Goal: Information Seeking & Learning: Learn about a topic

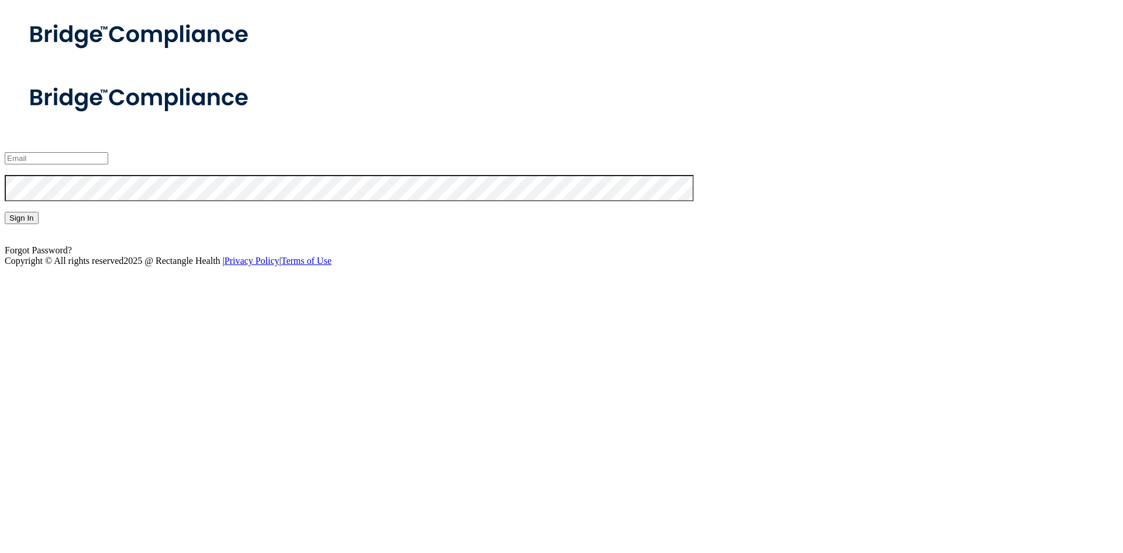
click at [108, 164] on input "email" at bounding box center [57, 158] width 104 height 12
type input "[EMAIL_ADDRESS][DOMAIN_NAME]"
click at [5, 212] on button "Sign In" at bounding box center [22, 218] width 34 height 12
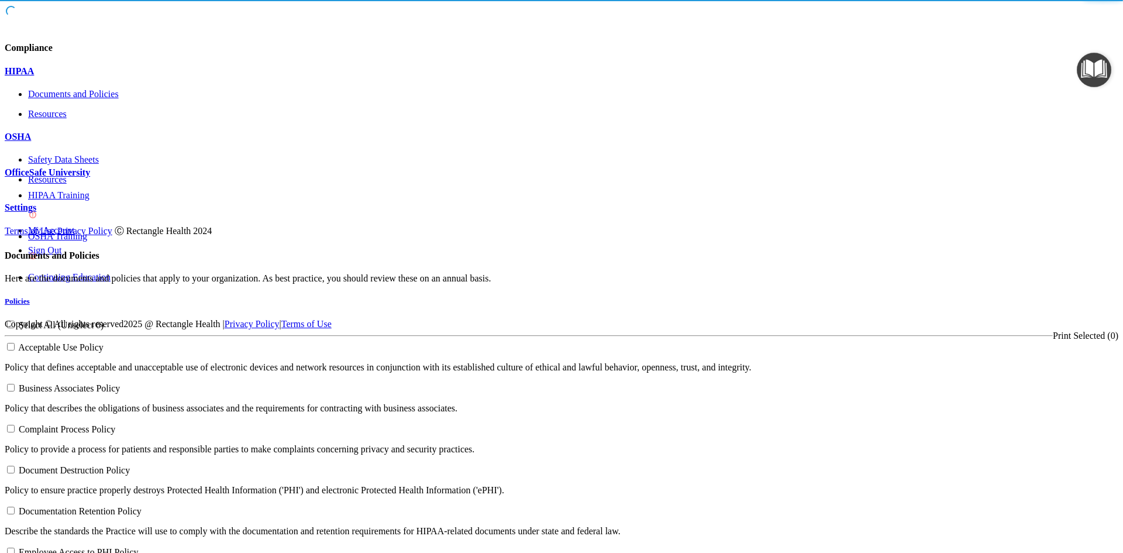
click at [114, 142] on div "OSHA" at bounding box center [562, 137] width 1114 height 11
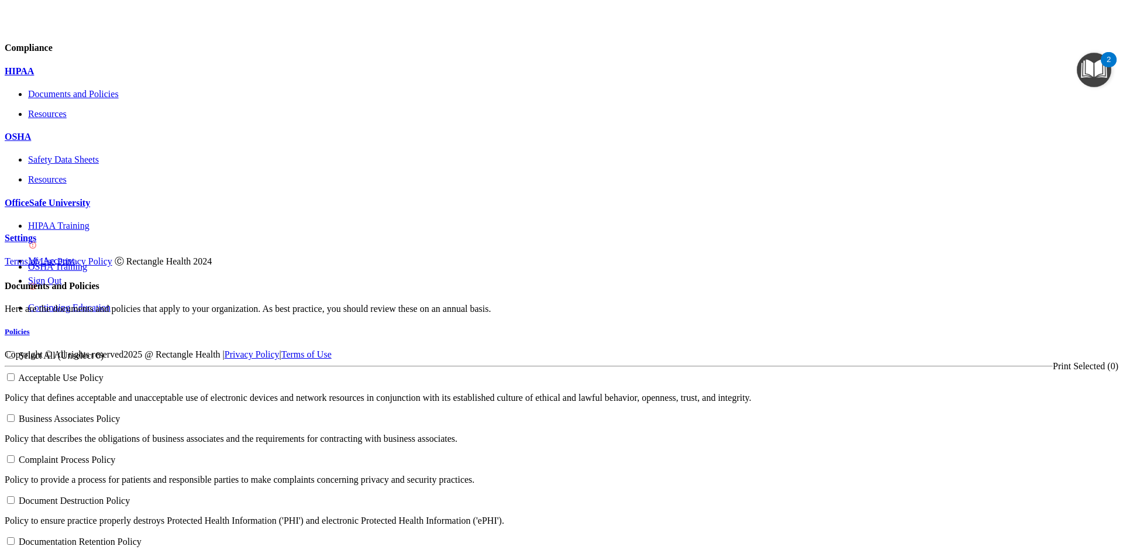
click at [1065, 349] on div at bounding box center [562, 349] width 1114 height 0
click at [1085, 81] on img "Open Resource Center, 2 new notifications" at bounding box center [1094, 70] width 35 height 35
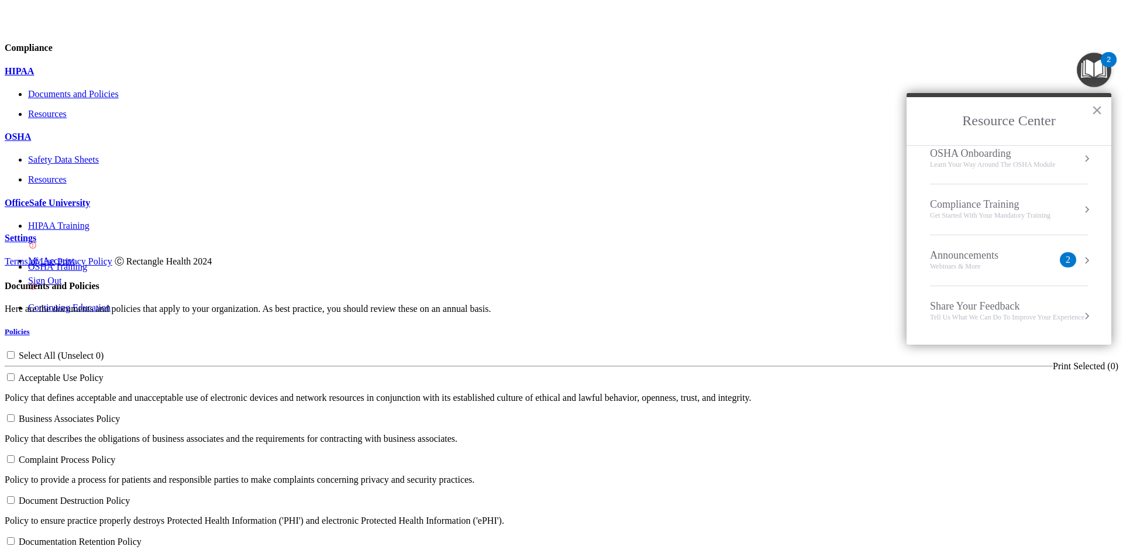
scroll to position [66, 0]
click at [119, 208] on p "OfficeSafe University" at bounding box center [562, 203] width 1114 height 11
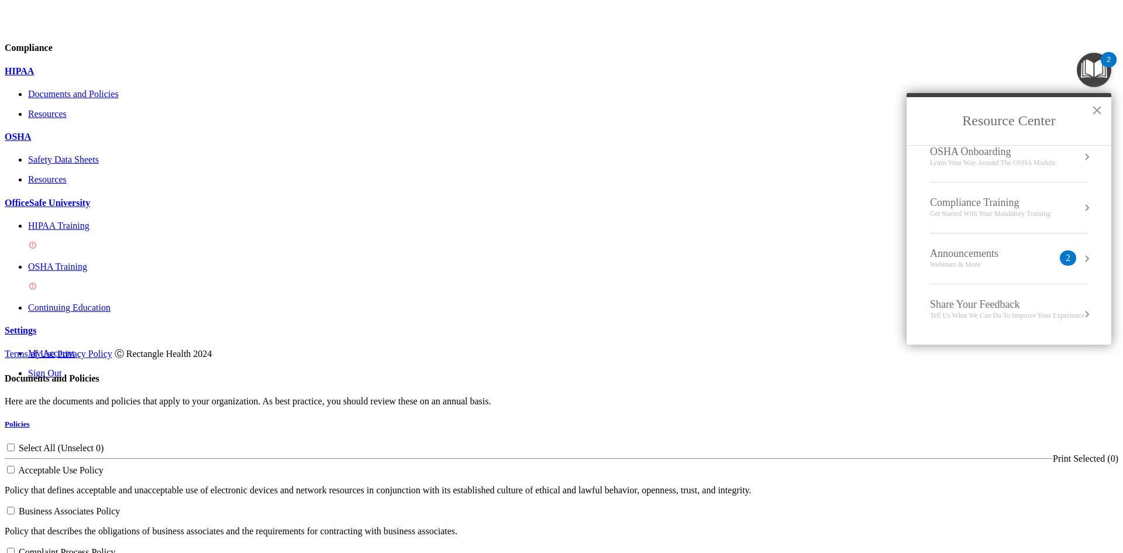
click at [161, 185] on ul "Documents Safety Data Sheets Self-Assessment Injury and Illness Report Resources" at bounding box center [562, 169] width 1114 height 30
click at [102, 231] on p "HIPAA Training" at bounding box center [573, 226] width 1091 height 11
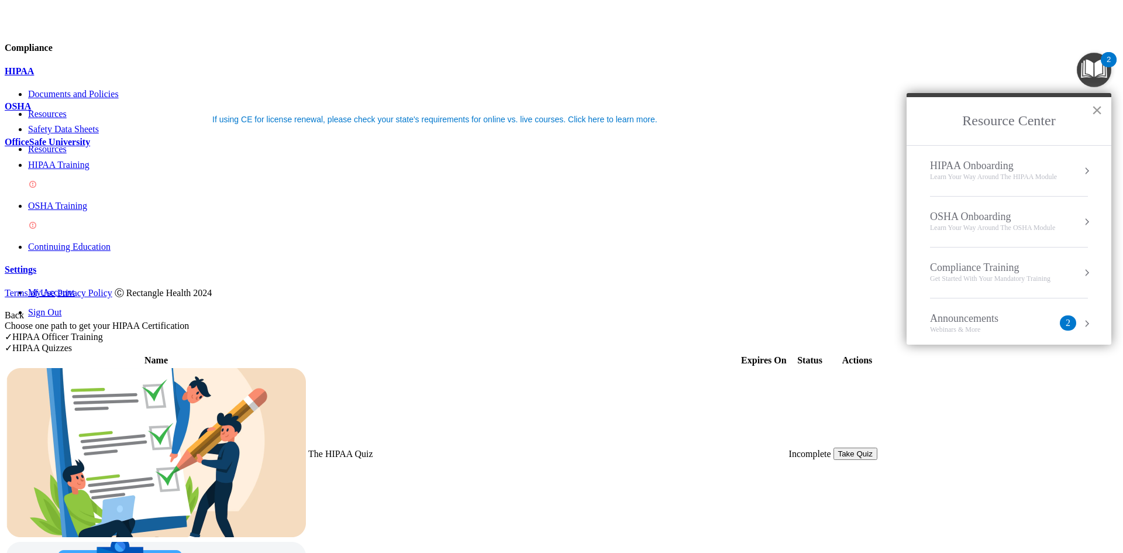
click at [1097, 106] on button "×" at bounding box center [1097, 110] width 11 height 19
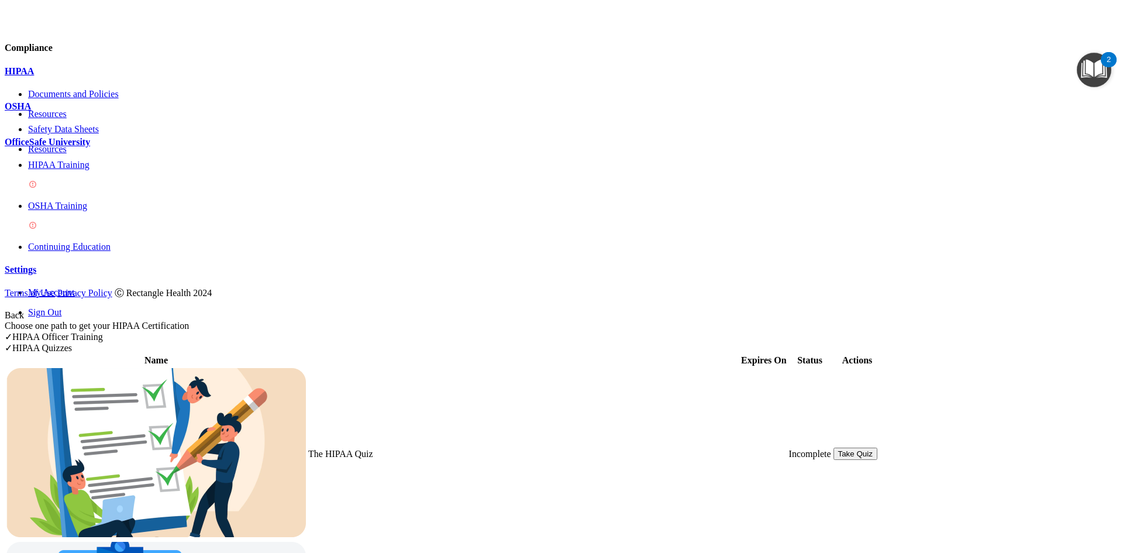
scroll to position [176, 0]
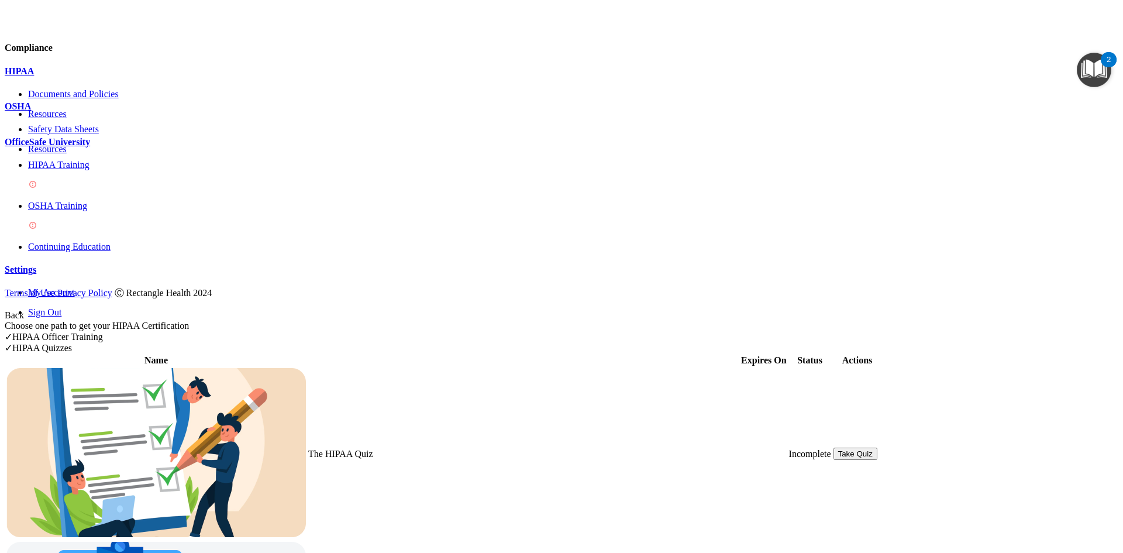
click at [878, 448] on button "Take Quiz" at bounding box center [856, 454] width 44 height 12
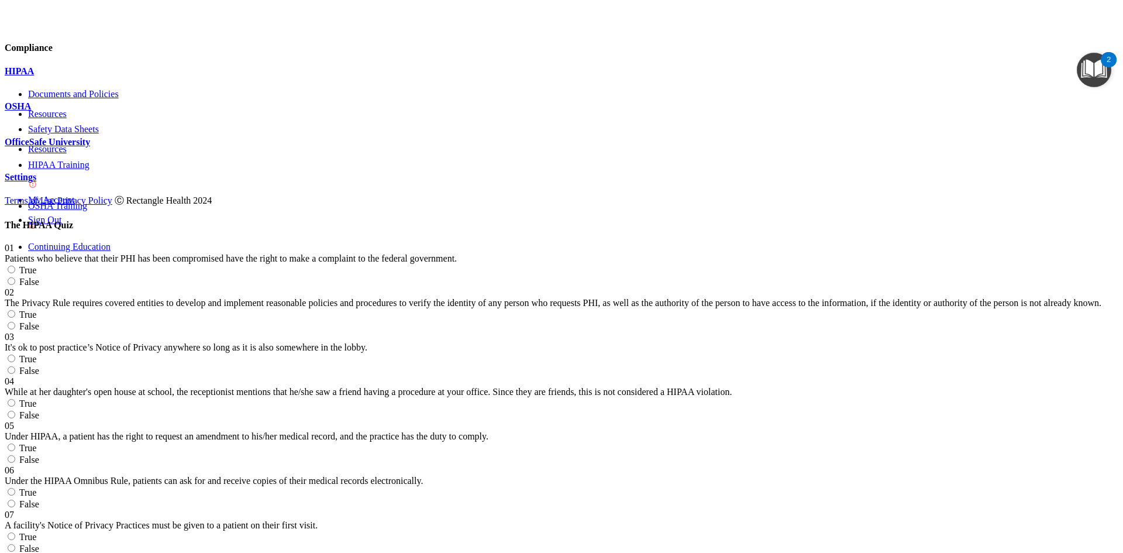
click at [15, 266] on input "True" at bounding box center [12, 270] width 8 height 8
radio input "true"
click at [37, 310] on span "True" at bounding box center [28, 315] width 18 height 10
click at [15, 310] on input "True" at bounding box center [12, 314] width 8 height 8
radio input "true"
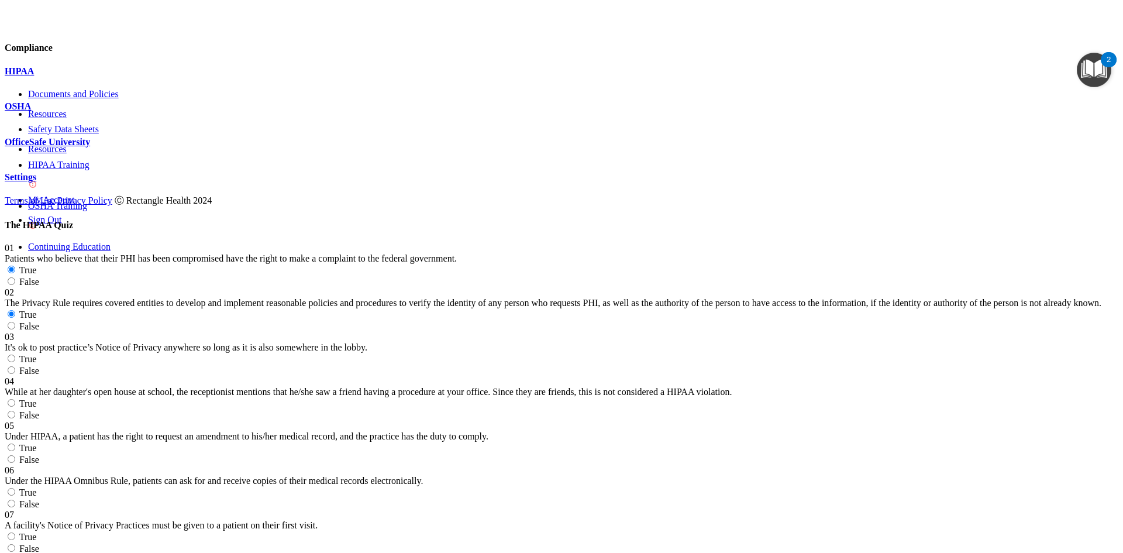
click at [36, 354] on label "True" at bounding box center [21, 359] width 32 height 10
click at [15, 355] on input "True" at bounding box center [12, 359] width 8 height 8
radio input "true"
click at [39, 410] on span "False" at bounding box center [29, 415] width 20 height 10
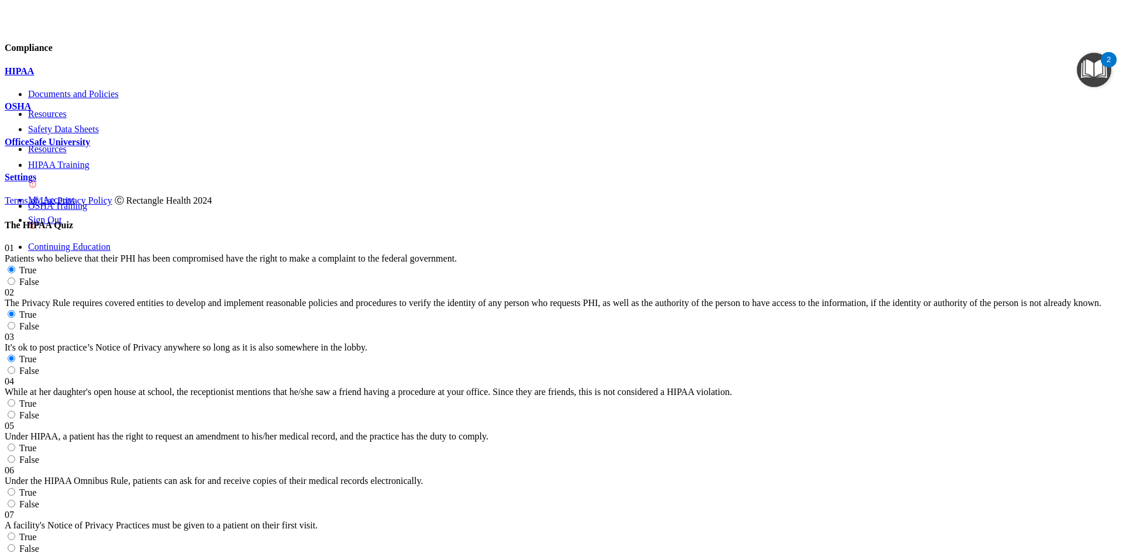
click at [15, 411] on input "False" at bounding box center [12, 415] width 8 height 8
radio input "true"
click at [15, 444] on input "True" at bounding box center [12, 448] width 8 height 8
radio input "true"
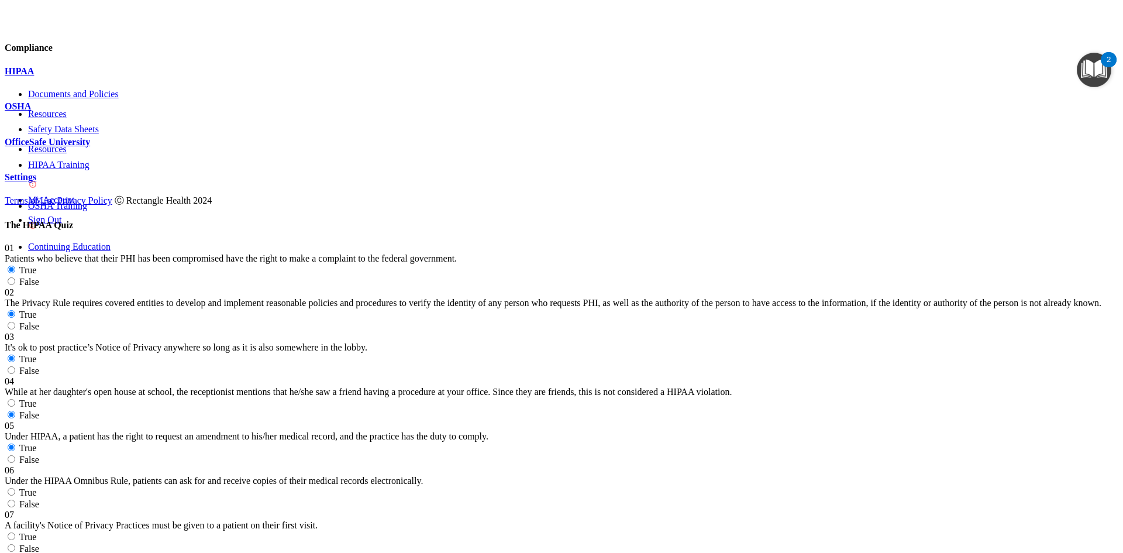
scroll to position [234, 0]
click at [36, 487] on label "True" at bounding box center [21, 492] width 32 height 10
click at [15, 488] on input "True" at bounding box center [12, 492] width 8 height 8
radio input "true"
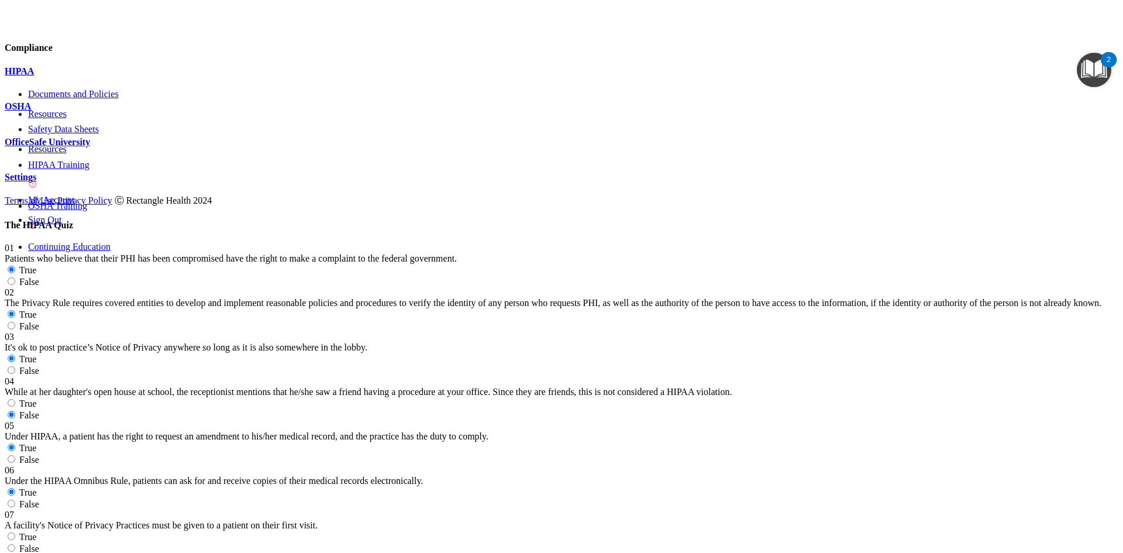
click at [15, 532] on input "True" at bounding box center [12, 536] width 8 height 8
radio input "true"
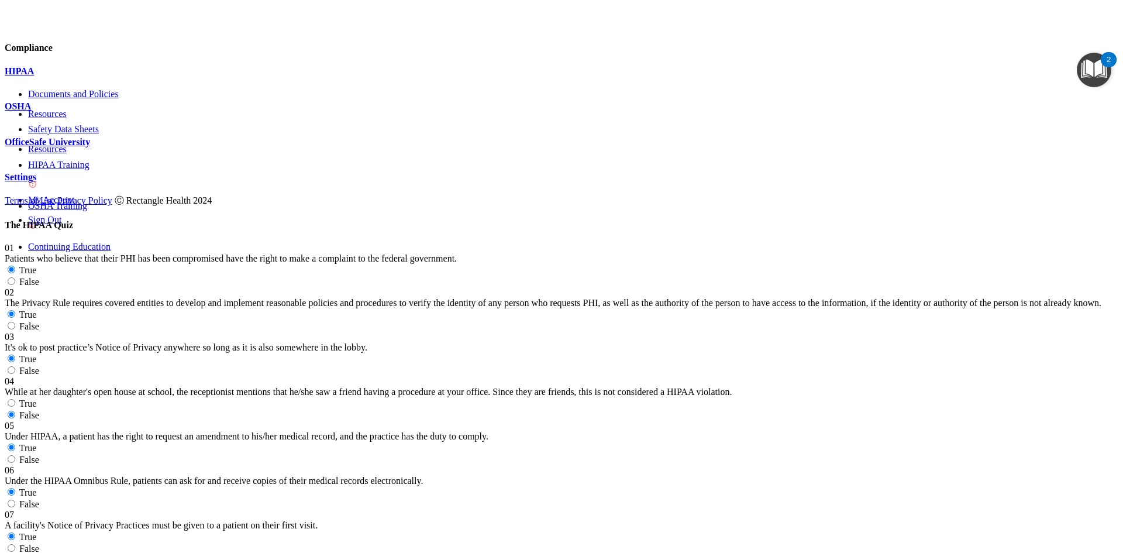
radio input "true"
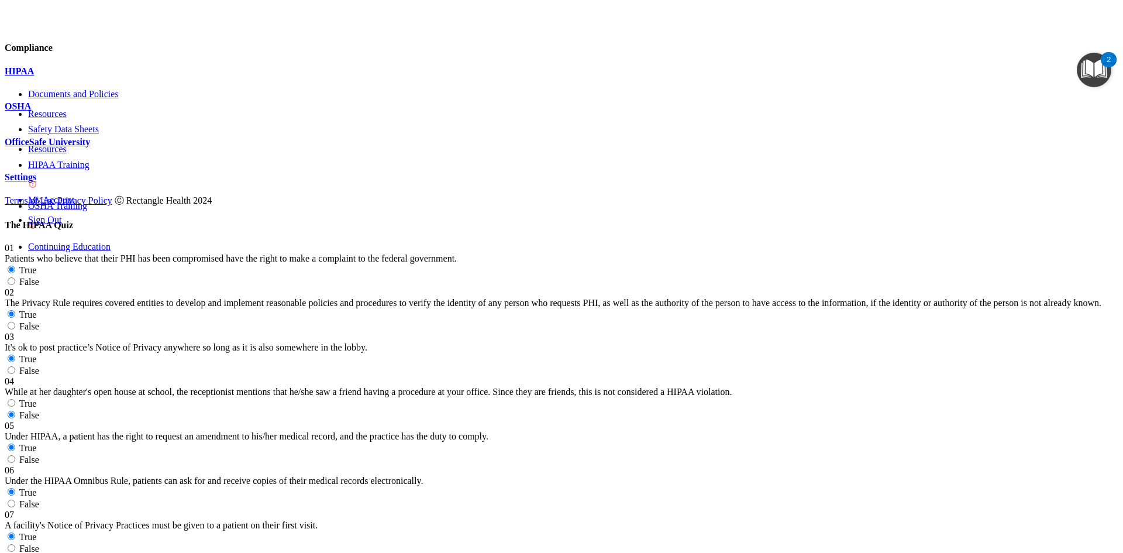
radio input "true"
radio input "false"
drag, startPoint x: 750, startPoint y: 274, endPoint x: 744, endPoint y: 276, distance: 6.0
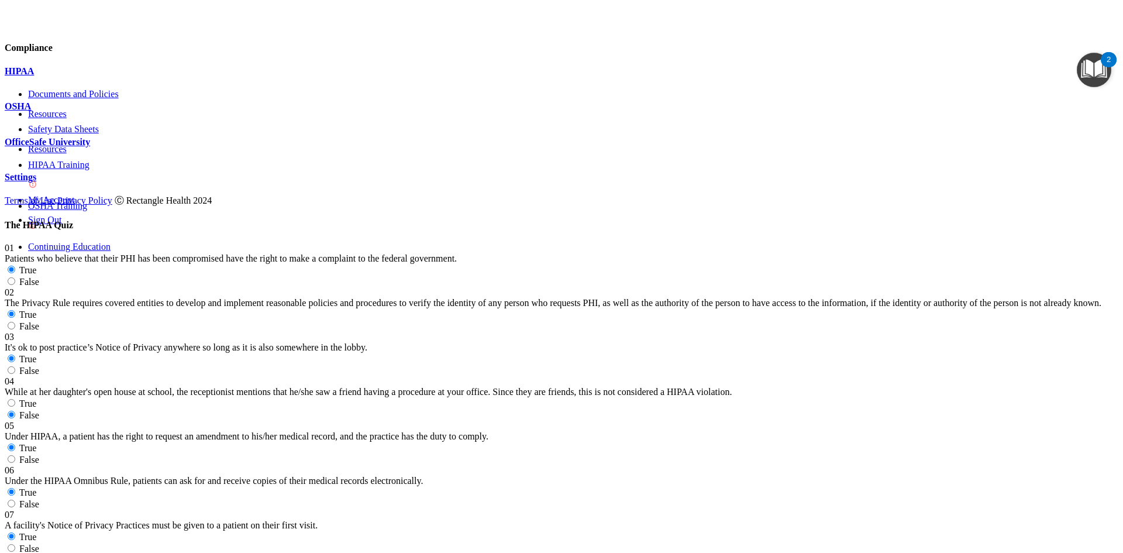
radio input "true"
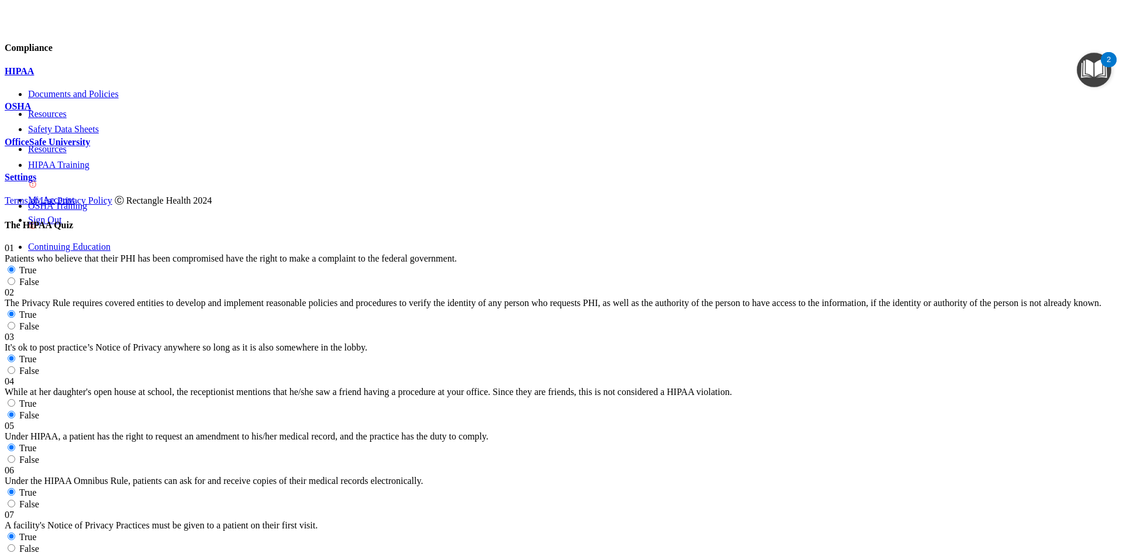
radio input "true"
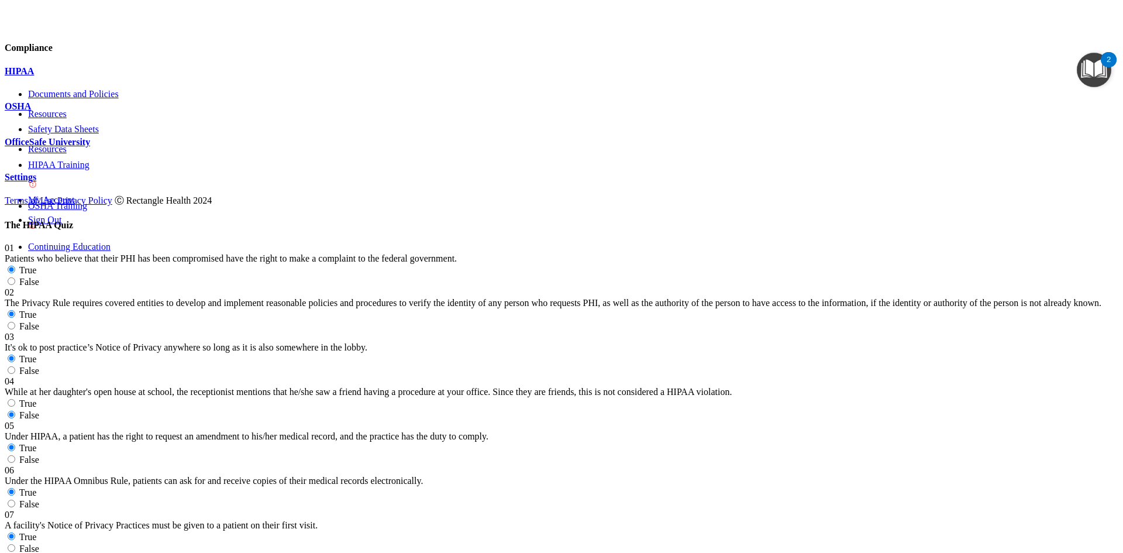
radio input "true"
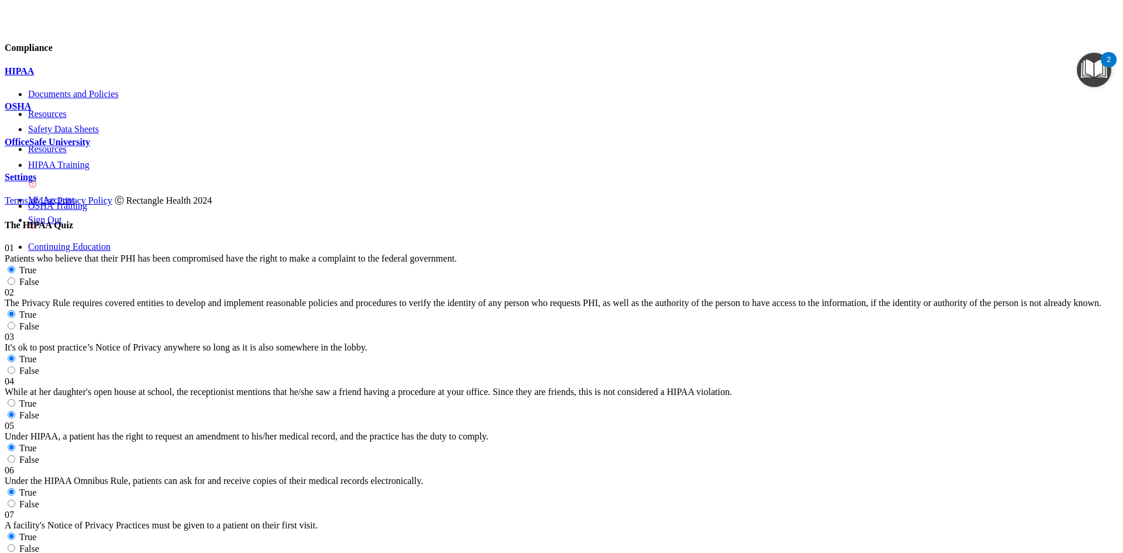
radio input "true"
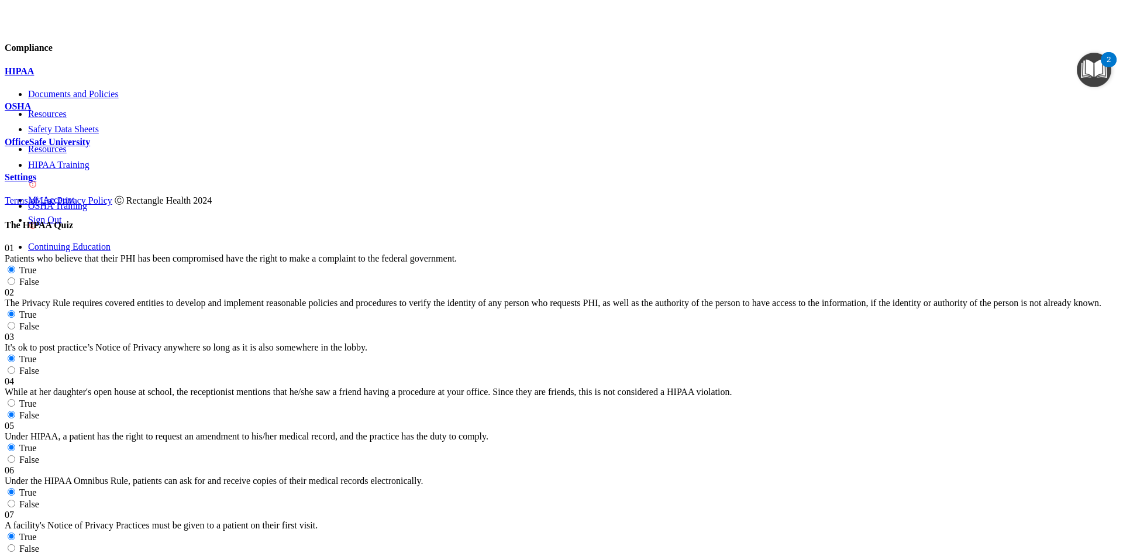
radio input "true"
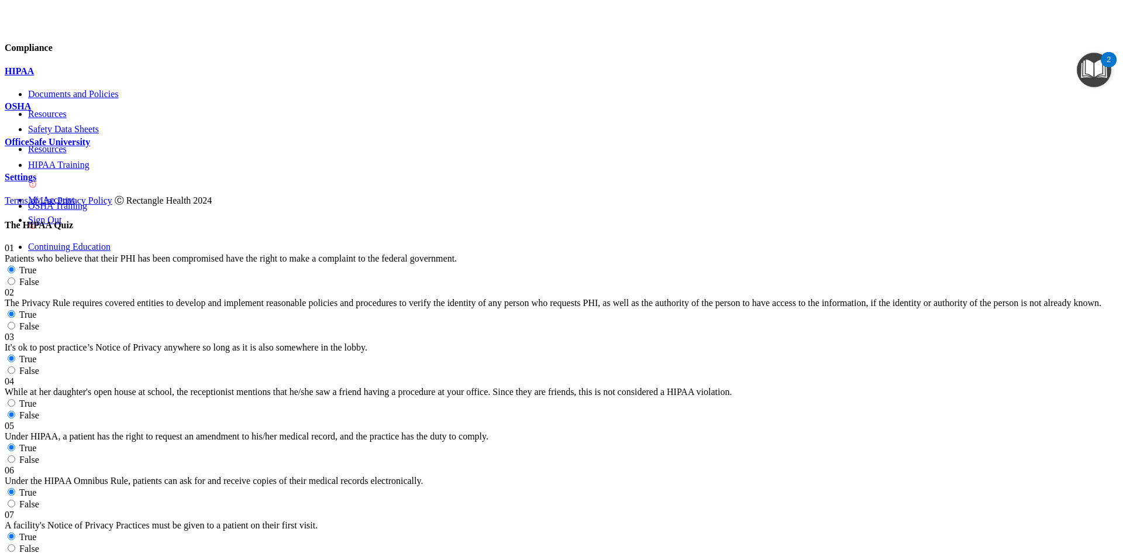
radio input "true"
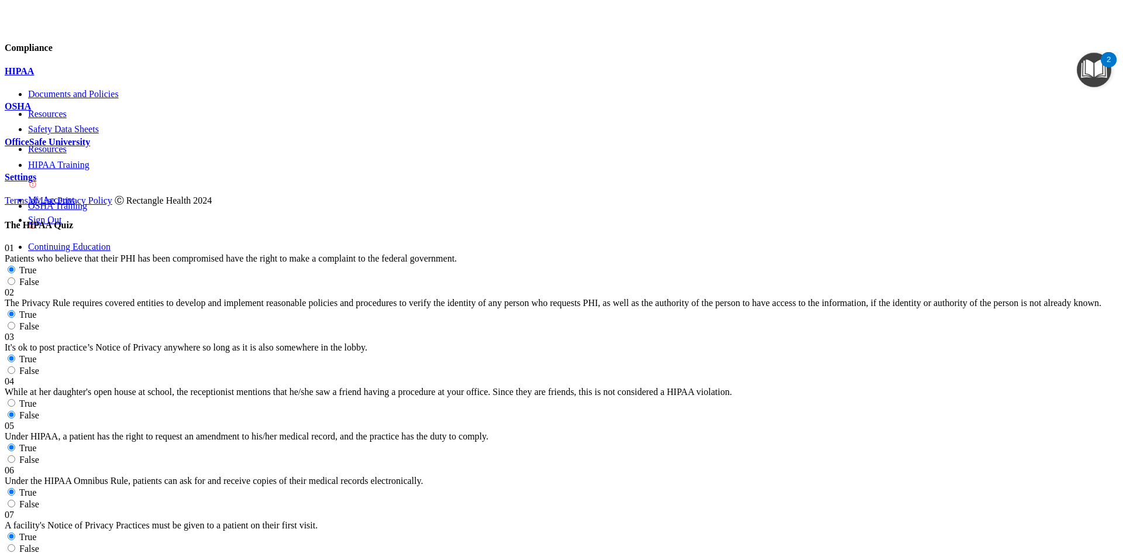
radio input "true"
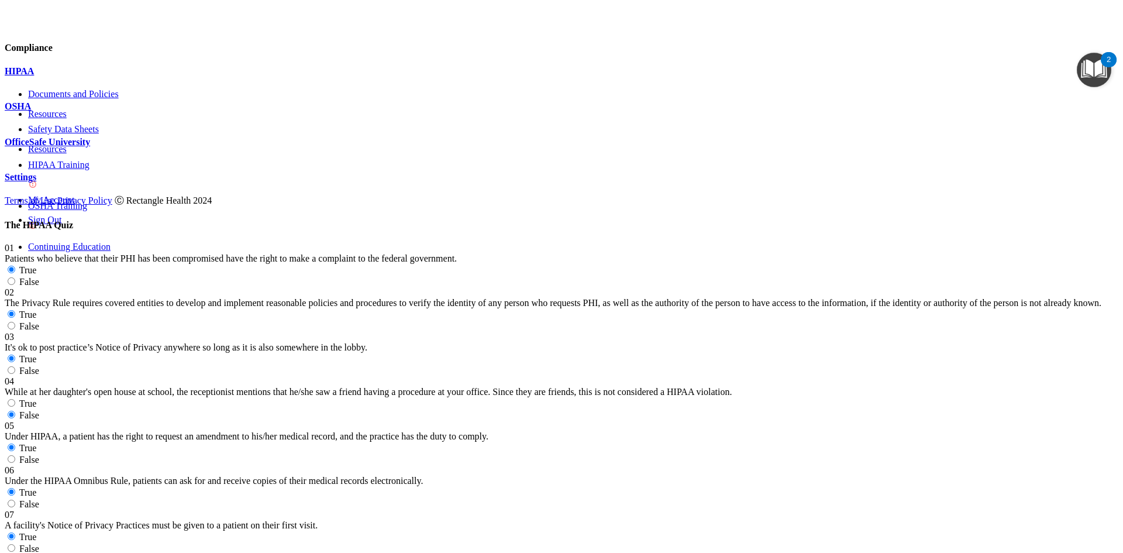
radio input "false"
radio input "true"
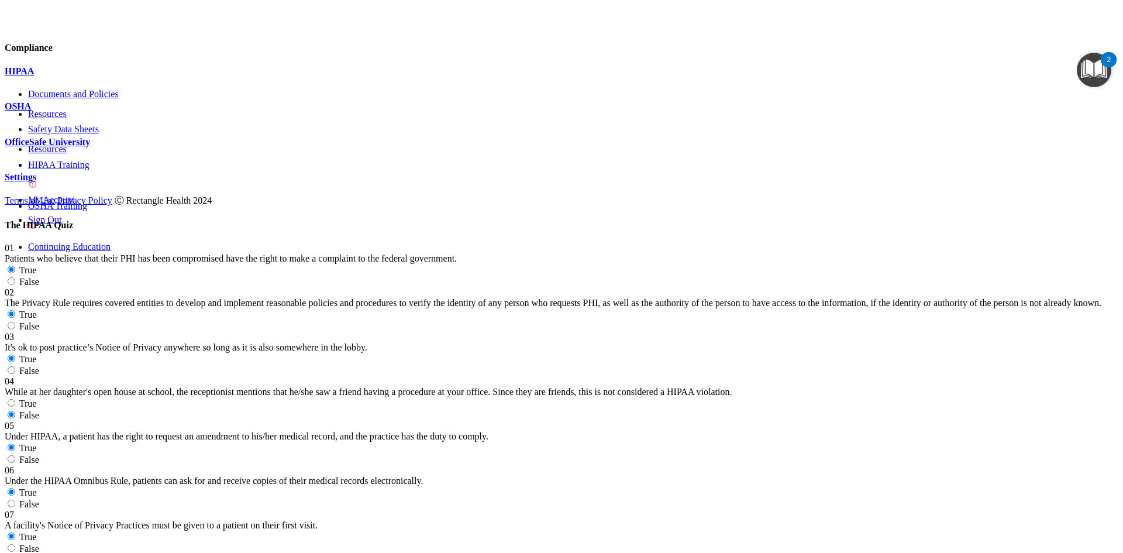
radio input "true"
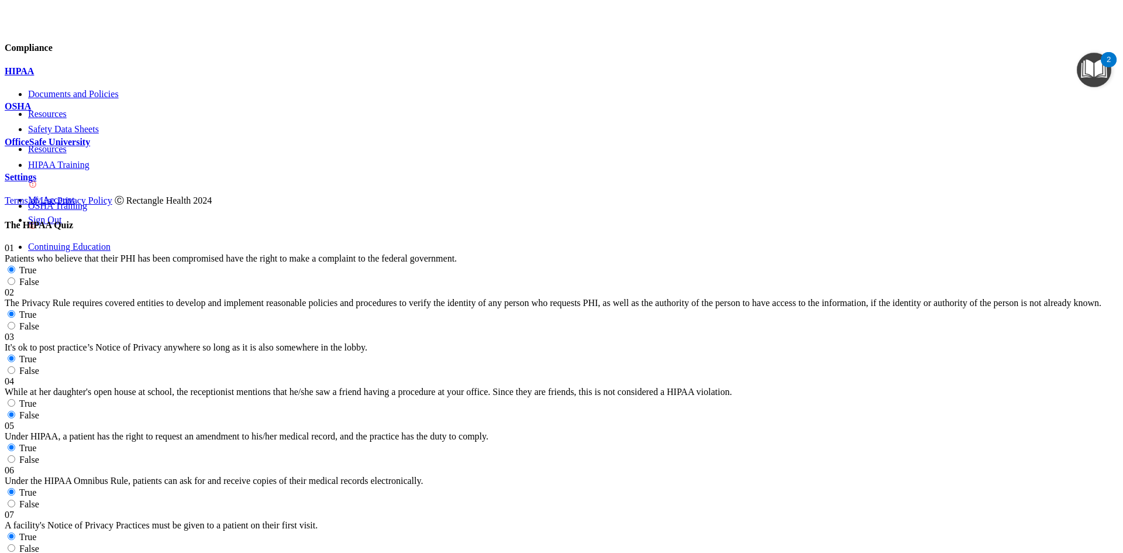
radio input "true"
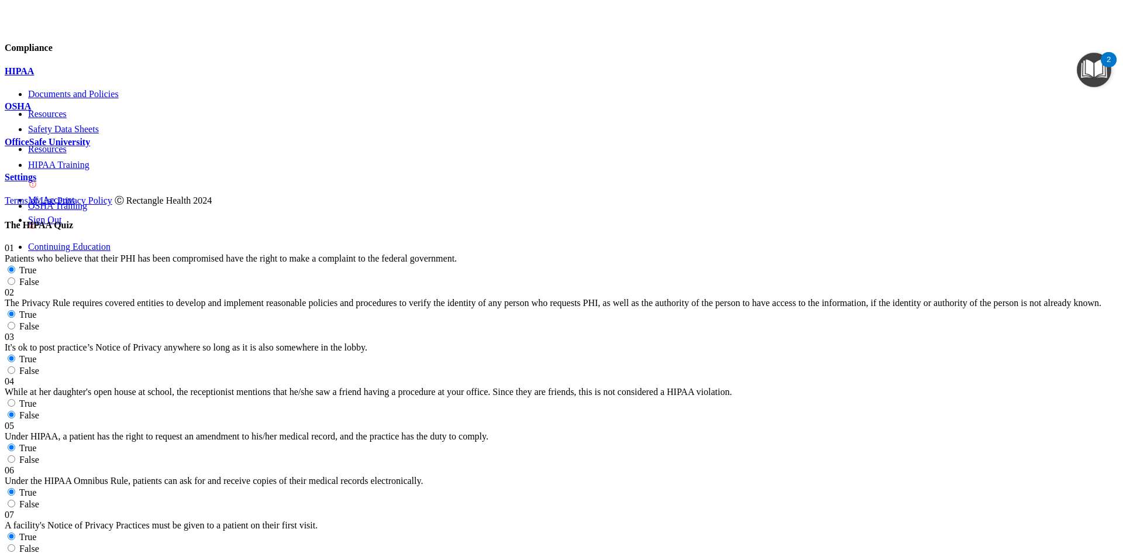
radio input "true"
radio input "false"
radio input "true"
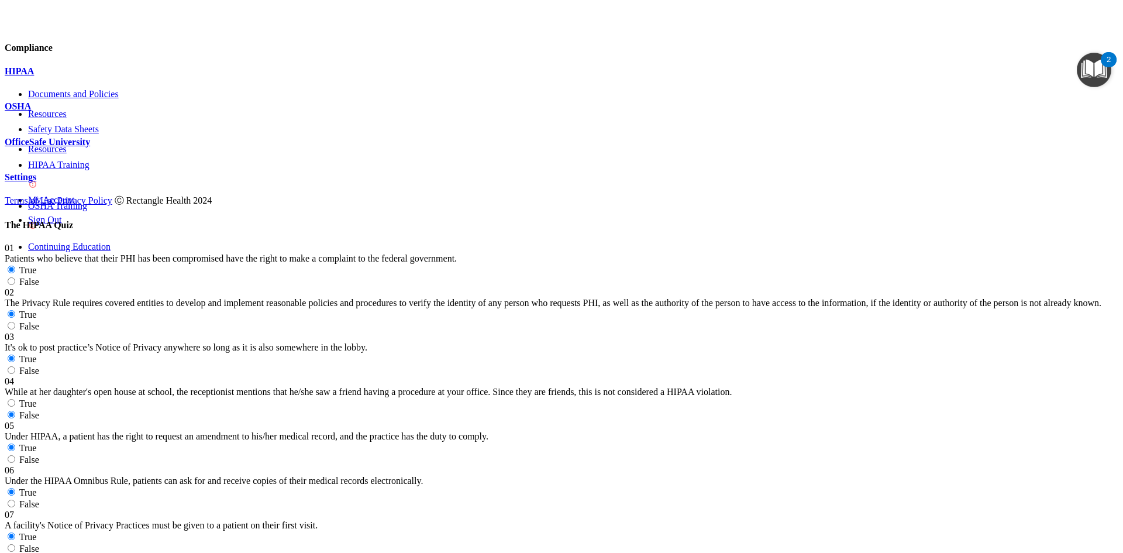
scroll to position [1690, 0]
radio input "true"
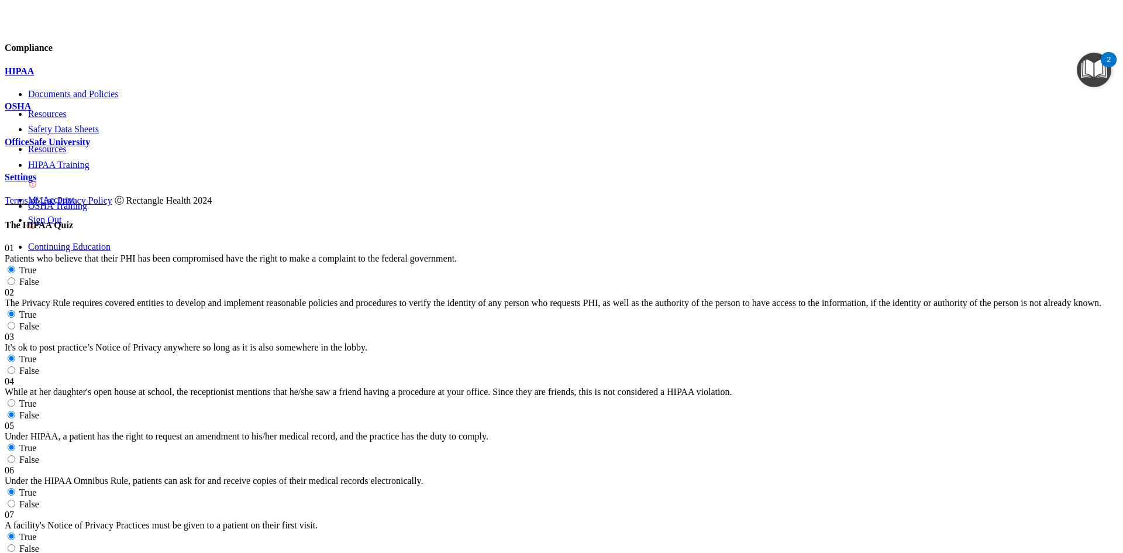
scroll to position [1865, 0]
radio input "true"
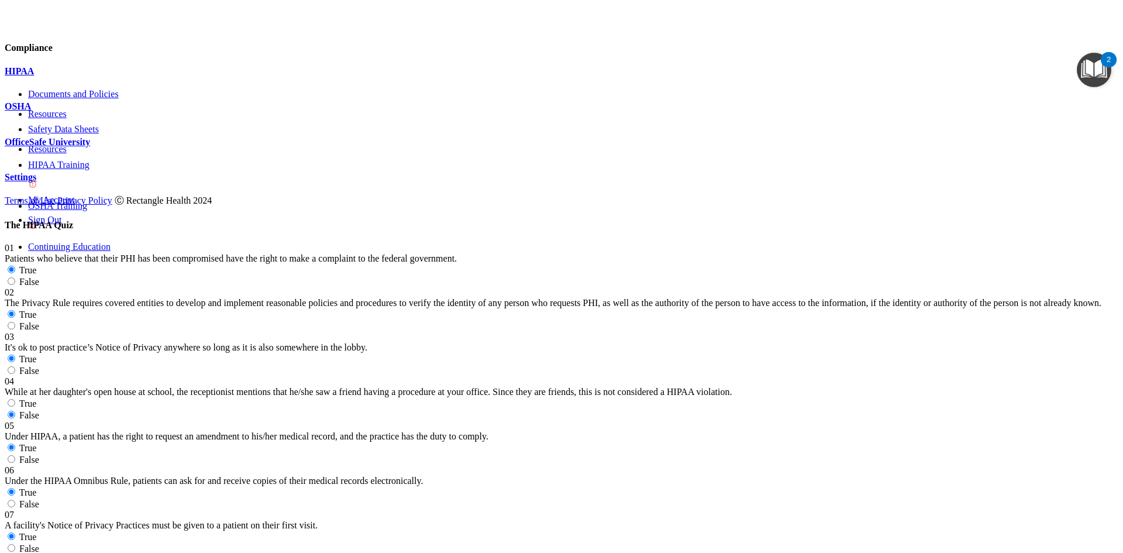
radio input "true"
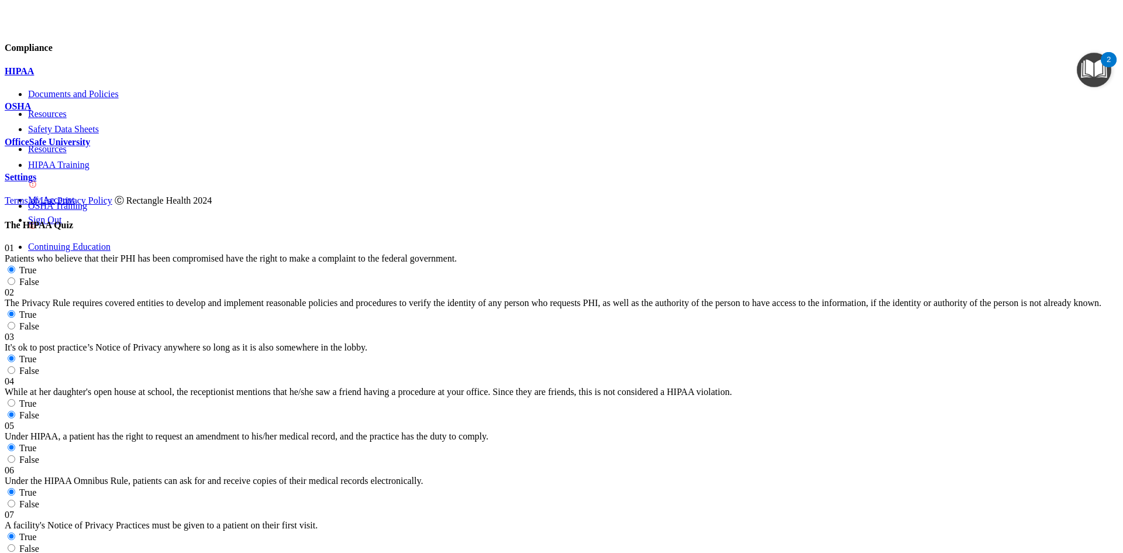
radio input "true"
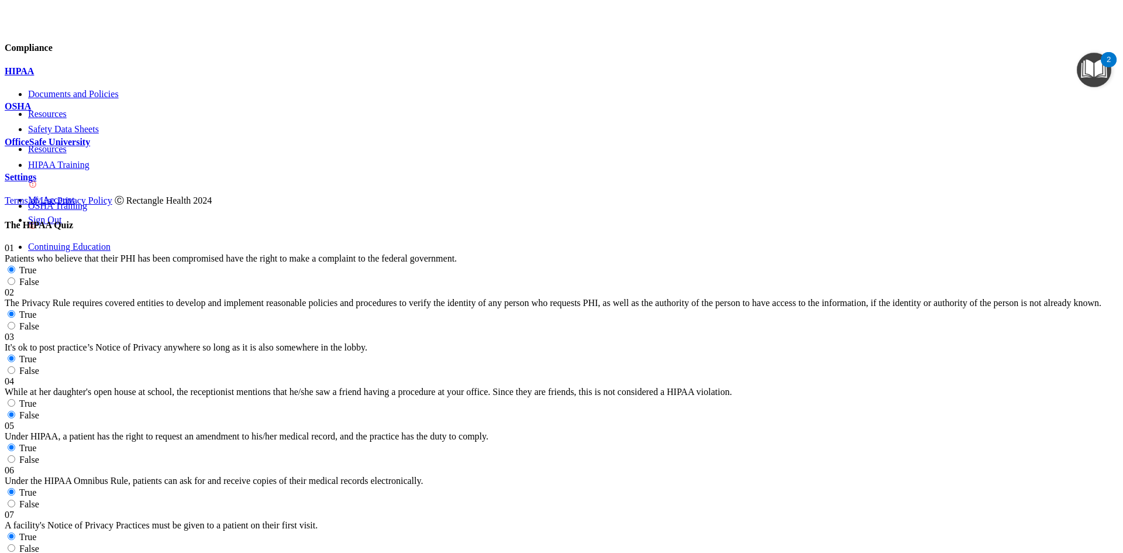
scroll to position [2217, 0]
radio input "true"
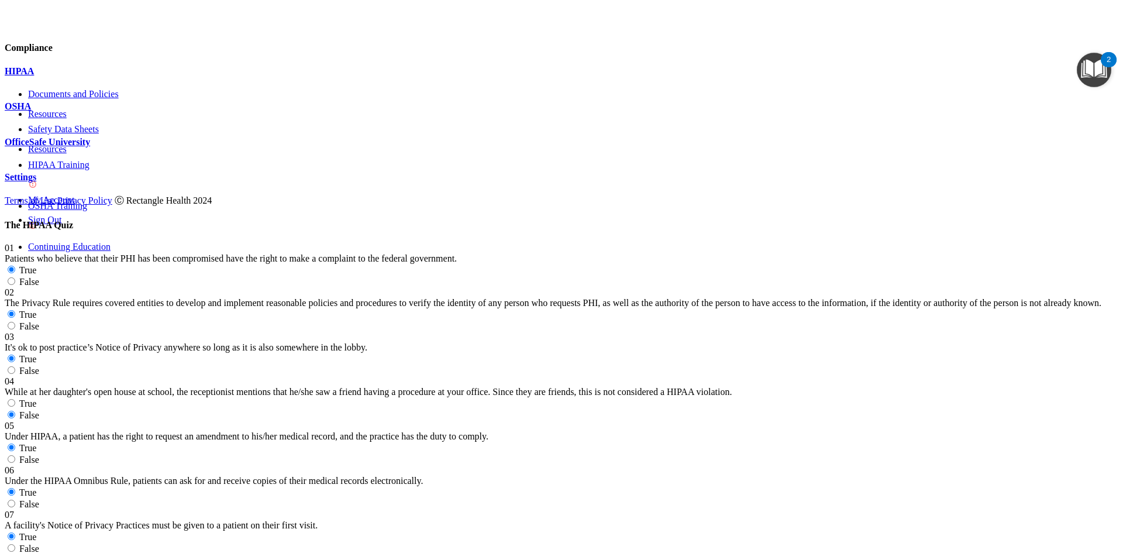
radio input "true"
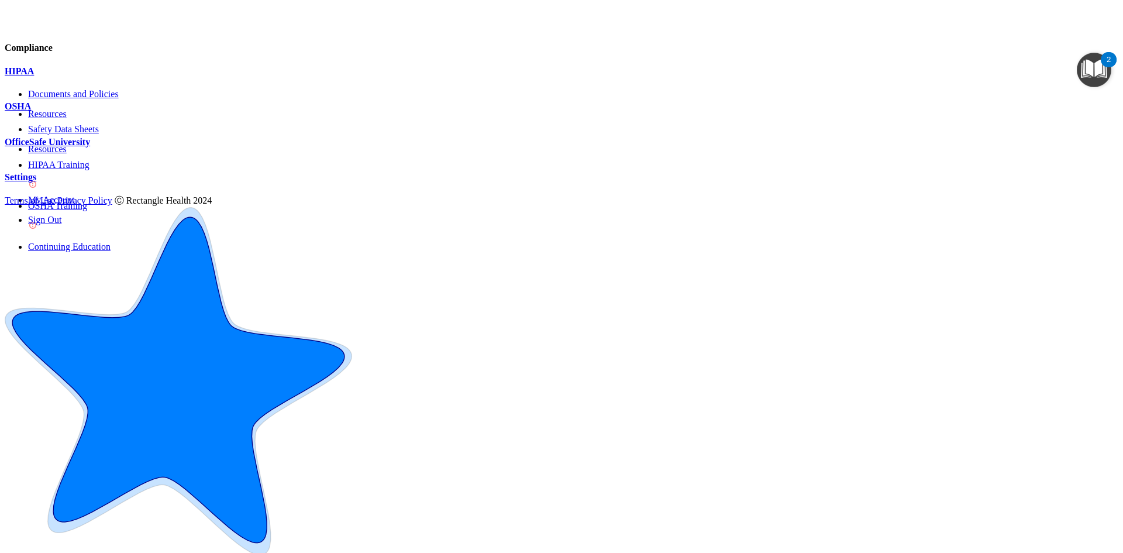
scroll to position [22, 0]
drag, startPoint x: 762, startPoint y: 369, endPoint x: 762, endPoint y: 383, distance: 14.6
drag, startPoint x: 484, startPoint y: 141, endPoint x: 856, endPoint y: 156, distance: 371.9
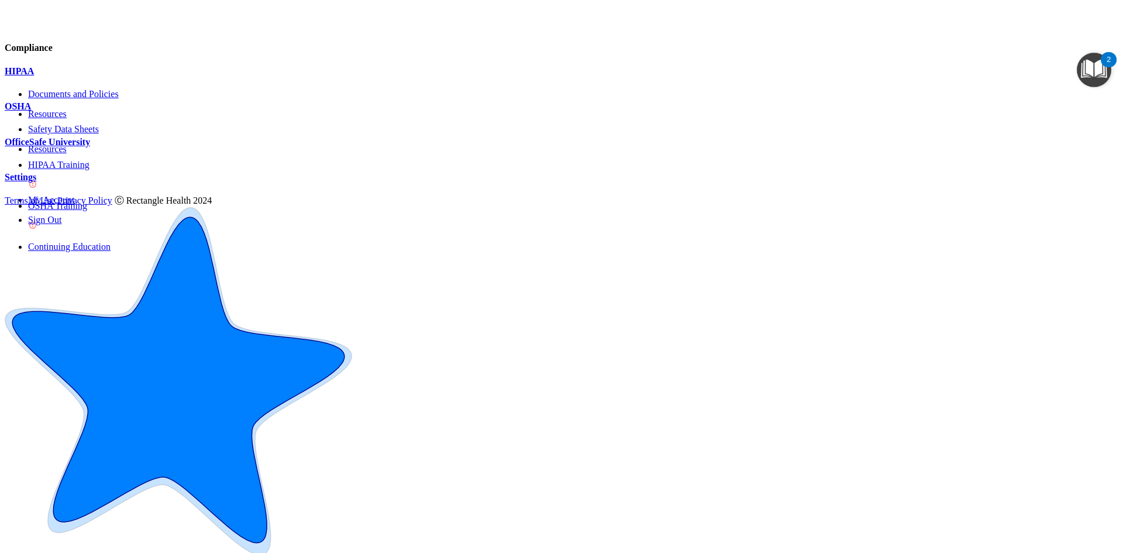
click at [133, 170] on div "HIPAA Documents and Policies Report an Incident Business Associates Emergency P…" at bounding box center [562, 130] width 1114 height 129
click at [149, 147] on div "OfficeSafe University" at bounding box center [562, 142] width 1114 height 11
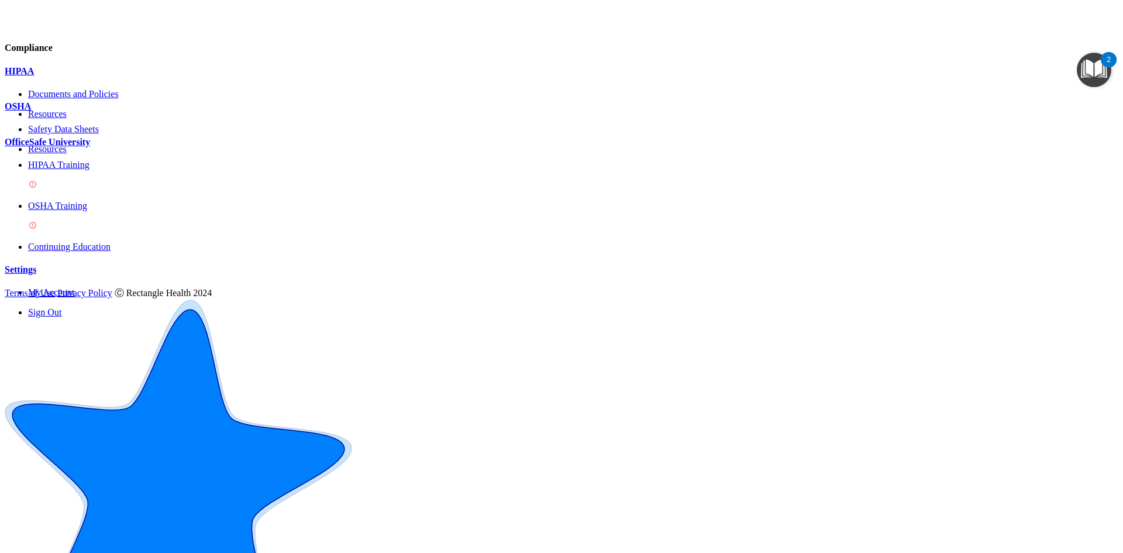
click at [129, 183] on div "HIPAA Training" at bounding box center [573, 176] width 1091 height 32
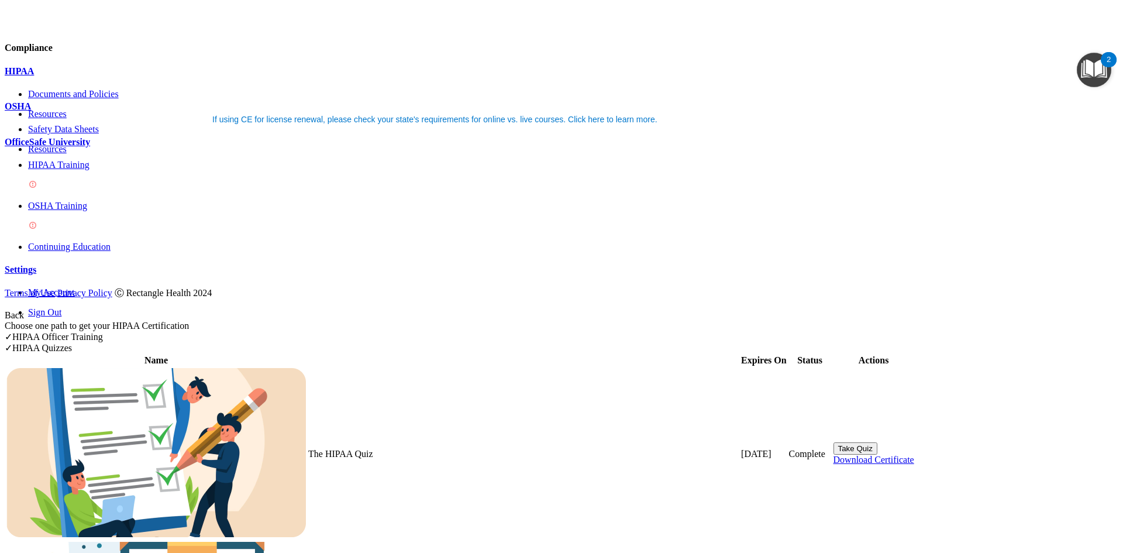
click at [878, 442] on button "Take Quiz" at bounding box center [856, 448] width 44 height 12
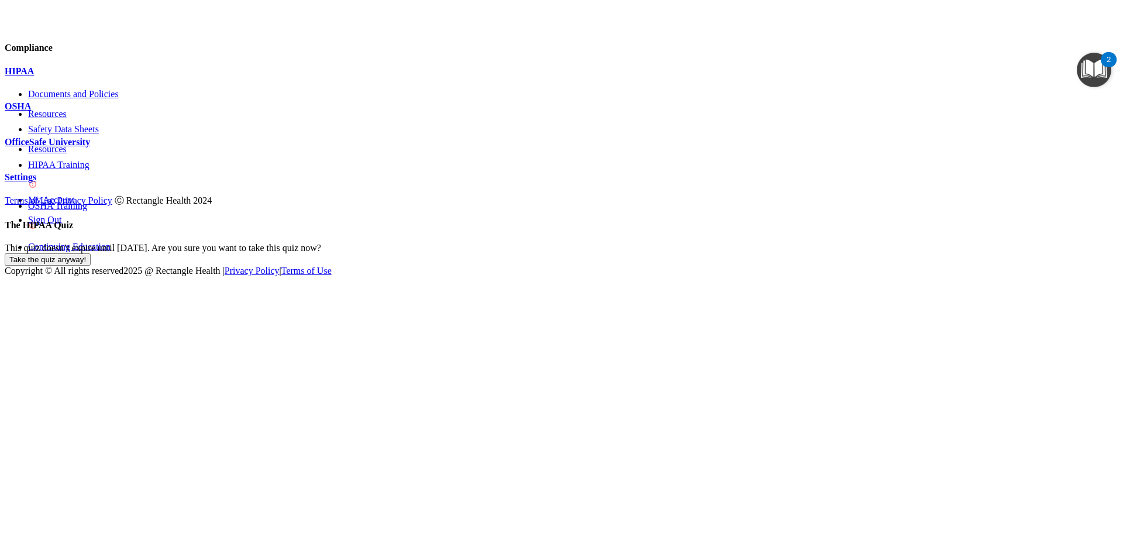
click at [91, 253] on button "Take the quiz anyway!" at bounding box center [48, 259] width 86 height 12
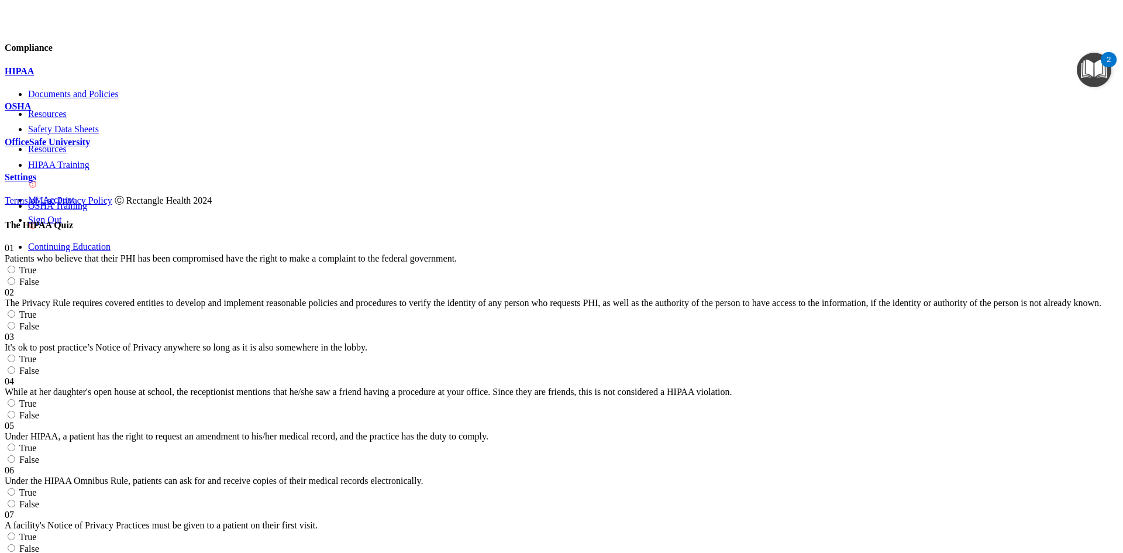
click at [36, 265] on label "True" at bounding box center [21, 270] width 32 height 10
click at [15, 266] on input "True" at bounding box center [12, 270] width 8 height 8
radio input "true"
click at [36, 310] on label "True" at bounding box center [21, 315] width 32 height 10
click at [15, 310] on input "True" at bounding box center [12, 314] width 8 height 8
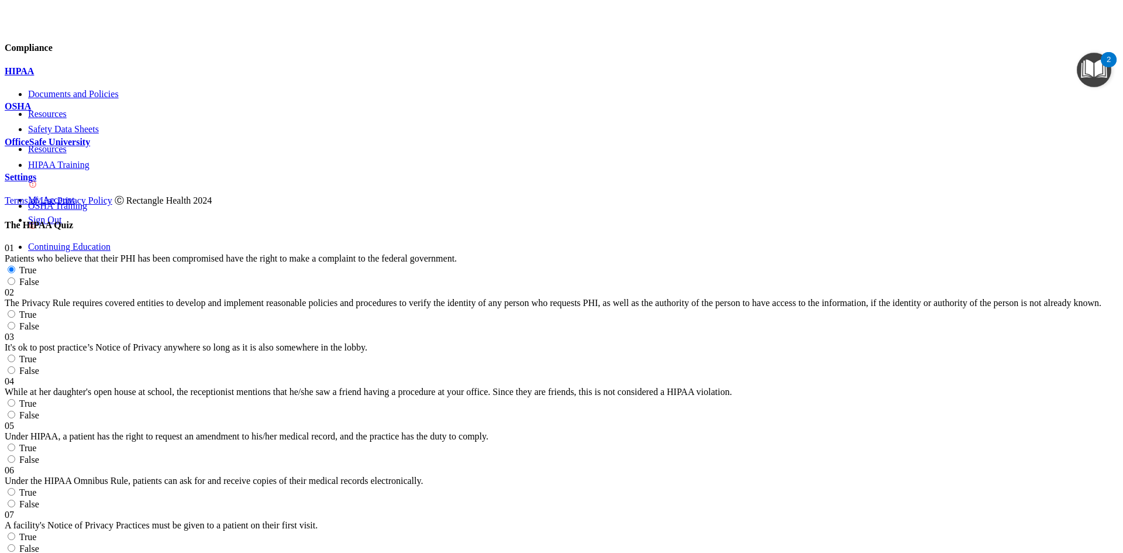
radio input "true"
click at [36, 354] on label "True" at bounding box center [21, 359] width 32 height 10
click at [15, 355] on input "True" at bounding box center [12, 359] width 8 height 8
radio input "true"
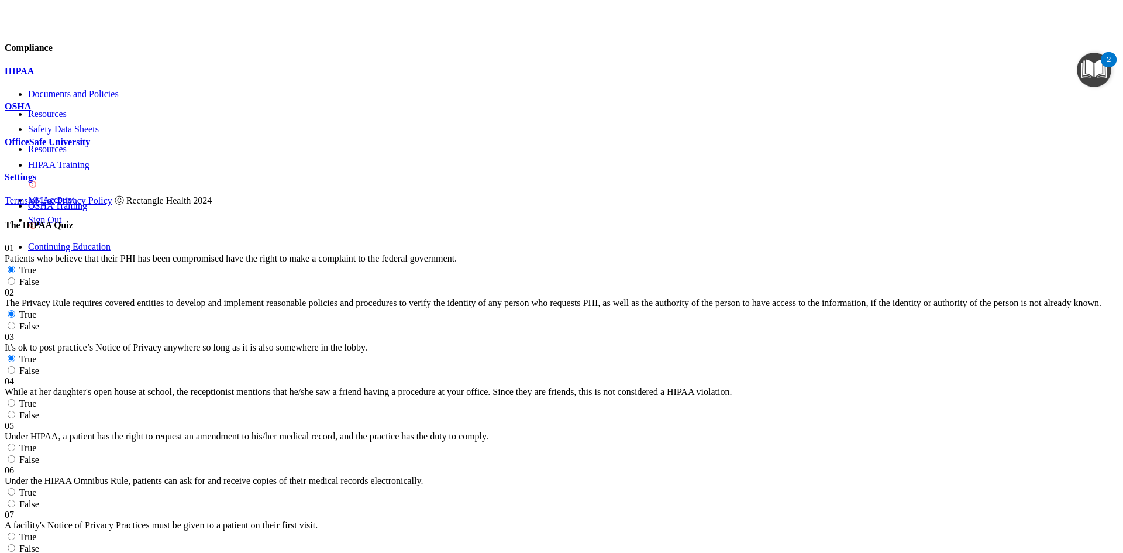
scroll to position [176, 0]
click at [39, 410] on label "False" at bounding box center [22, 415] width 35 height 10
click at [15, 411] on input "False" at bounding box center [12, 415] width 8 height 8
radio input "true"
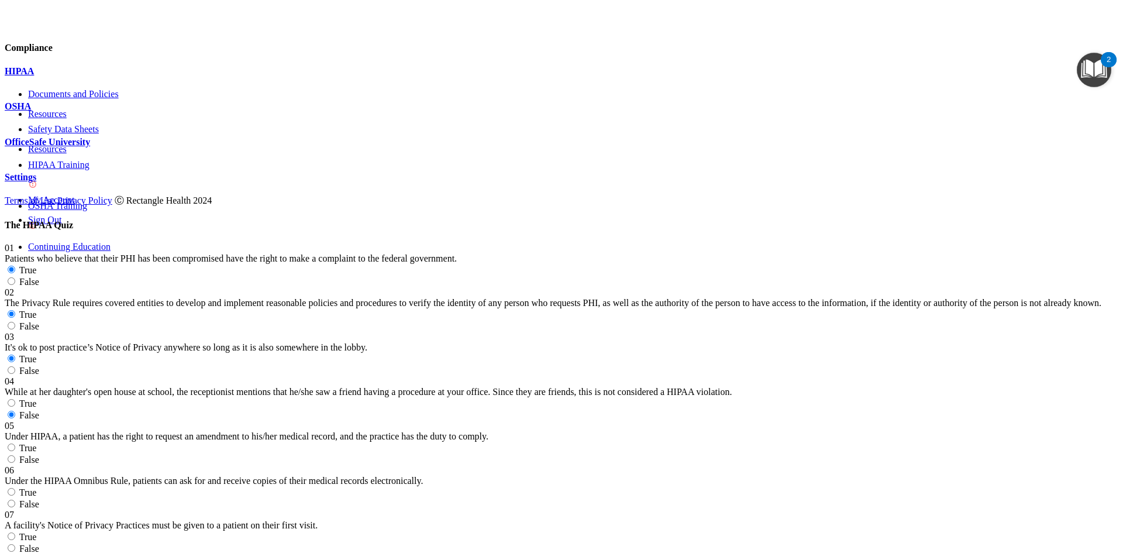
click at [36, 487] on label "True" at bounding box center [21, 492] width 32 height 10
click at [15, 488] on input "True" at bounding box center [12, 492] width 8 height 8
radio input "true"
click at [36, 532] on label "True" at bounding box center [21, 537] width 32 height 10
click at [15, 532] on input "True" at bounding box center [12, 536] width 8 height 8
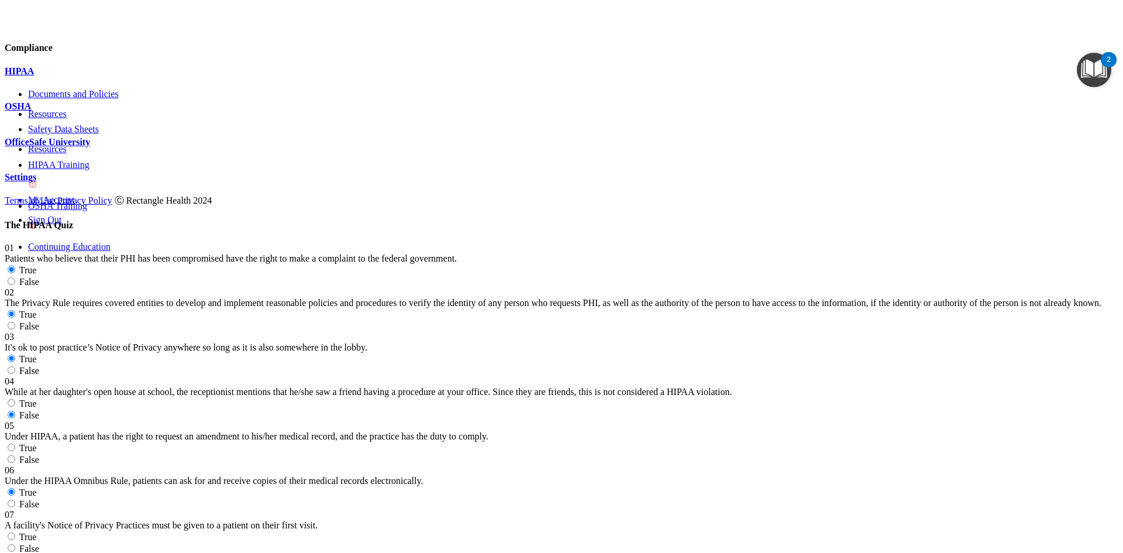
radio input "true"
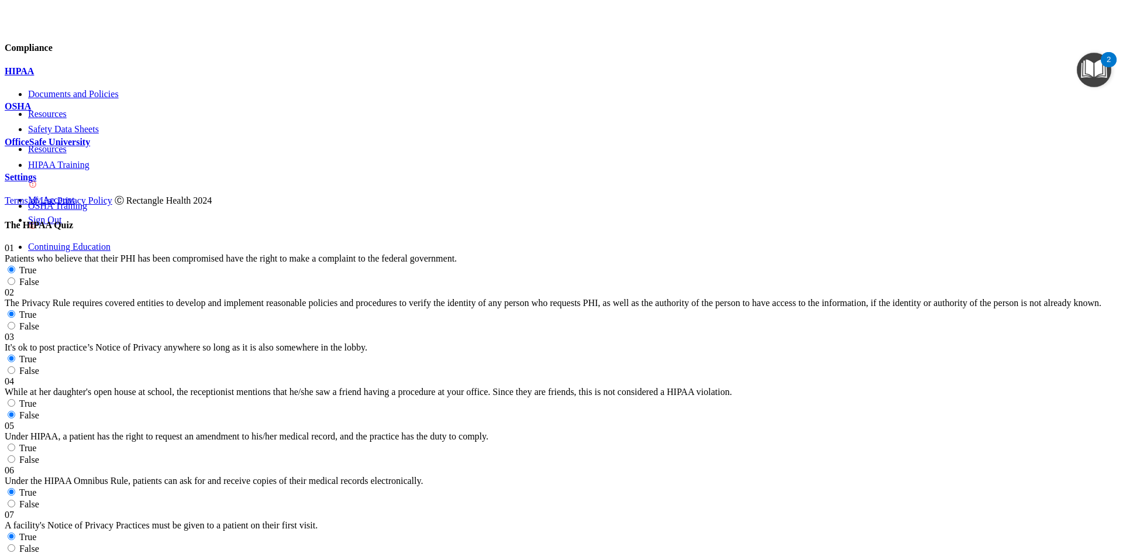
scroll to position [468, 0]
radio input "true"
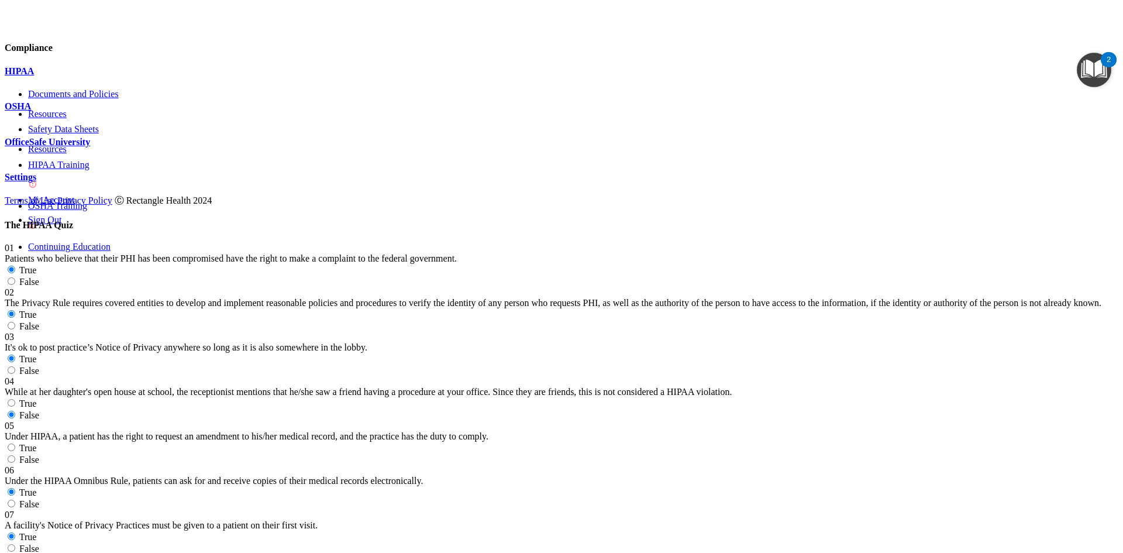
radio input "true"
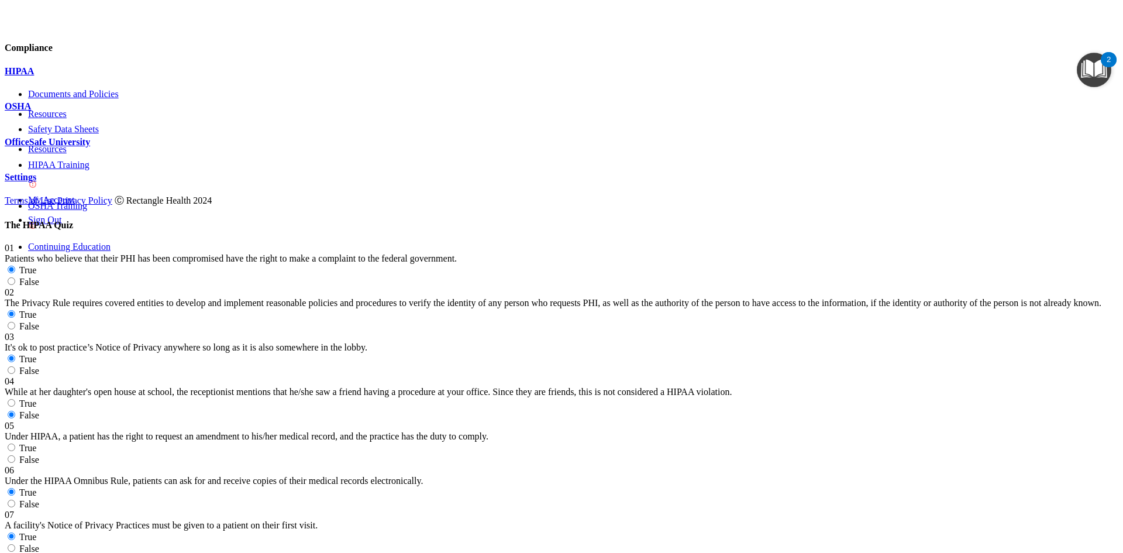
scroll to position [702, 0]
radio input "true"
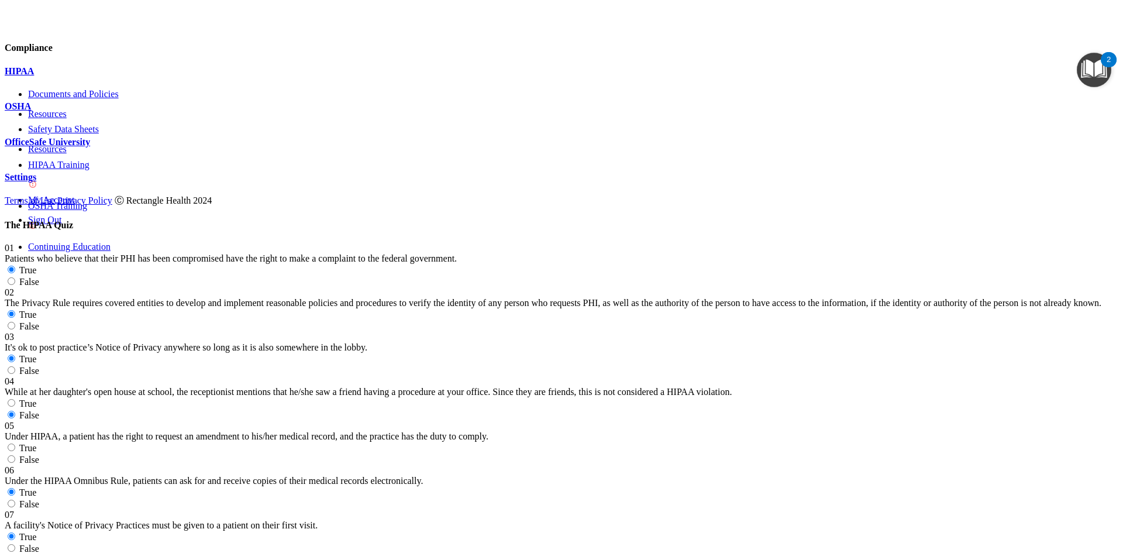
radio input "true"
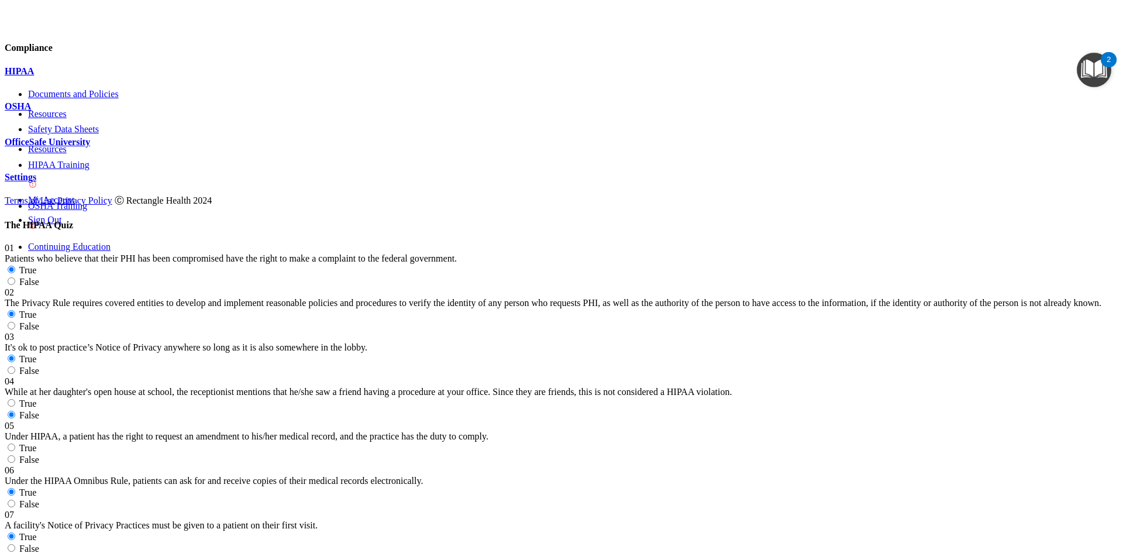
radio input "true"
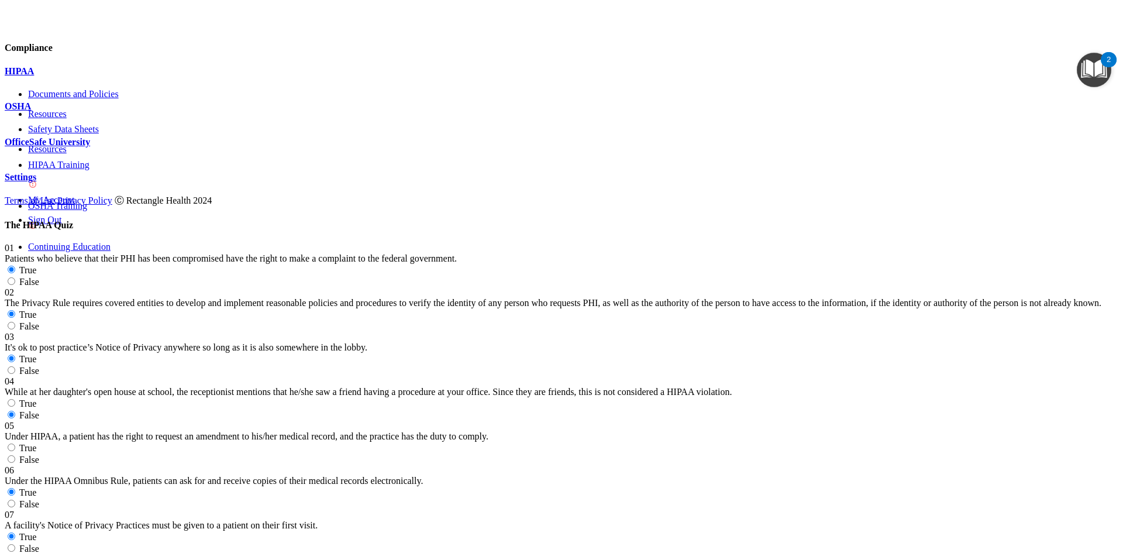
scroll to position [1112, 0]
radio input "true"
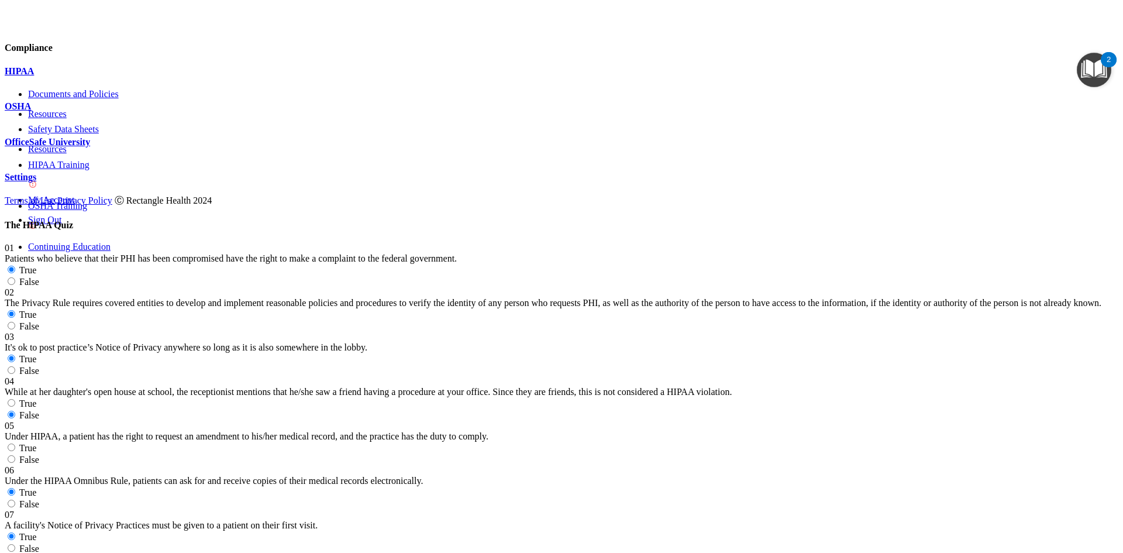
radio input "true"
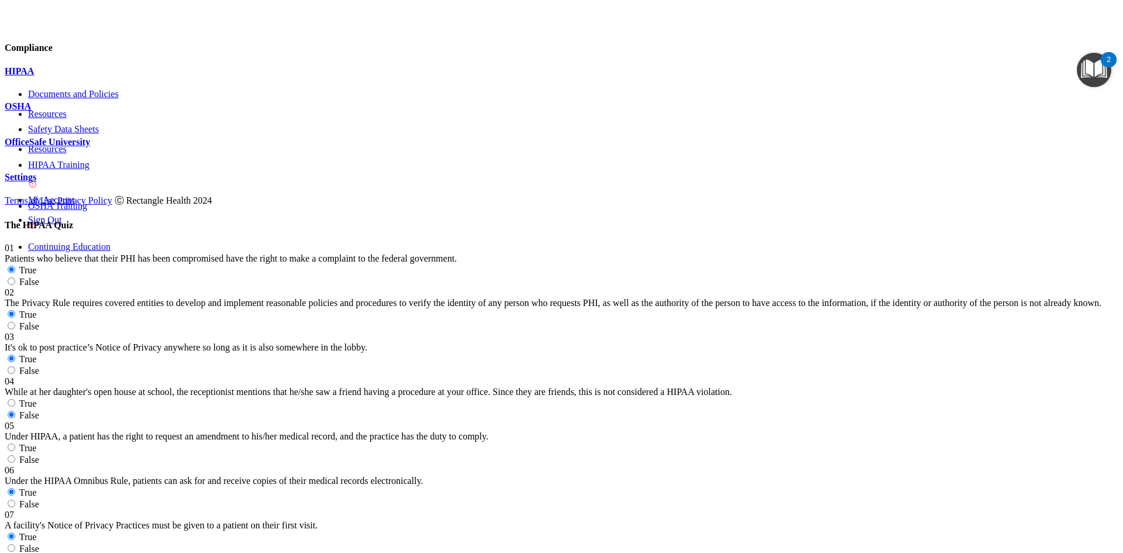
radio input "true"
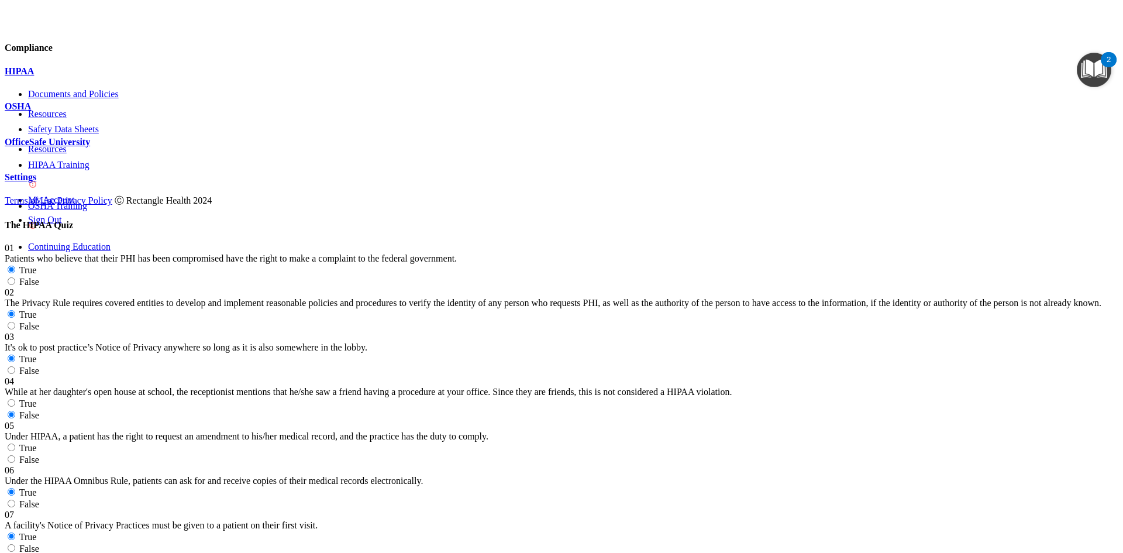
radio input "true"
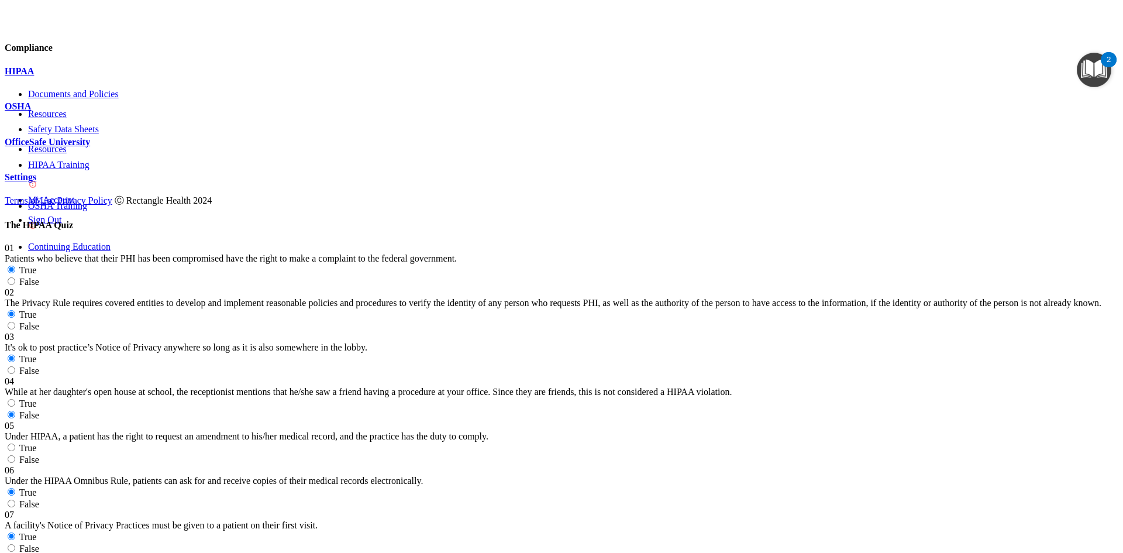
scroll to position [1521, 0]
radio input "true"
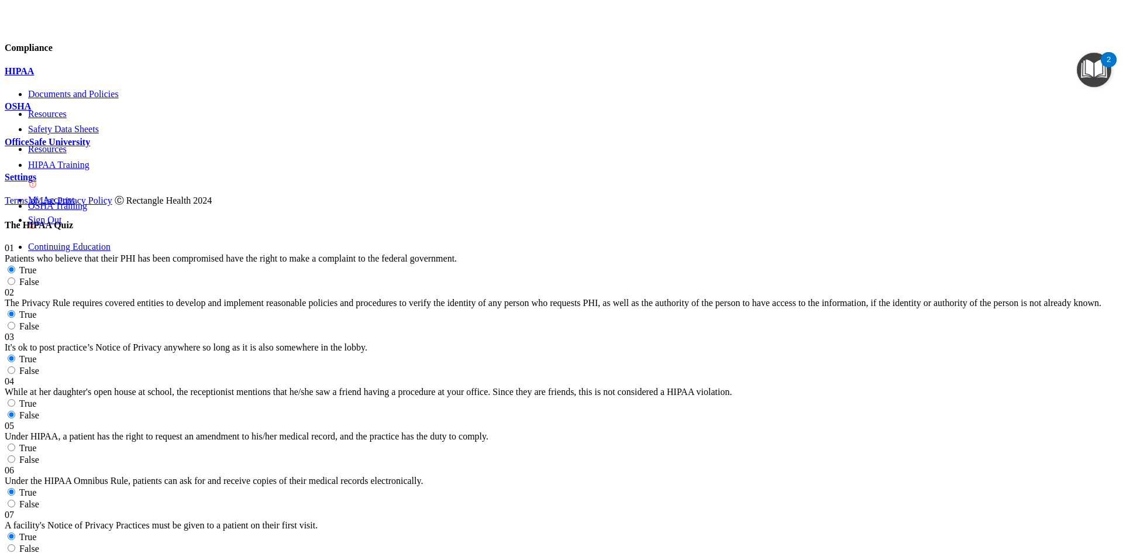
radio input "true"
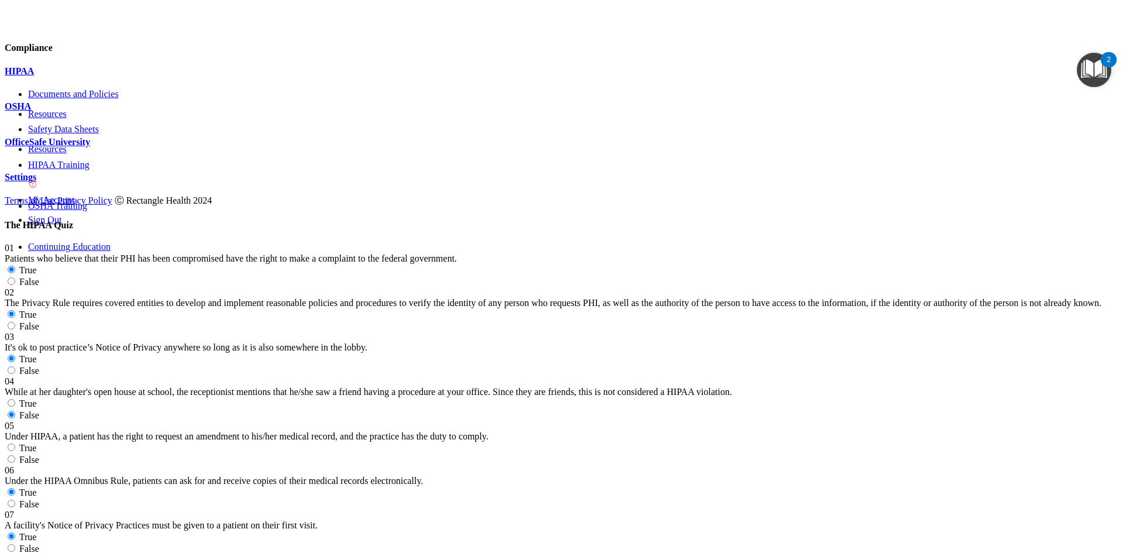
radio input "true"
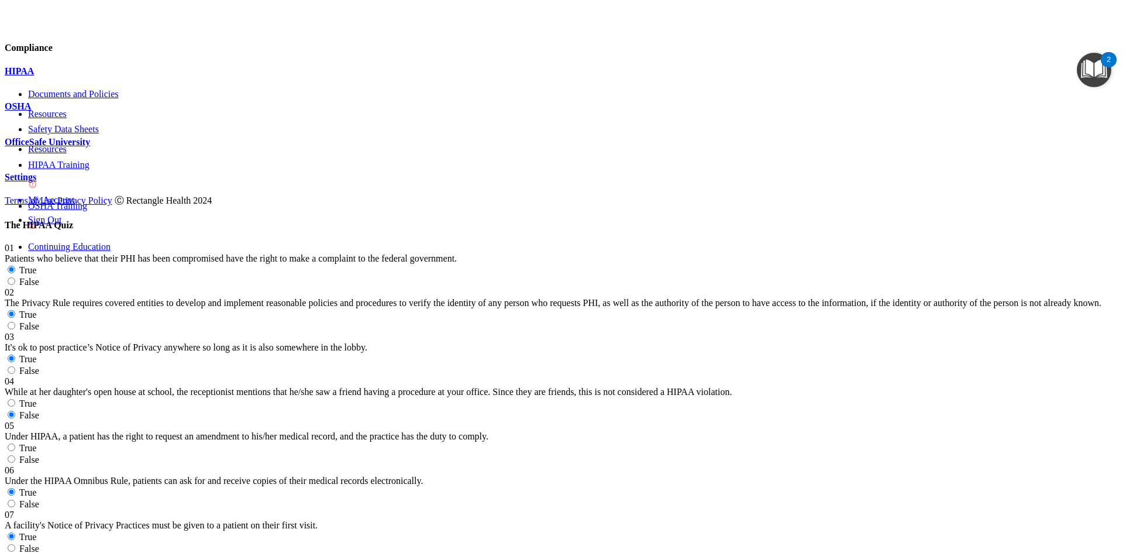
scroll to position [1931, 0]
radio input "true"
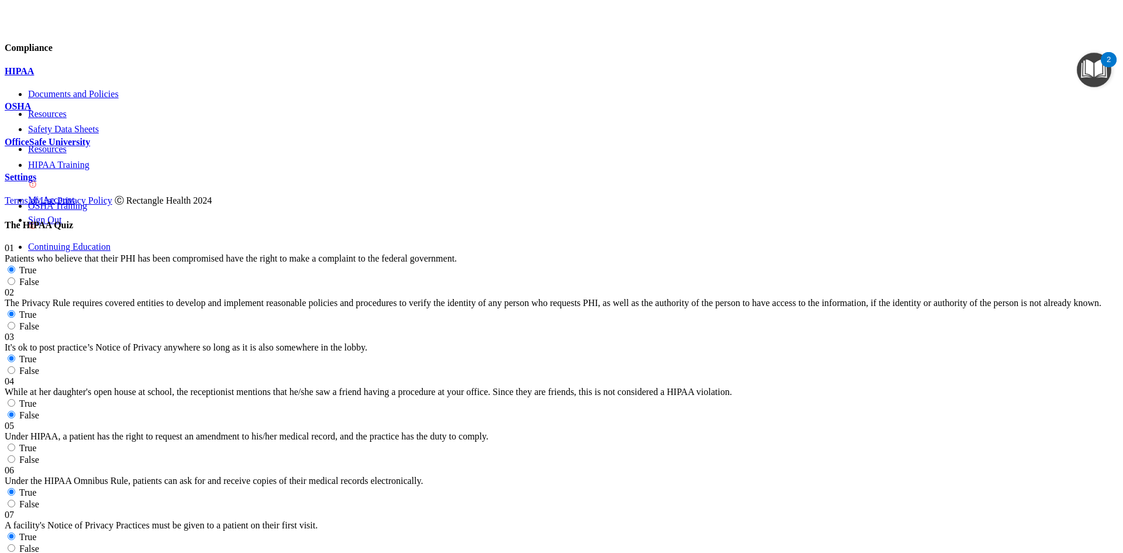
radio input "true"
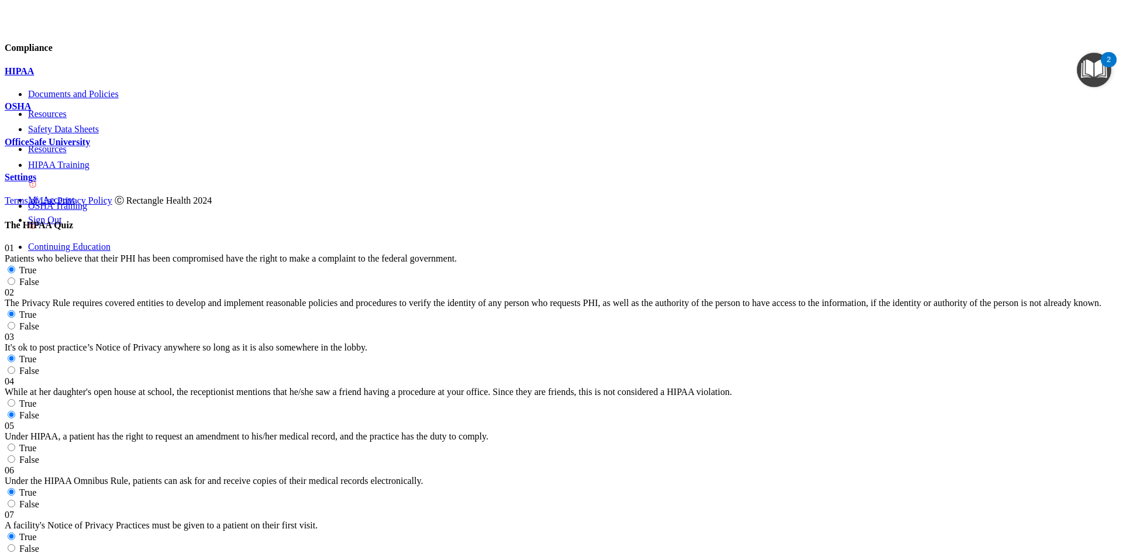
radio input "true"
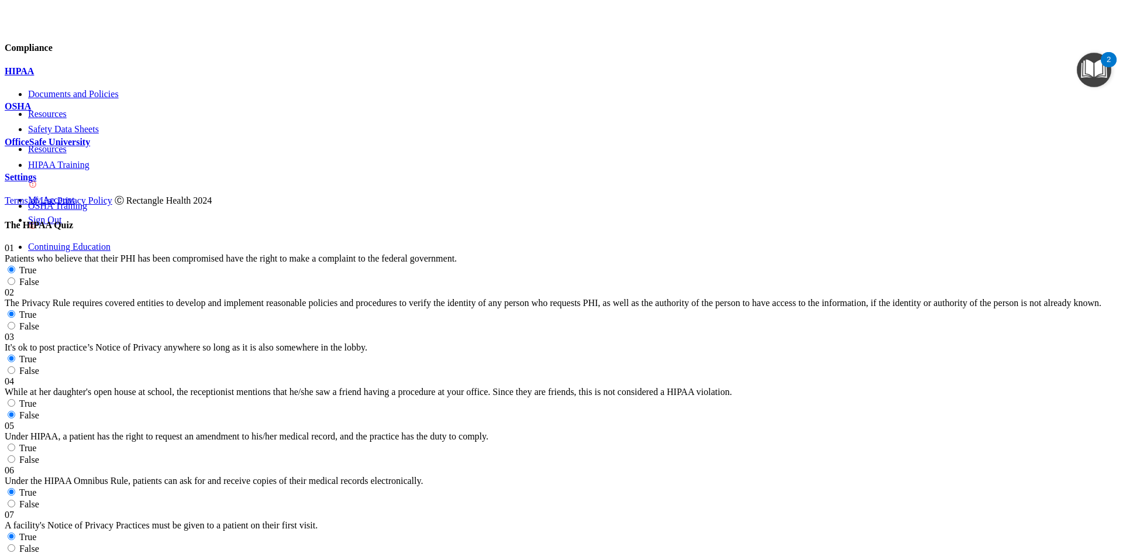
scroll to position [2217, 0]
radio input "true"
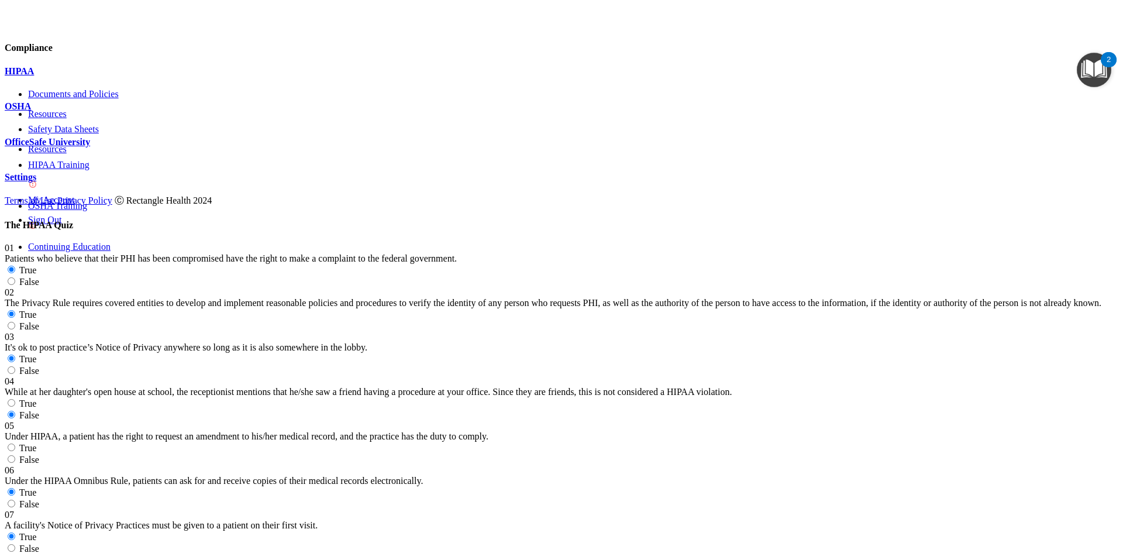
radio input "true"
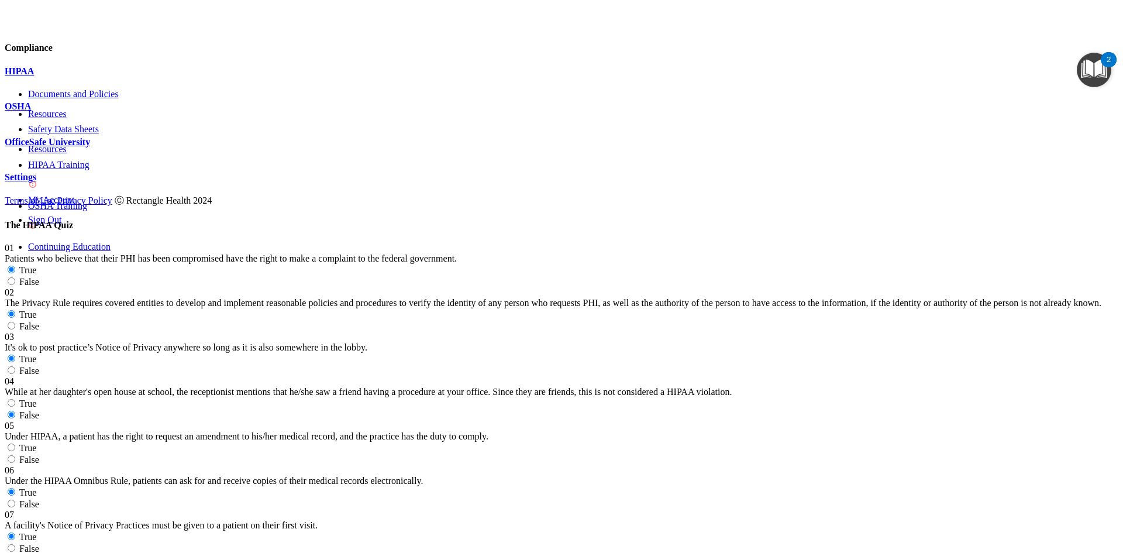
click at [36, 443] on label "True" at bounding box center [21, 448] width 32 height 10
click at [15, 444] on input "True" at bounding box center [12, 448] width 8 height 8
radio input "true"
drag, startPoint x: 938, startPoint y: 376, endPoint x: 929, endPoint y: 382, distance: 11.4
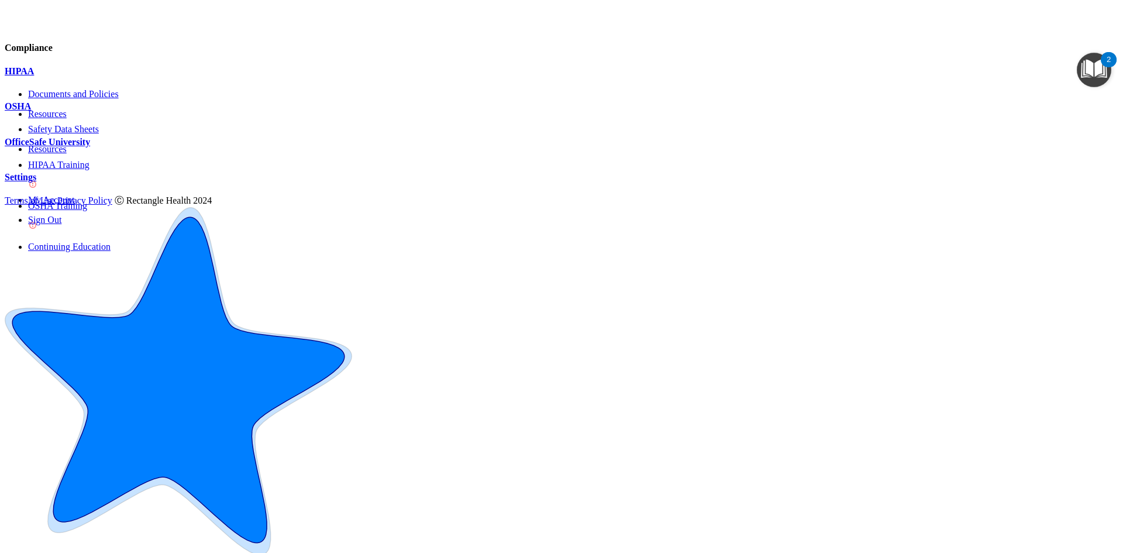
click at [132, 147] on p "OfficeSafe University" at bounding box center [562, 142] width 1114 height 11
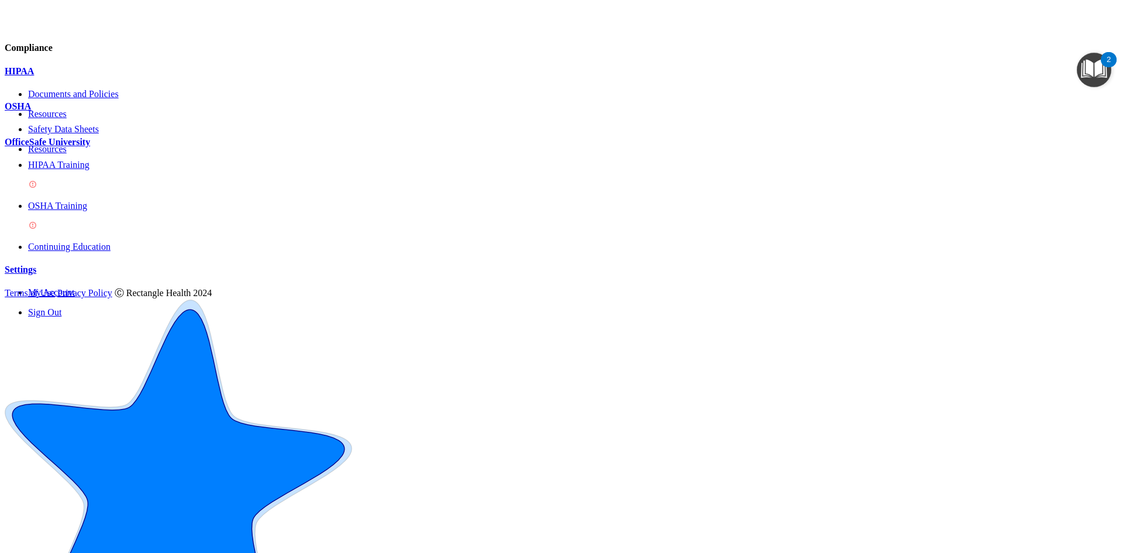
click at [120, 187] on div "HIPAA Training" at bounding box center [573, 176] width 1091 height 32
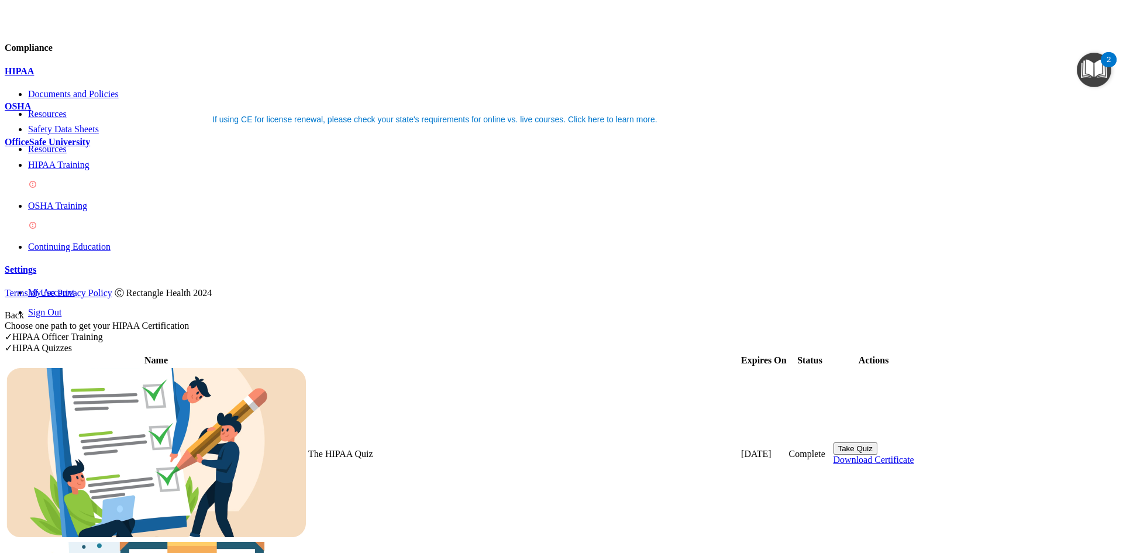
click at [878, 442] on button "Take Quiz" at bounding box center [856, 448] width 44 height 12
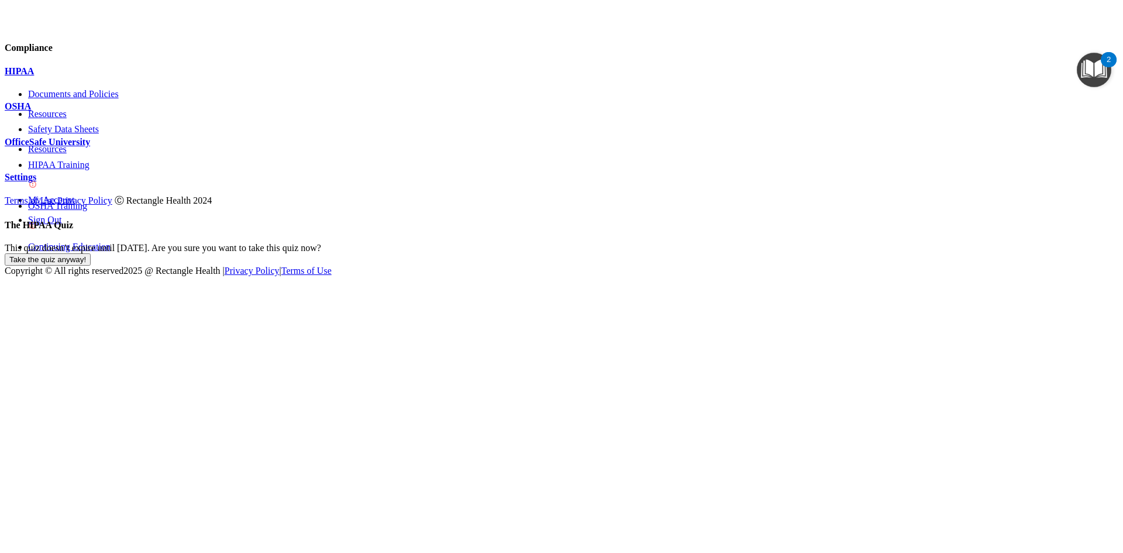
click at [91, 253] on button "Take the quiz anyway!" at bounding box center [48, 259] width 86 height 12
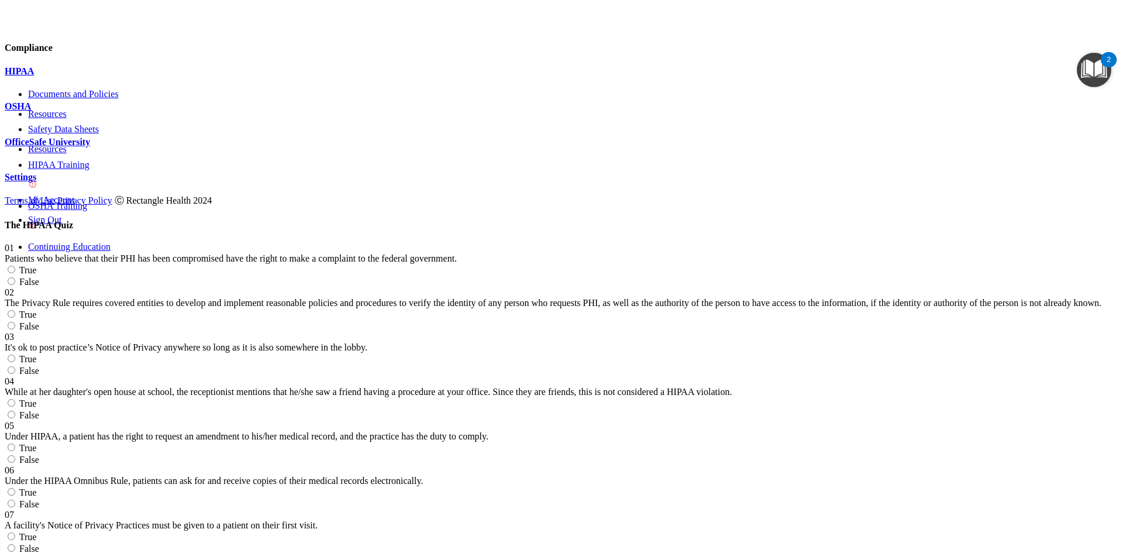
click at [37, 265] on span "True" at bounding box center [28, 270] width 18 height 10
click at [15, 266] on input "True" at bounding box center [12, 270] width 8 height 8
radio input "true"
click at [36, 354] on label "True" at bounding box center [21, 359] width 32 height 10
click at [15, 355] on input "True" at bounding box center [12, 359] width 8 height 8
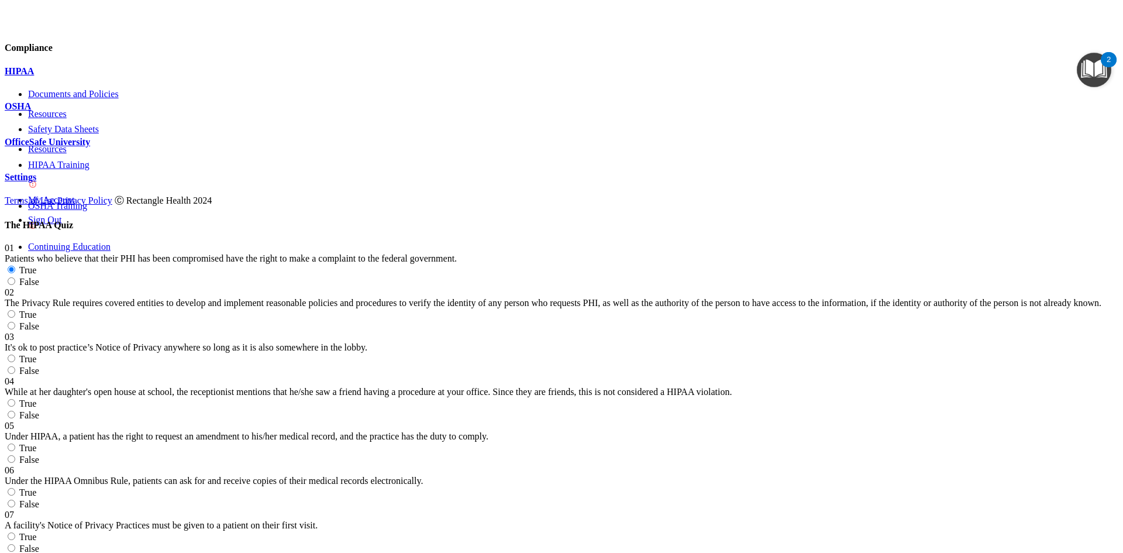
radio input "true"
click at [39, 410] on label "False" at bounding box center [22, 415] width 35 height 10
click at [15, 411] on input "False" at bounding box center [12, 415] width 8 height 8
radio input "true"
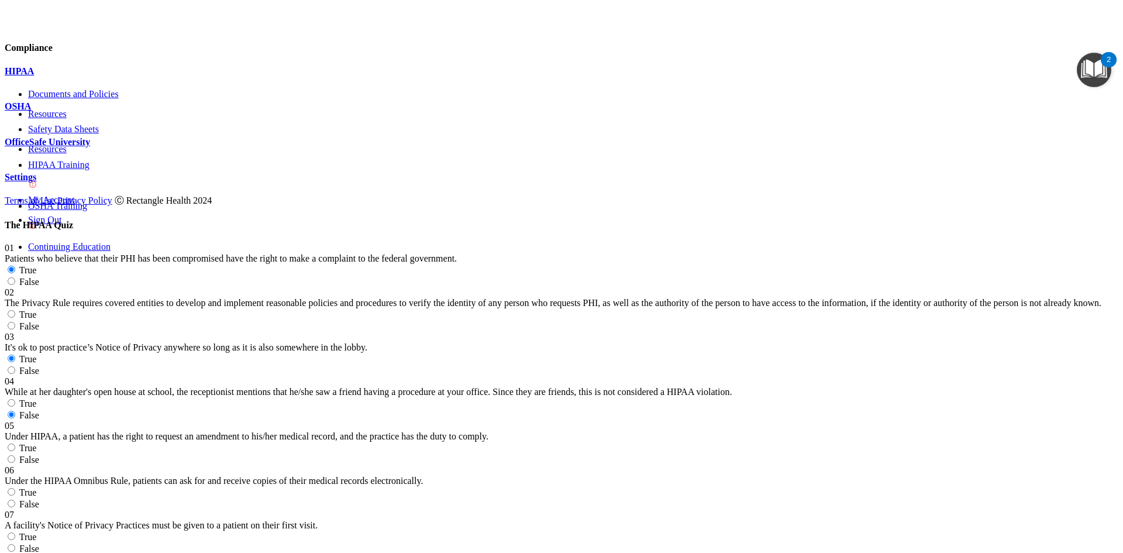
scroll to position [176, 0]
click at [39, 455] on label "False" at bounding box center [22, 460] width 35 height 10
click at [15, 455] on input "False" at bounding box center [12, 459] width 8 height 8
radio input "true"
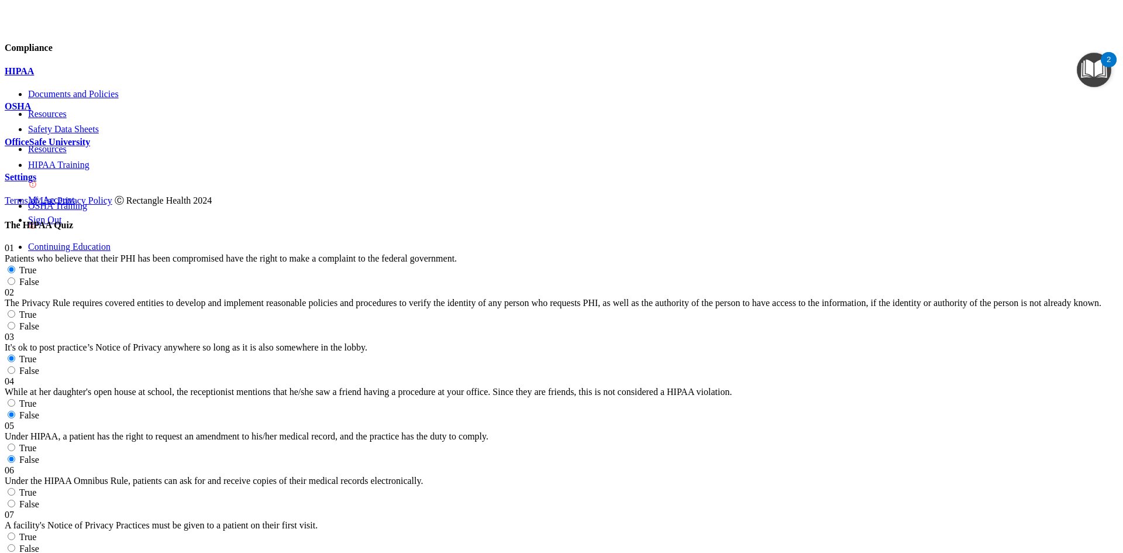
click at [37, 487] on span "True" at bounding box center [28, 492] width 18 height 10
click at [15, 488] on input "True" at bounding box center [12, 492] width 8 height 8
radio input "true"
click at [37, 532] on span "True" at bounding box center [28, 537] width 18 height 10
click at [15, 532] on input "True" at bounding box center [12, 536] width 8 height 8
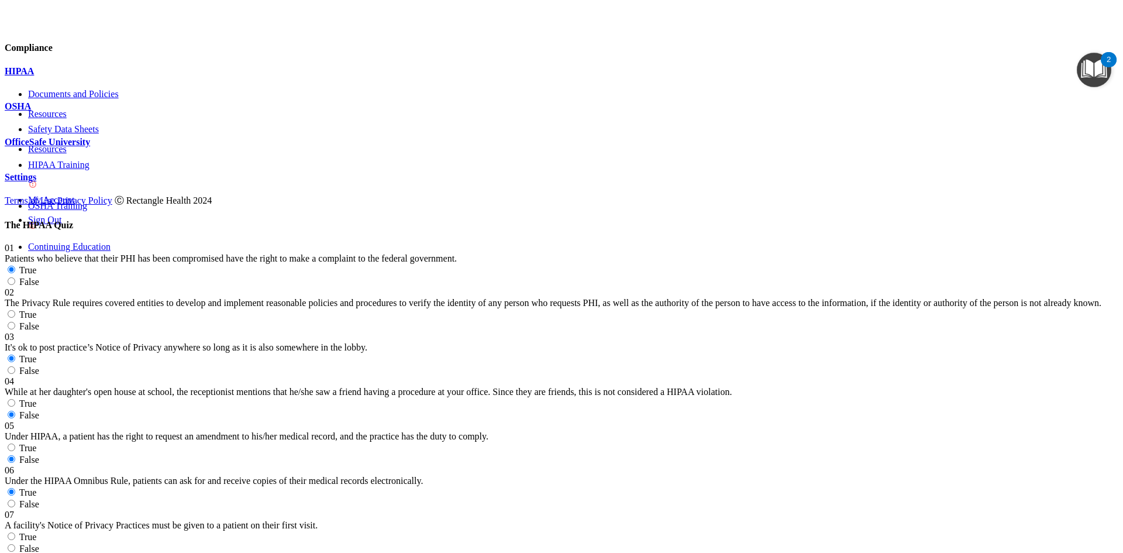
radio input "true"
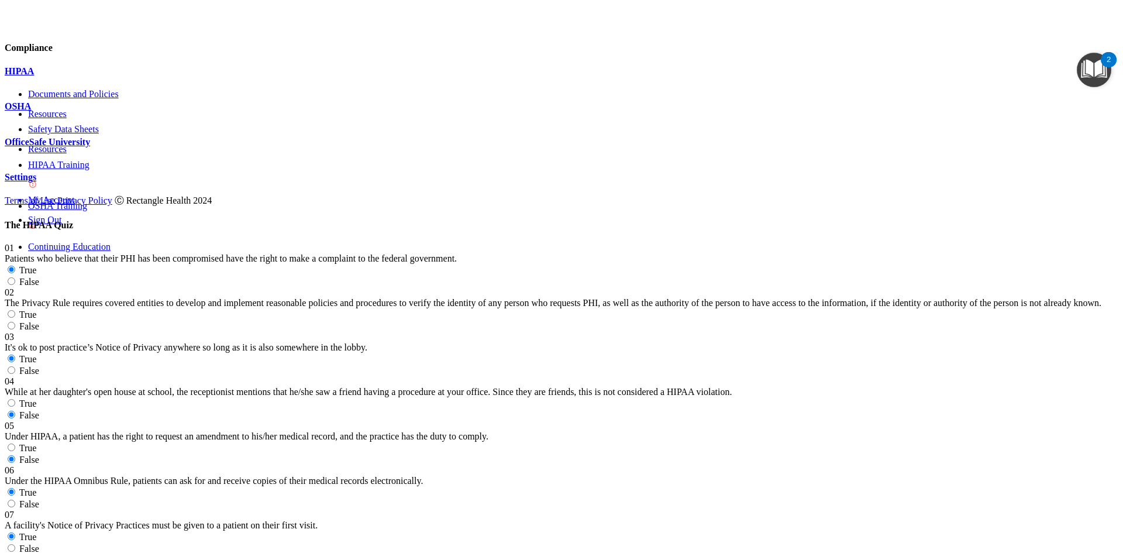
radio input "true"
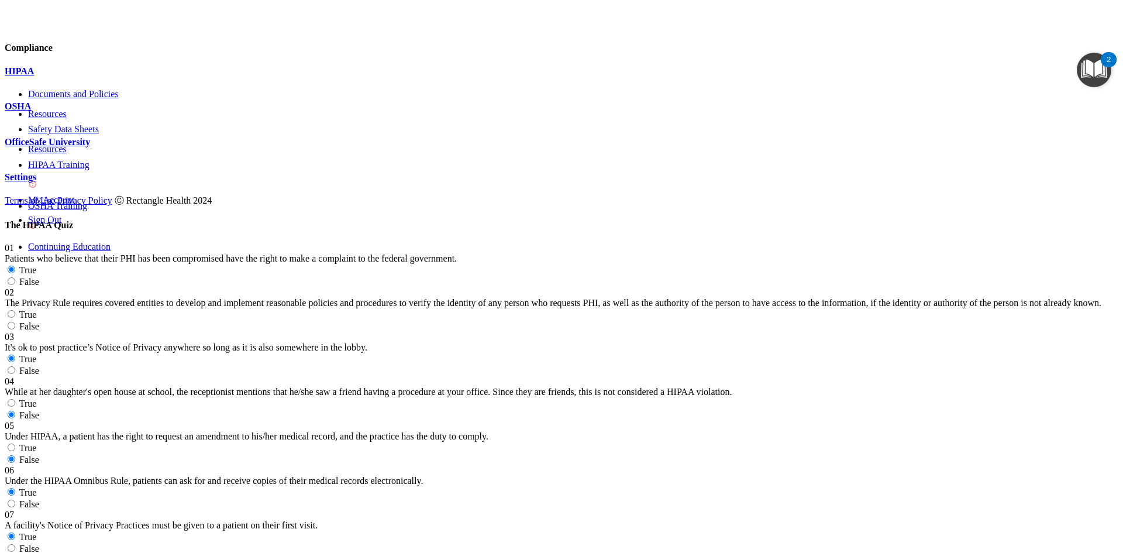
radio input "true"
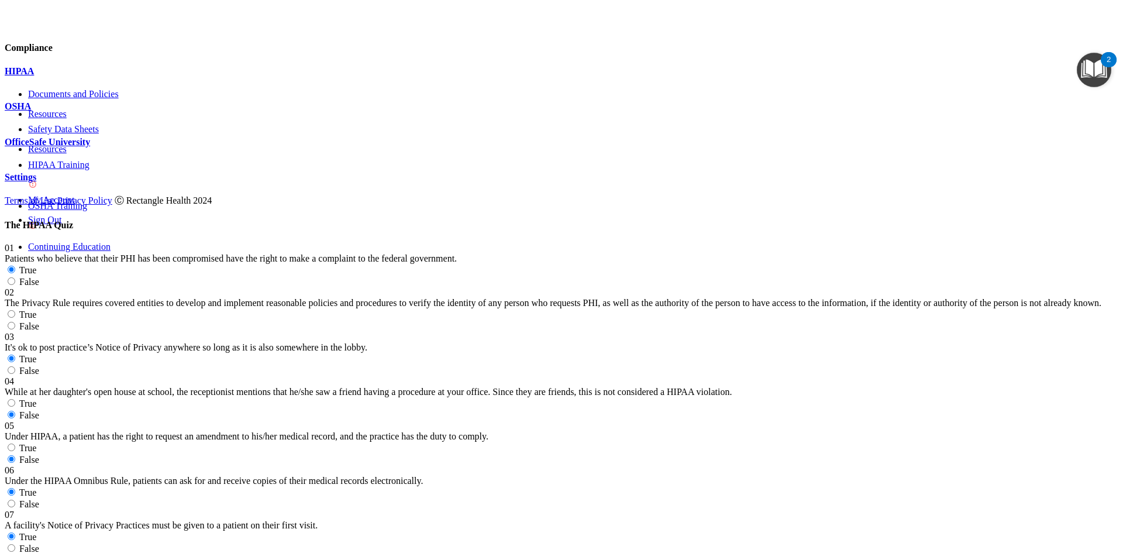
radio input "true"
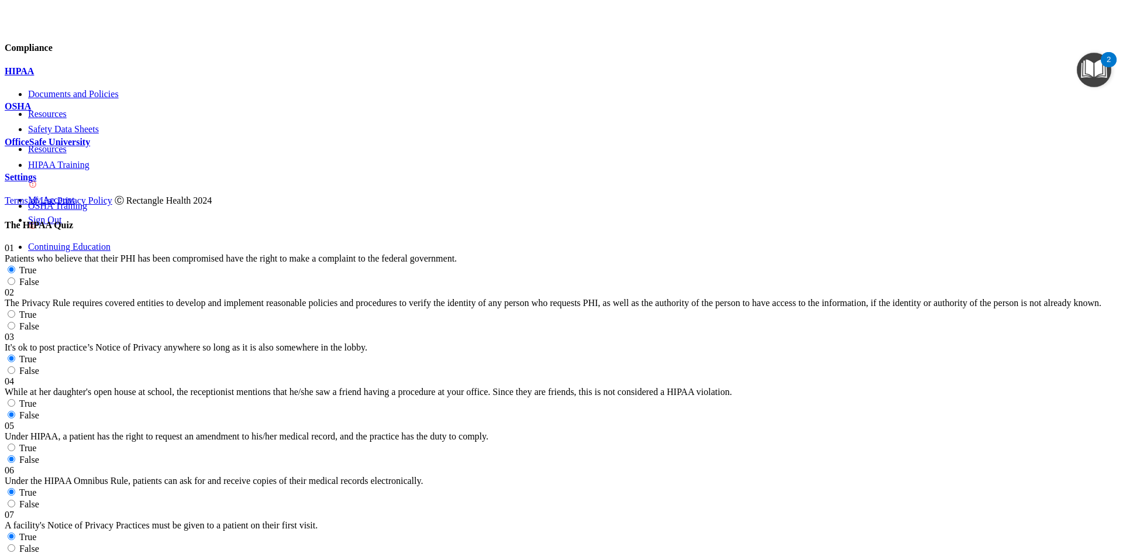
scroll to position [878, 0]
radio input "true"
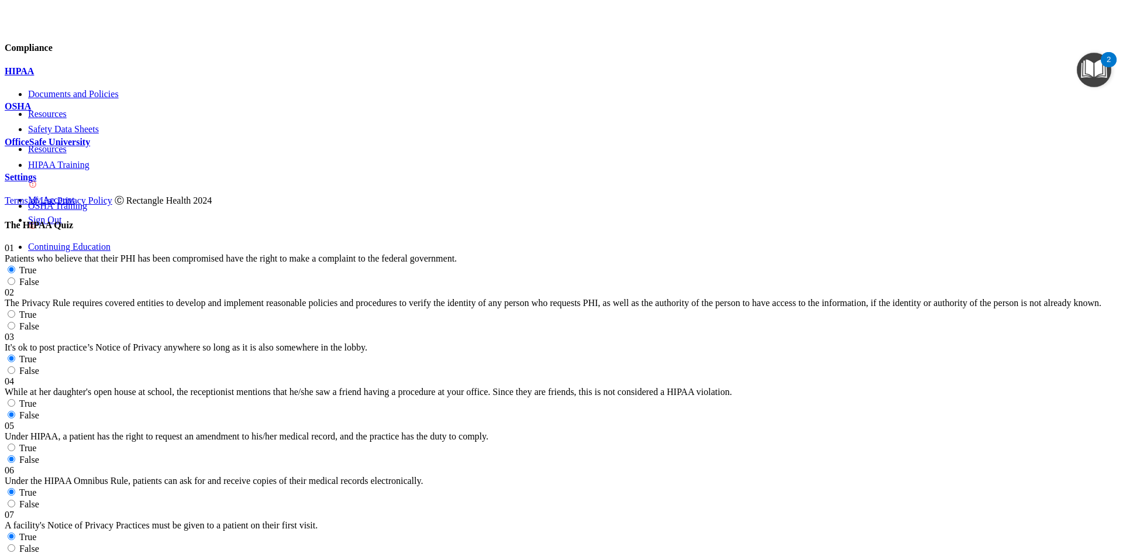
radio input "true"
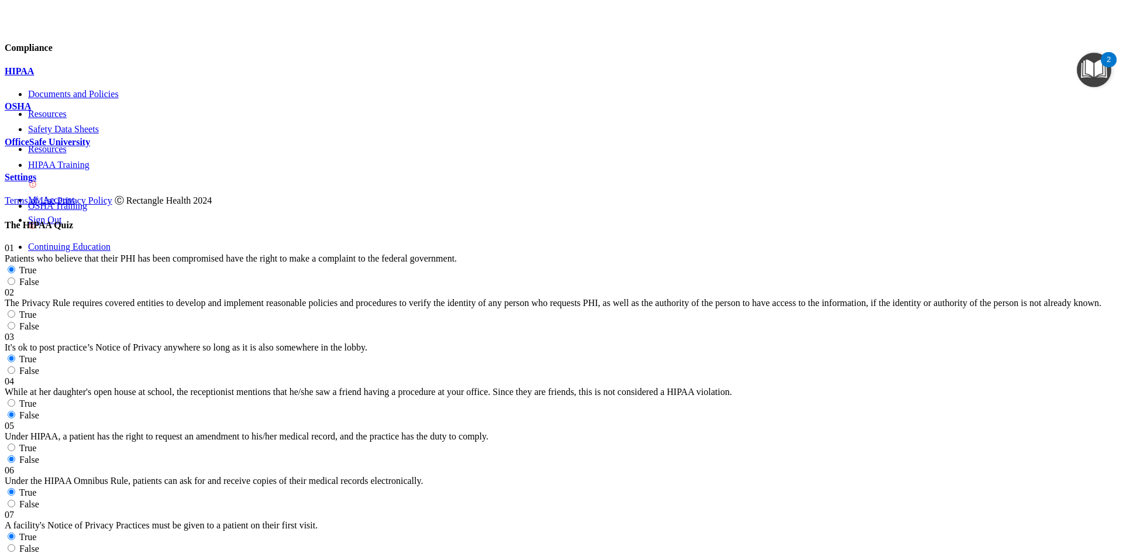
radio input "true"
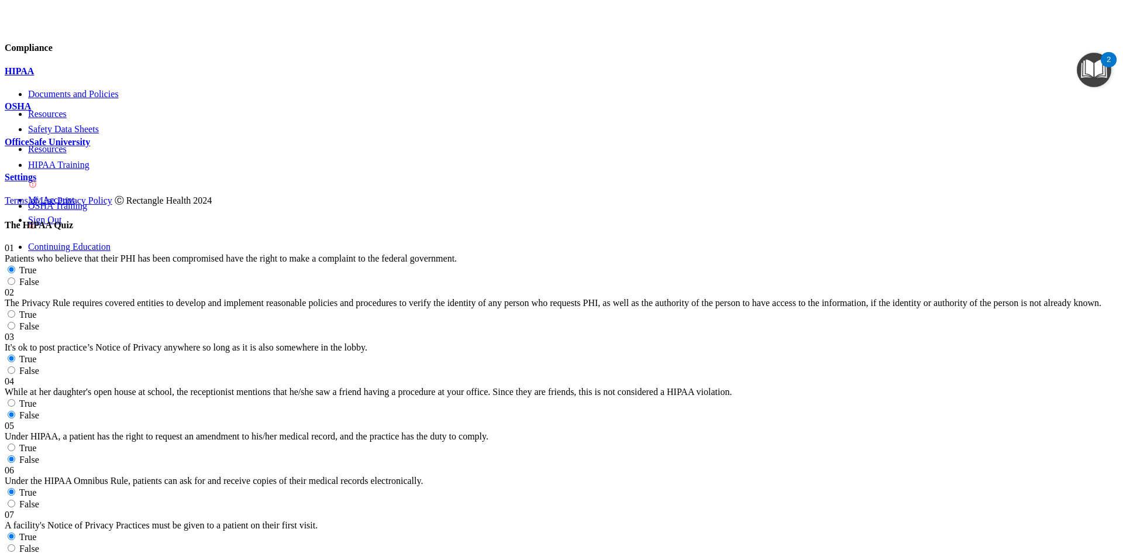
radio input "true"
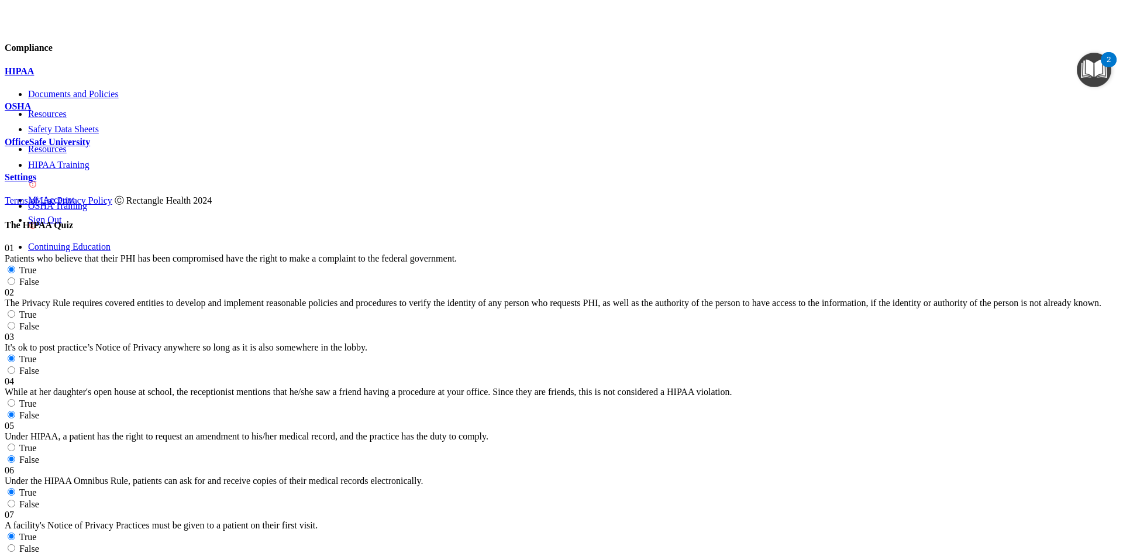
scroll to position [1346, 0]
radio input "true"
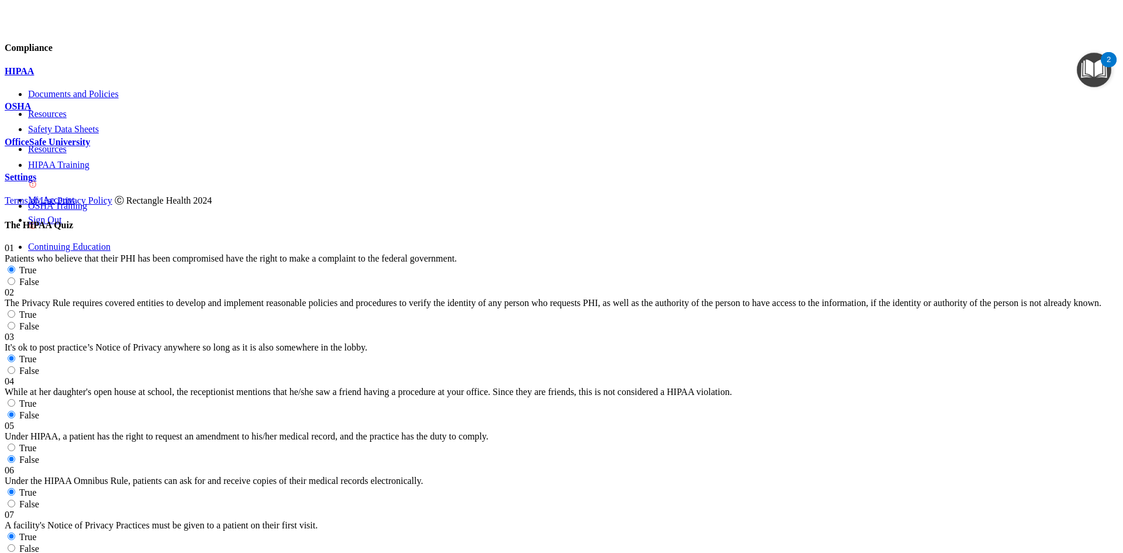
radio input "true"
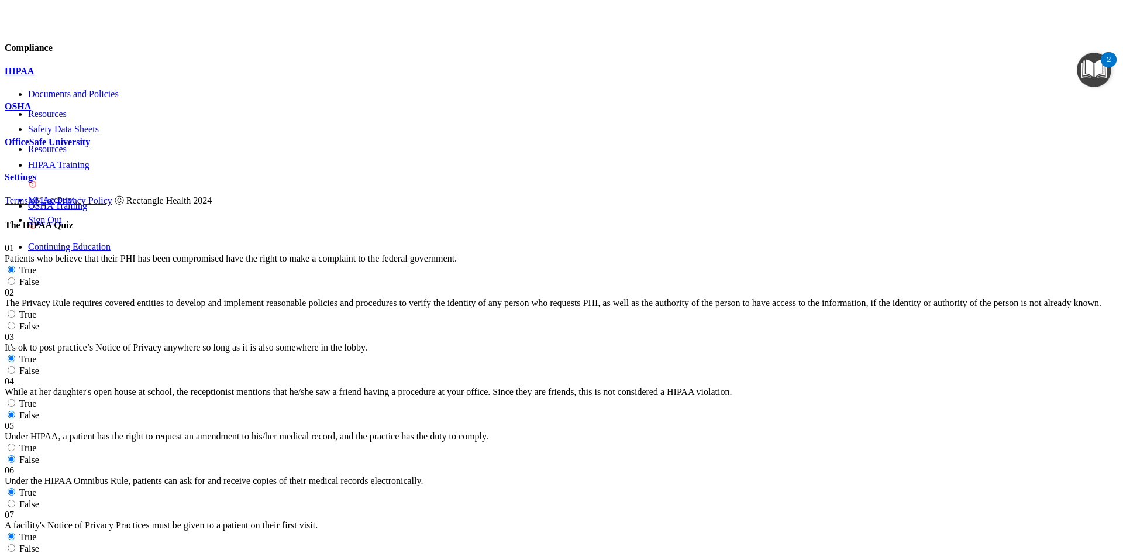
radio input "true"
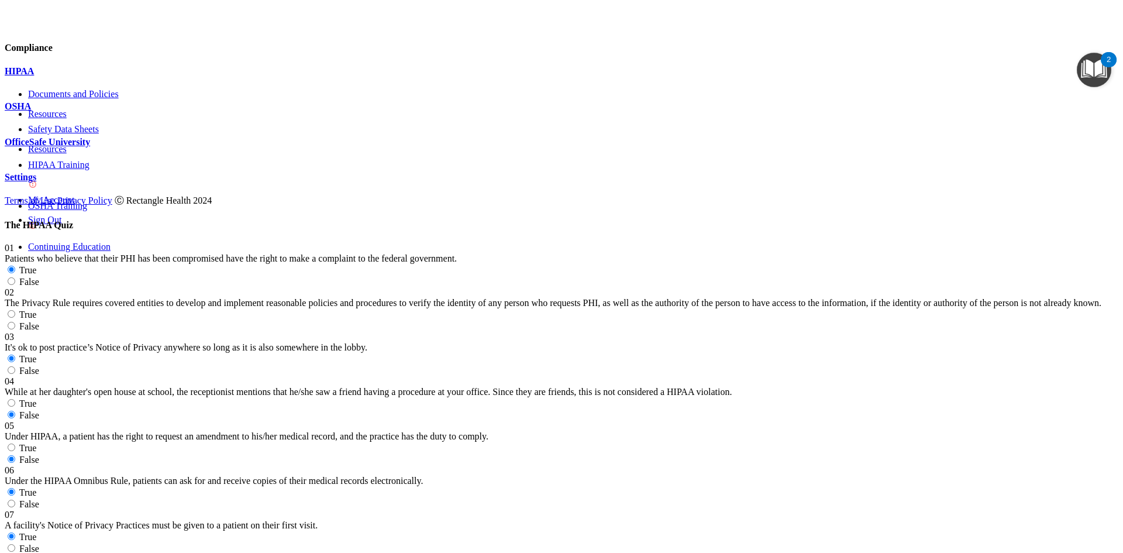
radio input "true"
radio input "false"
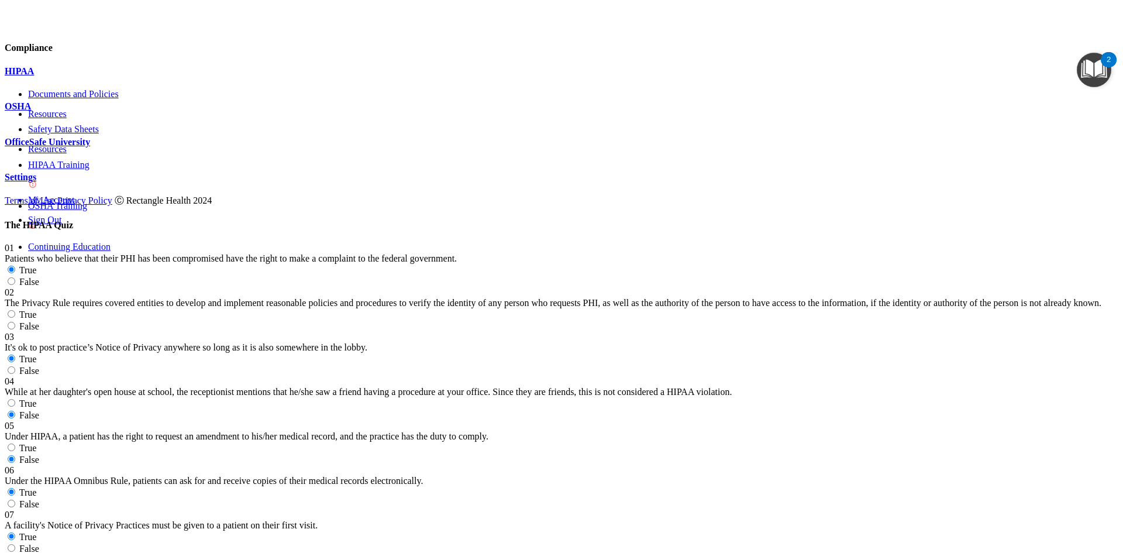
radio input "true"
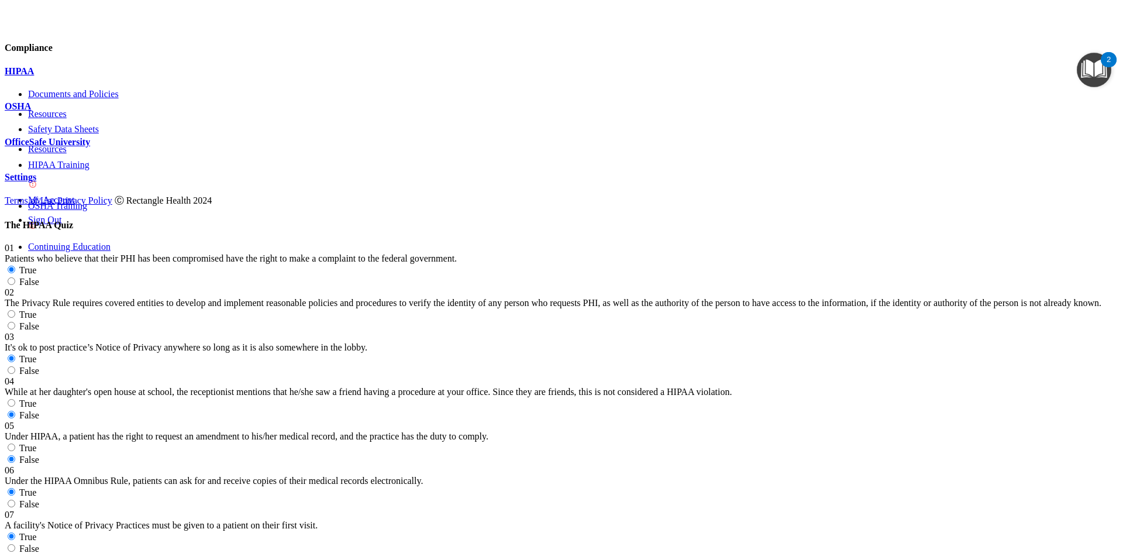
scroll to position [1814, 0]
drag, startPoint x: 618, startPoint y: 295, endPoint x: 642, endPoint y: 295, distance: 24.6
radio input "true"
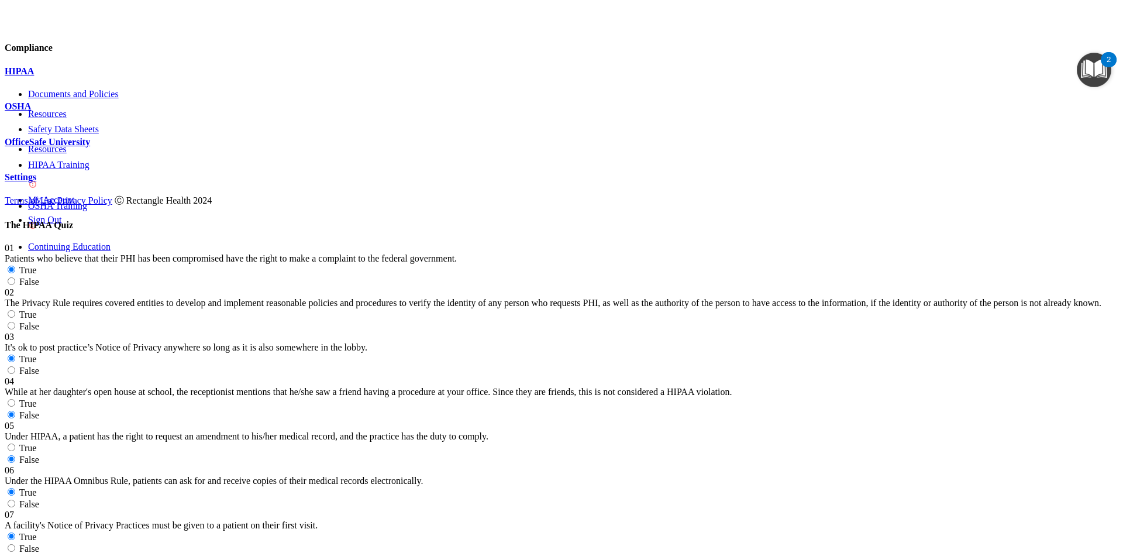
scroll to position [1989, 0]
radio input "true"
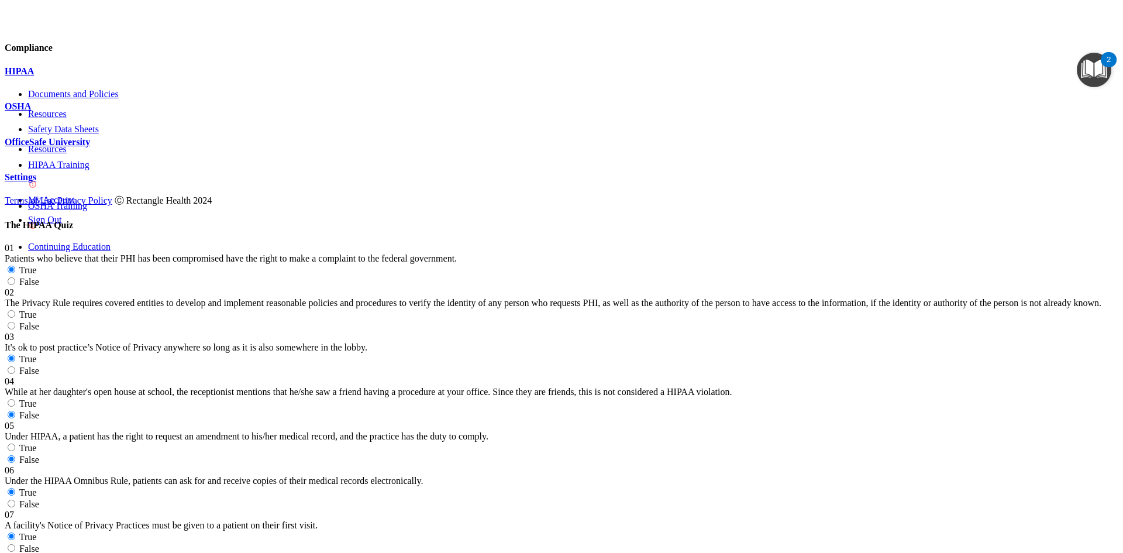
radio input "true"
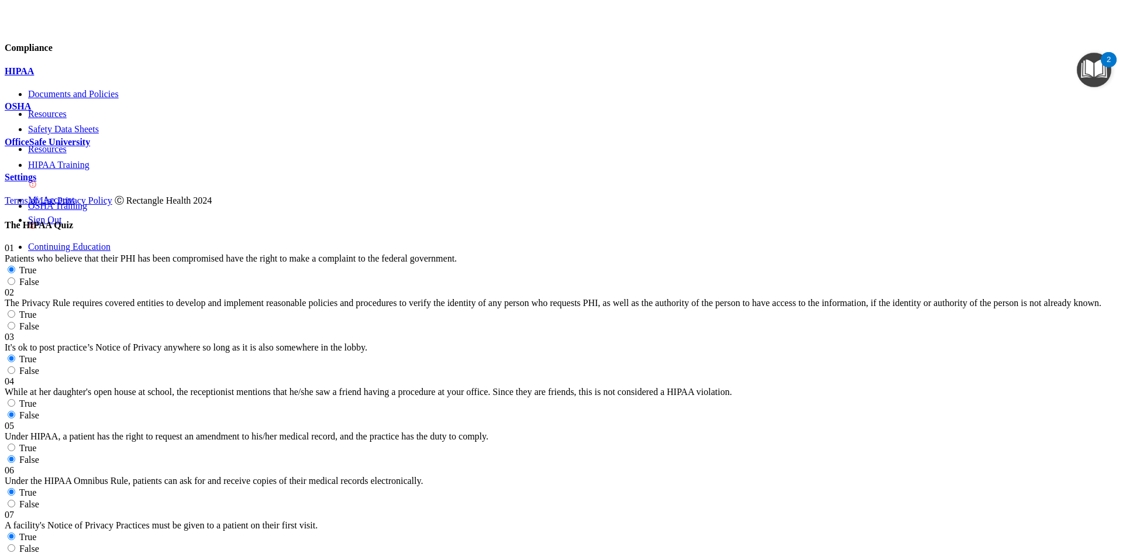
radio input "true"
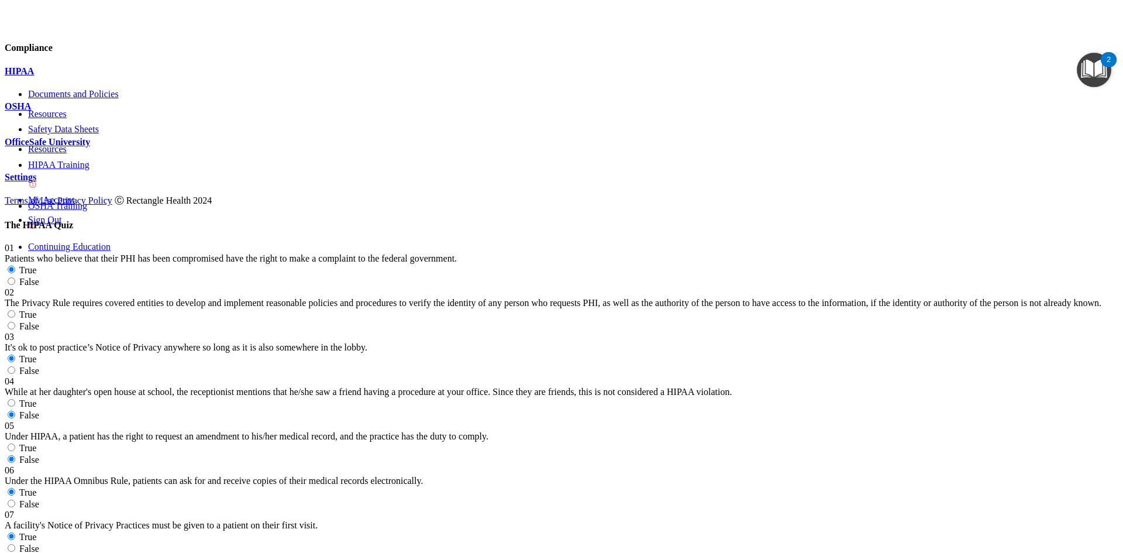
radio input "false"
radio input "true"
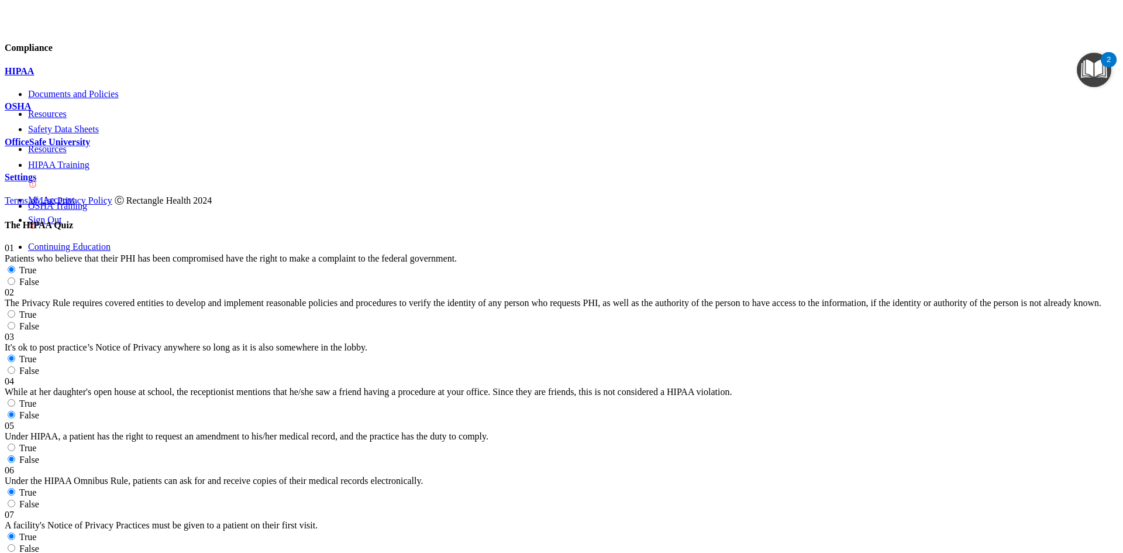
radio input "true"
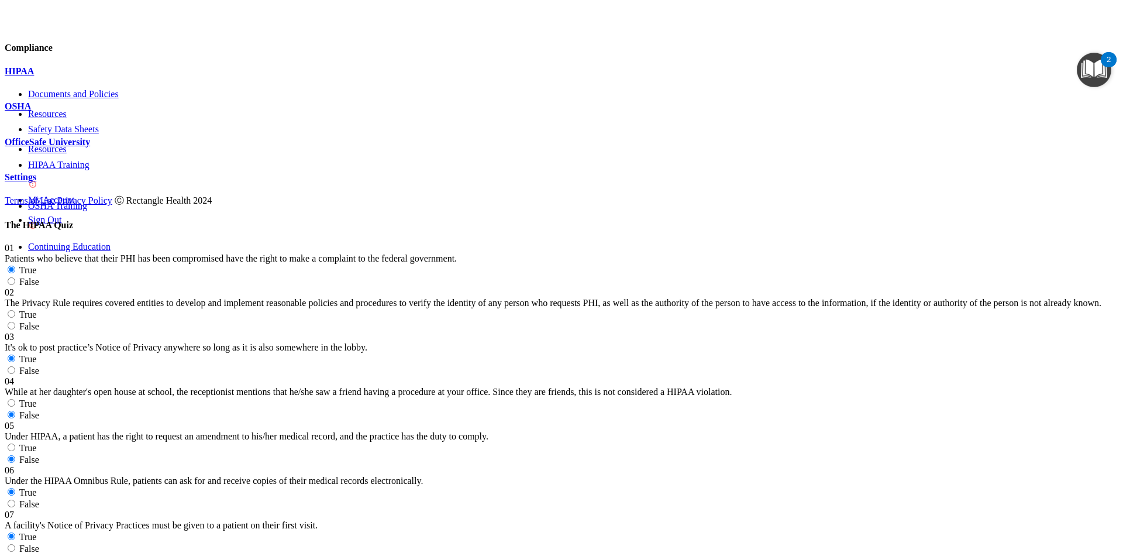
radio input "true"
click at [36, 310] on label "True" at bounding box center [21, 315] width 32 height 10
click at [15, 310] on input "True" at bounding box center [12, 314] width 8 height 8
radio input "true"
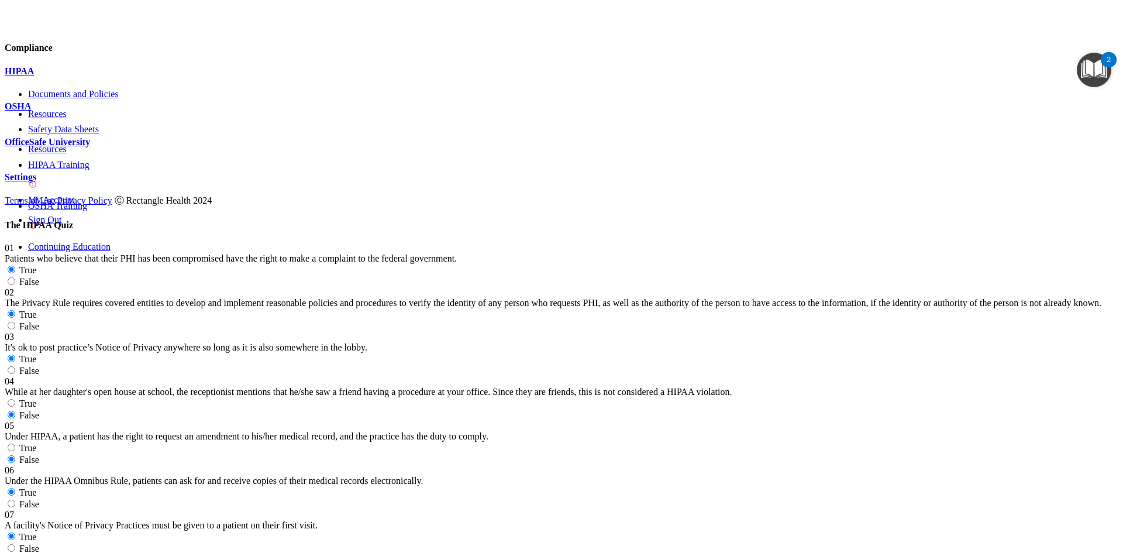
scroll to position [117, 0]
click at [37, 443] on span "True" at bounding box center [28, 448] width 18 height 10
click at [15, 444] on input "True" at bounding box center [12, 448] width 8 height 8
radio input "true"
radio input "false"
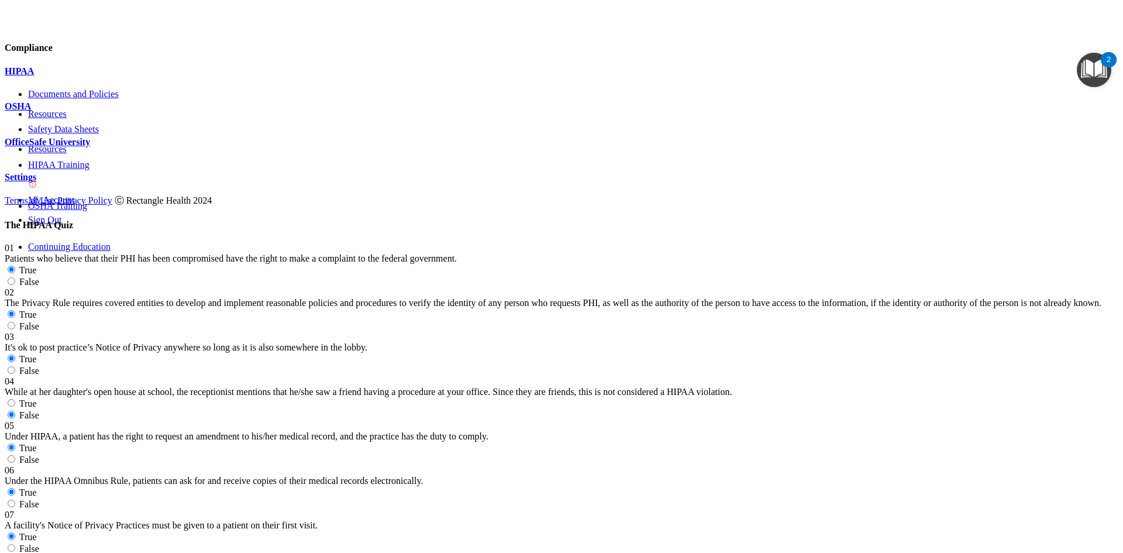
scroll to position [819, 0]
radio input "true"
radio input "false"
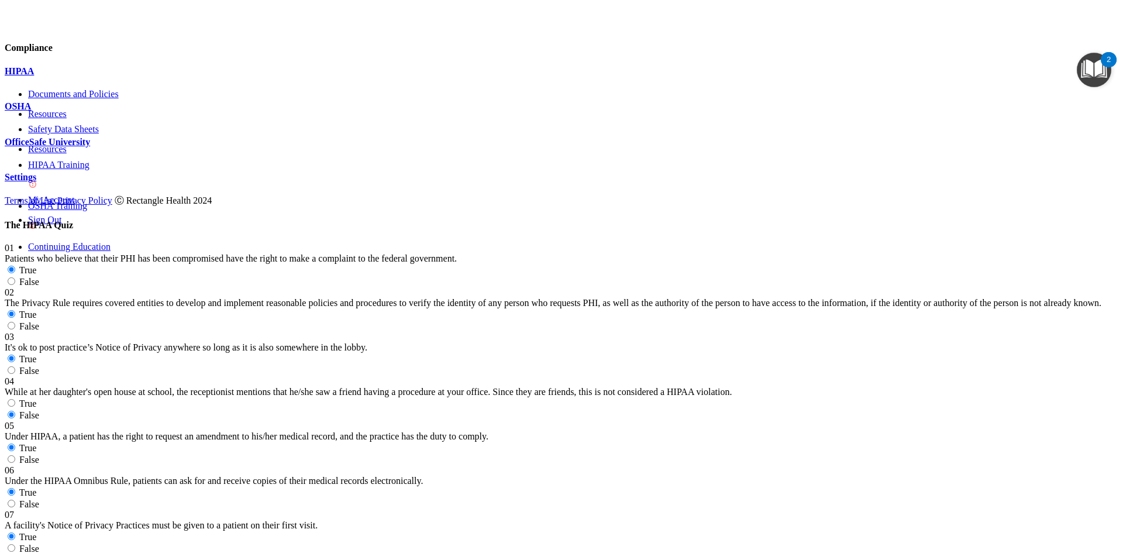
scroll to position [461, 0]
radio input "true"
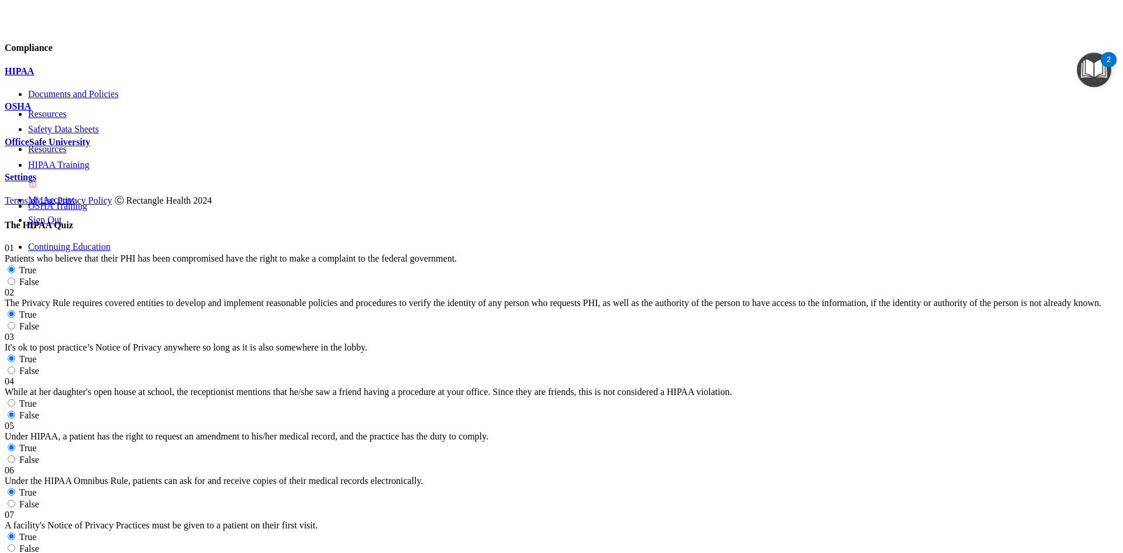
radio input "true"
radio input "false"
drag, startPoint x: 906, startPoint y: 314, endPoint x: 902, endPoint y: 321, distance: 7.6
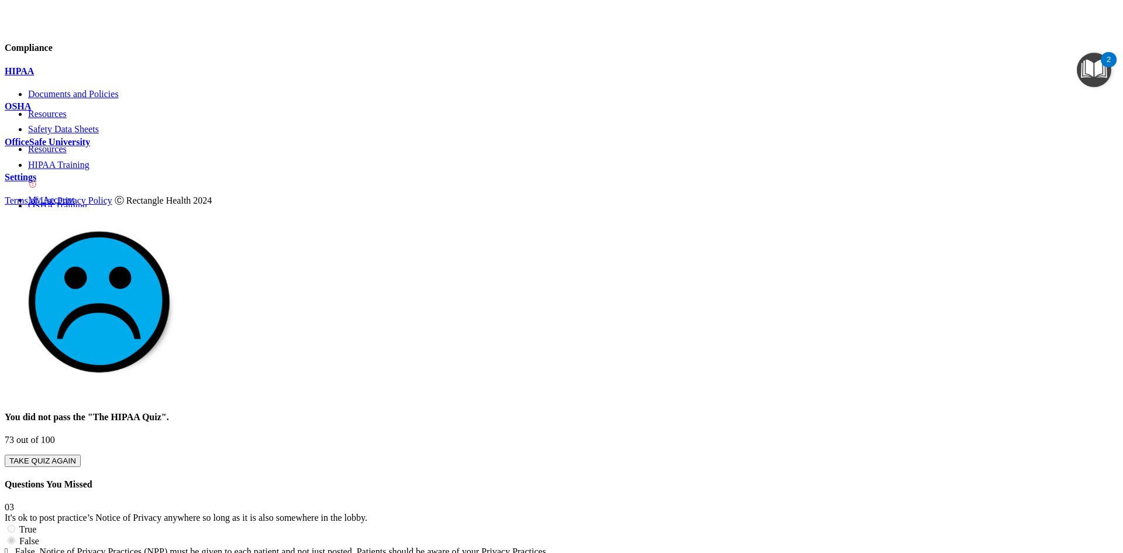
scroll to position [132, 0]
click at [81, 455] on button "TAKE QUIZ AGAIN" at bounding box center [43, 461] width 76 height 12
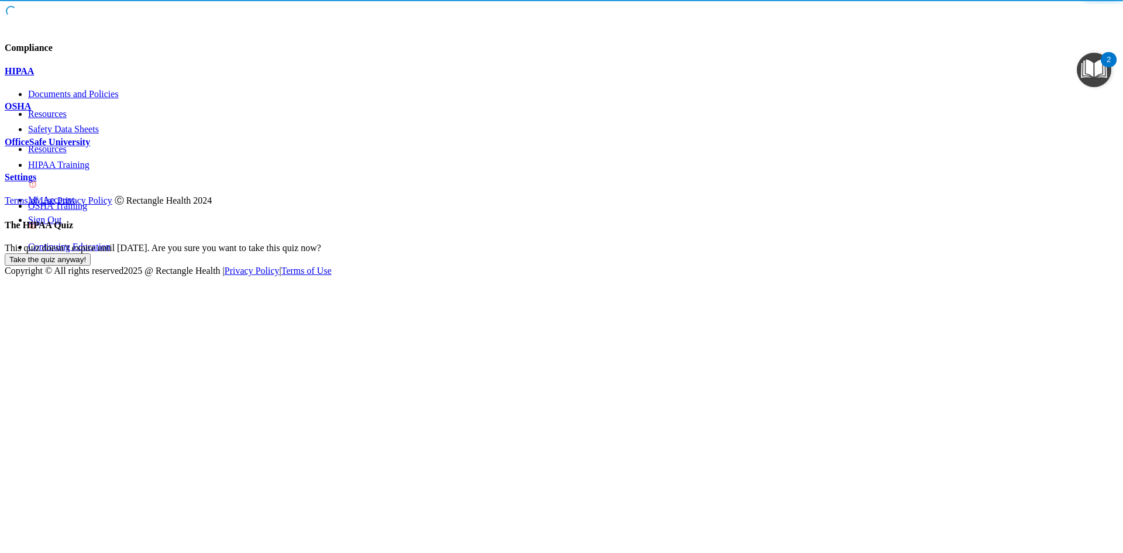
click at [91, 253] on button "Take the quiz anyway!" at bounding box center [48, 259] width 86 height 12
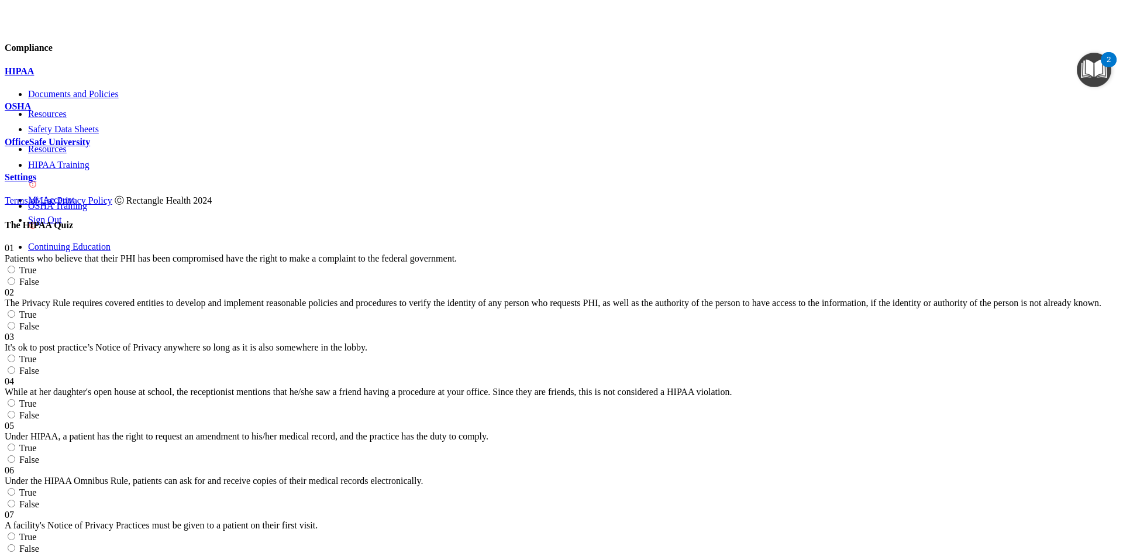
click at [36, 265] on label "True" at bounding box center [21, 270] width 32 height 10
click at [15, 266] on input "True" at bounding box center [12, 270] width 8 height 8
radio input "true"
click at [39, 366] on span "False" at bounding box center [29, 371] width 20 height 10
click at [15, 366] on input "False" at bounding box center [12, 370] width 8 height 8
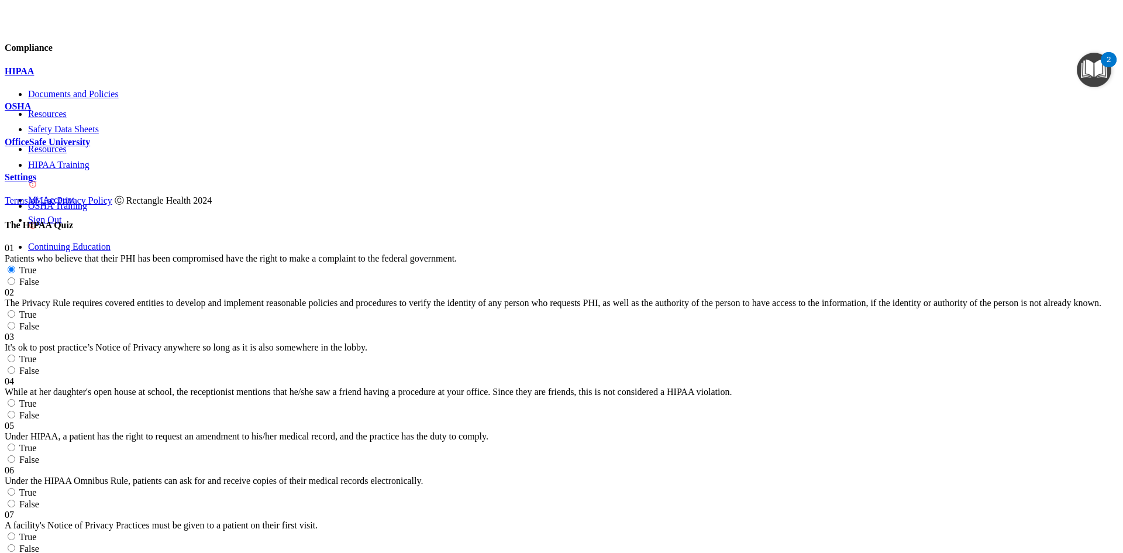
radio input "true"
click at [39, 455] on label "False" at bounding box center [22, 460] width 35 height 10
click at [15, 455] on input "False" at bounding box center [12, 459] width 8 height 8
radio input "true"
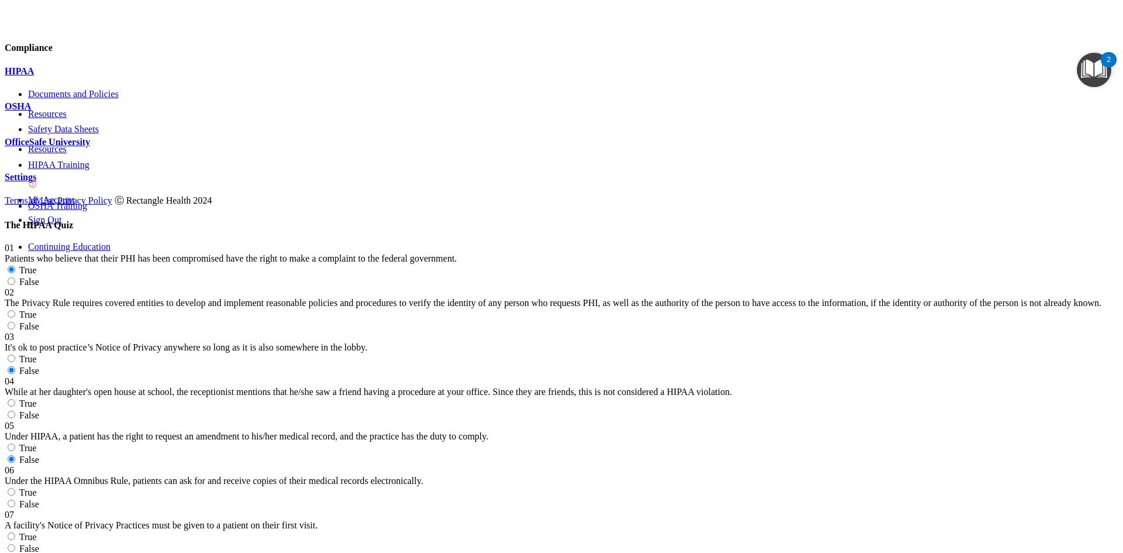
scroll to position [819, 0]
radio input "true"
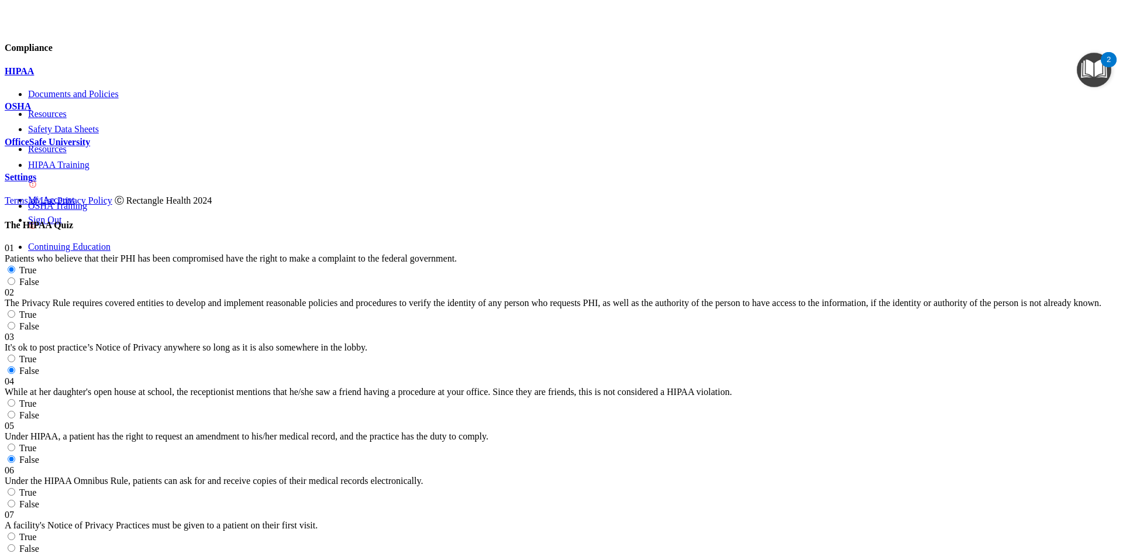
radio input "true"
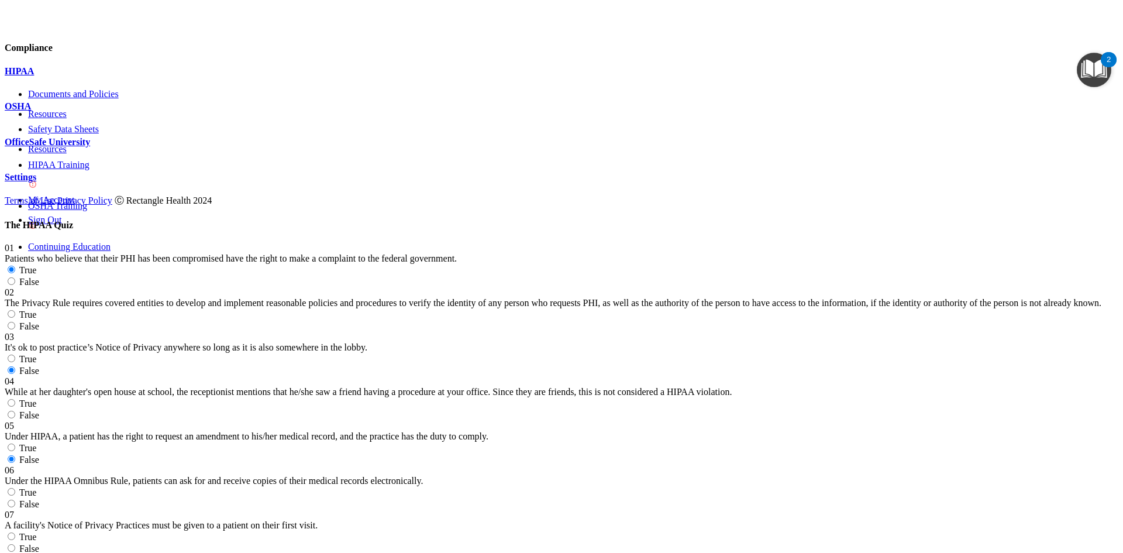
radio input "true"
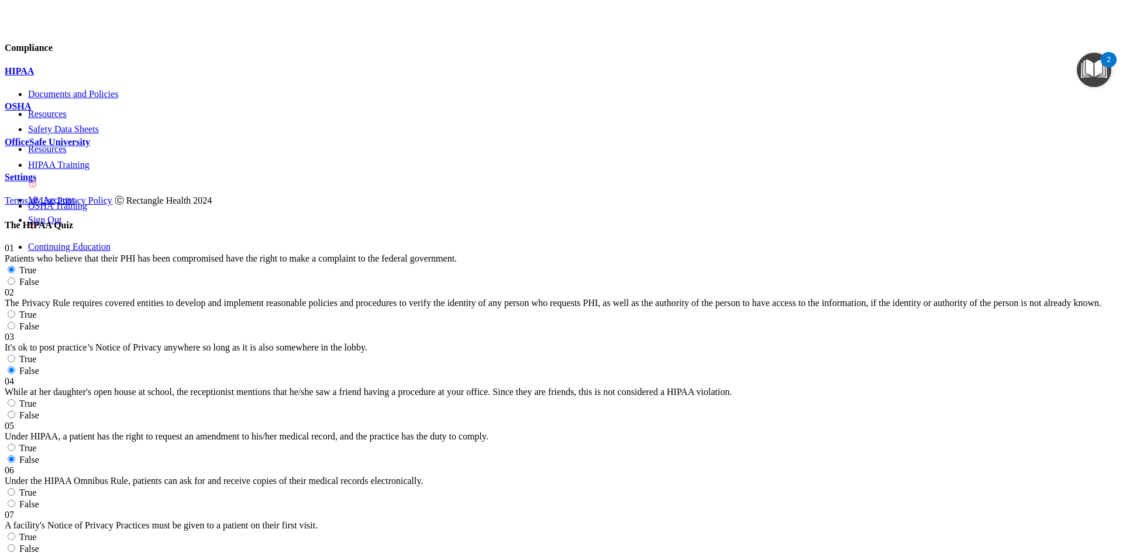
radio input "true"
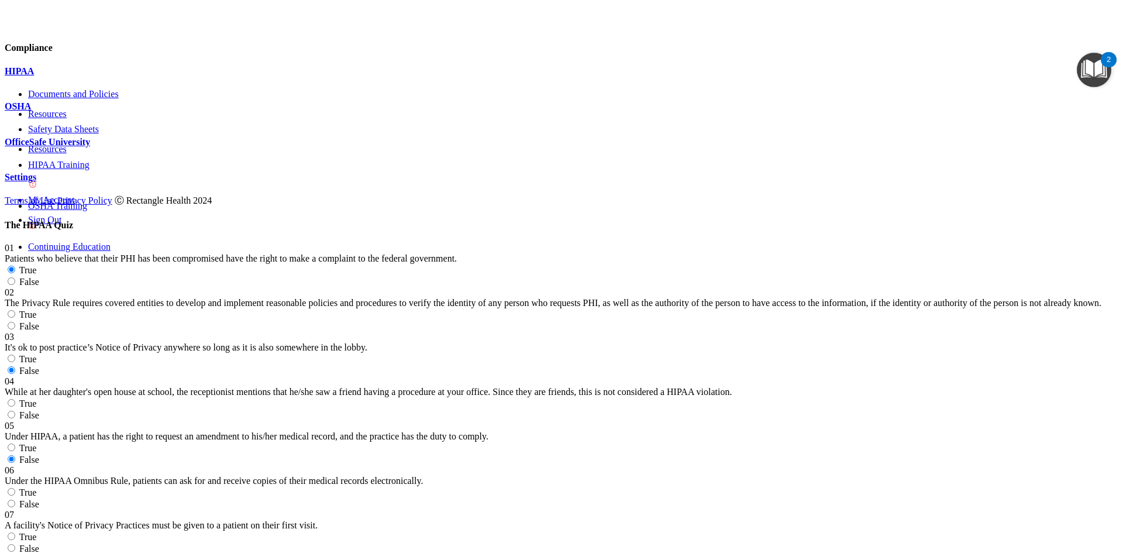
radio input "true"
click at [36, 310] on label "True" at bounding box center [21, 315] width 32 height 10
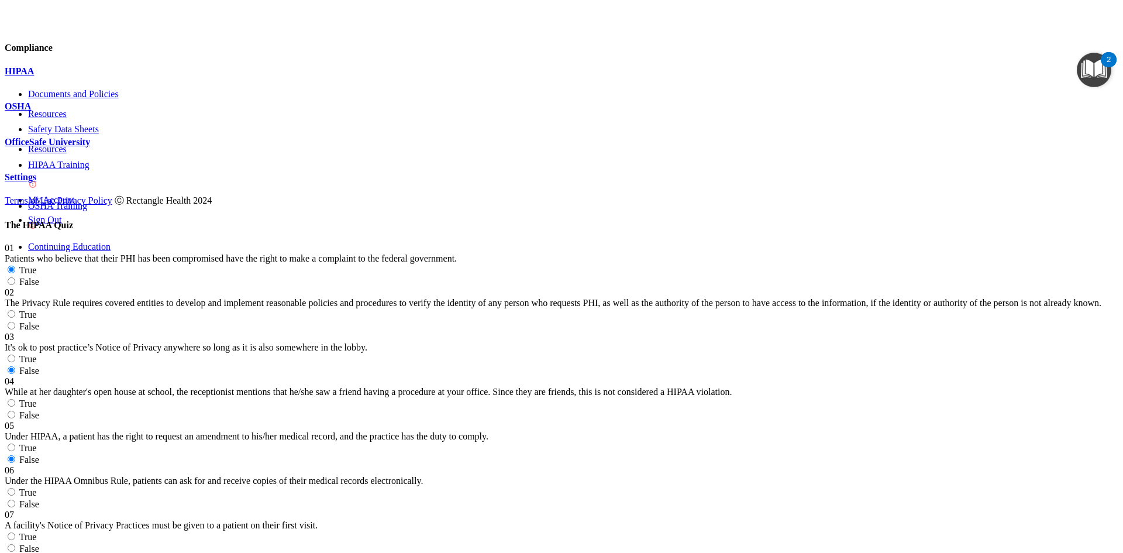
click at [15, 310] on input "True" at bounding box center [12, 314] width 8 height 8
radio input "true"
click at [39, 410] on label "False" at bounding box center [22, 415] width 35 height 10
click at [15, 411] on input "False" at bounding box center [12, 415] width 8 height 8
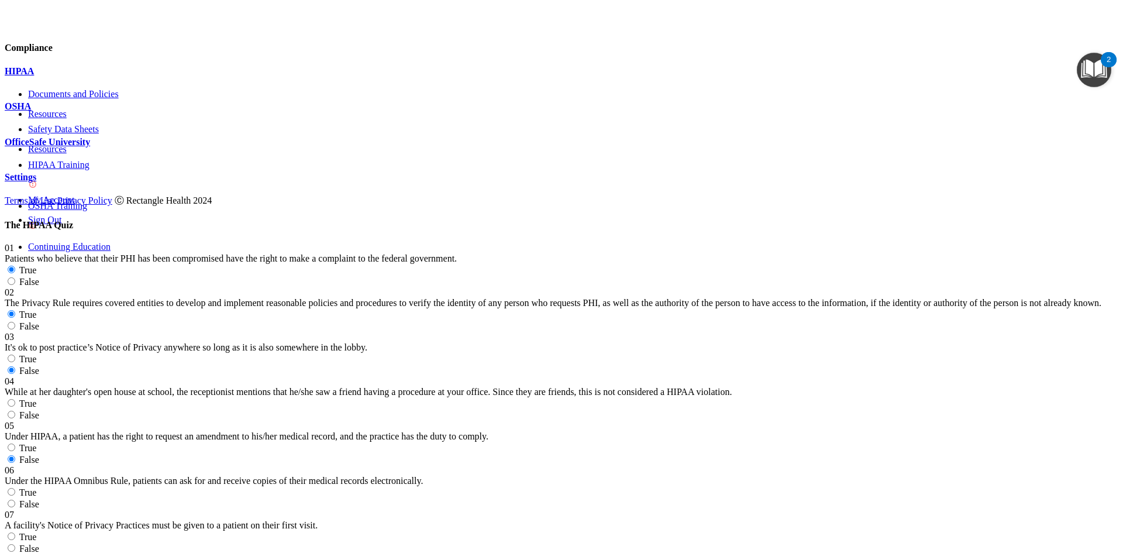
radio input "true"
click at [15, 488] on input "True" at bounding box center [12, 492] width 8 height 8
radio input "true"
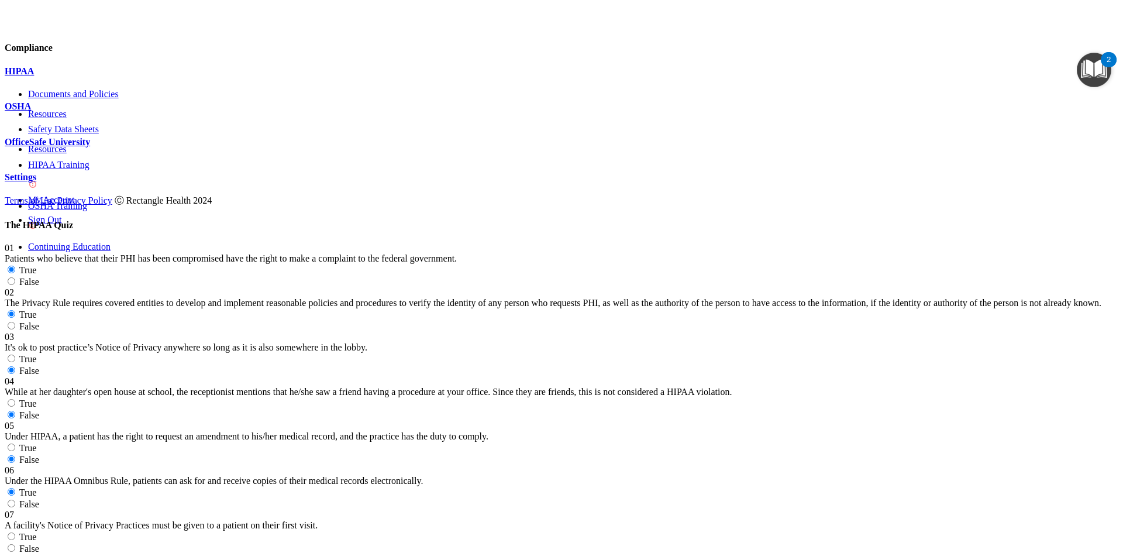
click at [37, 532] on span "True" at bounding box center [28, 537] width 18 height 10
click at [15, 532] on input "True" at bounding box center [12, 536] width 8 height 8
radio input "true"
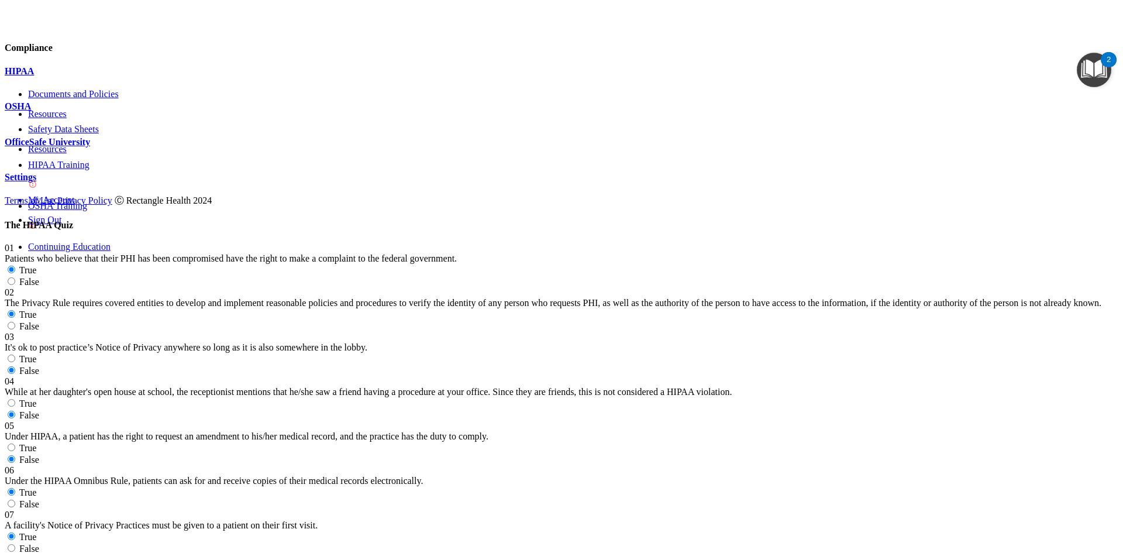
radio input "true"
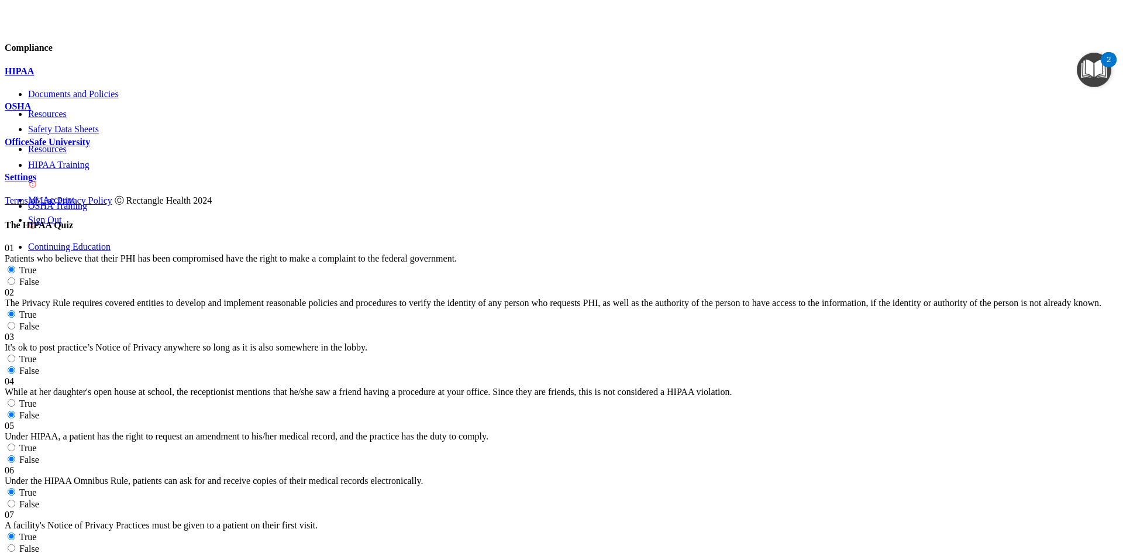
radio input "true"
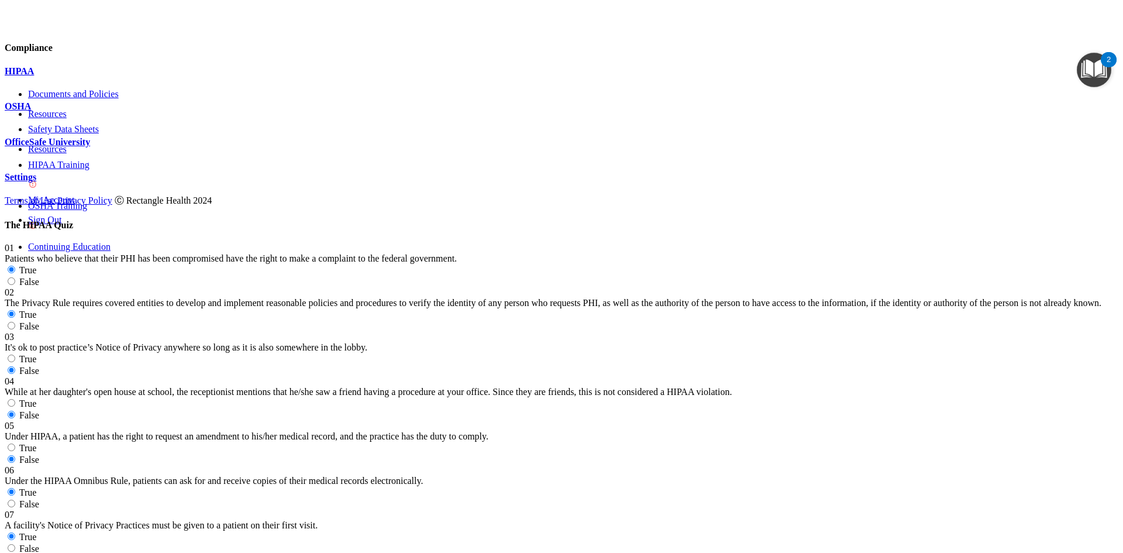
radio input "true"
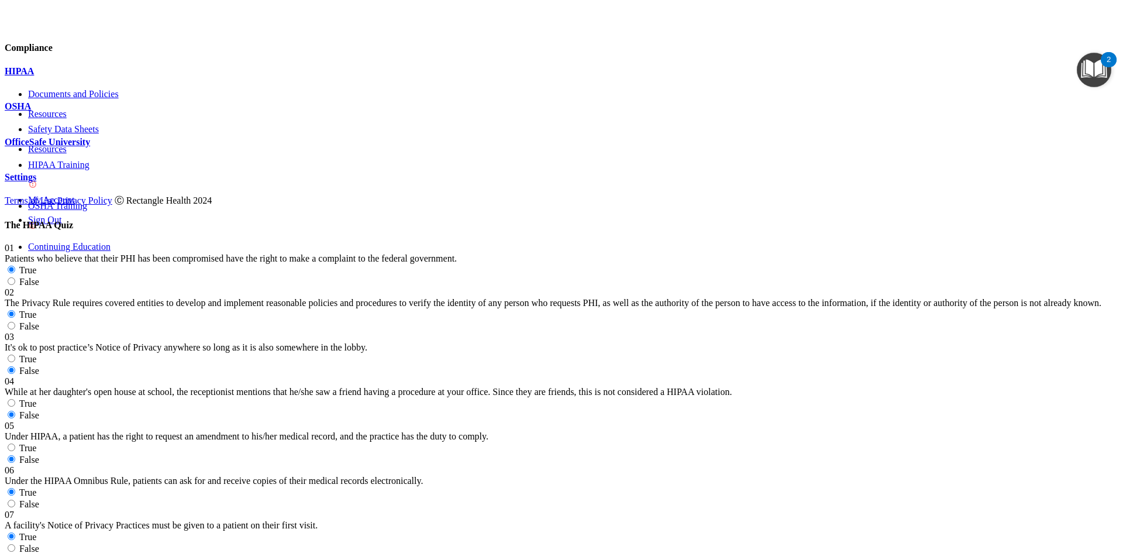
radio input "true"
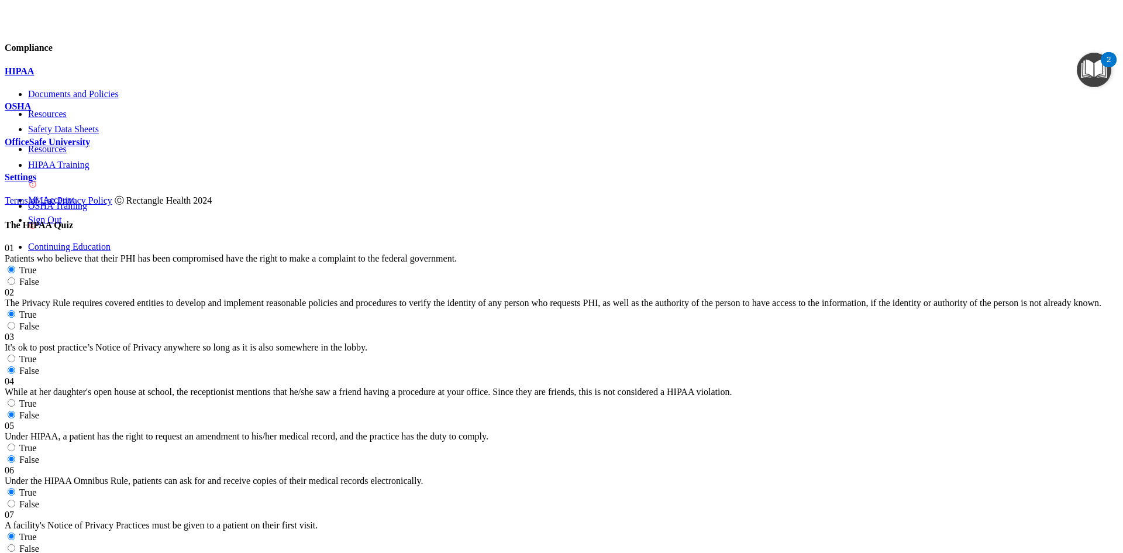
scroll to position [1287, 0]
radio input "true"
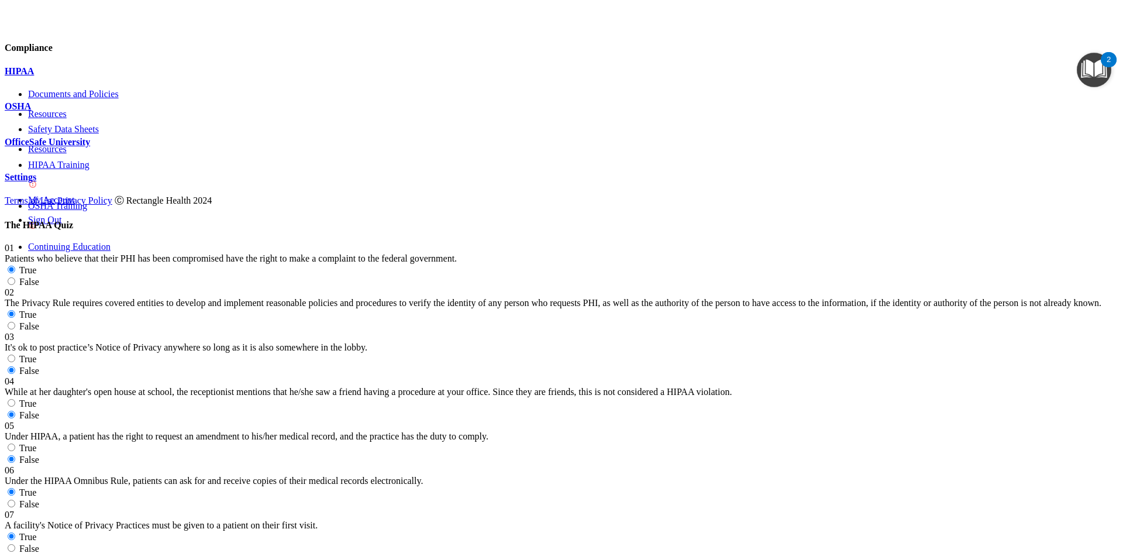
radio input "true"
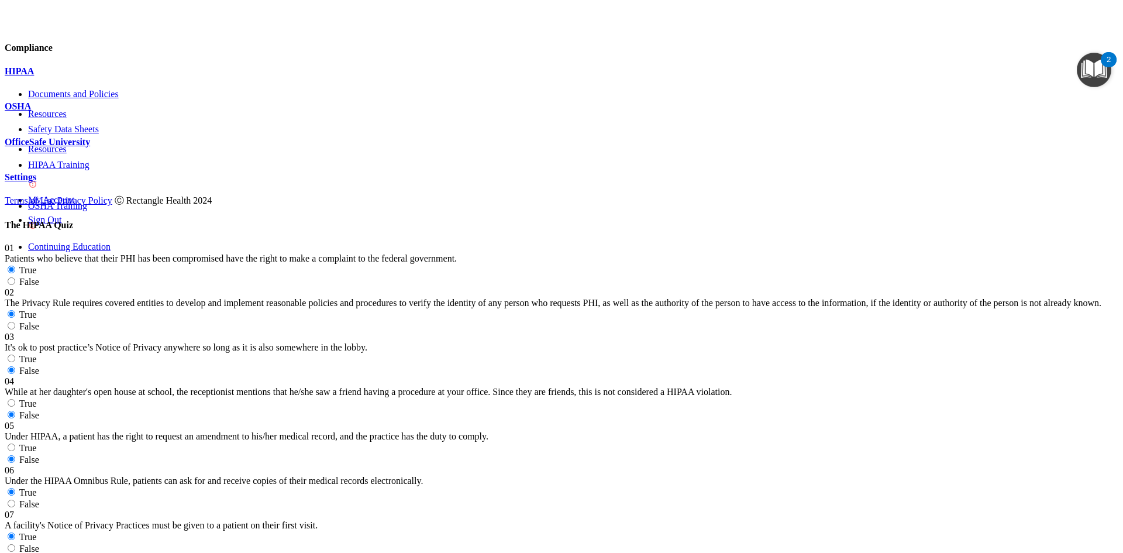
radio input "true"
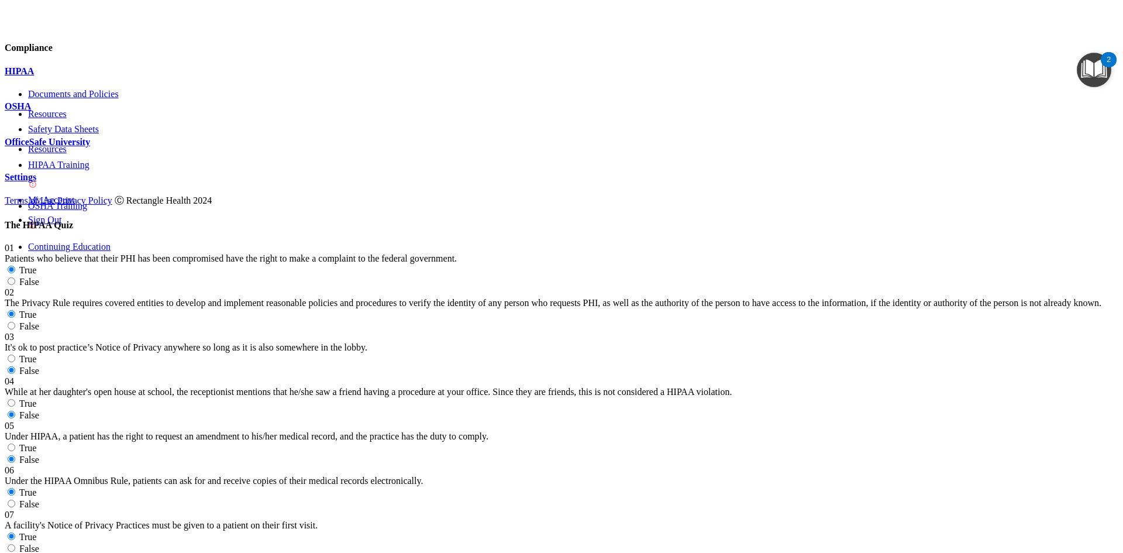
radio input "true"
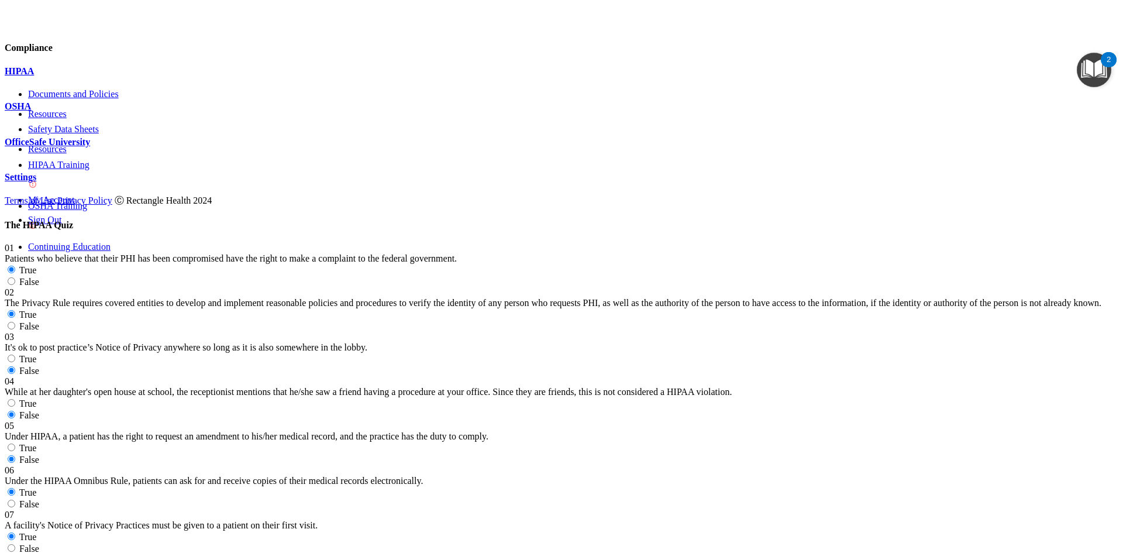
radio input "true"
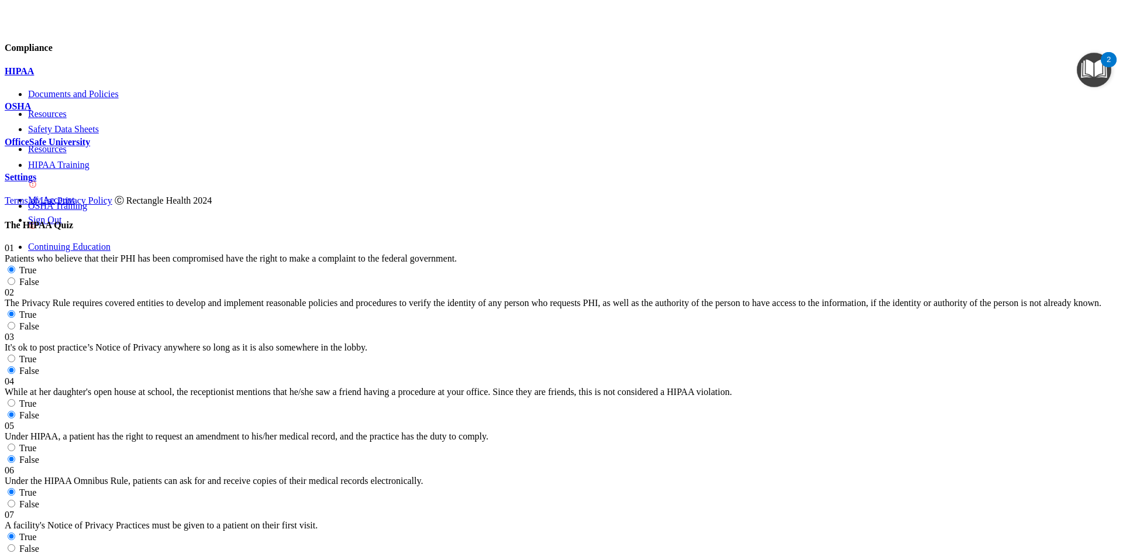
radio input "true"
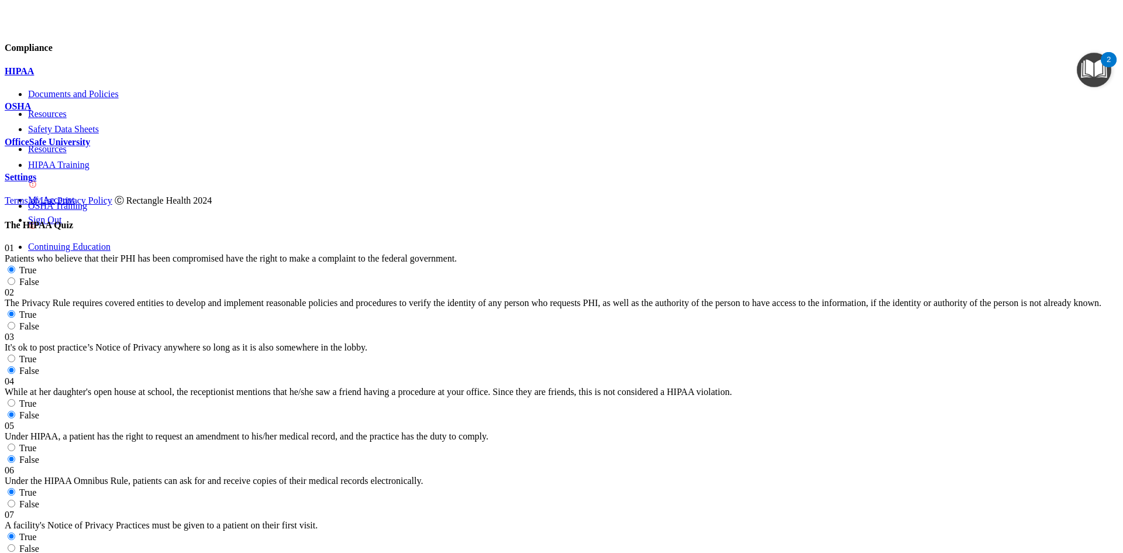
scroll to position [2107, 0]
radio input "true"
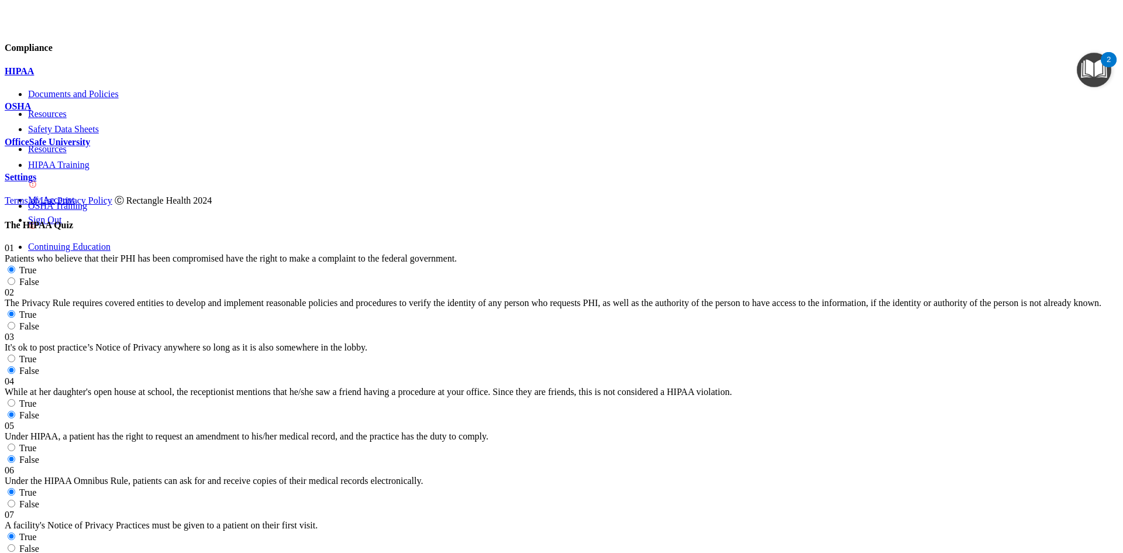
radio input "true"
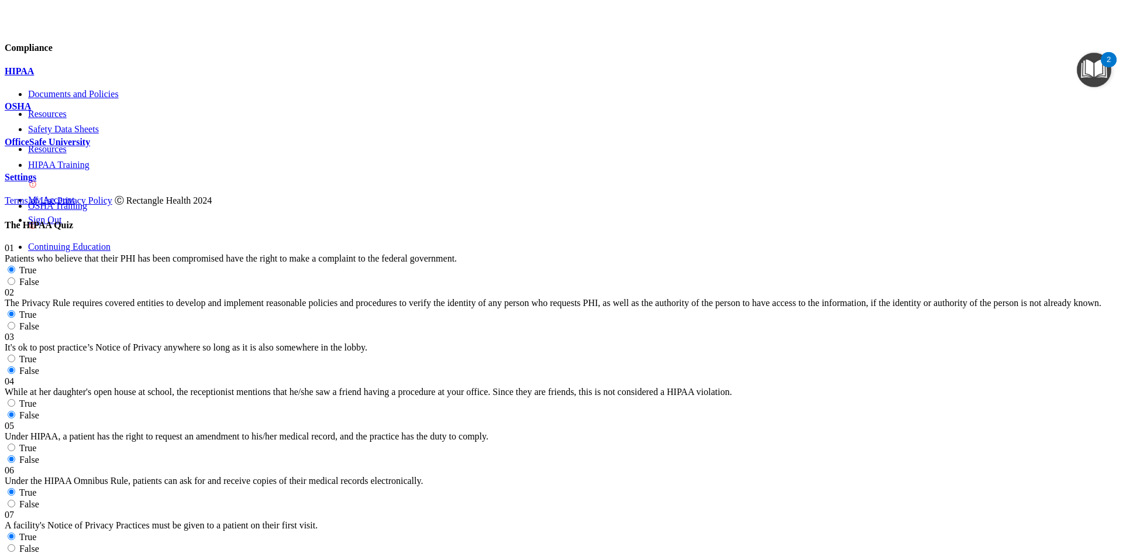
radio input "true"
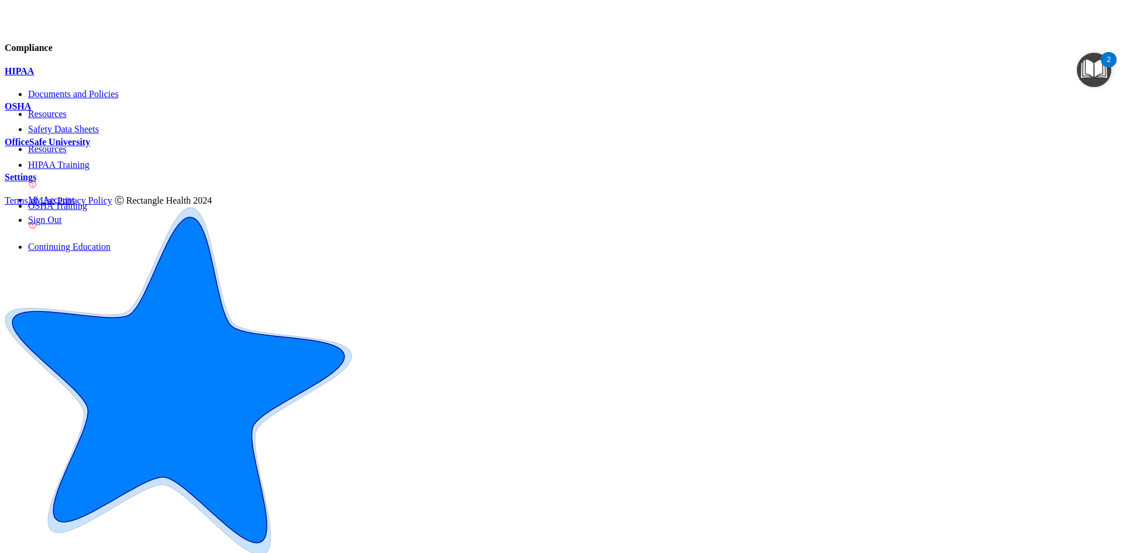
click at [133, 147] on p "OfficeSafe University" at bounding box center [562, 142] width 1114 height 11
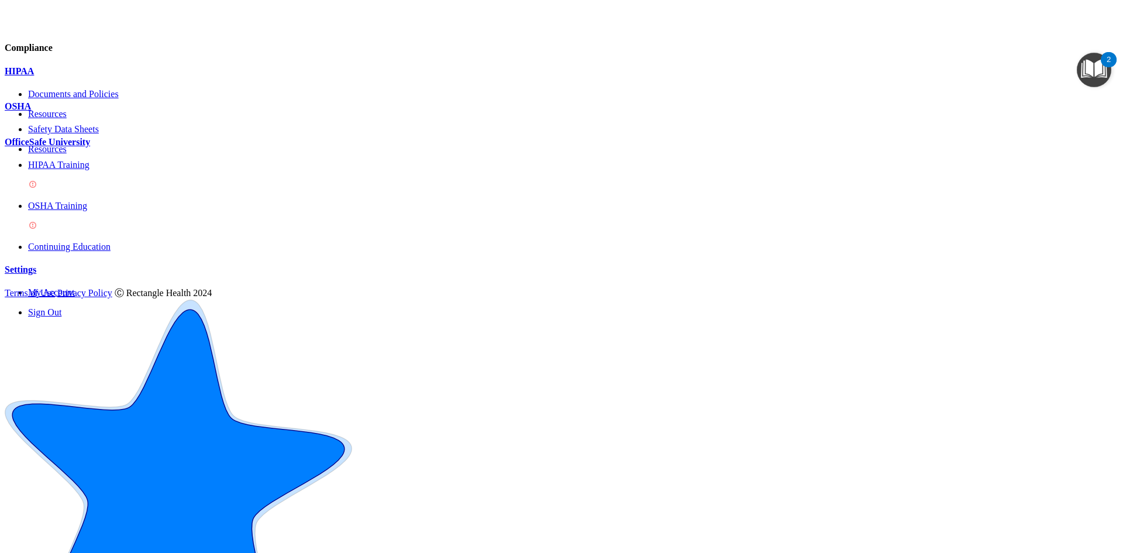
click at [122, 190] on div "HIPAA Training" at bounding box center [573, 176] width 1091 height 32
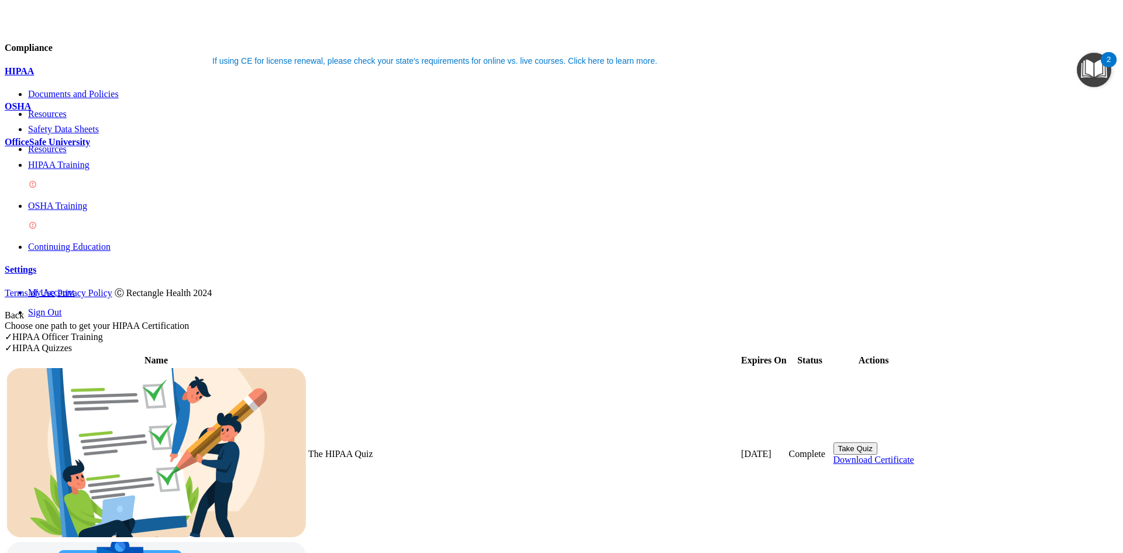
scroll to position [59, 0]
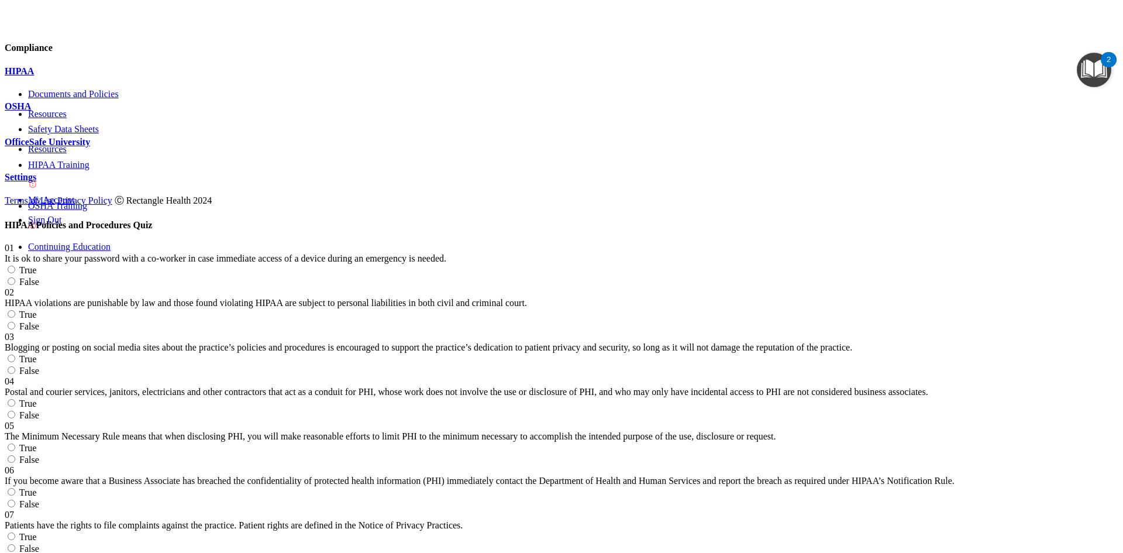
click at [39, 277] on label "False" at bounding box center [22, 282] width 35 height 10
click at [15, 277] on input "False" at bounding box center [12, 281] width 8 height 8
radio input "true"
click at [36, 310] on label "True" at bounding box center [21, 315] width 32 height 10
click at [15, 310] on input "True" at bounding box center [12, 314] width 8 height 8
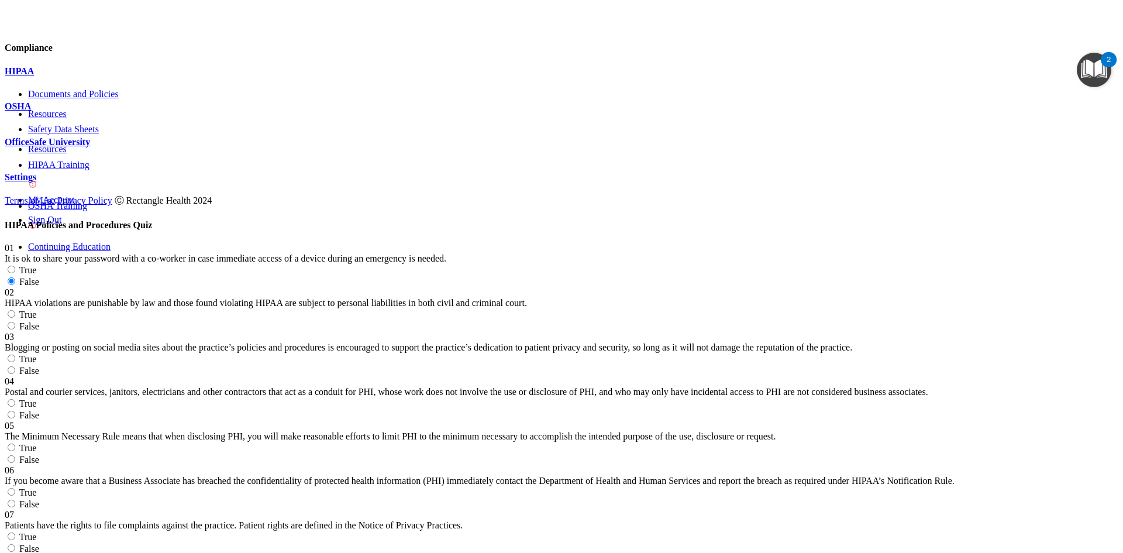
radio input "true"
click at [36, 354] on label "True" at bounding box center [21, 359] width 32 height 10
click at [15, 355] on input "True" at bounding box center [12, 359] width 8 height 8
radio input "true"
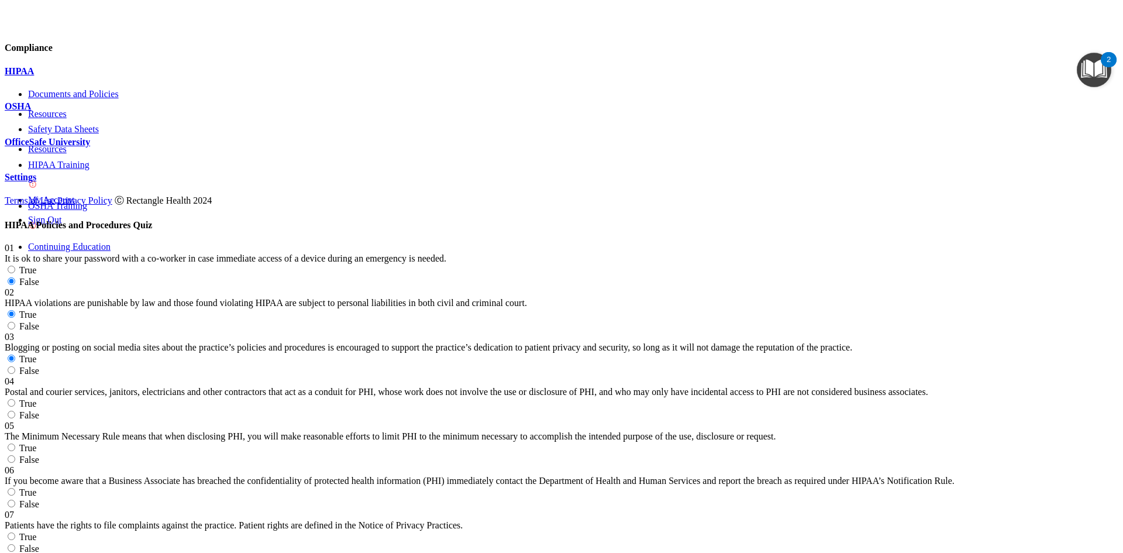
scroll to position [176, 0]
click at [36, 398] on label "True" at bounding box center [21, 403] width 32 height 10
click at [15, 399] on input "True" at bounding box center [12, 403] width 8 height 8
radio input "true"
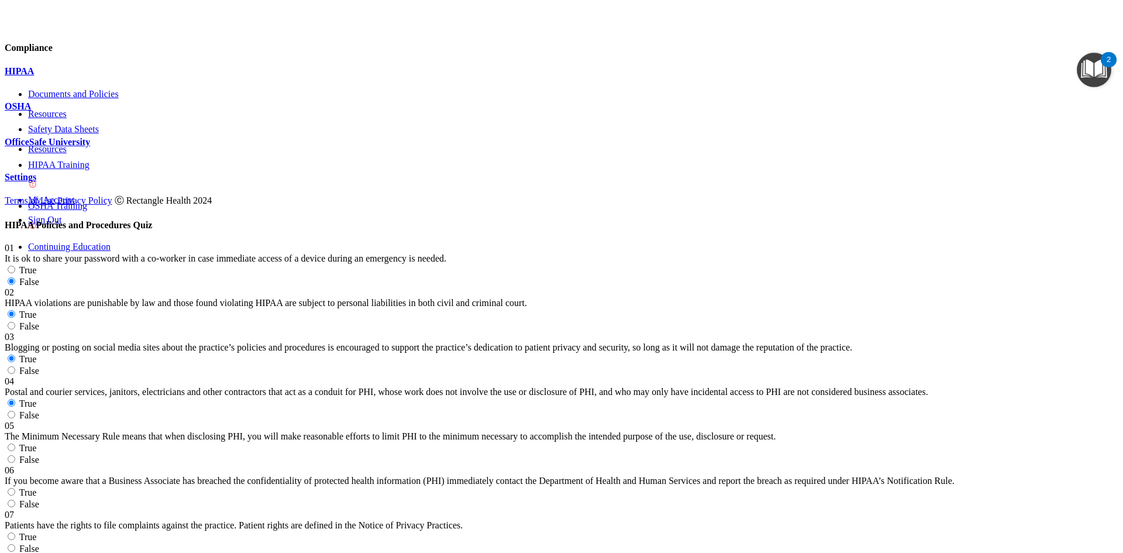
click at [36, 443] on label "True" at bounding box center [21, 448] width 32 height 10
click at [15, 444] on input "True" at bounding box center [12, 448] width 8 height 8
radio input "true"
click at [665, 465] on div "06 If you become aware that a Business Associate has breached the confidentiali…" at bounding box center [562, 487] width 1114 height 44
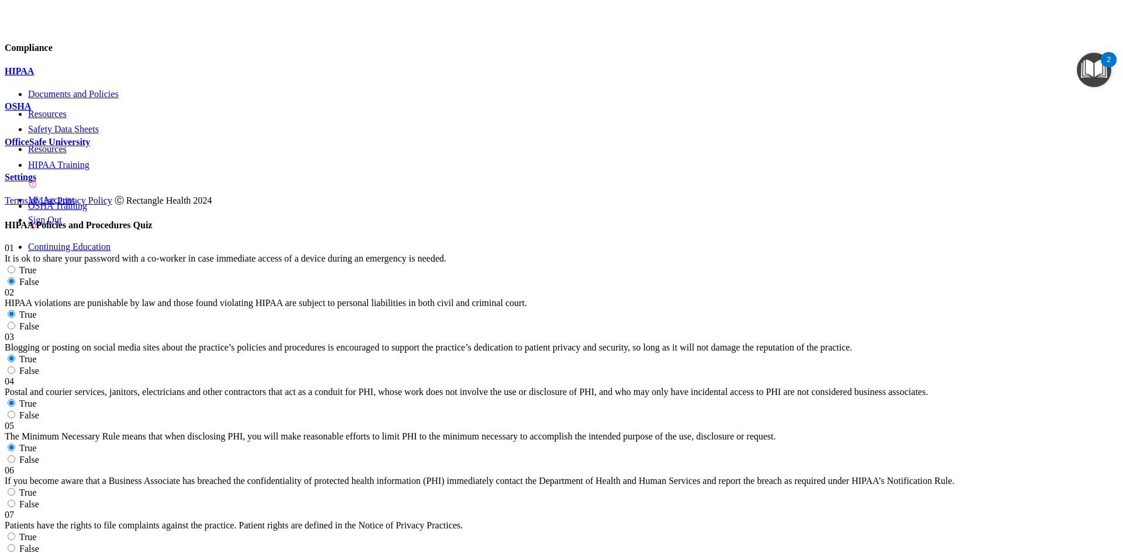
click at [36, 487] on label "True" at bounding box center [21, 492] width 32 height 10
click at [15, 488] on input "True" at bounding box center [12, 492] width 8 height 8
radio input "true"
click at [562, 465] on div "06 If you become aware that a Business Associate has breached the confidentiali…" at bounding box center [562, 475] width 1114 height 21
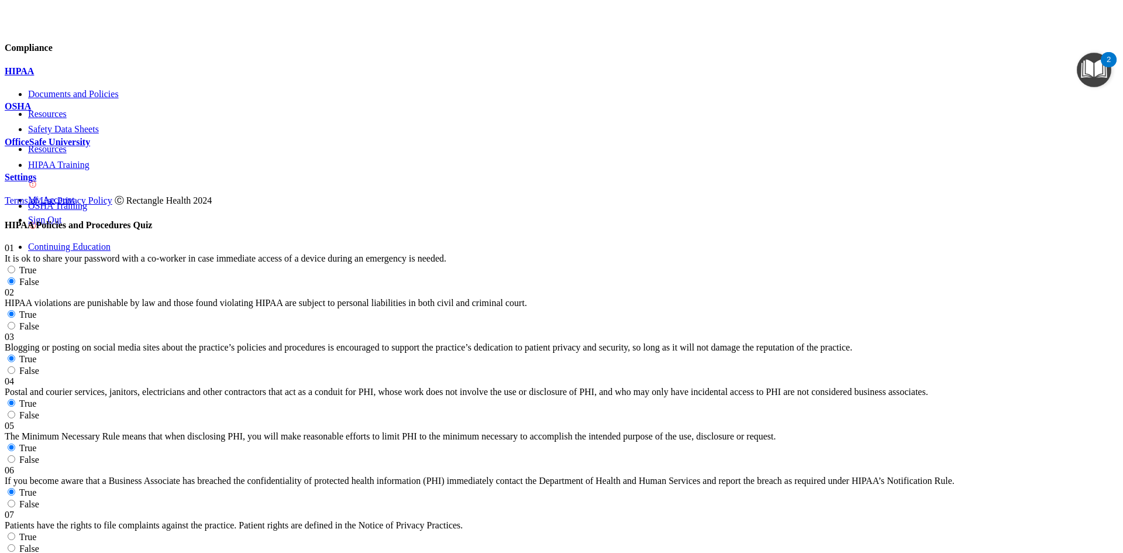
click at [36, 532] on label "True" at bounding box center [21, 537] width 32 height 10
click at [15, 532] on input "True" at bounding box center [12, 536] width 8 height 8
radio input "true"
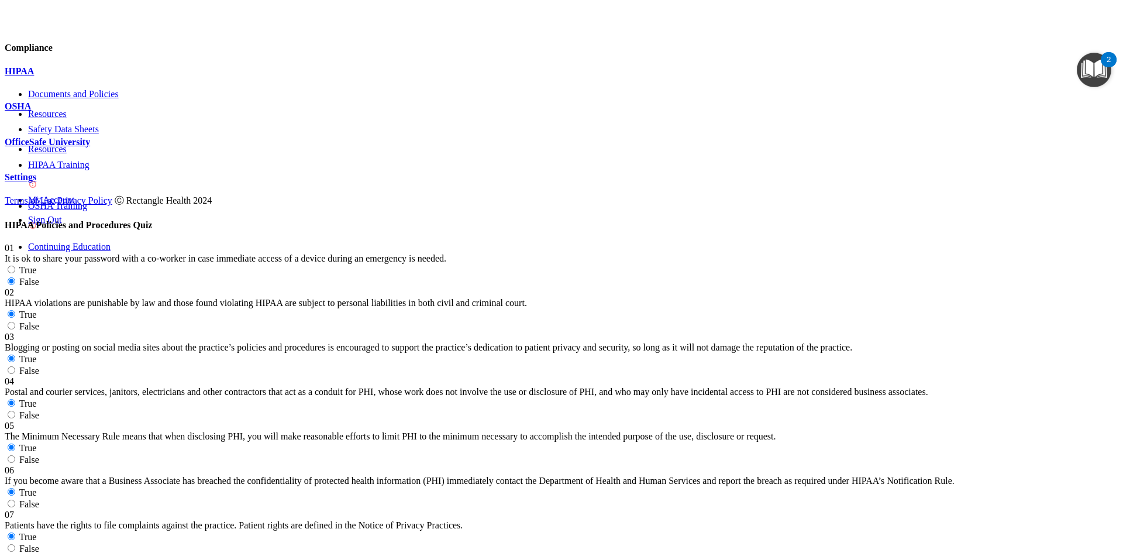
radio input "true"
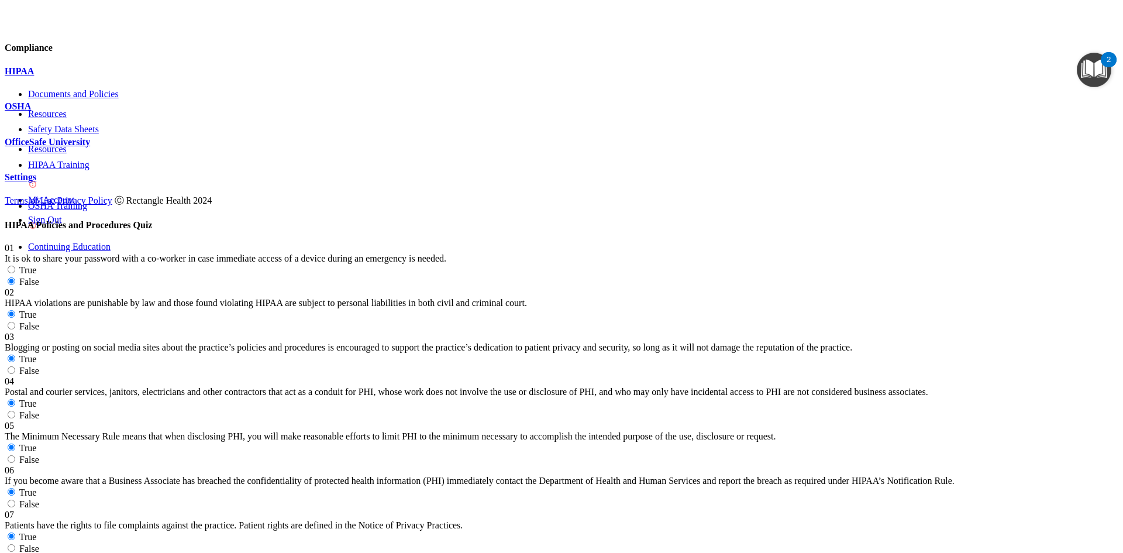
scroll to position [746, 0]
radio input "true"
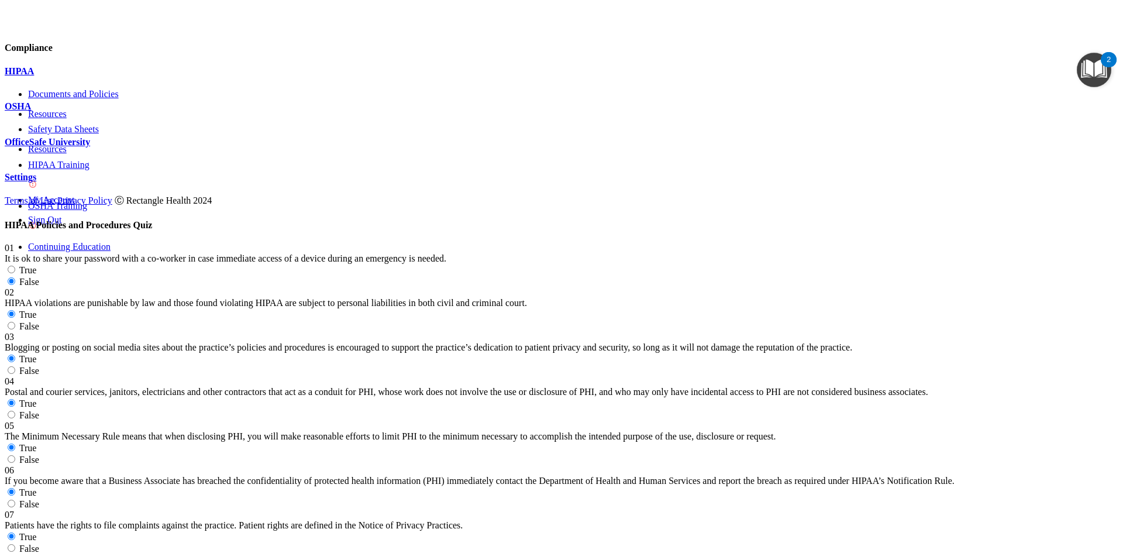
radio input "true"
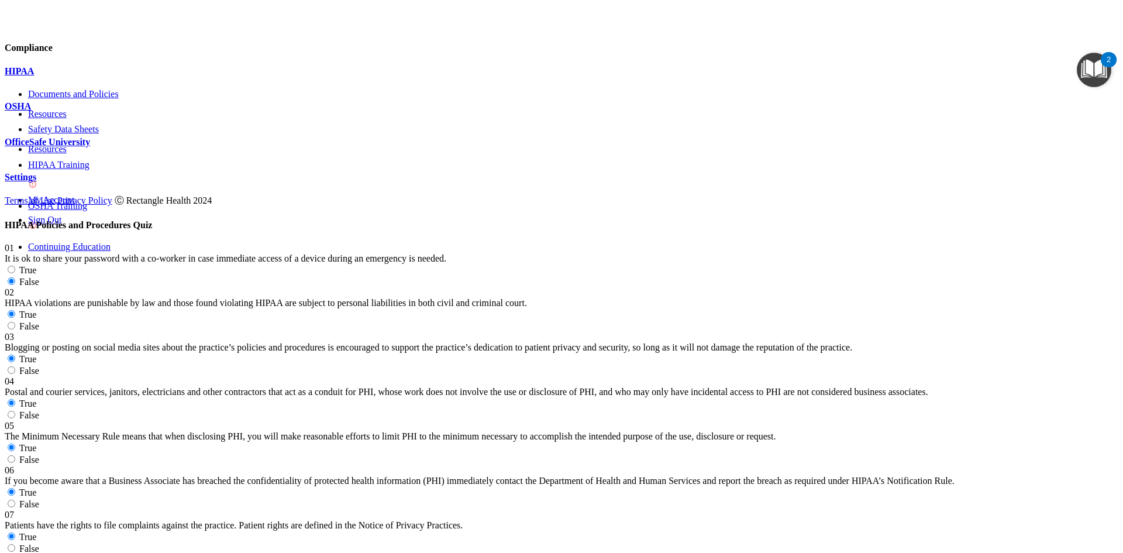
radio input "true"
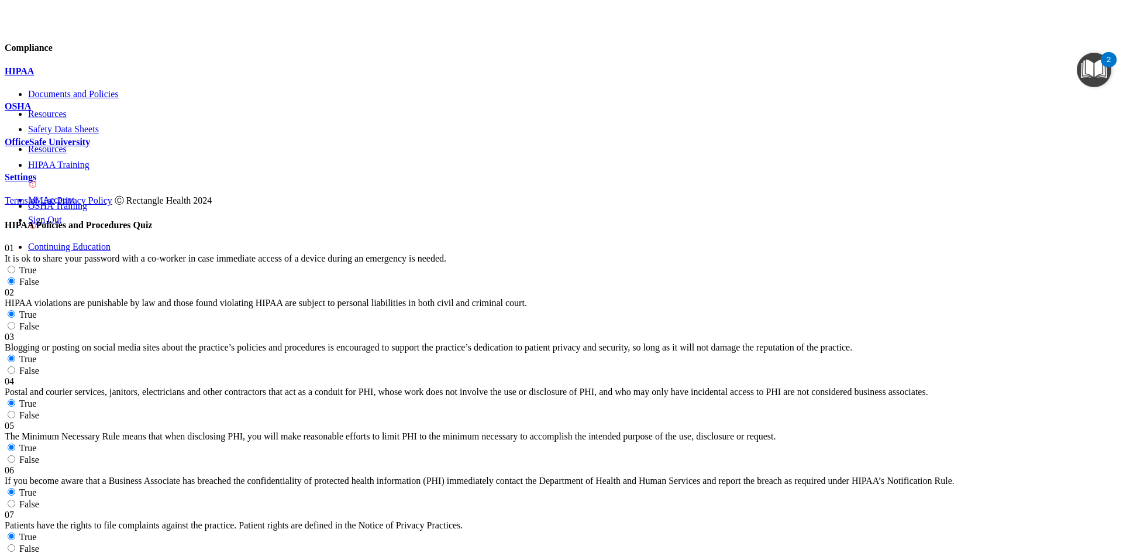
scroll to position [1156, 0]
drag, startPoint x: 647, startPoint y: 243, endPoint x: 772, endPoint y: 243, distance: 125.2
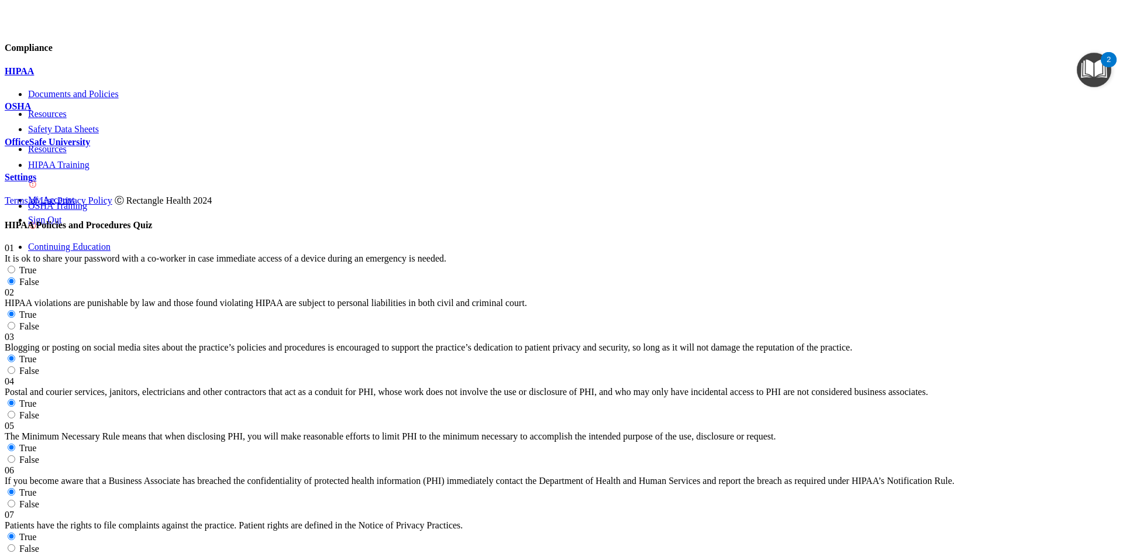
radio input "true"
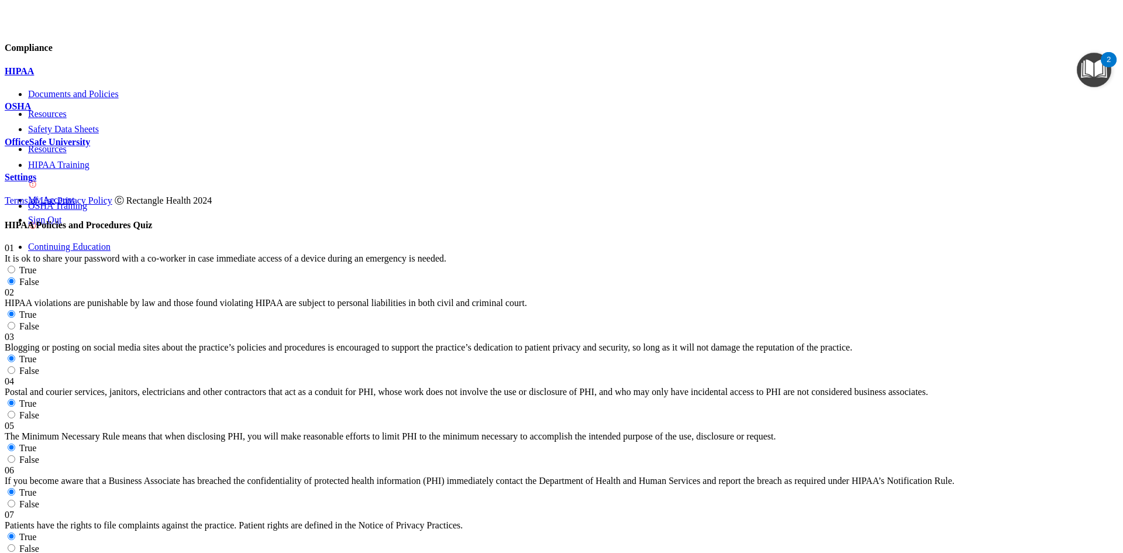
radio input "true"
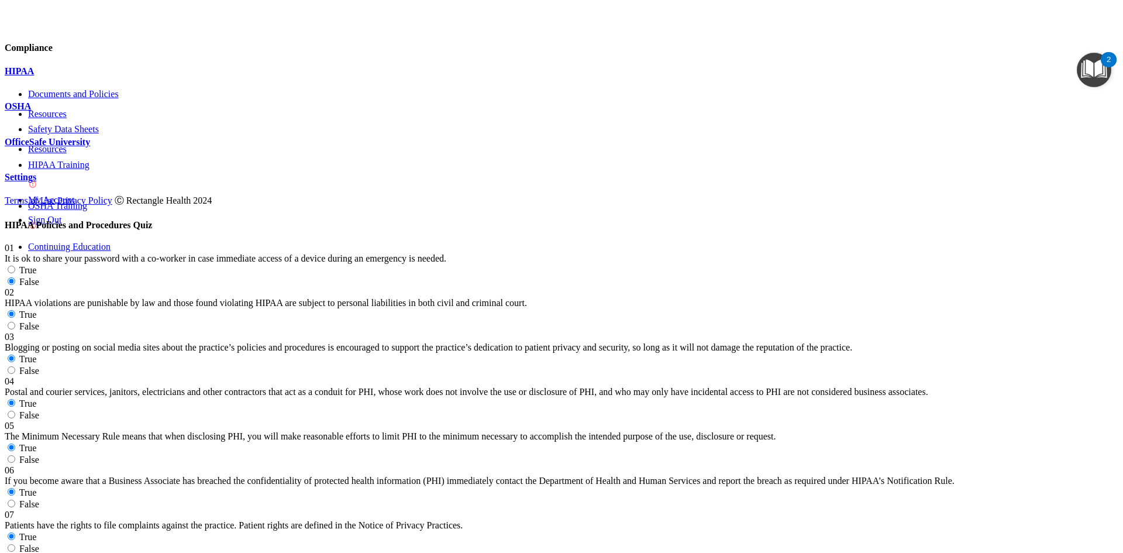
radio input "true"
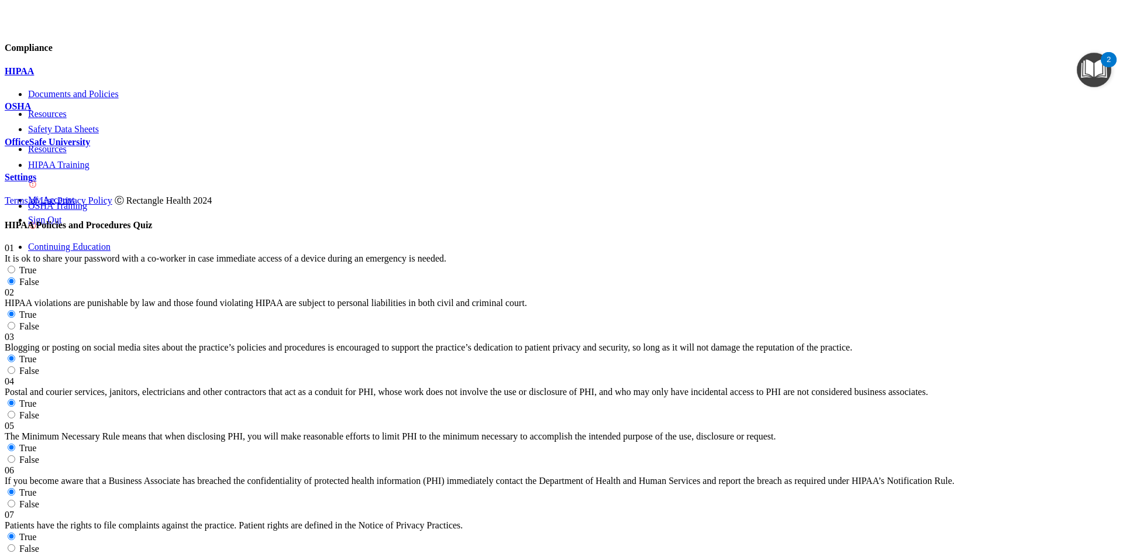
scroll to position [1682, 0]
radio input "true"
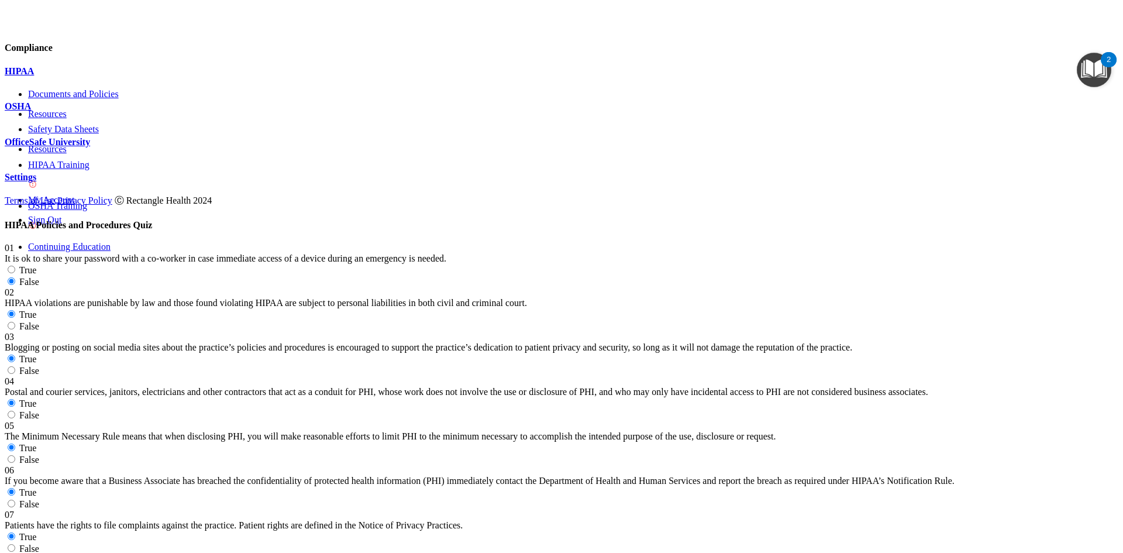
radio input "true"
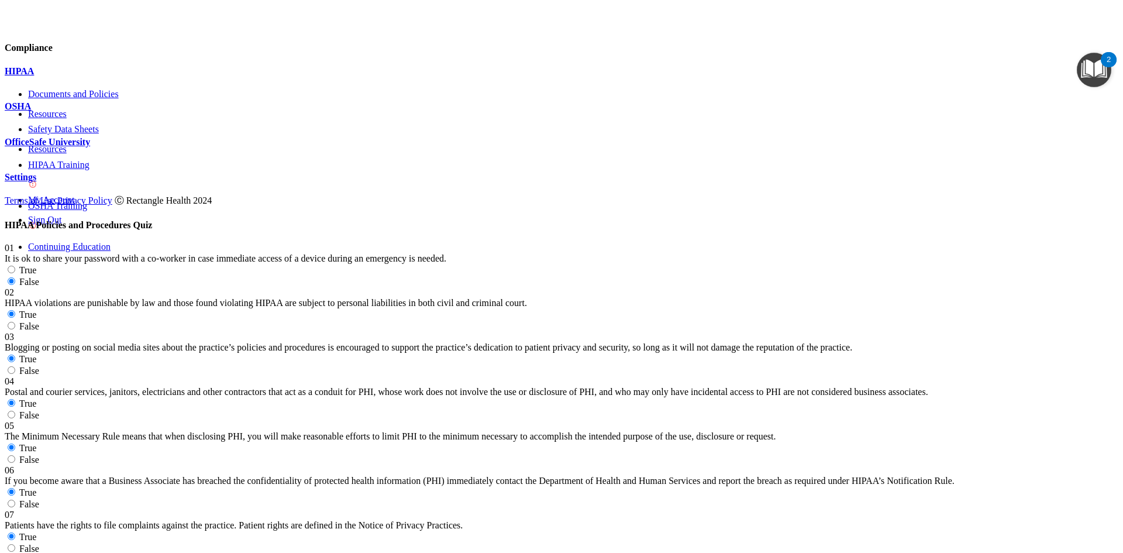
radio input "true"
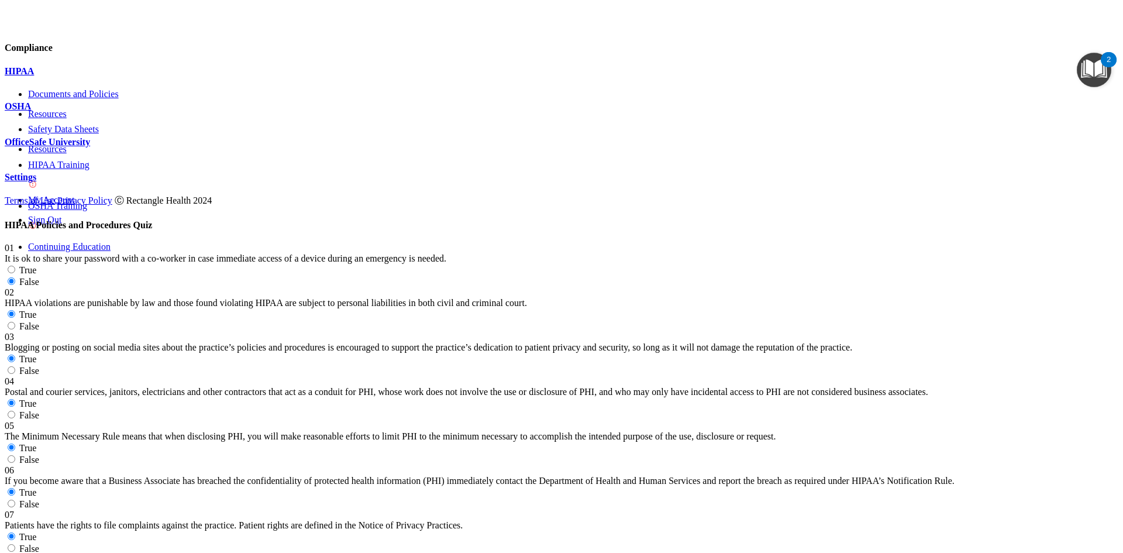
scroll to position [1975, 0]
radio input "true"
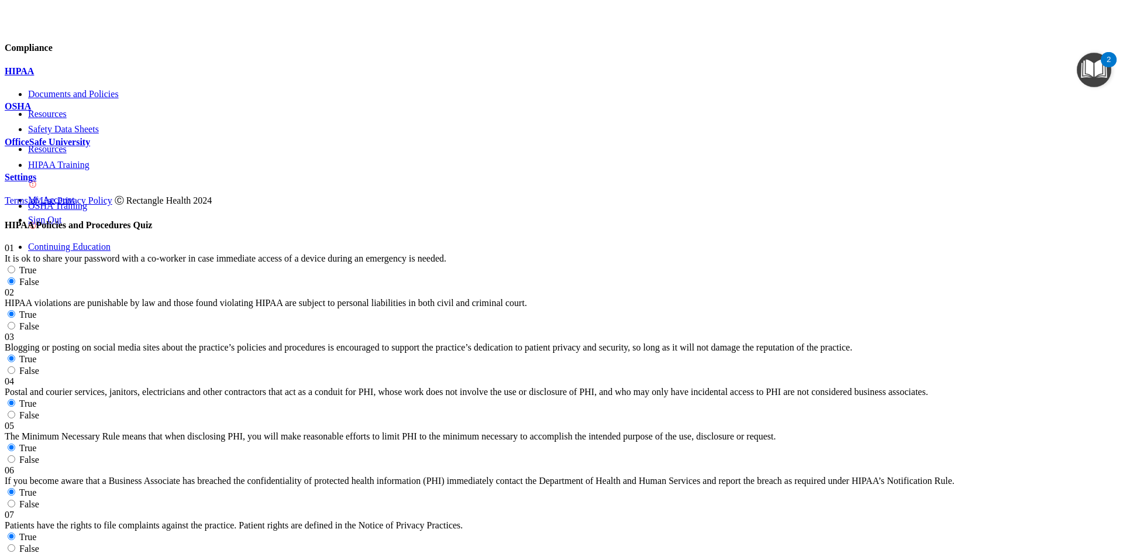
radio input "true"
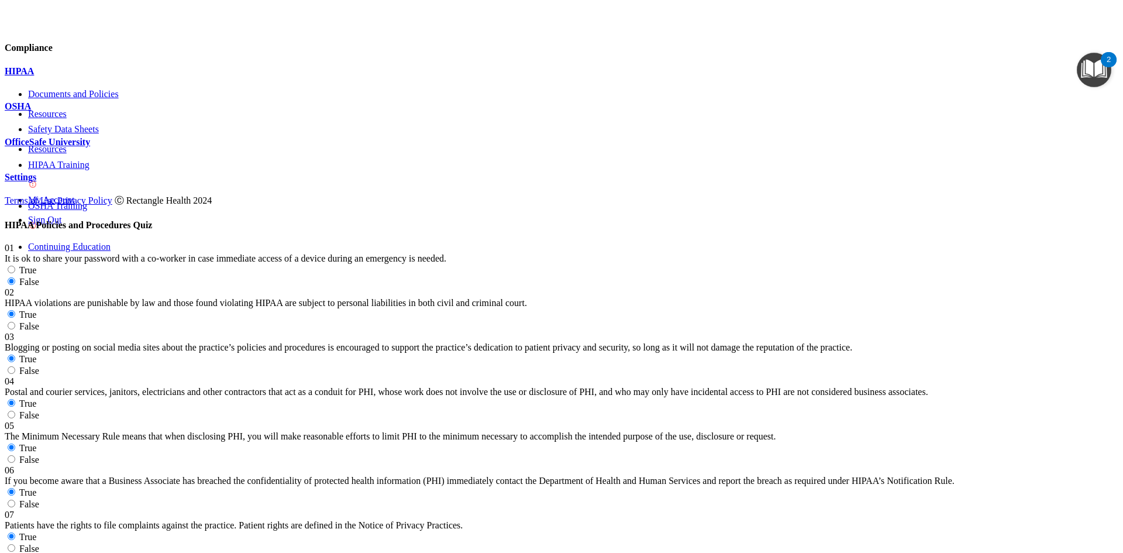
radio input "true"
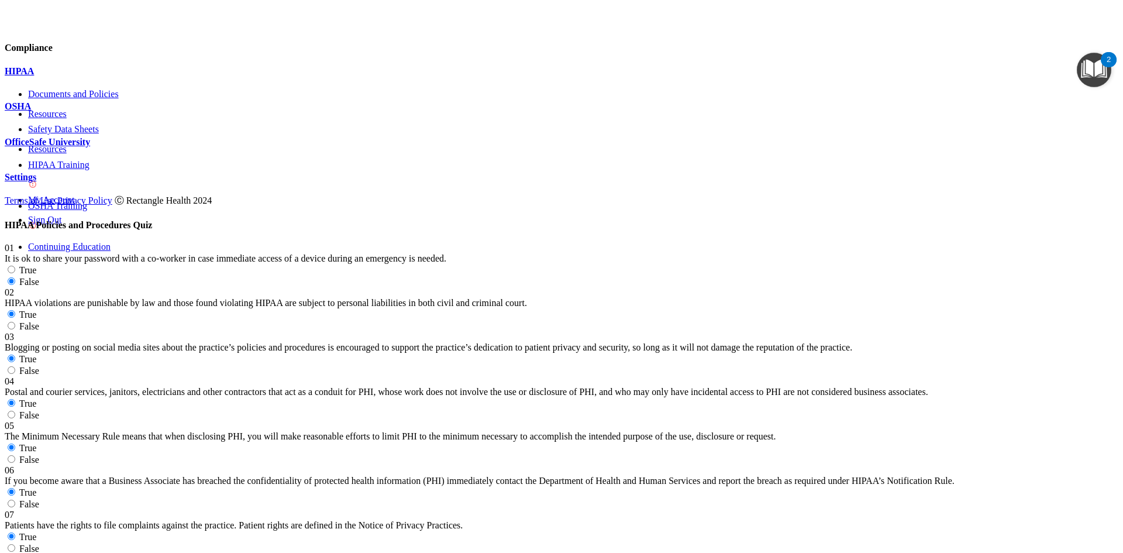
radio input "true"
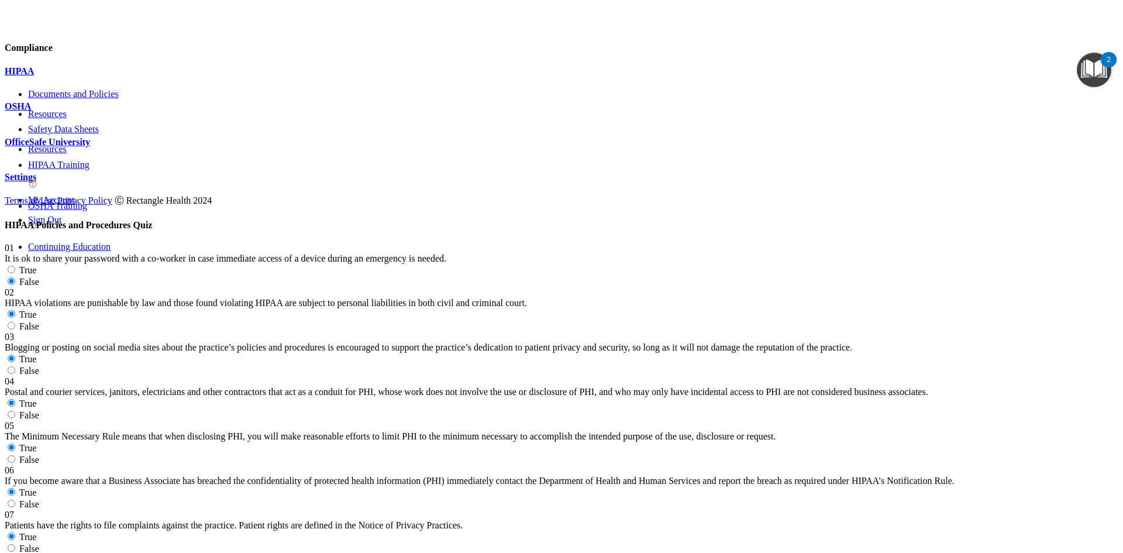
scroll to position [2384, 0]
radio input "true"
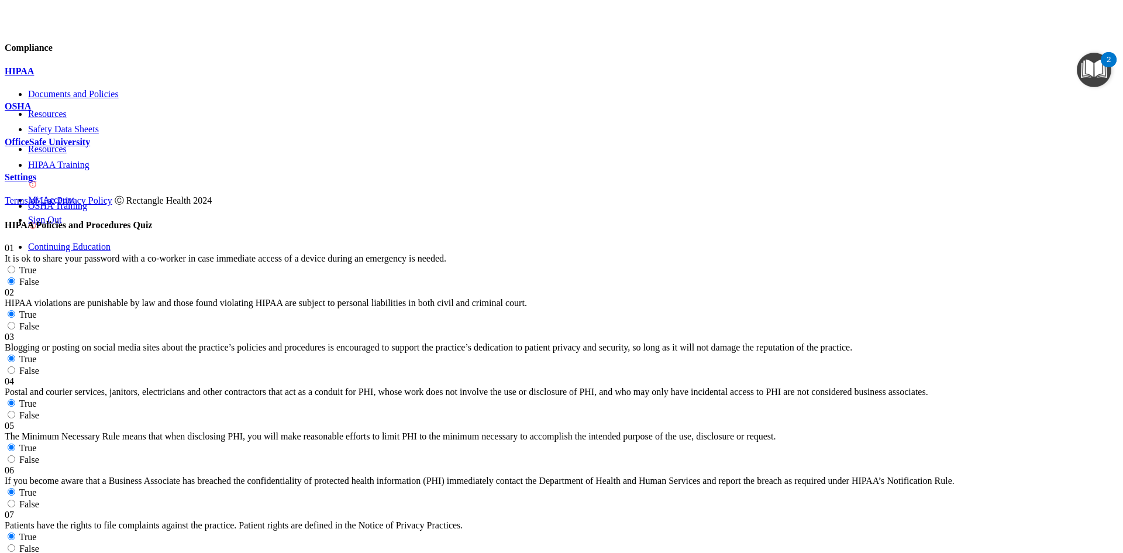
radio input "true"
drag, startPoint x: 777, startPoint y: 418, endPoint x: 882, endPoint y: 427, distance: 105.6
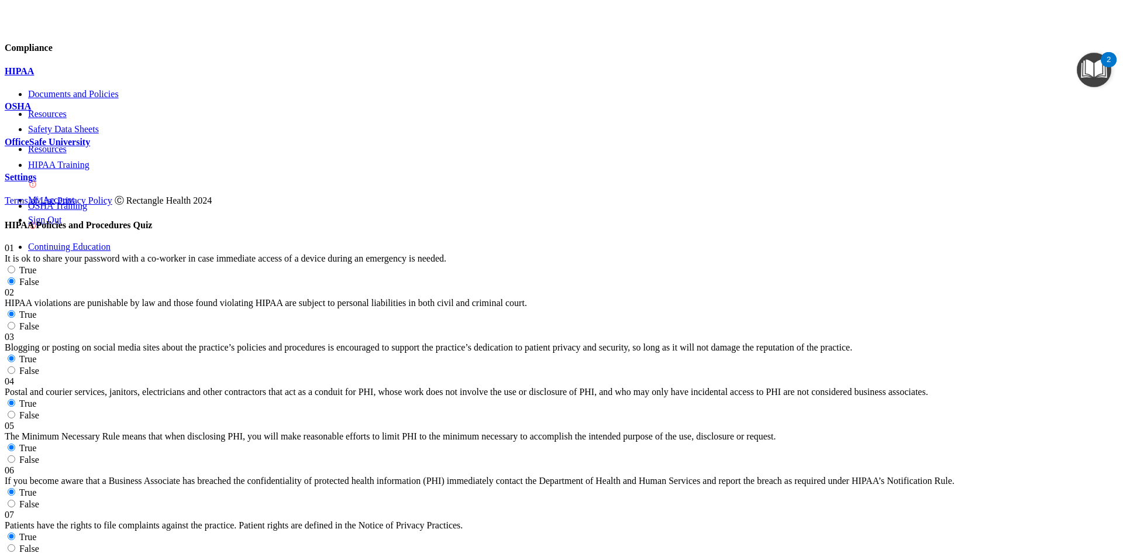
radio input "true"
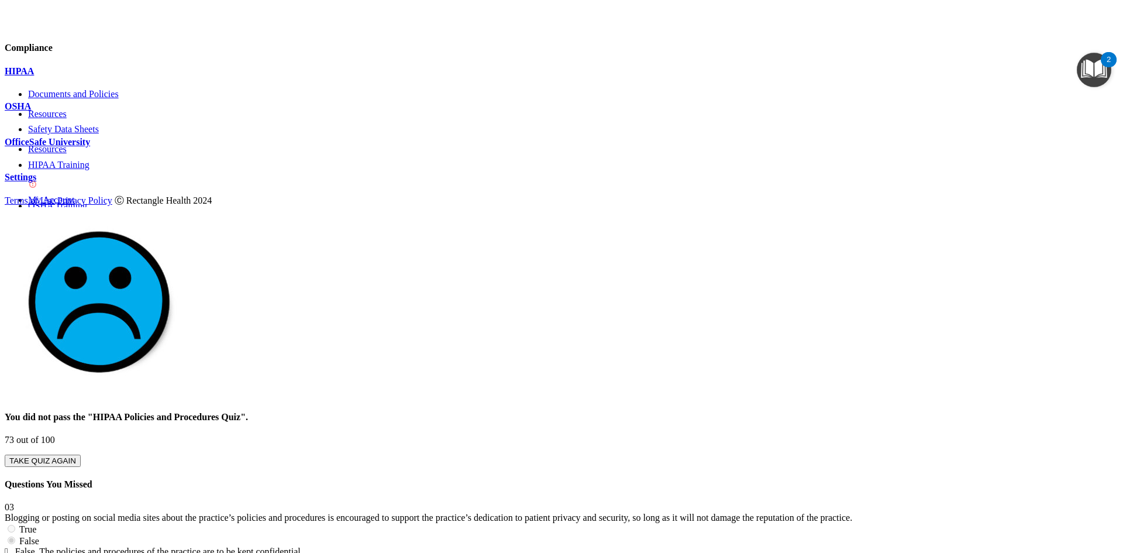
click at [81, 455] on button "TAKE QUIZ AGAIN" at bounding box center [43, 461] width 76 height 12
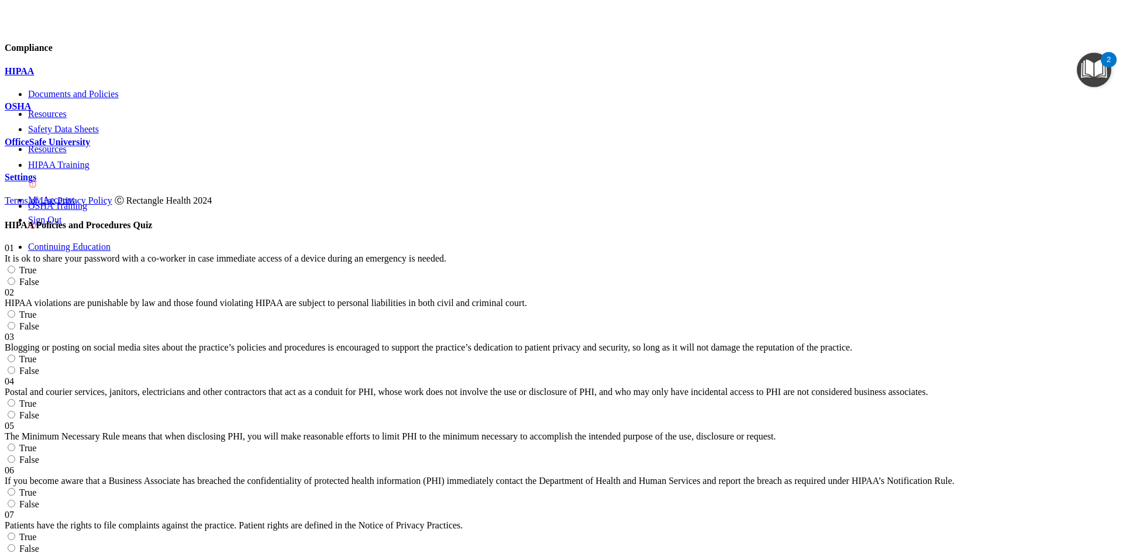
click at [39, 277] on span "False" at bounding box center [29, 282] width 20 height 10
click at [15, 277] on input "False" at bounding box center [12, 281] width 8 height 8
radio input "true"
click at [15, 310] on input "True" at bounding box center [12, 314] width 8 height 8
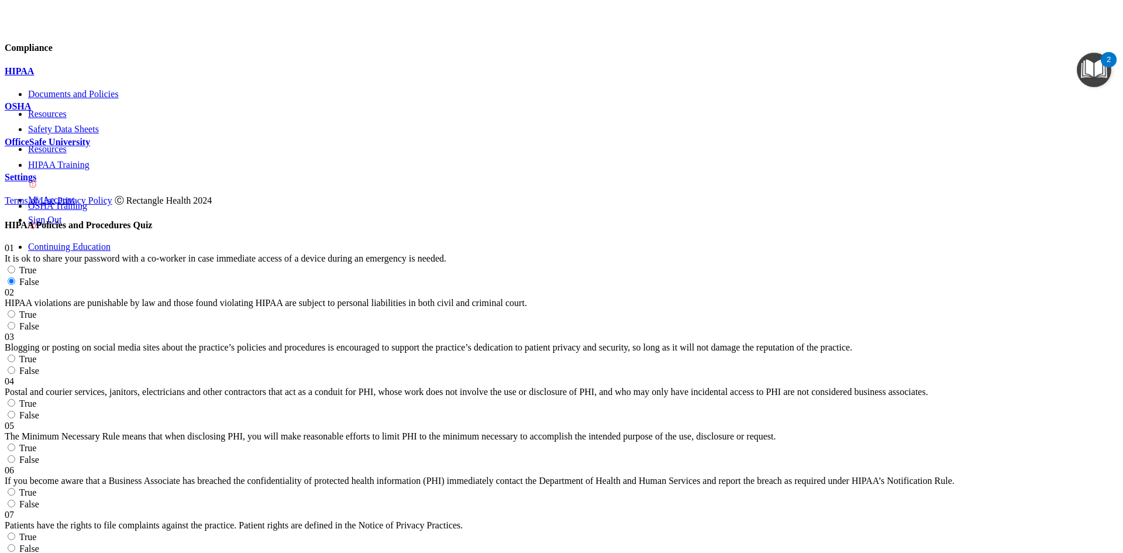
radio input "true"
click at [36, 354] on label "True" at bounding box center [21, 359] width 32 height 10
click at [15, 355] on input "True" at bounding box center [12, 359] width 8 height 8
radio input "true"
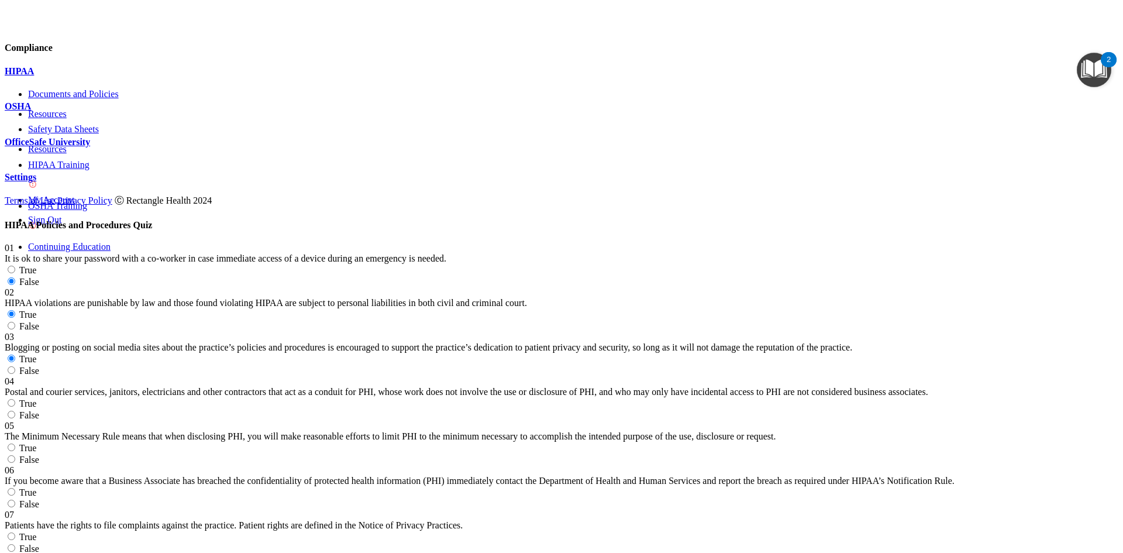
scroll to position [234, 0]
click at [39, 499] on label "False" at bounding box center [22, 504] width 35 height 10
click at [15, 500] on input "False" at bounding box center [12, 504] width 8 height 8
radio input "true"
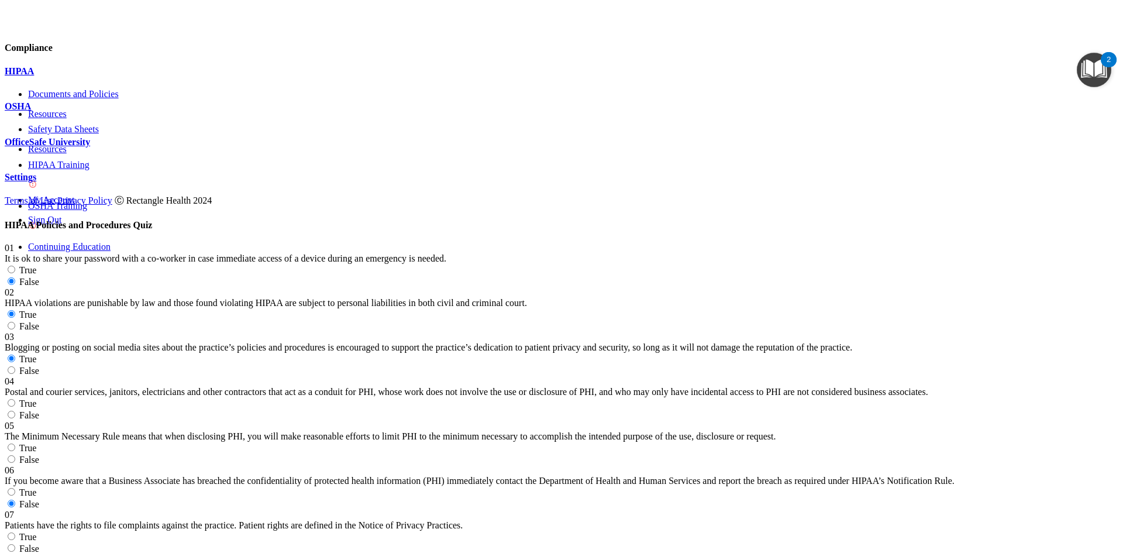
radio input "true"
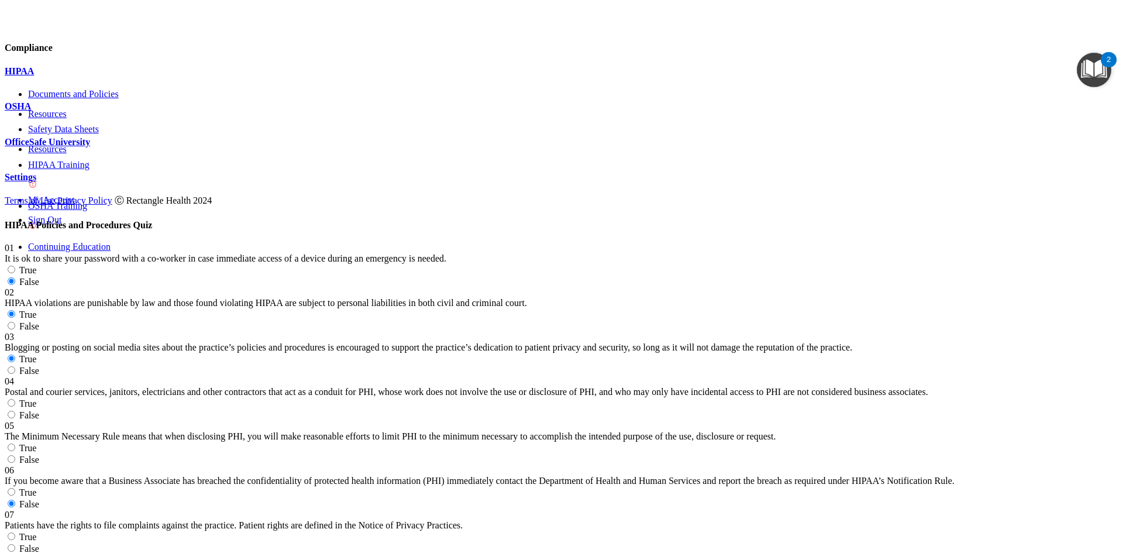
radio input "true"
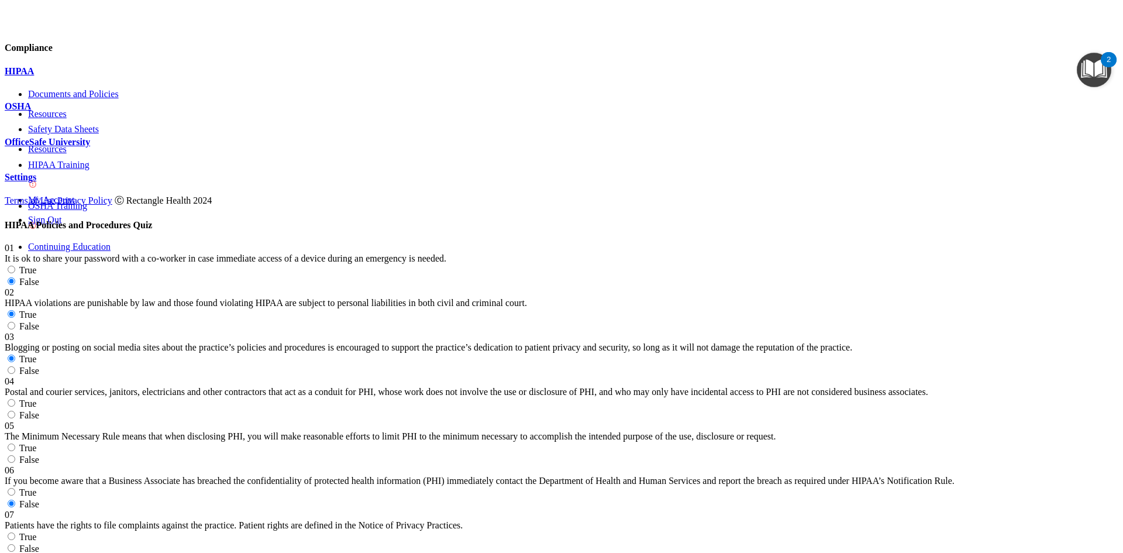
scroll to position [1697, 0]
radio input "true"
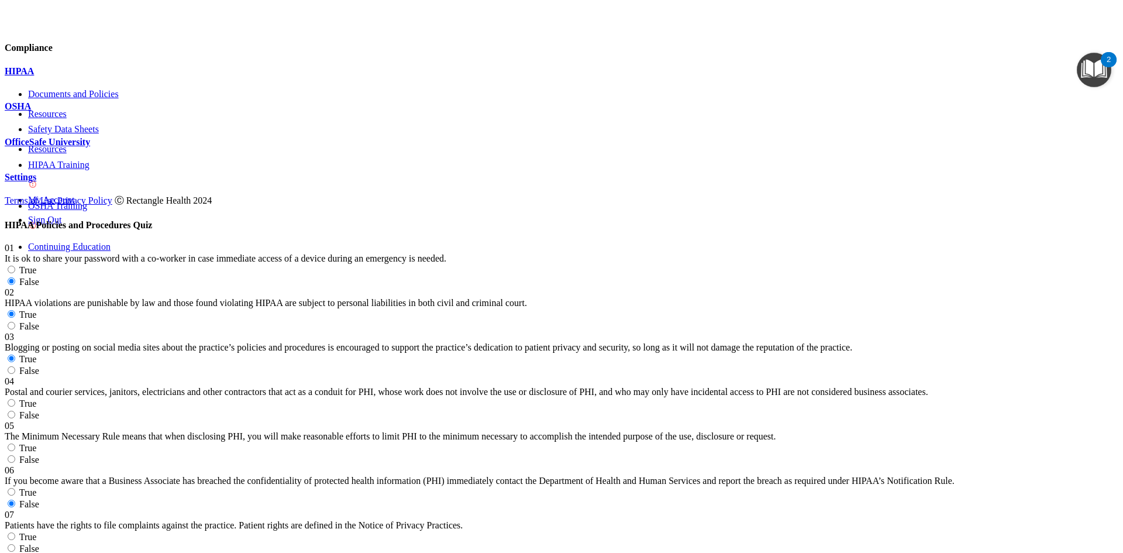
radio input "true"
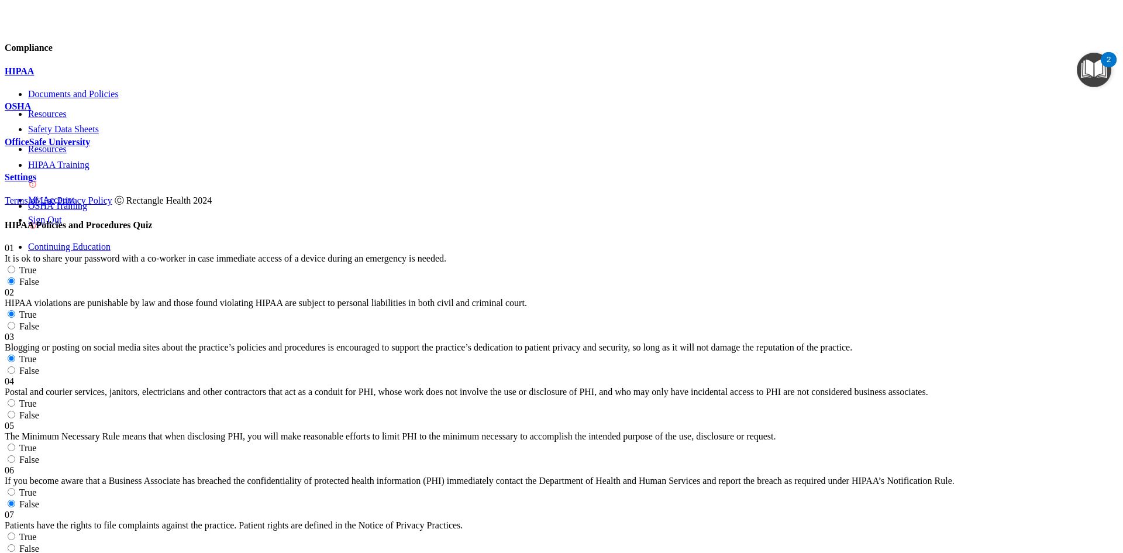
radio input "true"
click at [36, 398] on label "True" at bounding box center [21, 403] width 32 height 10
click at [15, 399] on input "True" at bounding box center [12, 403] width 8 height 8
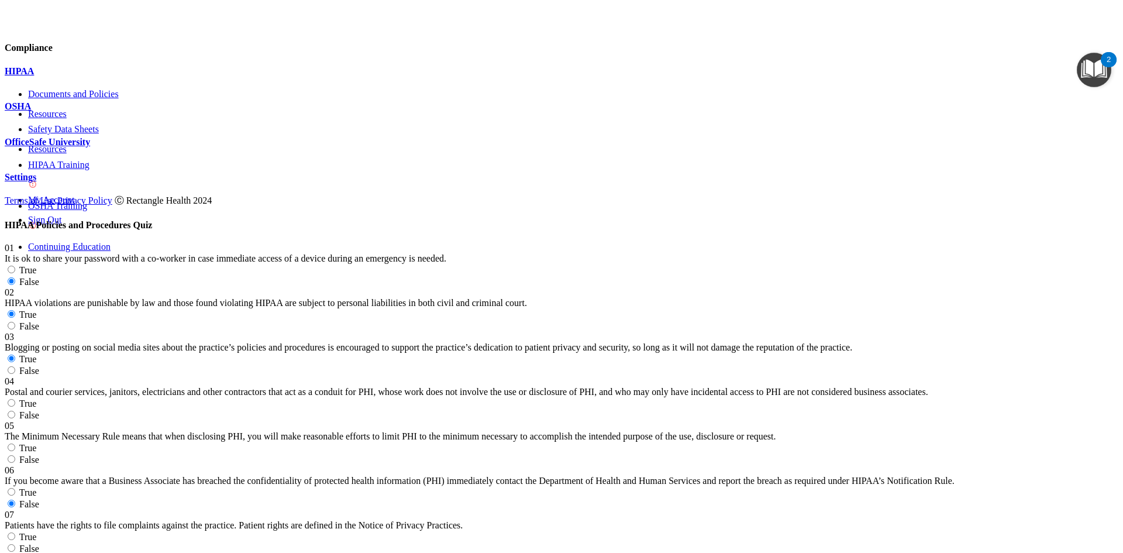
radio input "true"
click at [37, 443] on span "True" at bounding box center [28, 448] width 18 height 10
click at [15, 444] on input "True" at bounding box center [12, 448] width 8 height 8
radio input "true"
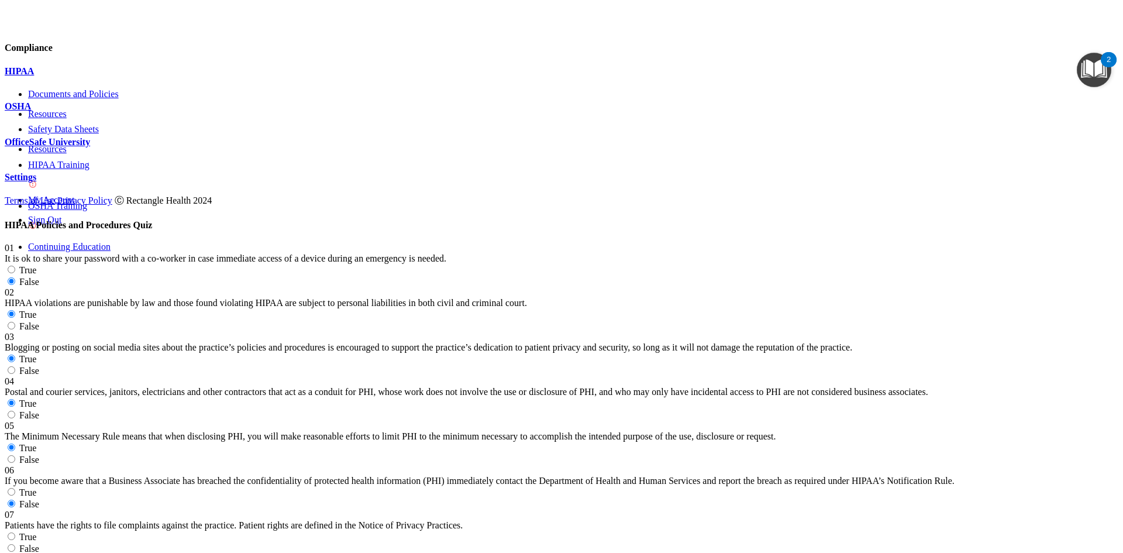
scroll to position [468, 0]
click at [37, 532] on span "True" at bounding box center [28, 537] width 18 height 10
click at [15, 532] on input "True" at bounding box center [12, 536] width 8 height 8
radio input "true"
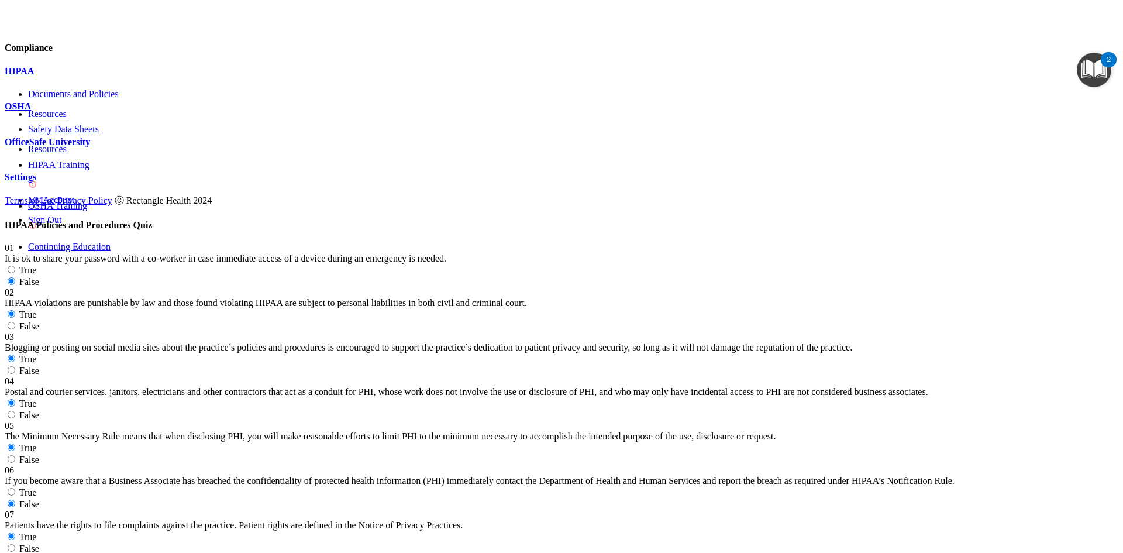
radio input "true"
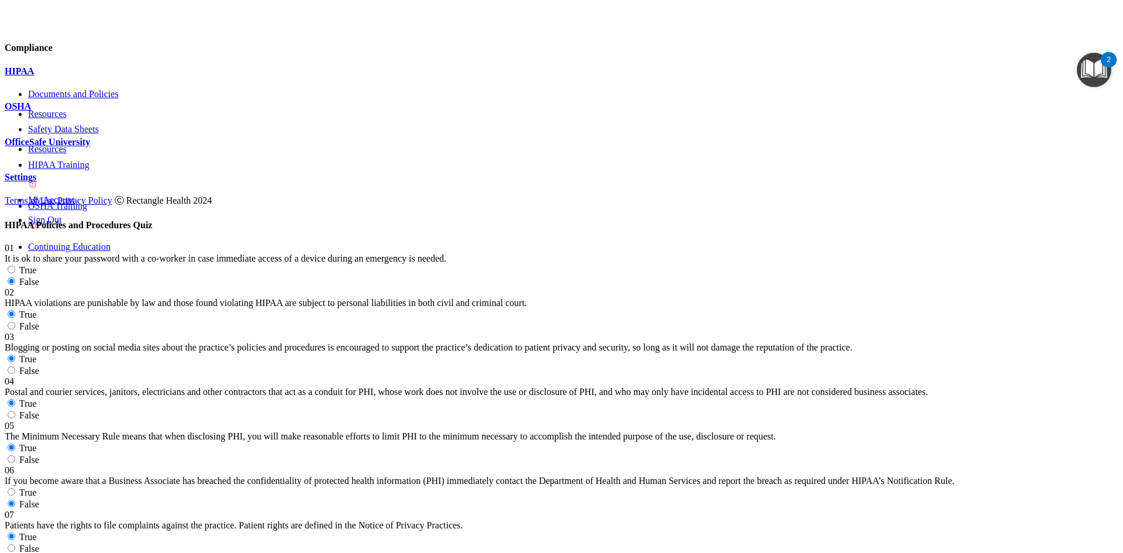
radio input "true"
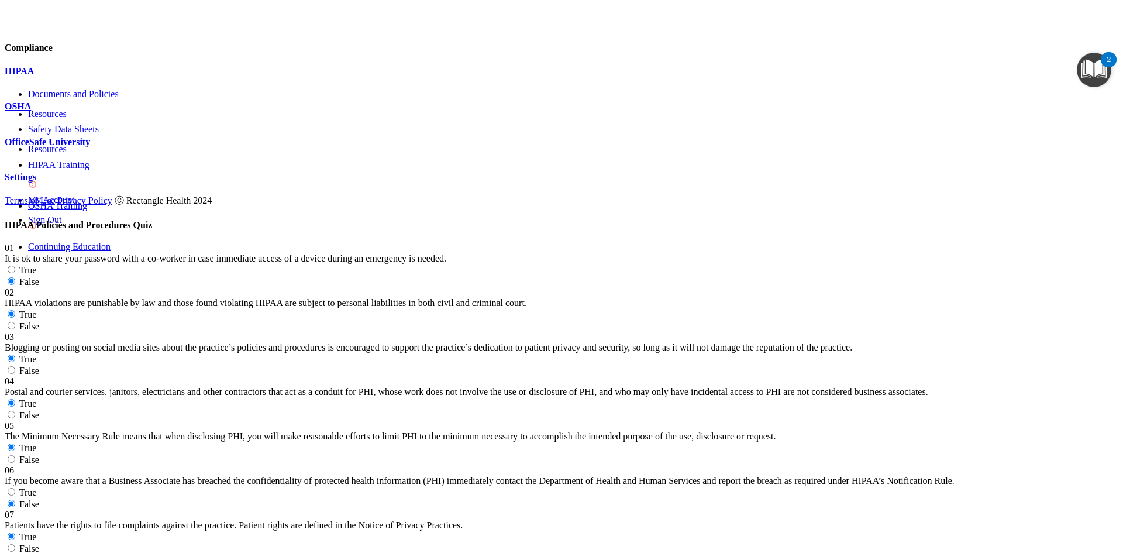
radio input "true"
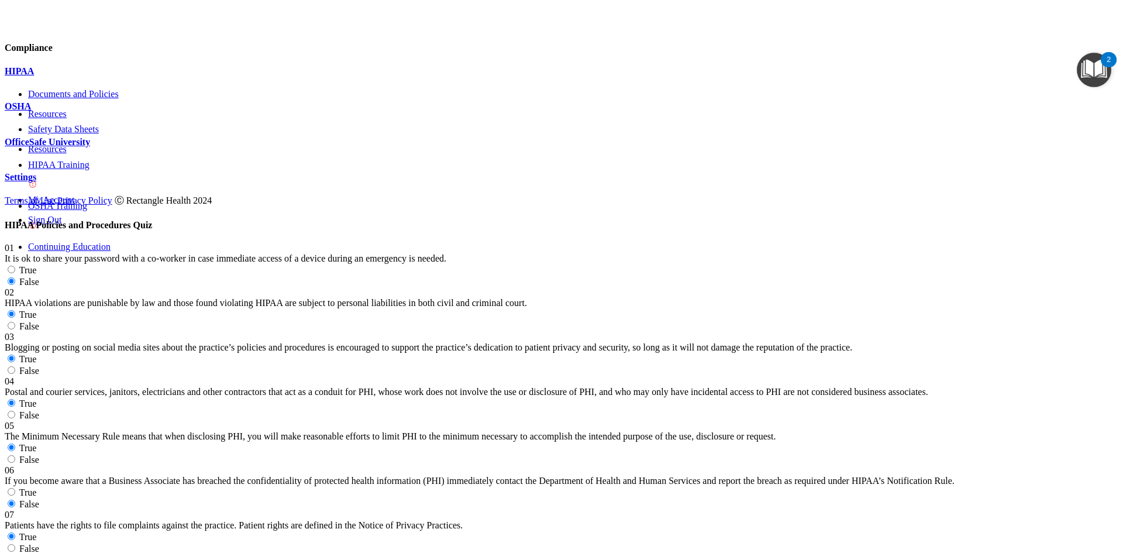
radio input "true"
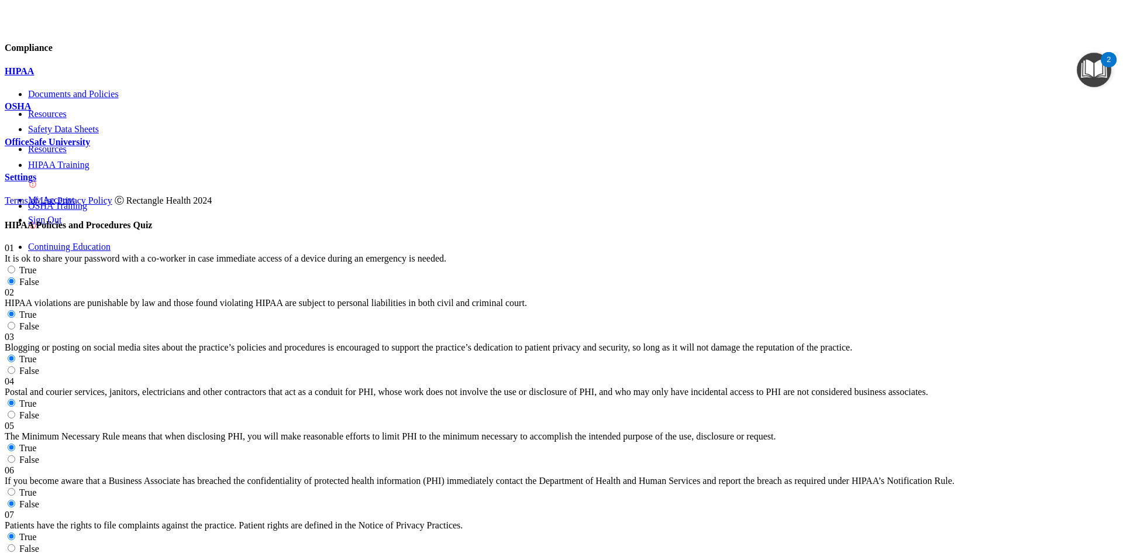
radio input "true"
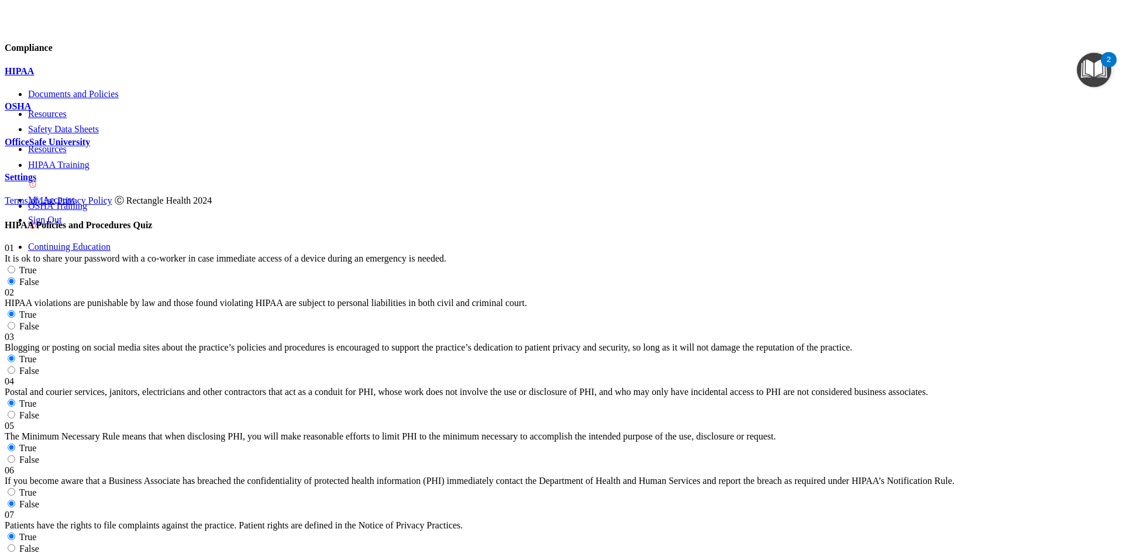
radio input "true"
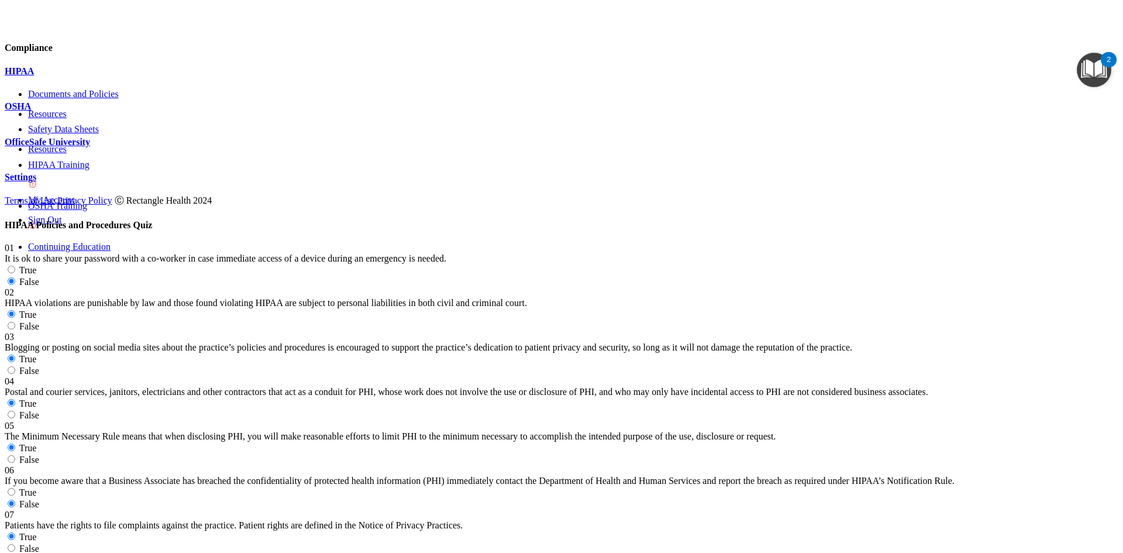
radio input "true"
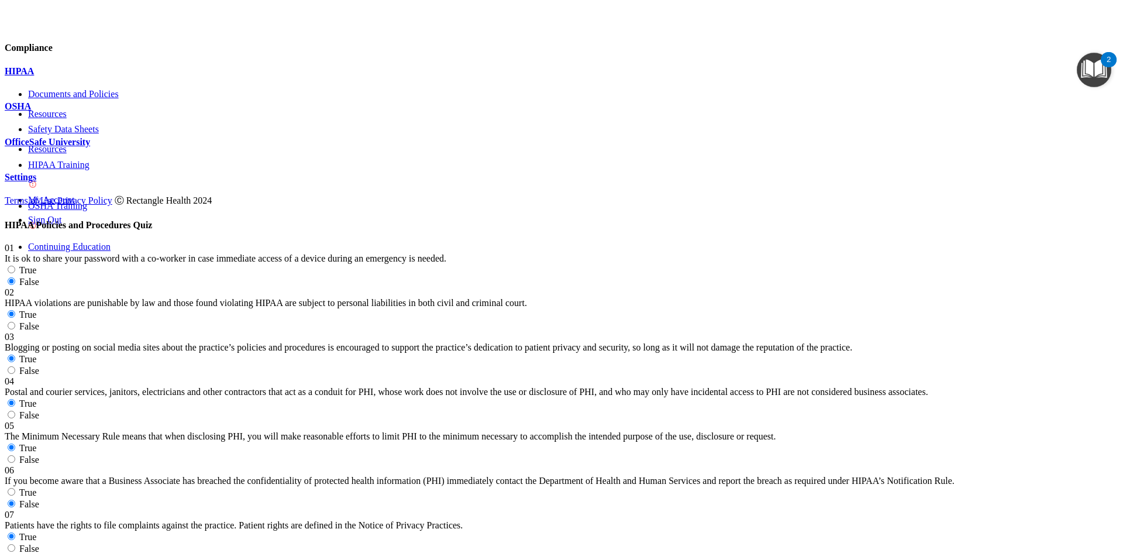
radio input "true"
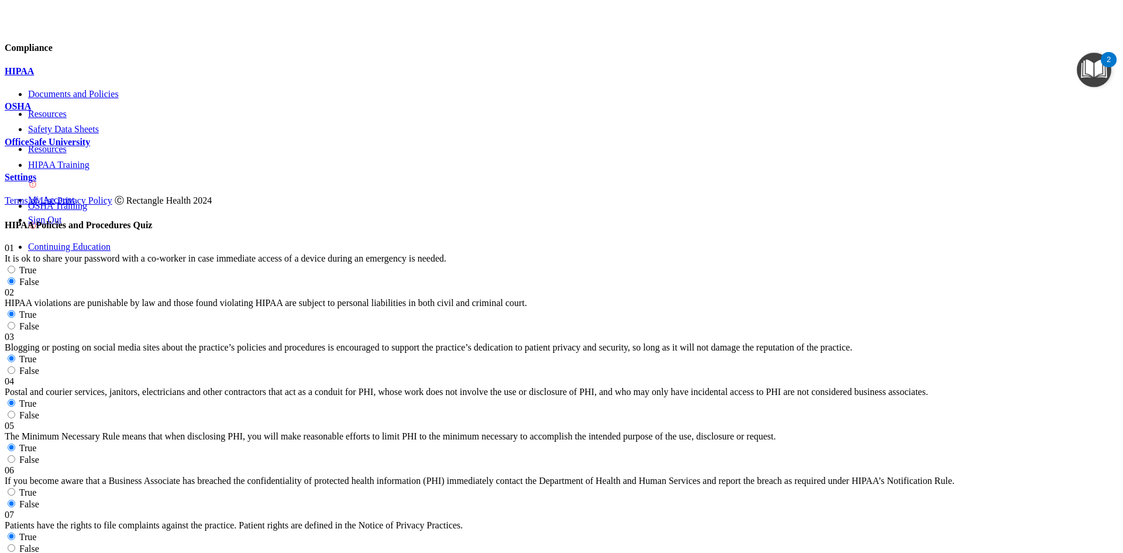
radio input "false"
radio input "true"
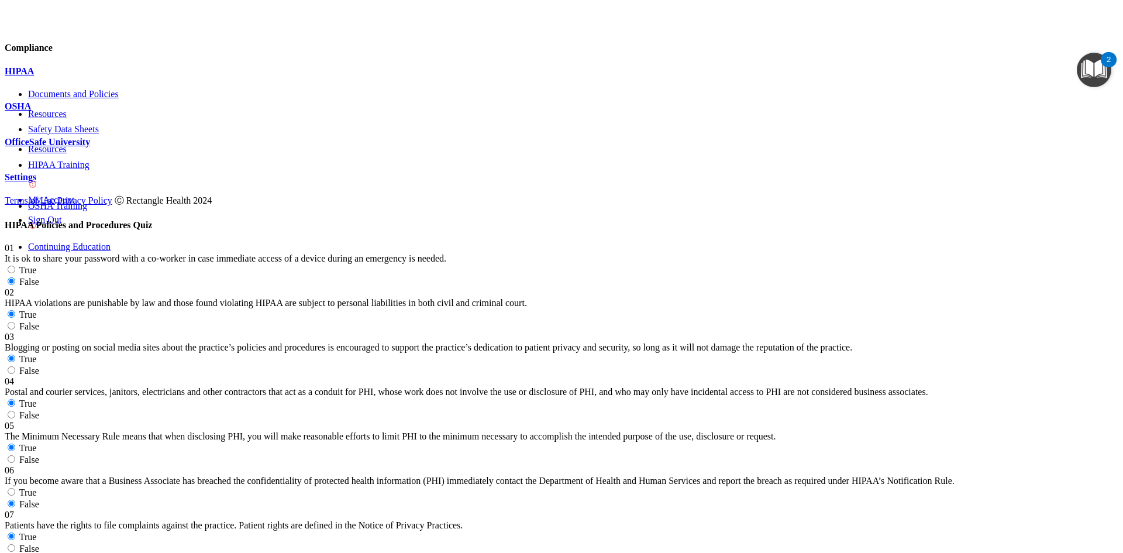
radio input "true"
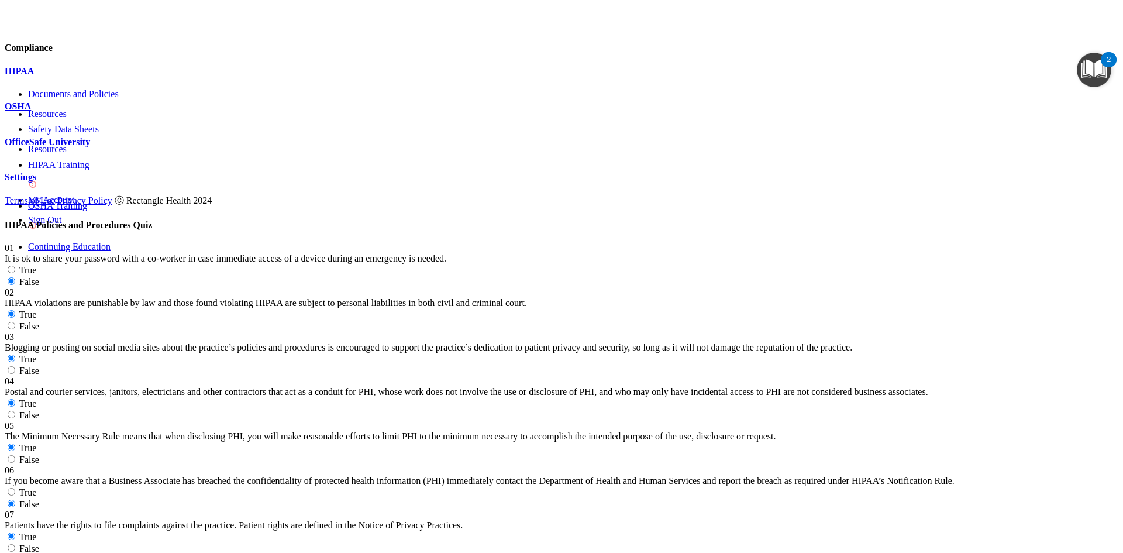
scroll to position [2282, 0]
radio input "true"
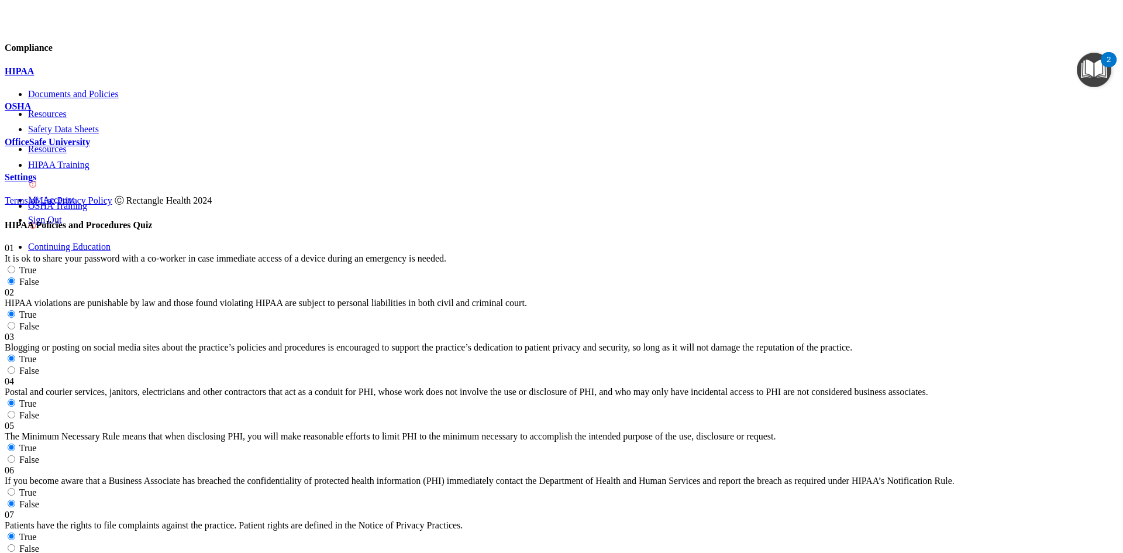
radio input "true"
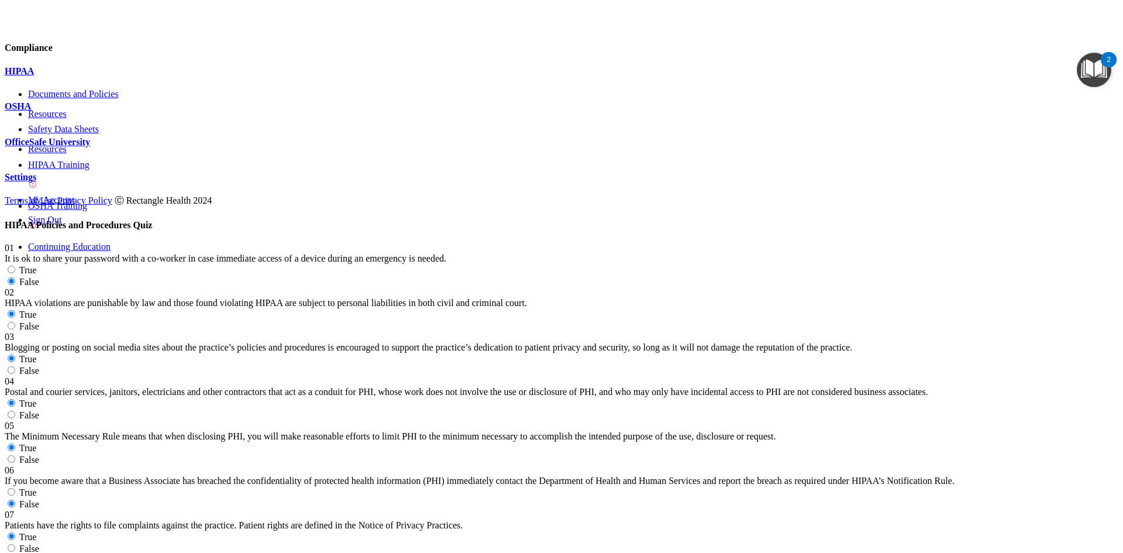
radio input "true"
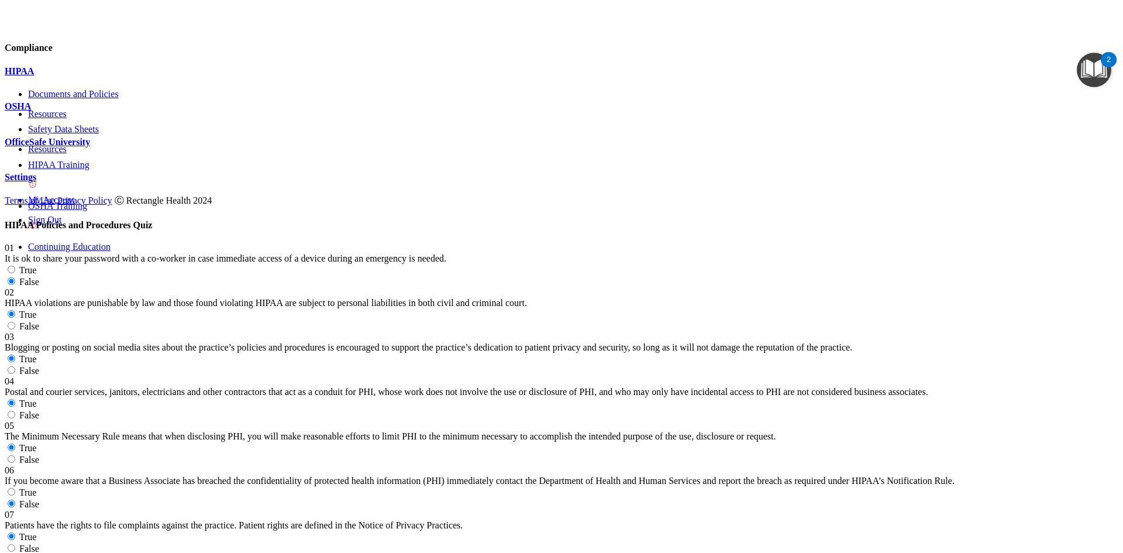
radio input "true"
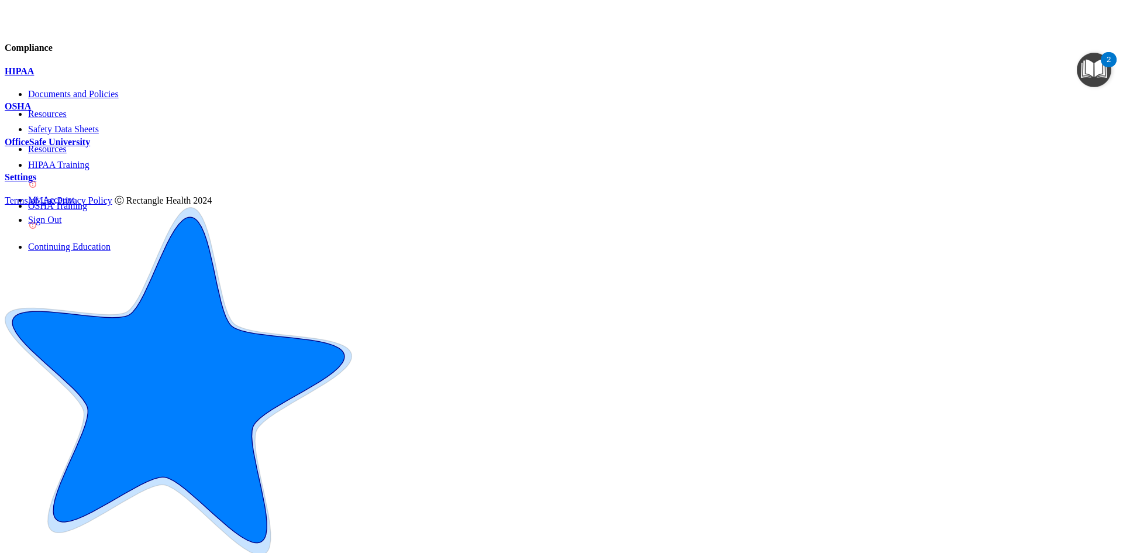
click at [105, 147] on p "OfficeSafe University" at bounding box center [562, 142] width 1114 height 11
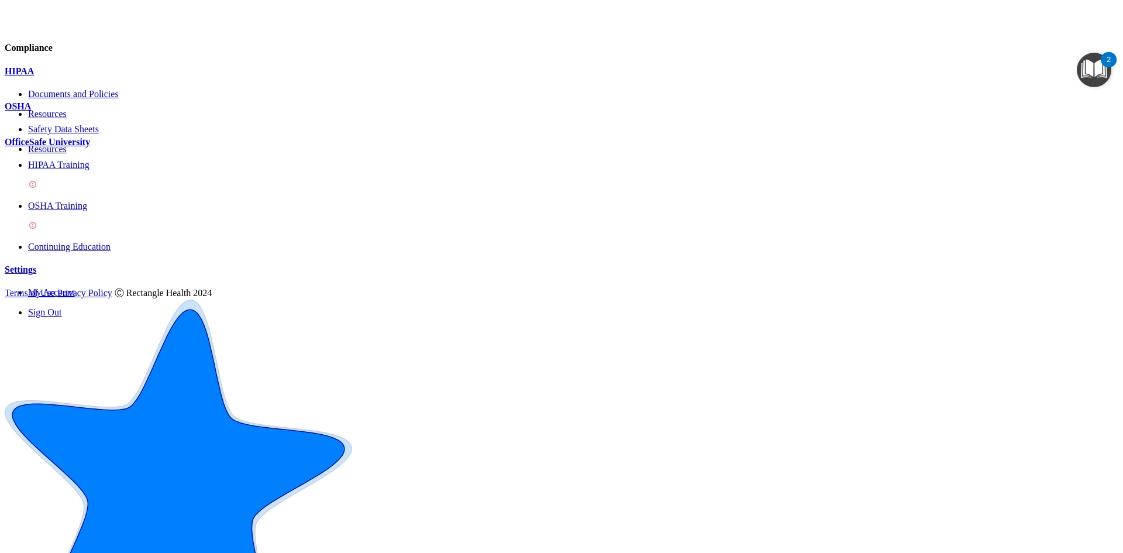
click at [37, 189] on img at bounding box center [32, 184] width 9 height 9
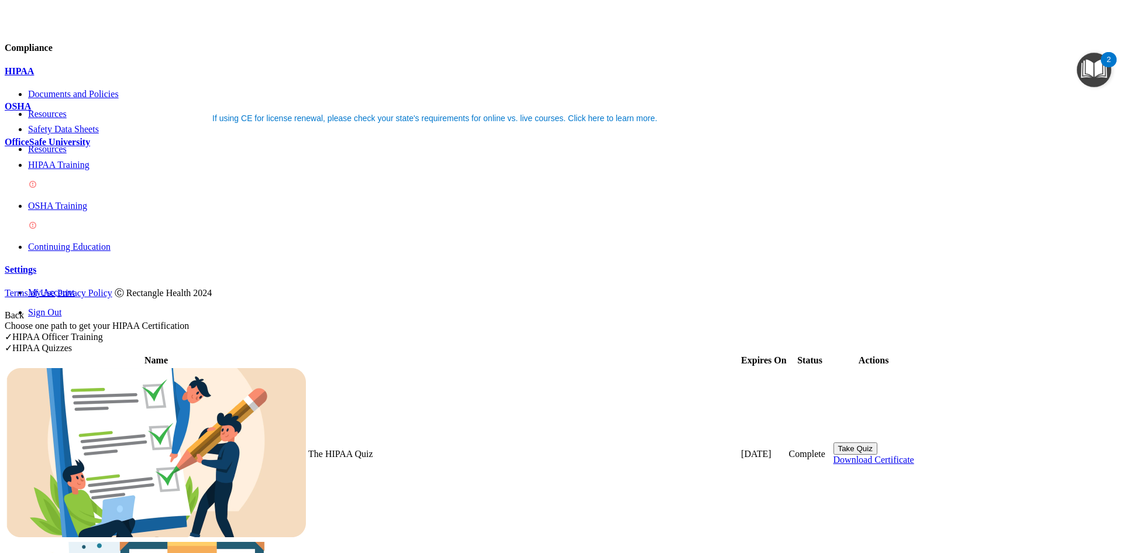
scroll to position [59, 0]
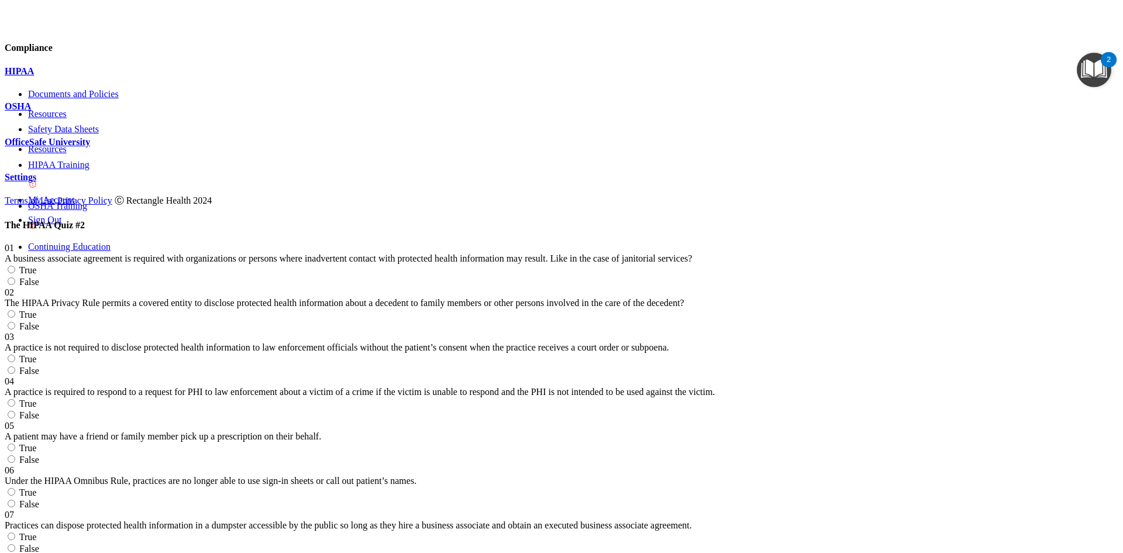
click at [37, 265] on span "True" at bounding box center [28, 270] width 18 height 10
click at [15, 266] on input "True" at bounding box center [12, 270] width 8 height 8
radio input "true"
click at [36, 310] on label "True" at bounding box center [21, 315] width 32 height 10
click at [15, 310] on input "True" at bounding box center [12, 314] width 8 height 8
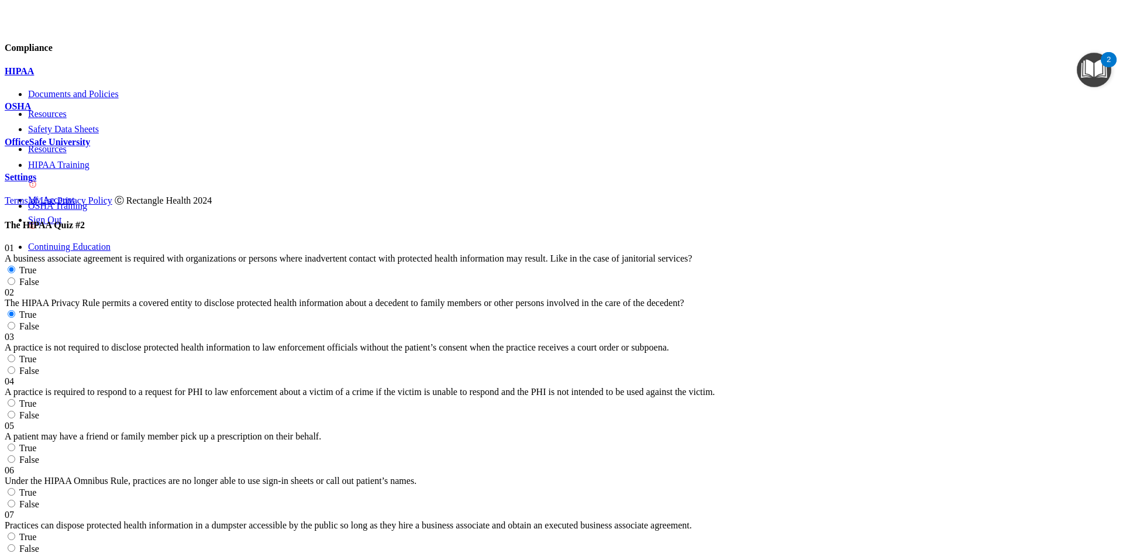
click at [36, 354] on label "True" at bounding box center [21, 359] width 32 height 10
click at [15, 355] on input "True" at bounding box center [12, 359] width 8 height 8
click at [39, 410] on label "False" at bounding box center [22, 415] width 35 height 10
click at [15, 411] on input "False" at bounding box center [12, 415] width 8 height 8
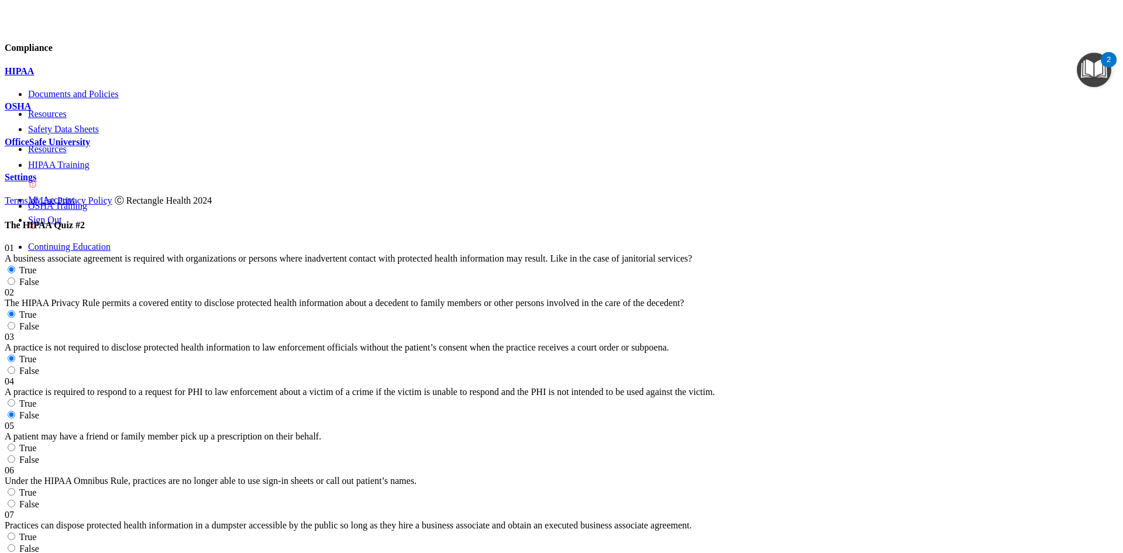
scroll to position [234, 0]
click at [36, 443] on label "True" at bounding box center [21, 448] width 32 height 10
click at [15, 444] on input "True" at bounding box center [12, 448] width 8 height 8
click at [39, 499] on label "False" at bounding box center [22, 504] width 35 height 10
click at [15, 500] on input "False" at bounding box center [12, 504] width 8 height 8
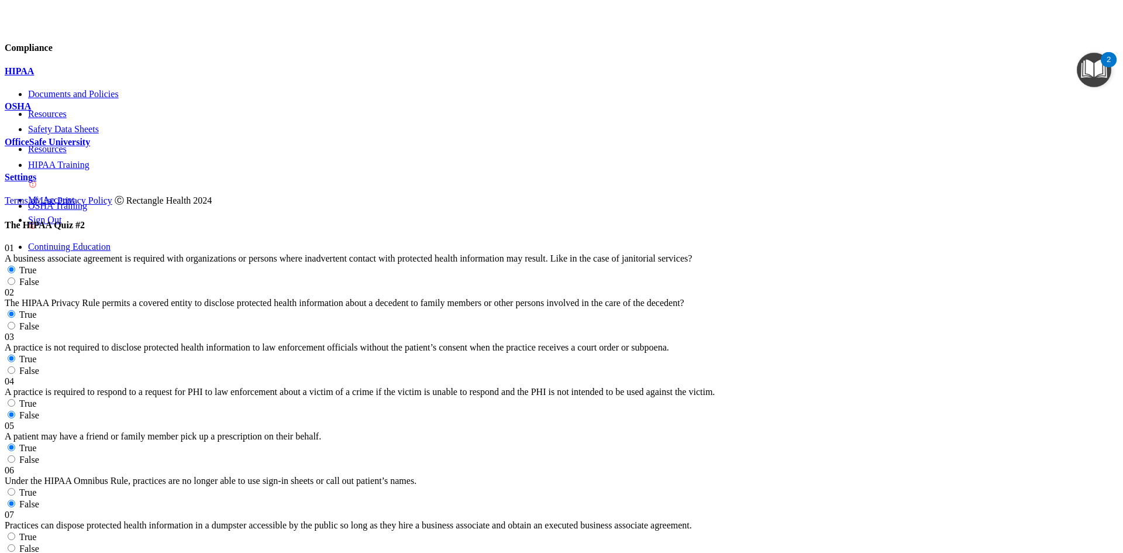
scroll to position [351, 0]
click at [39, 544] on label "False" at bounding box center [22, 549] width 35 height 10
click at [15, 544] on input "False" at bounding box center [12, 548] width 8 height 8
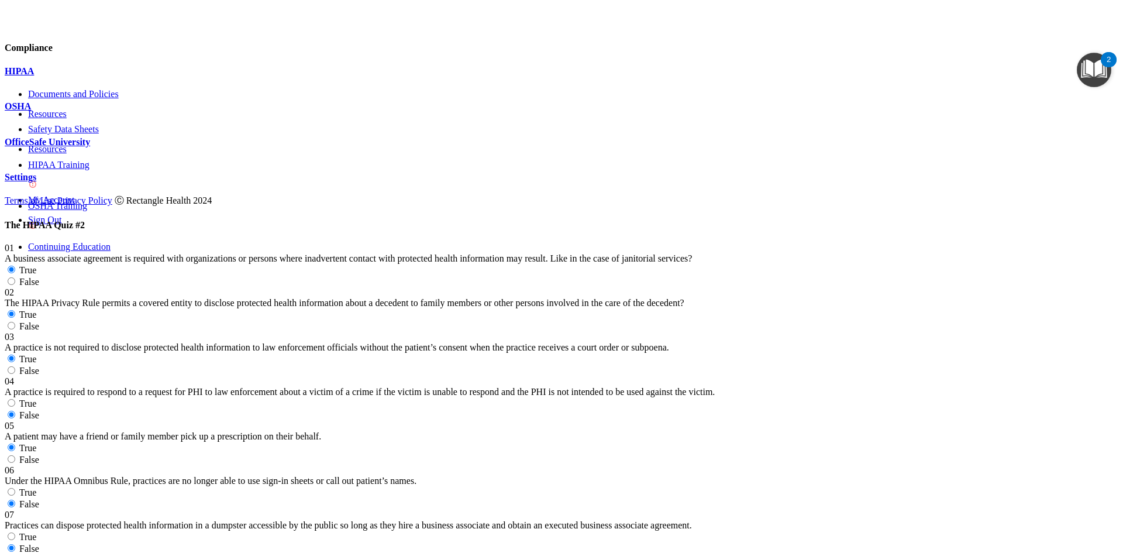
scroll to position [878, 0]
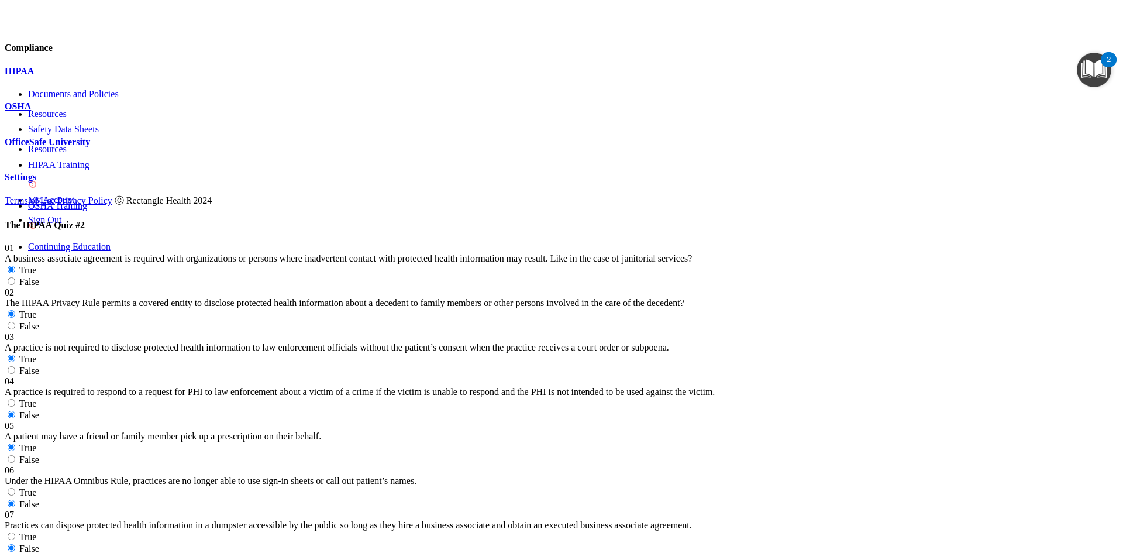
scroll to position [1170, 0]
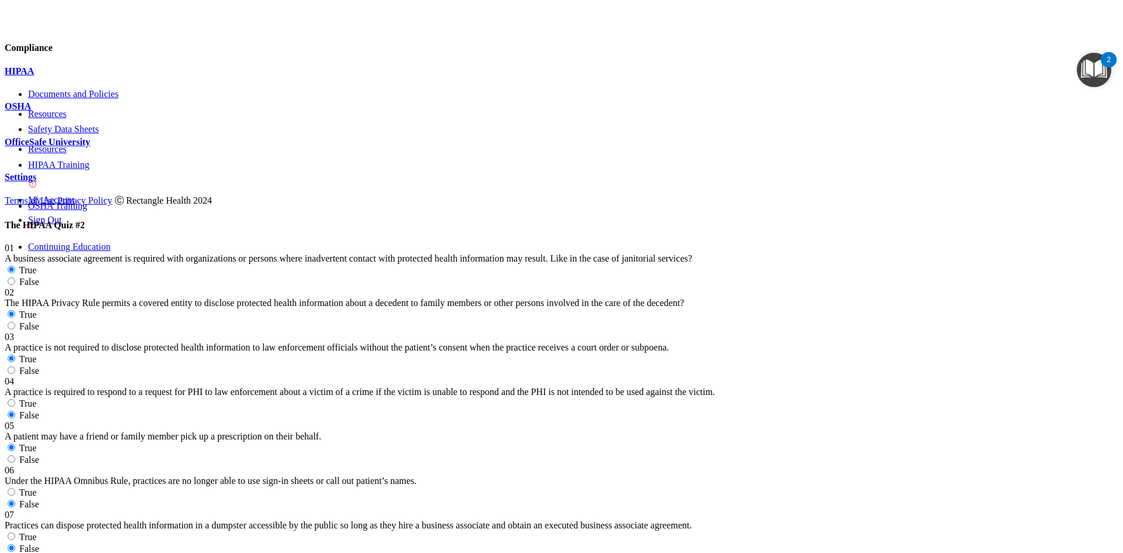
drag, startPoint x: 646, startPoint y: 134, endPoint x: 480, endPoint y: 159, distance: 167.5
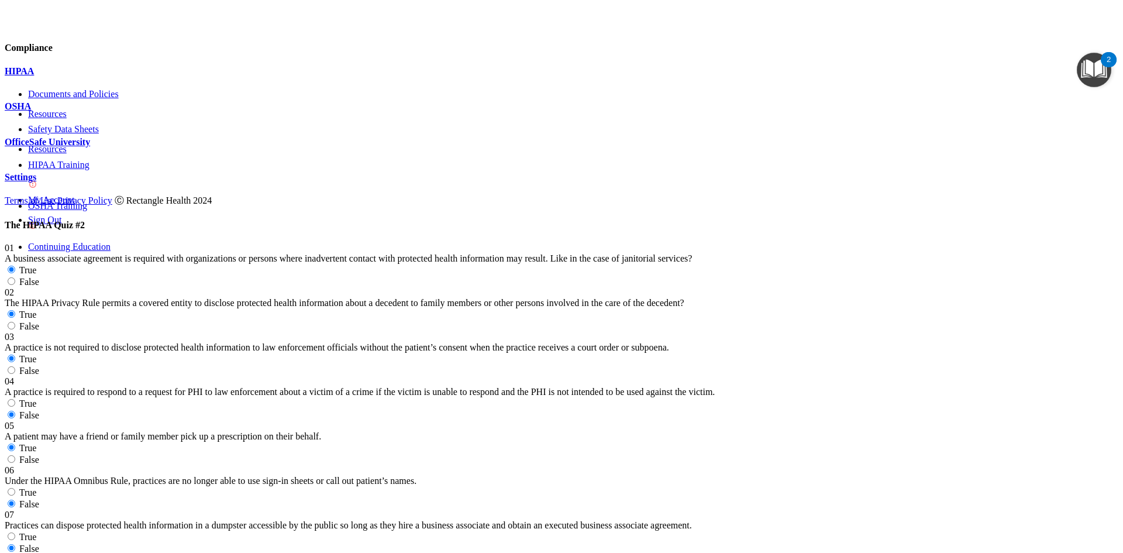
scroll to position [2107, 0]
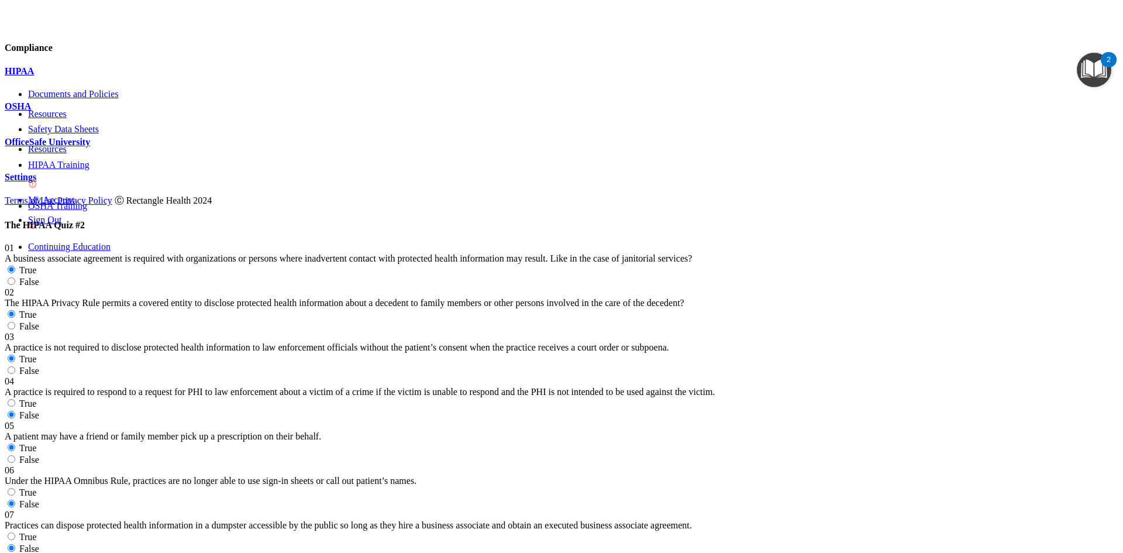
scroll to position [2171, 0]
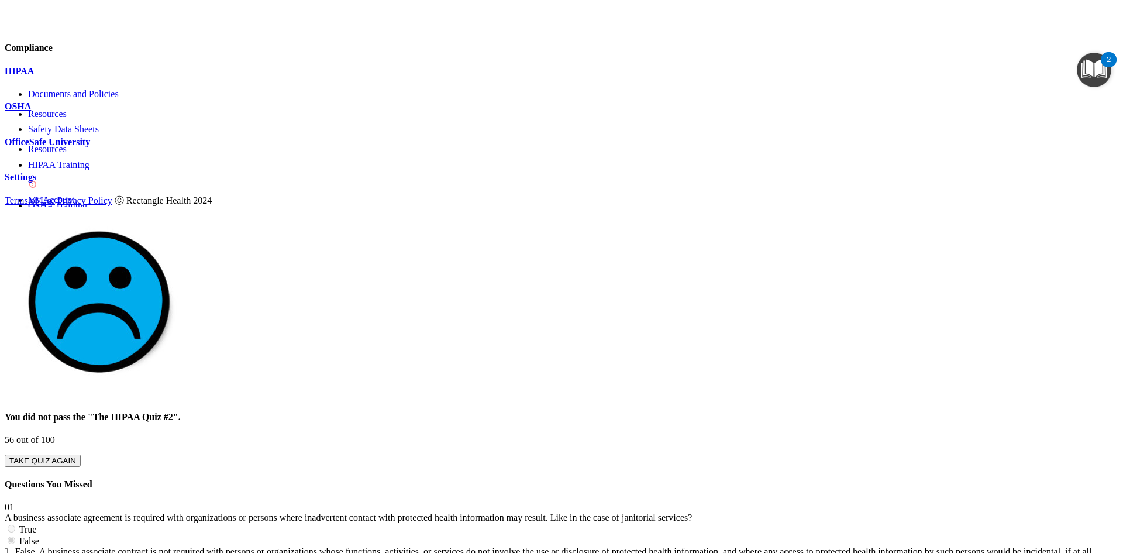
click at [81, 455] on button "TAKE QUIZ AGAIN" at bounding box center [43, 461] width 76 height 12
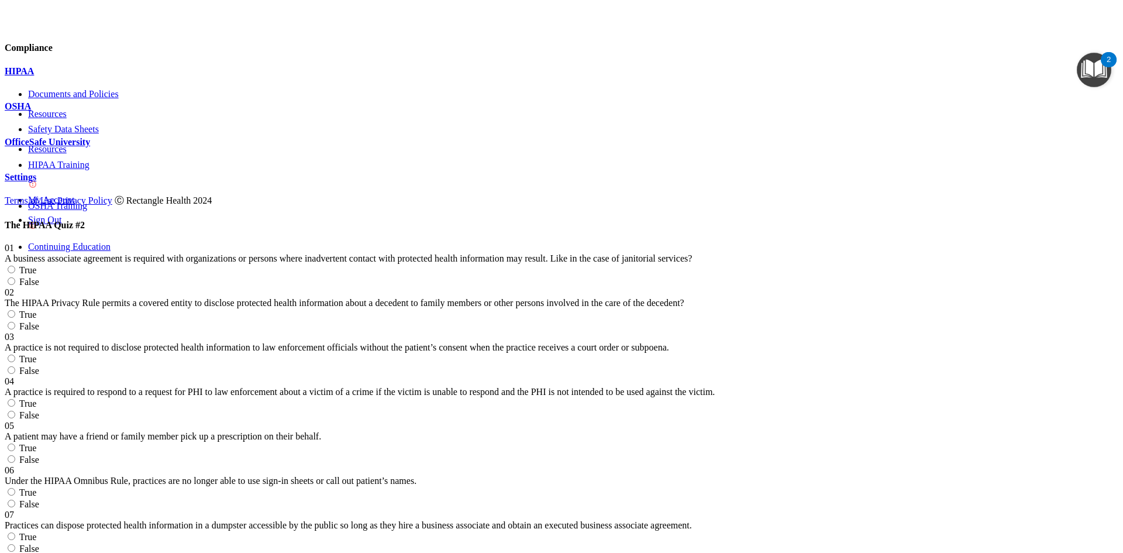
scroll to position [410, 0]
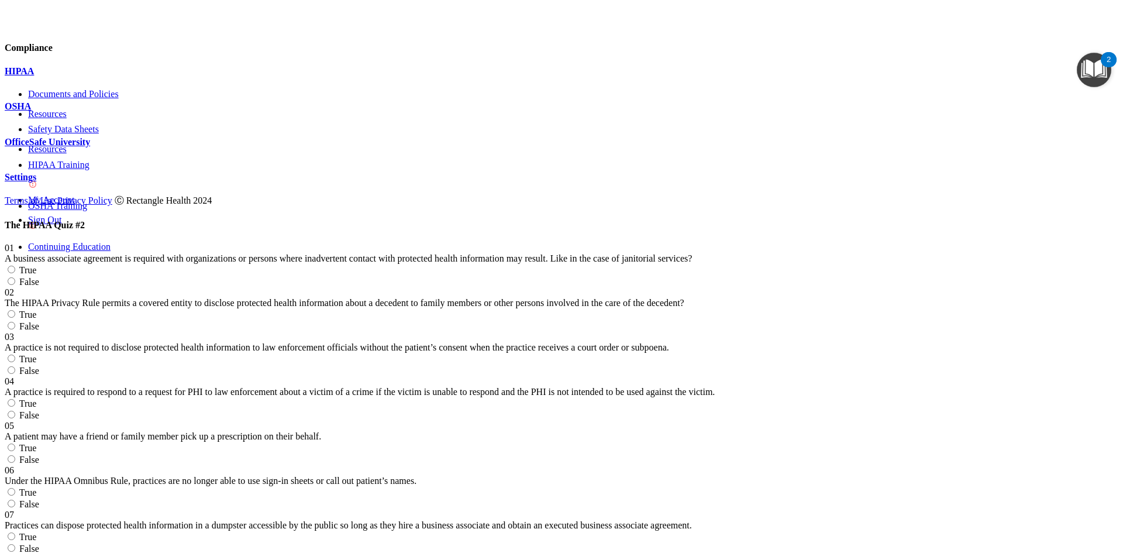
scroll to position [1287, 0]
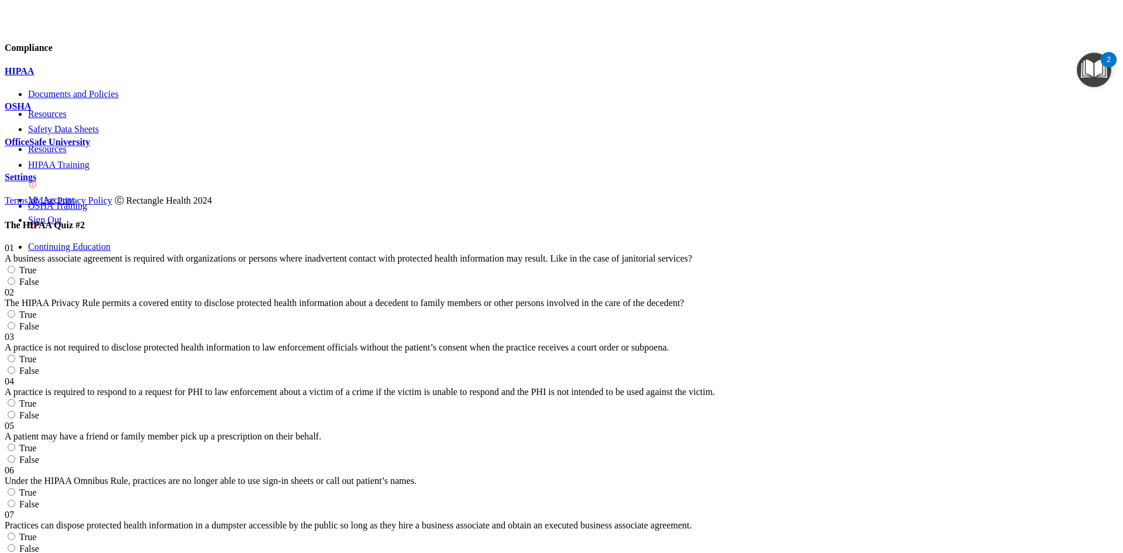
scroll to position [0, 0]
click at [36, 265] on label "True" at bounding box center [21, 270] width 32 height 10
click at [15, 266] on input "True" at bounding box center [12, 270] width 8 height 8
click at [154, 157] on div at bounding box center [562, 157] width 1114 height 0
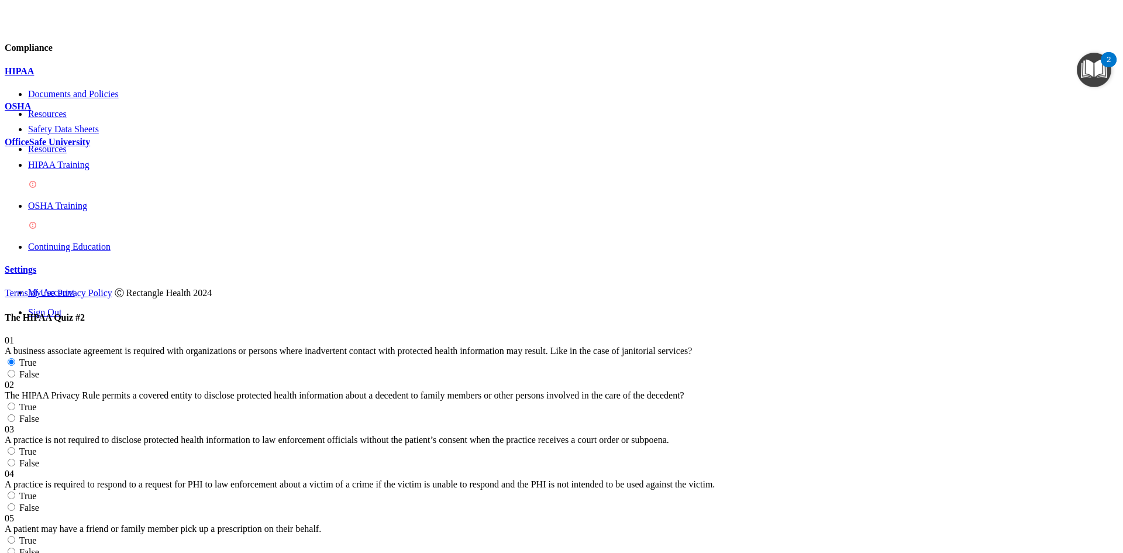
click at [1119, 157] on span at bounding box center [1119, 157] width 0 height 0
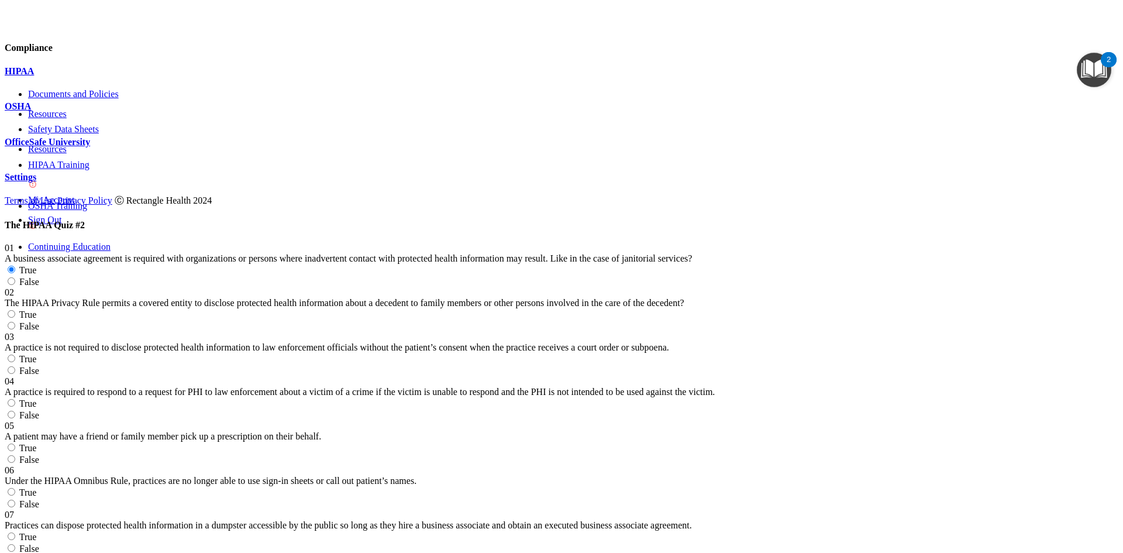
click at [39, 321] on label "False" at bounding box center [22, 326] width 35 height 10
click at [15, 322] on input "False" at bounding box center [12, 326] width 8 height 8
click at [36, 354] on label "True" at bounding box center [21, 359] width 32 height 10
click at [15, 355] on input "True" at bounding box center [12, 359] width 8 height 8
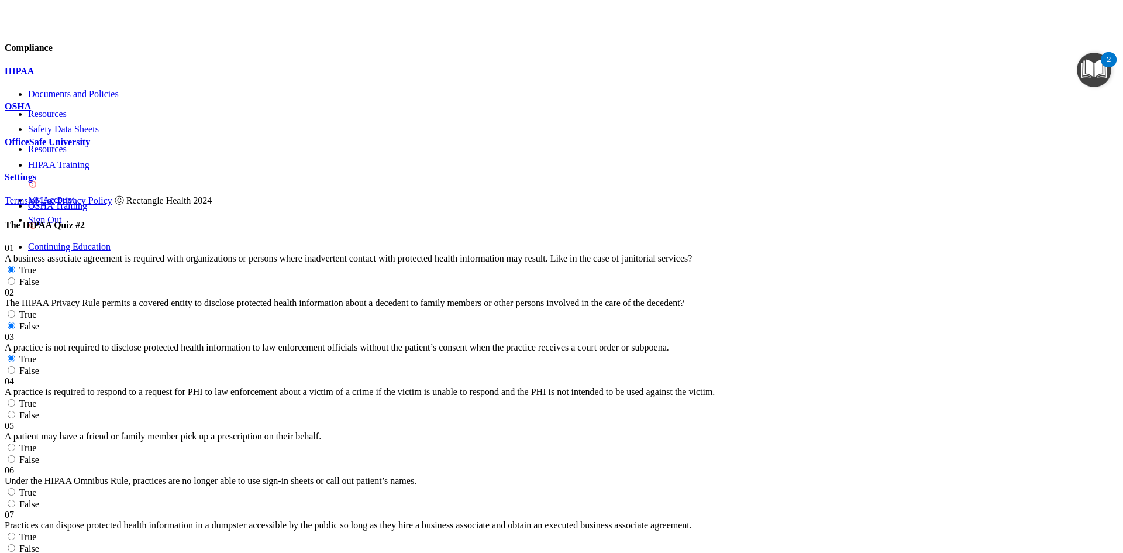
scroll to position [176, 0]
click at [37, 398] on span "True" at bounding box center [28, 403] width 18 height 10
click at [15, 399] on input "True" at bounding box center [12, 403] width 8 height 8
click at [36, 443] on label "True" at bounding box center [21, 448] width 32 height 10
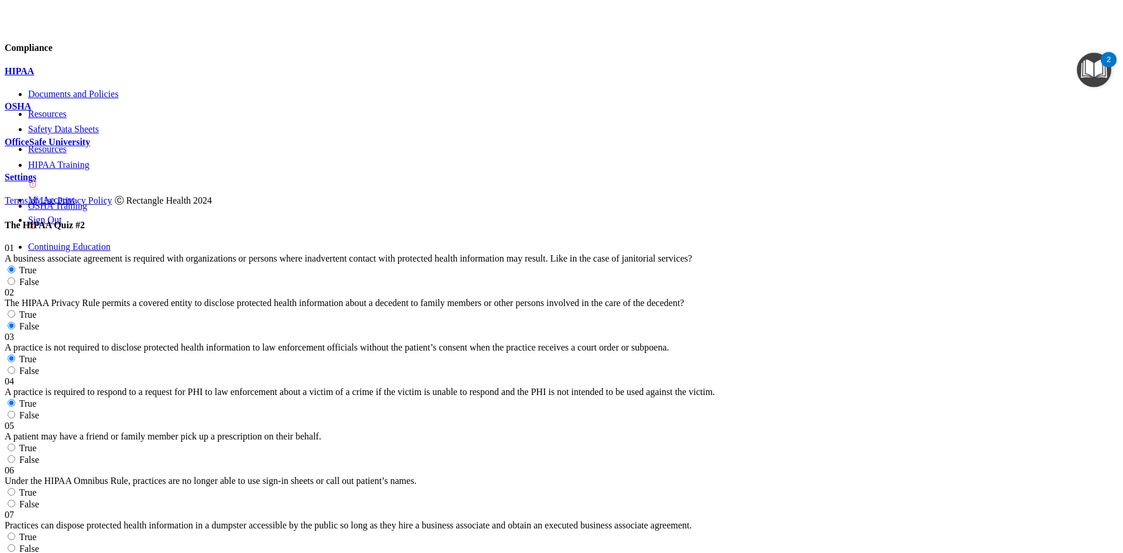
click at [15, 444] on input "True" at bounding box center [12, 448] width 8 height 8
click at [39, 499] on label "False" at bounding box center [22, 504] width 35 height 10
click at [15, 500] on input "False" at bounding box center [12, 504] width 8 height 8
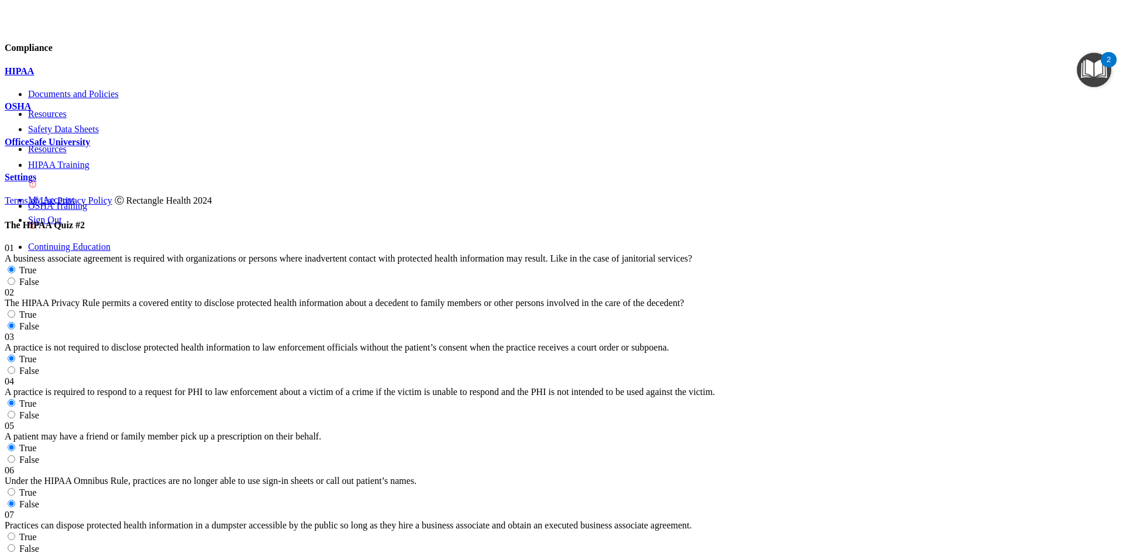
click at [39, 544] on span "False" at bounding box center [29, 549] width 20 height 10
click at [15, 544] on input "False" at bounding box center [12, 548] width 8 height 8
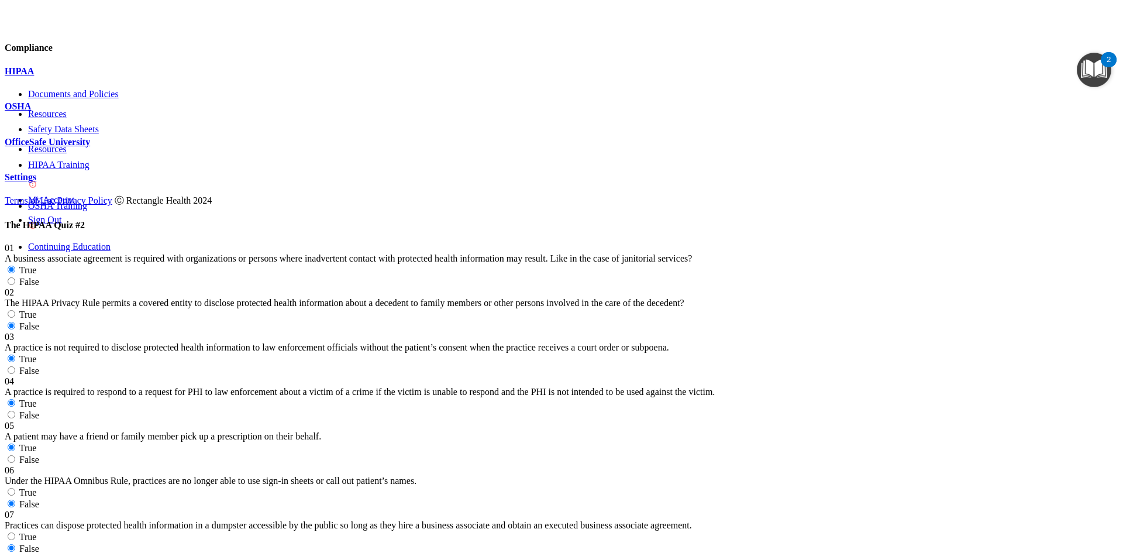
scroll to position [702, 0]
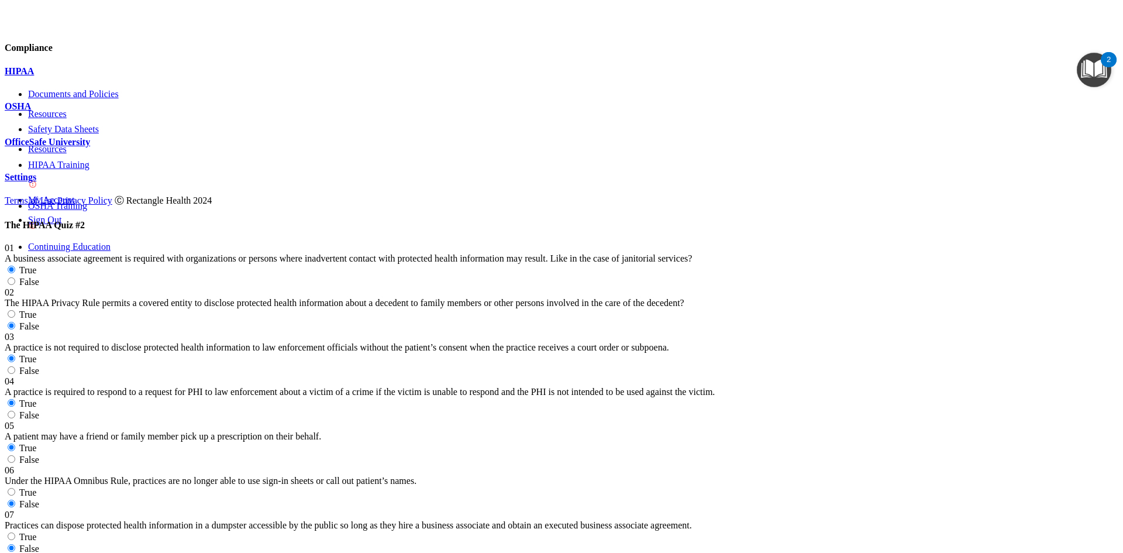
scroll to position [1580, 0]
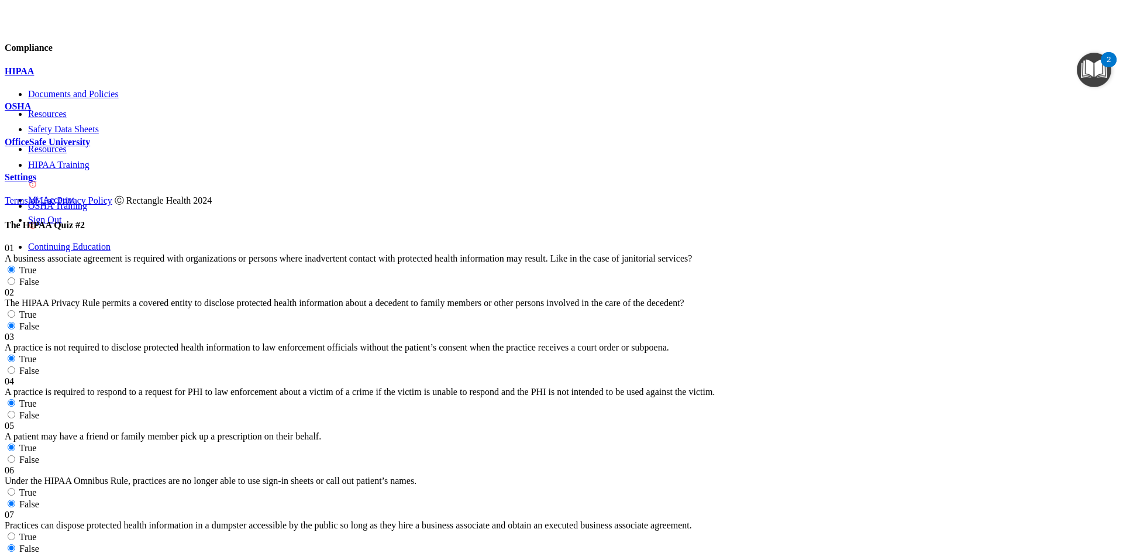
scroll to position [1872, 0]
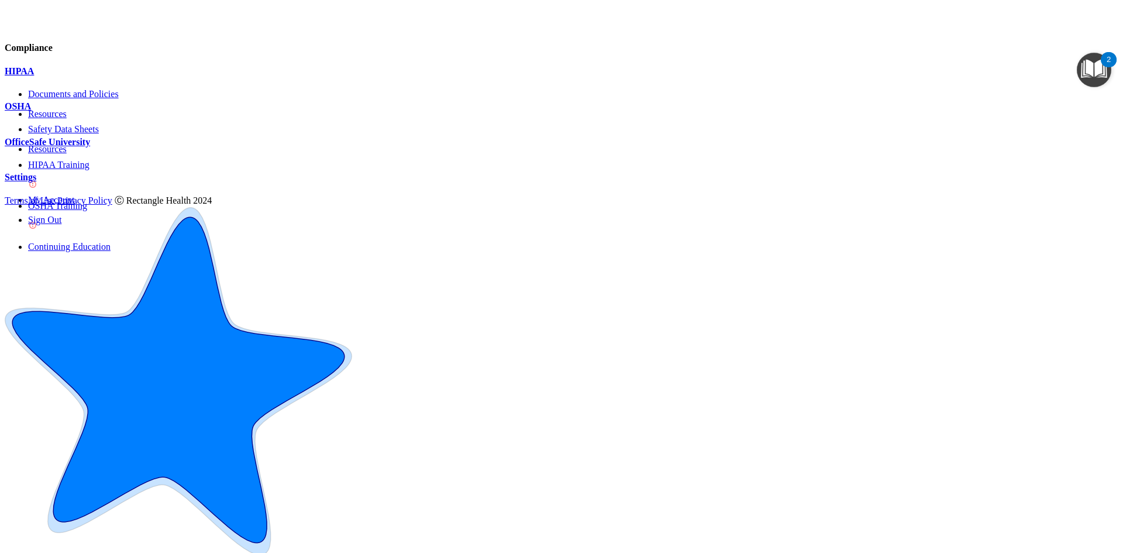
click at [125, 147] on p "OfficeSafe University" at bounding box center [562, 142] width 1114 height 11
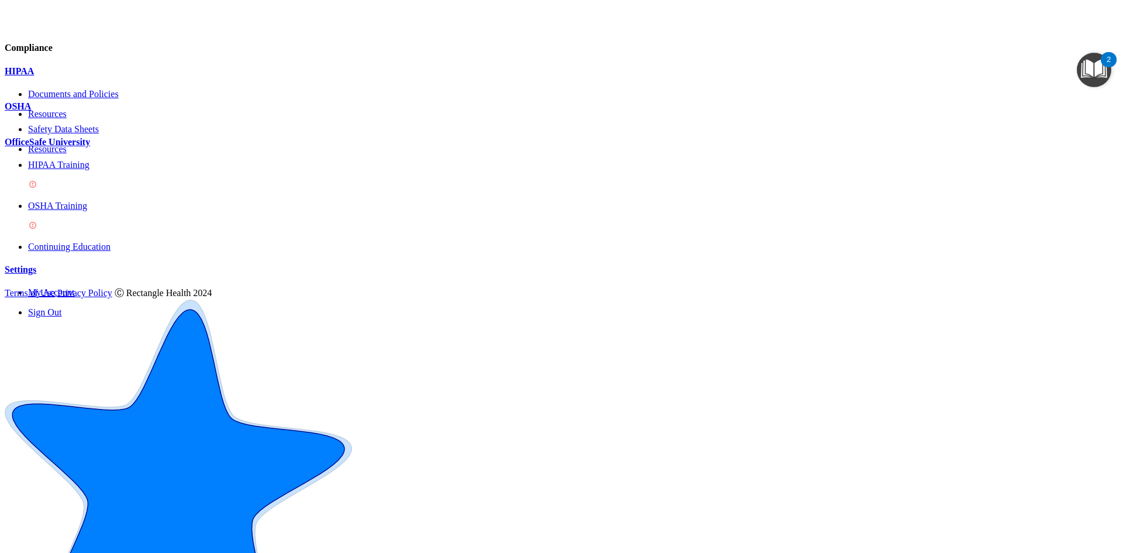
click at [37, 186] on img at bounding box center [32, 184] width 9 height 9
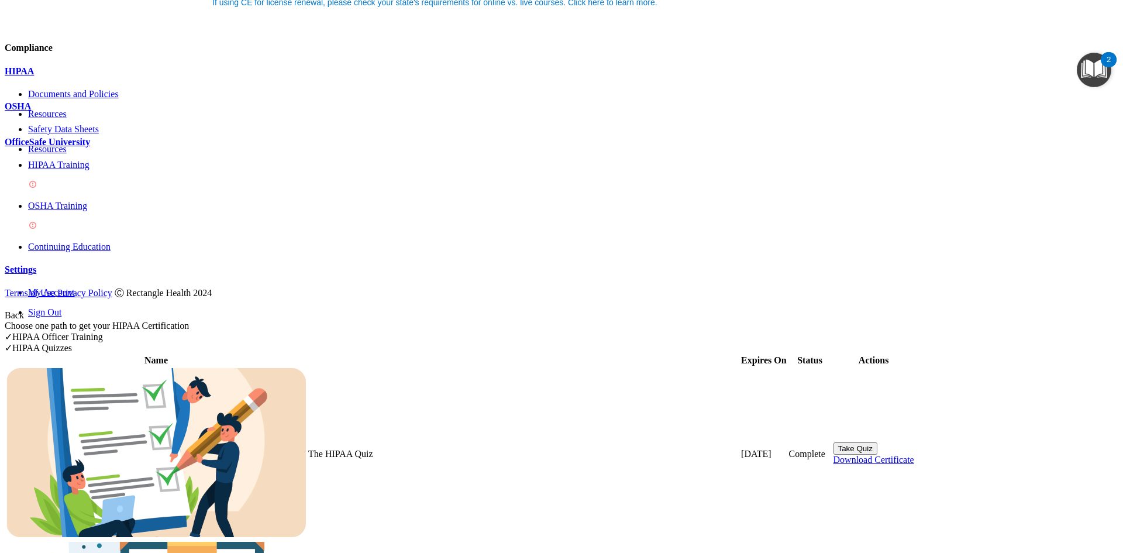
scroll to position [117, 0]
click at [118, 181] on div "HIPAA Training" at bounding box center [573, 176] width 1091 height 32
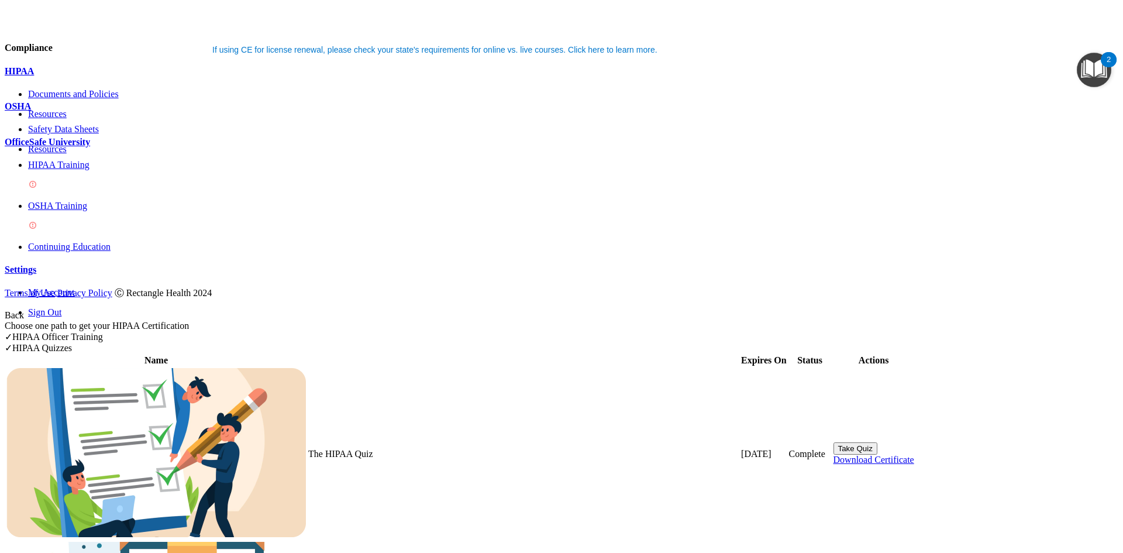
click at [66, 205] on link "OSHA Training" at bounding box center [573, 217] width 1091 height 32
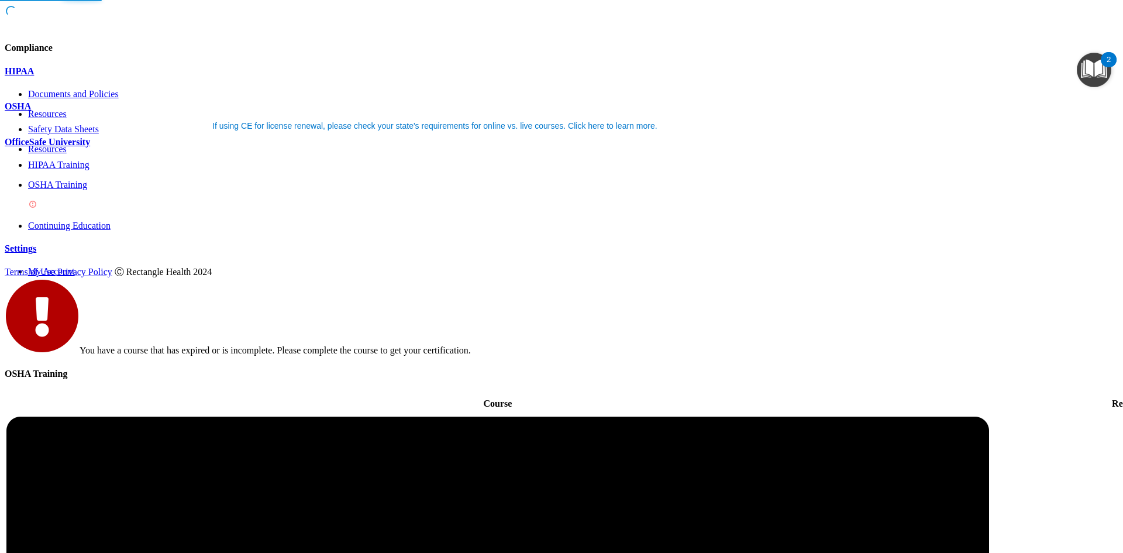
click at [89, 170] on link "HIPAA Training" at bounding box center [573, 165] width 1091 height 11
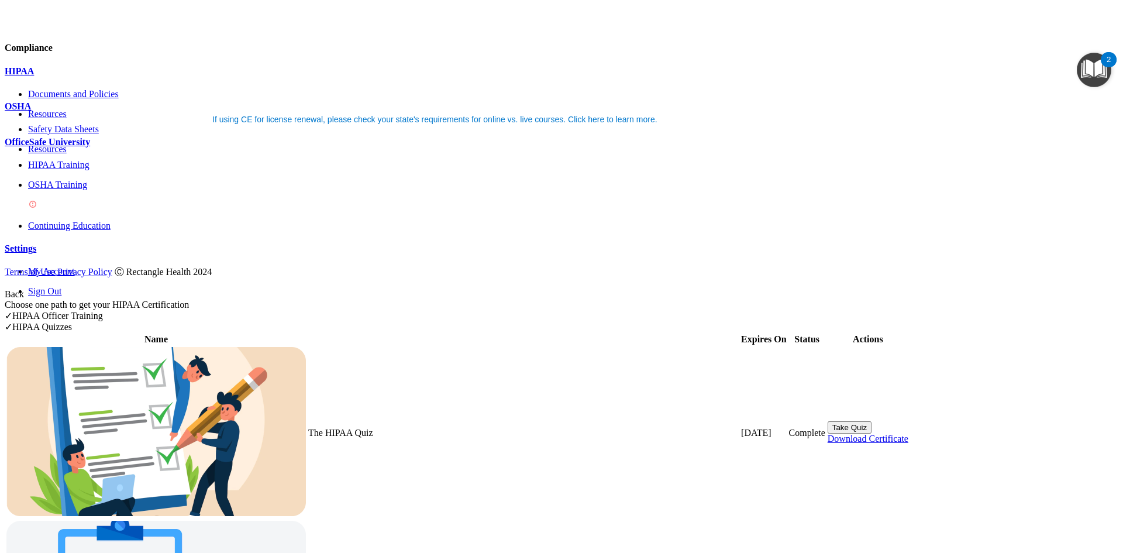
click at [98, 190] on p "OSHA Training" at bounding box center [573, 185] width 1091 height 11
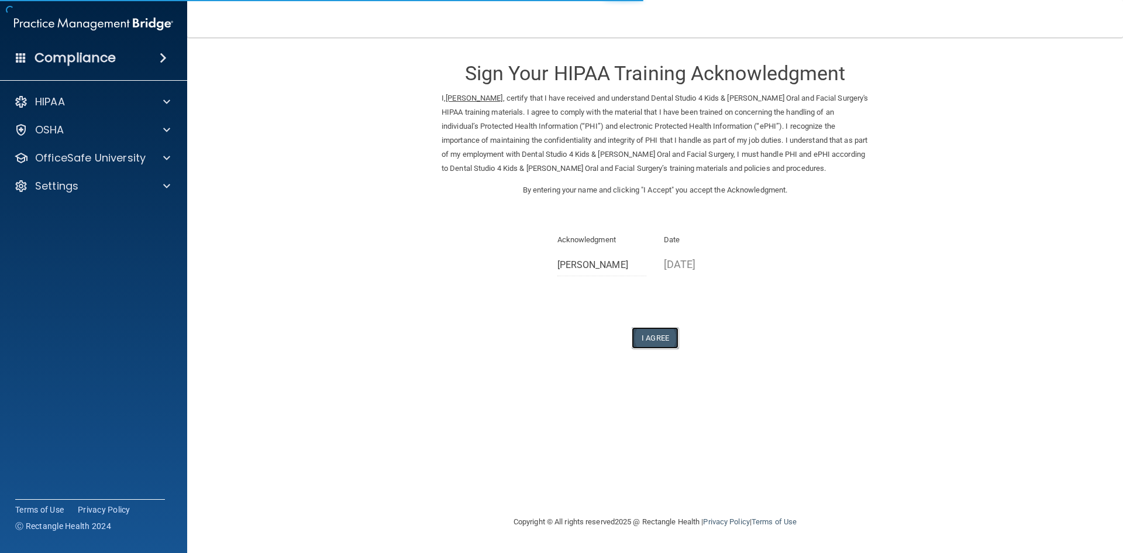
click at [654, 339] on button "I Agree" at bounding box center [655, 338] width 47 height 22
click at [654, 340] on button "I Agree" at bounding box center [655, 338] width 47 height 22
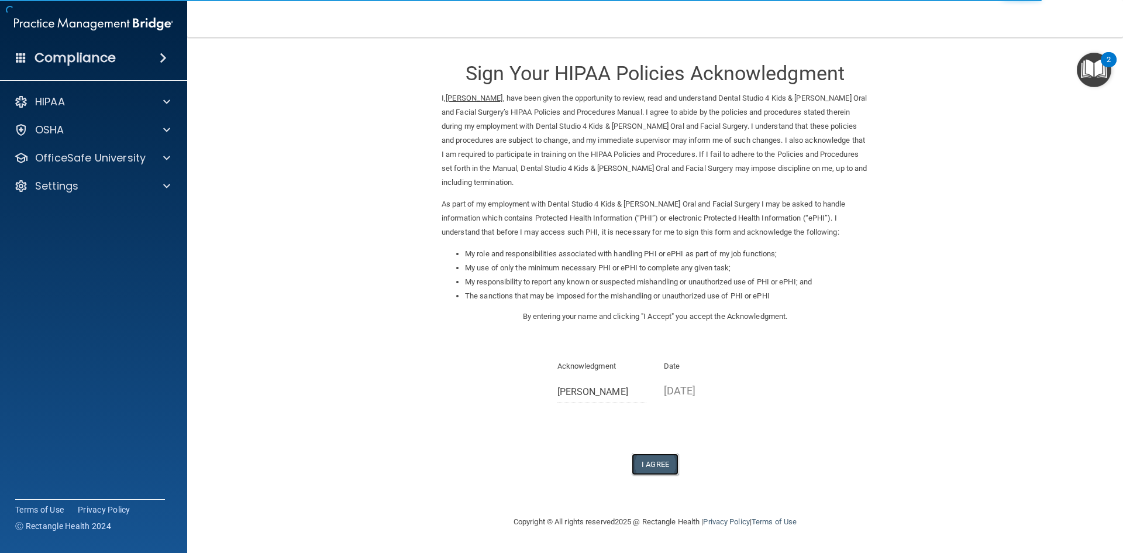
click at [650, 453] on button "I Agree" at bounding box center [655, 464] width 47 height 22
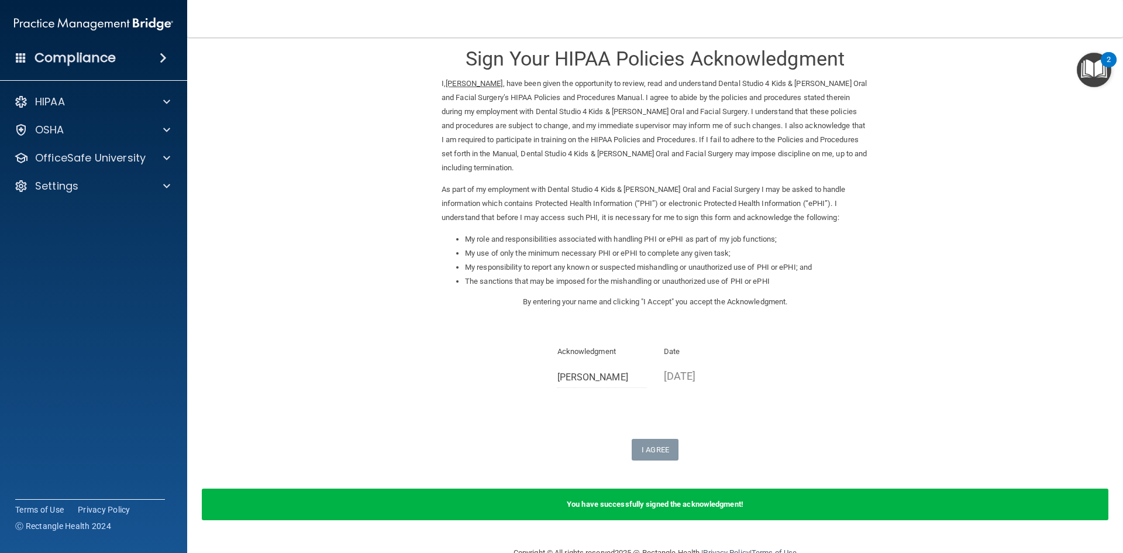
scroll to position [29, 0]
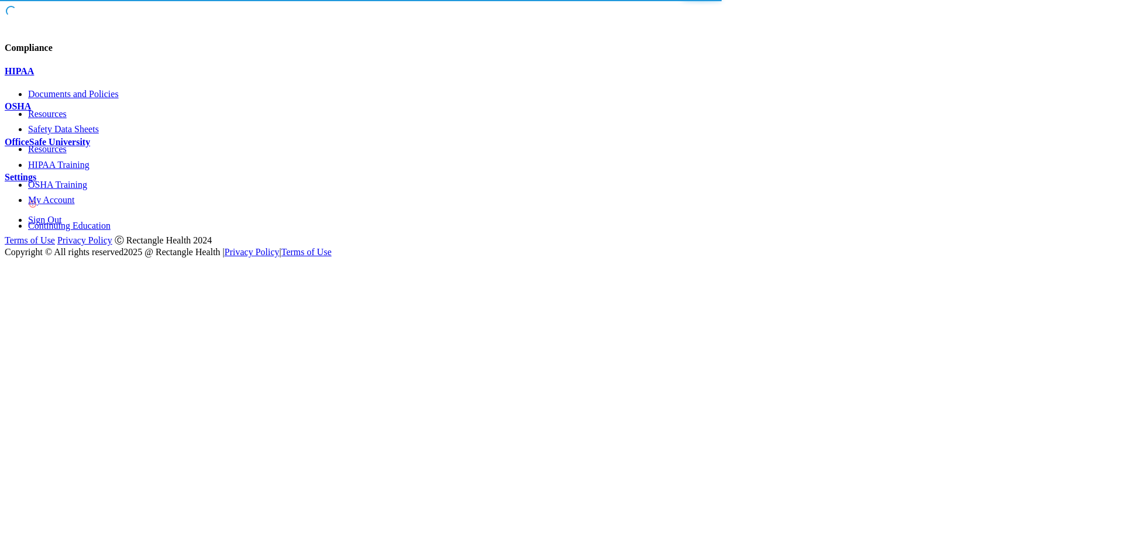
click at [118, 147] on p "OfficeSafe University" at bounding box center [562, 142] width 1114 height 11
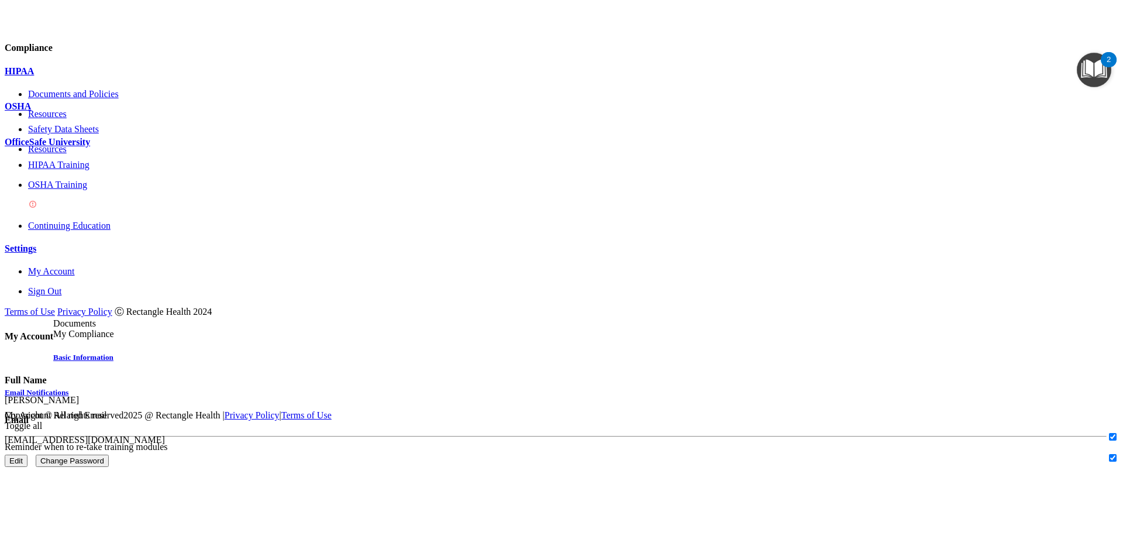
click at [114, 329] on link "My Compliance" at bounding box center [83, 334] width 61 height 10
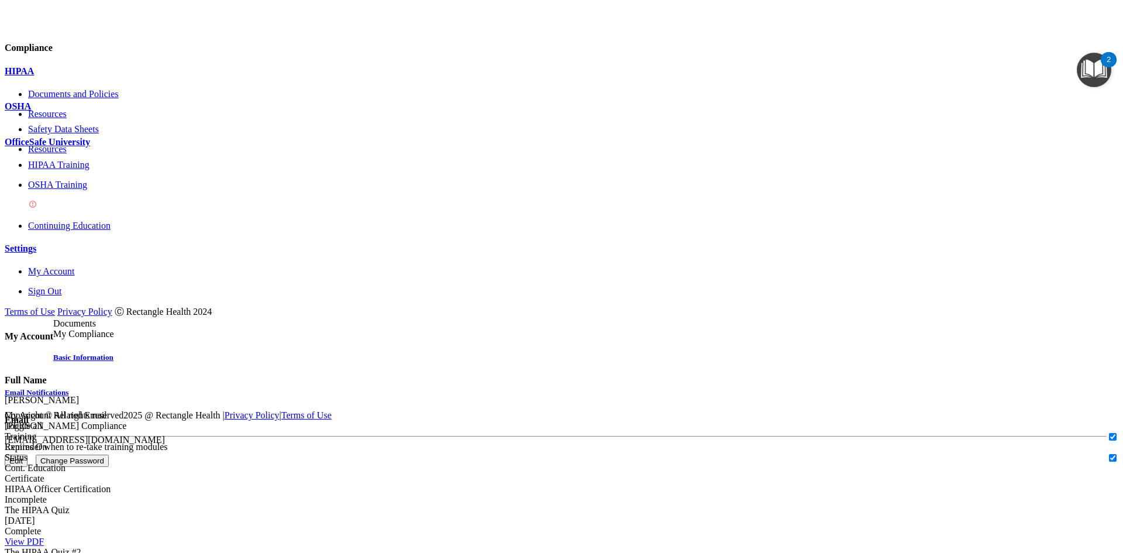
drag, startPoint x: 671, startPoint y: 242, endPoint x: 646, endPoint y: 306, distance: 68.6
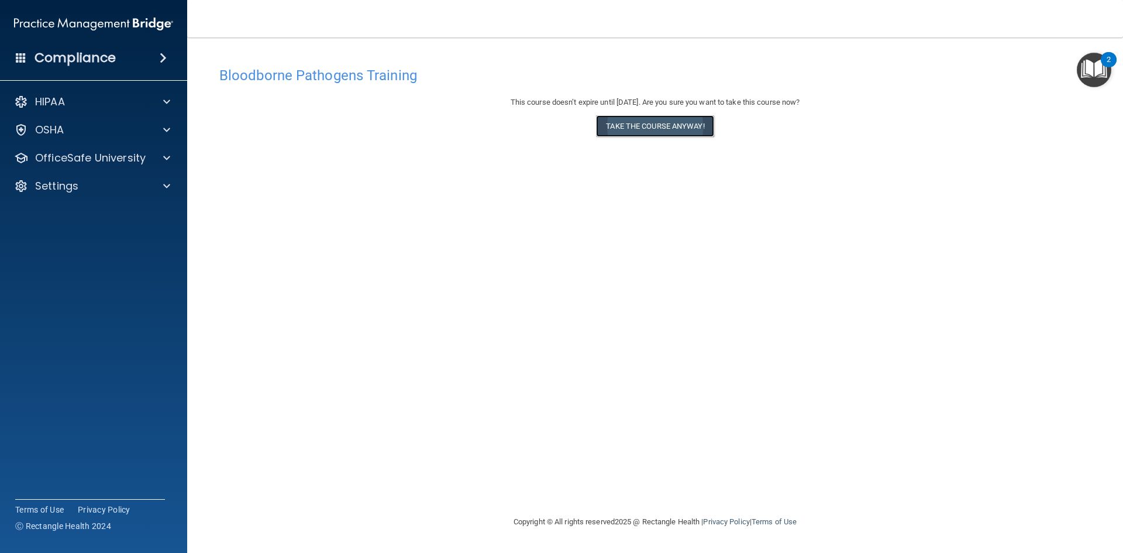
click at [652, 133] on button "Take the course anyway!" at bounding box center [655, 126] width 118 height 22
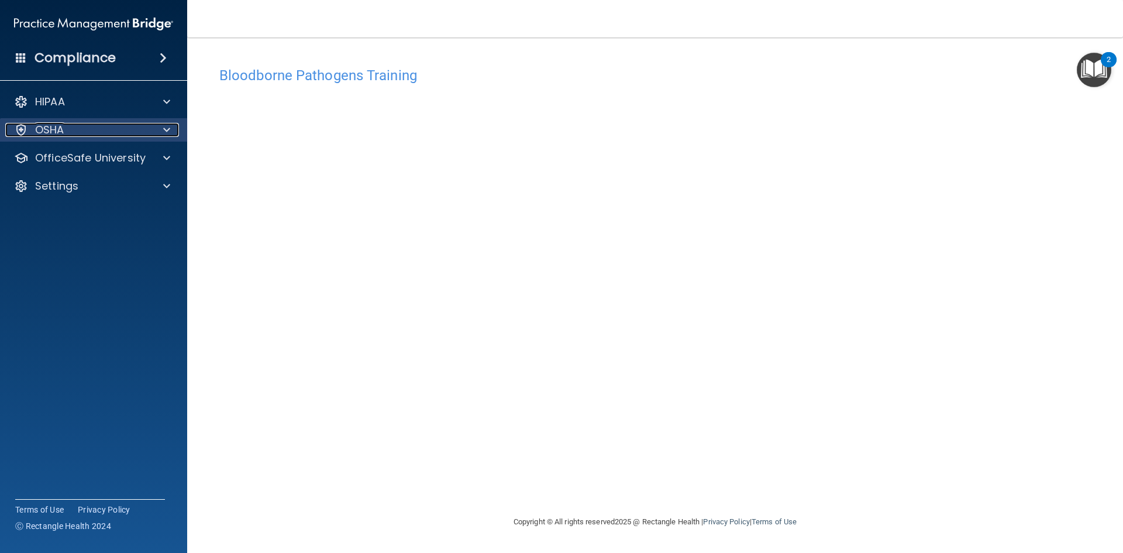
click at [166, 132] on span at bounding box center [166, 130] width 7 height 14
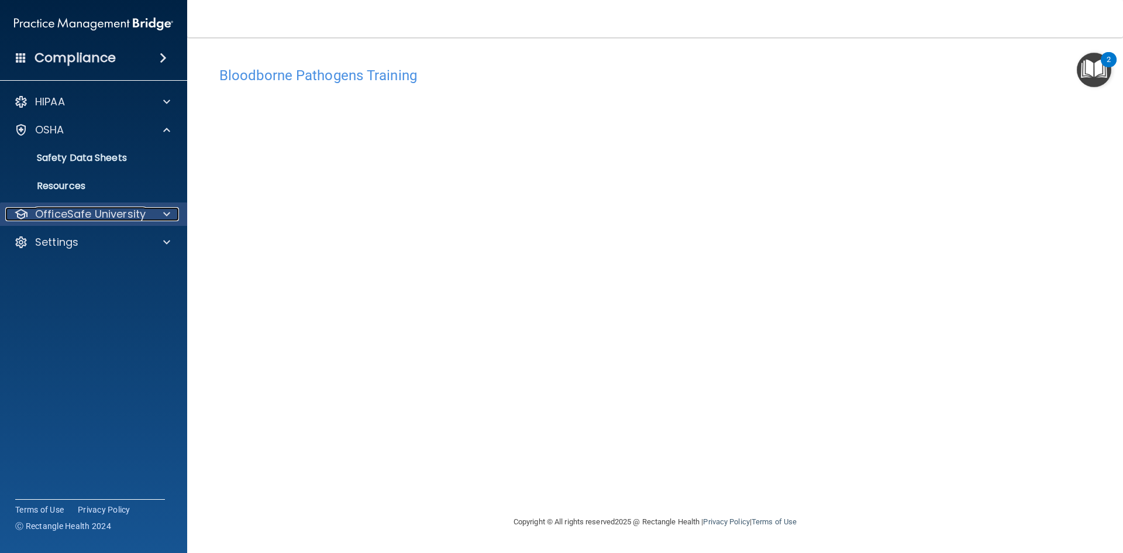
click at [123, 212] on p "OfficeSafe University" at bounding box center [90, 214] width 111 height 14
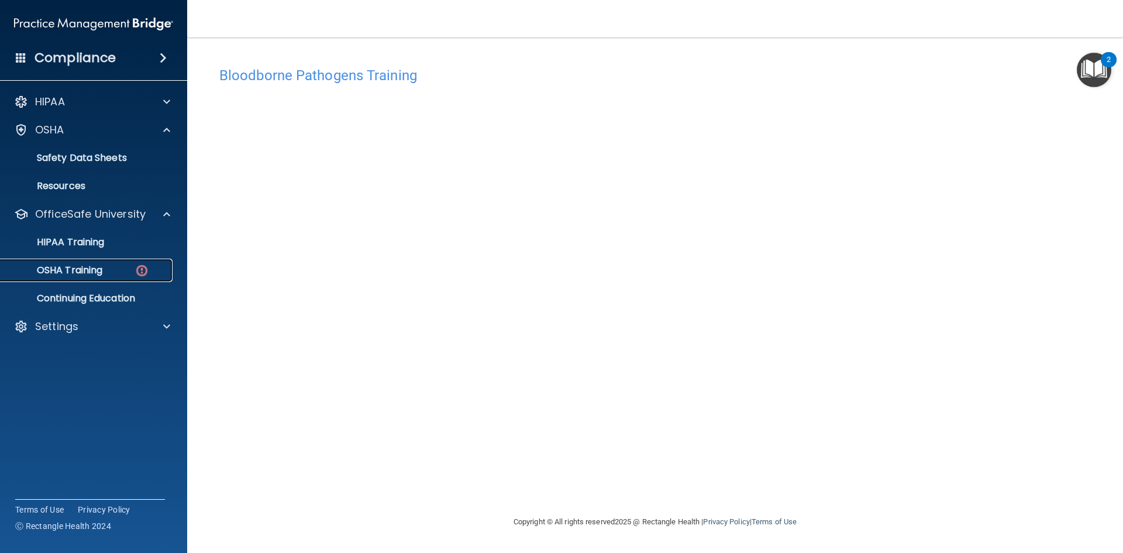
click at [116, 270] on div "OSHA Training" at bounding box center [88, 270] width 160 height 12
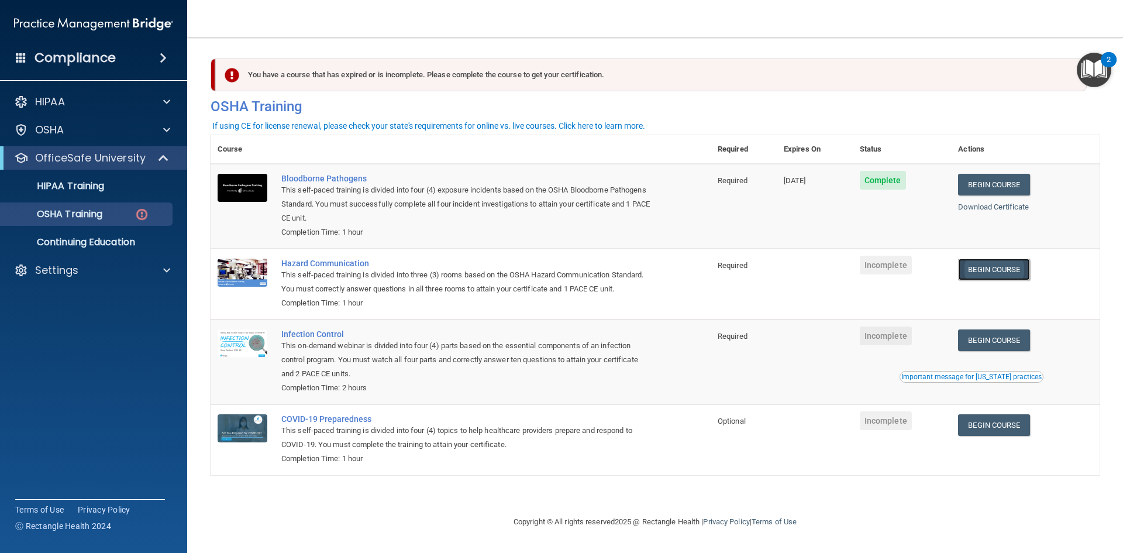
click at [991, 265] on link "Begin Course" at bounding box center [993, 270] width 71 height 22
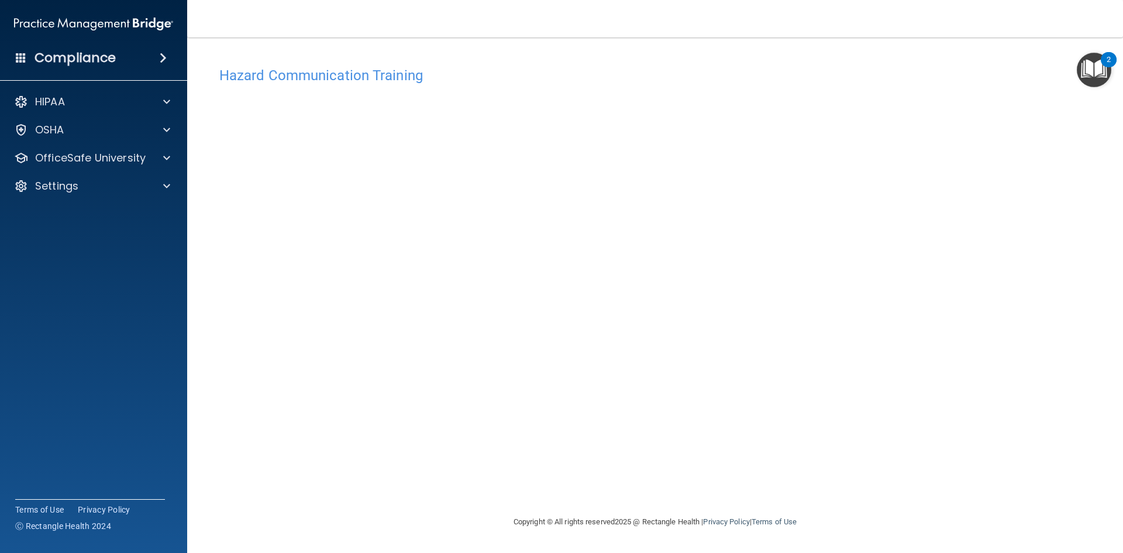
click at [342, 73] on h4 "Hazard Communication Training" at bounding box center [655, 75] width 872 height 15
click at [126, 126] on div "OSHA" at bounding box center [77, 130] width 145 height 14
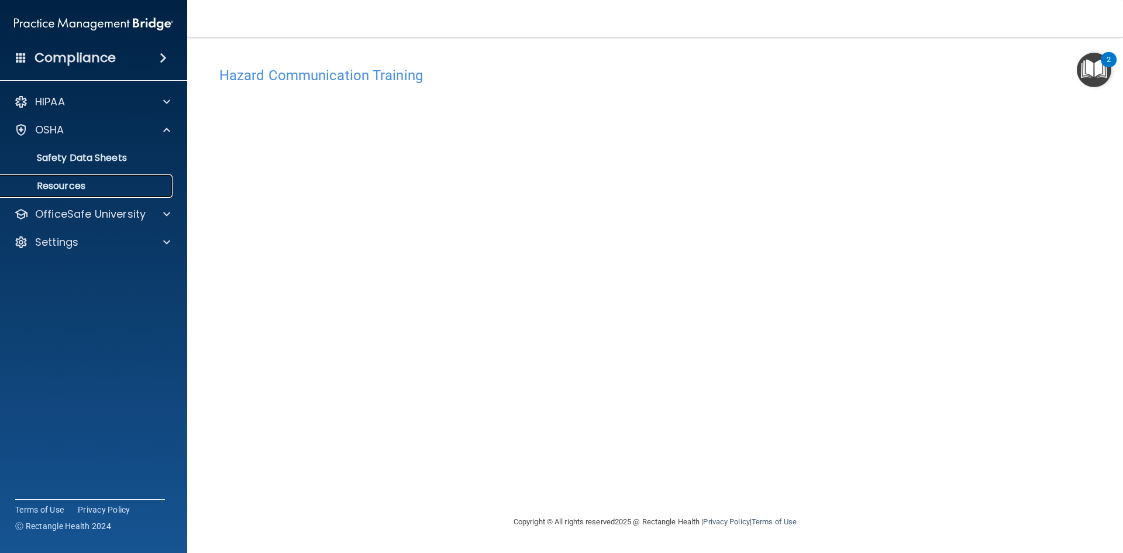
click at [100, 182] on p "Resources" at bounding box center [88, 186] width 160 height 12
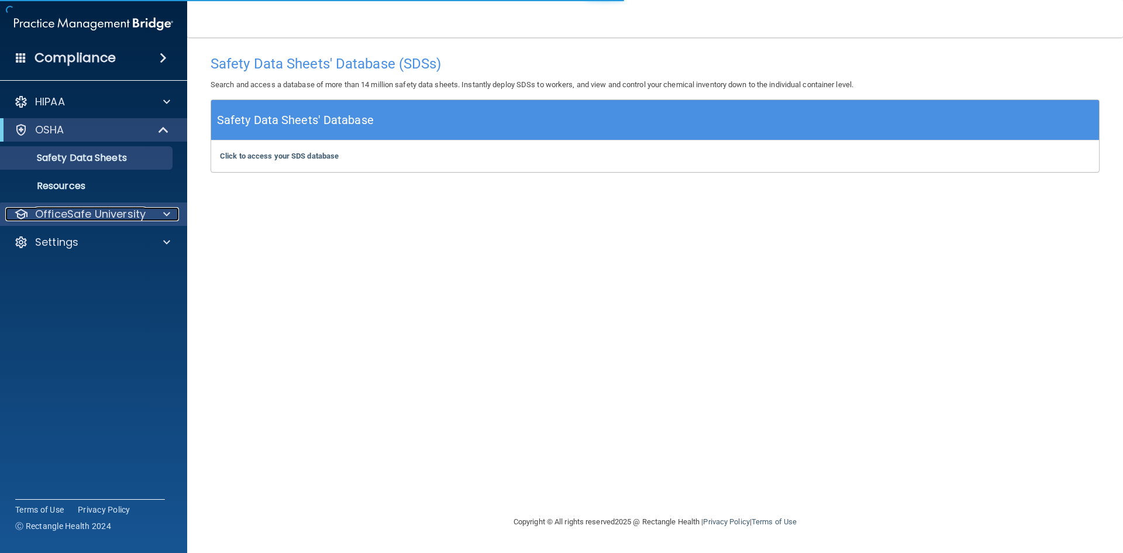
click at [146, 213] on div "OfficeSafe University" at bounding box center [77, 214] width 145 height 14
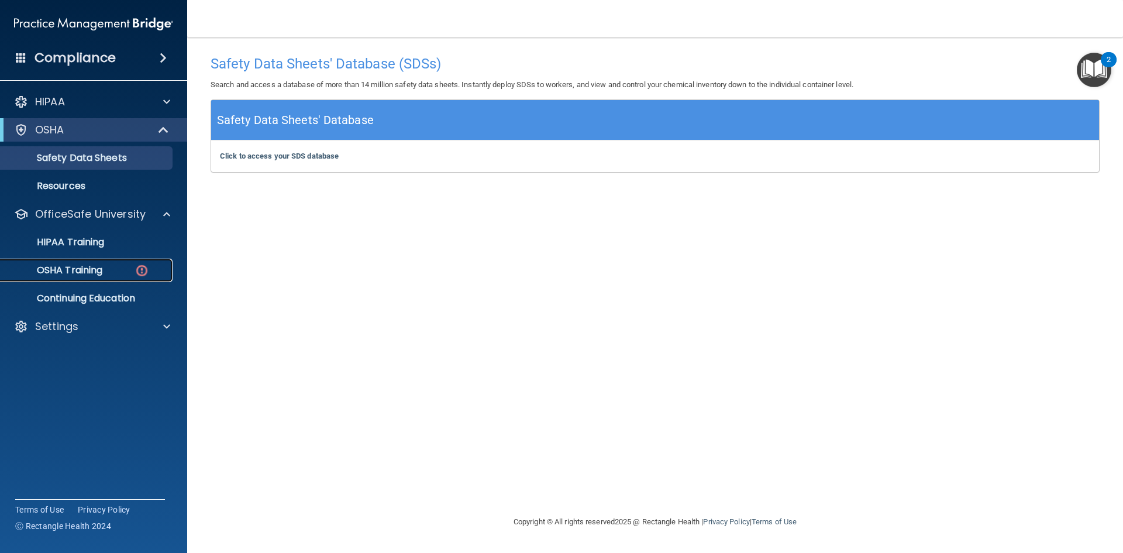
click at [114, 263] on link "OSHA Training" at bounding box center [80, 270] width 184 height 23
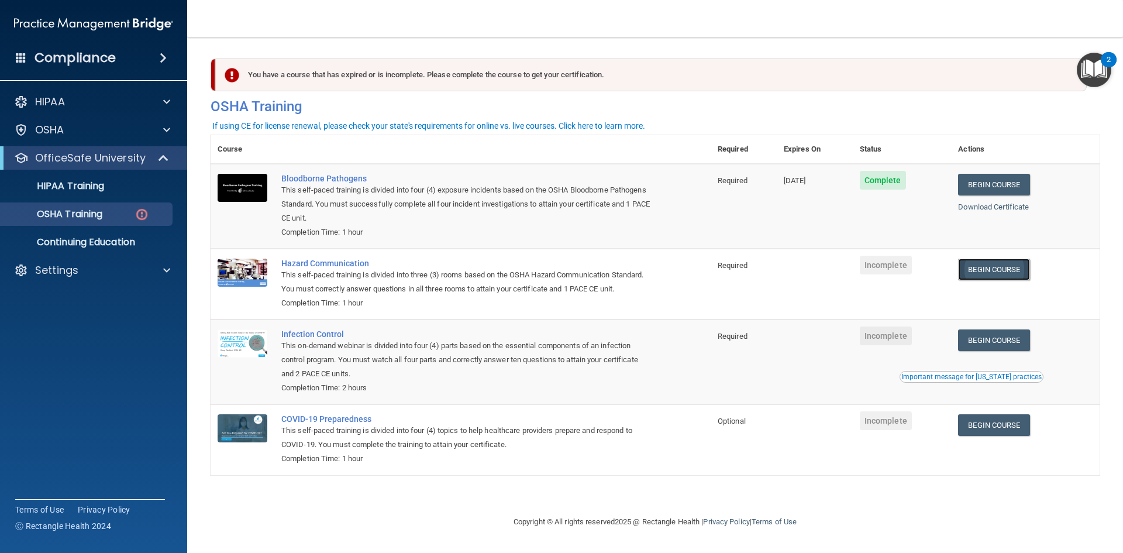
click at [1004, 273] on link "Begin Course" at bounding box center [993, 270] width 71 height 22
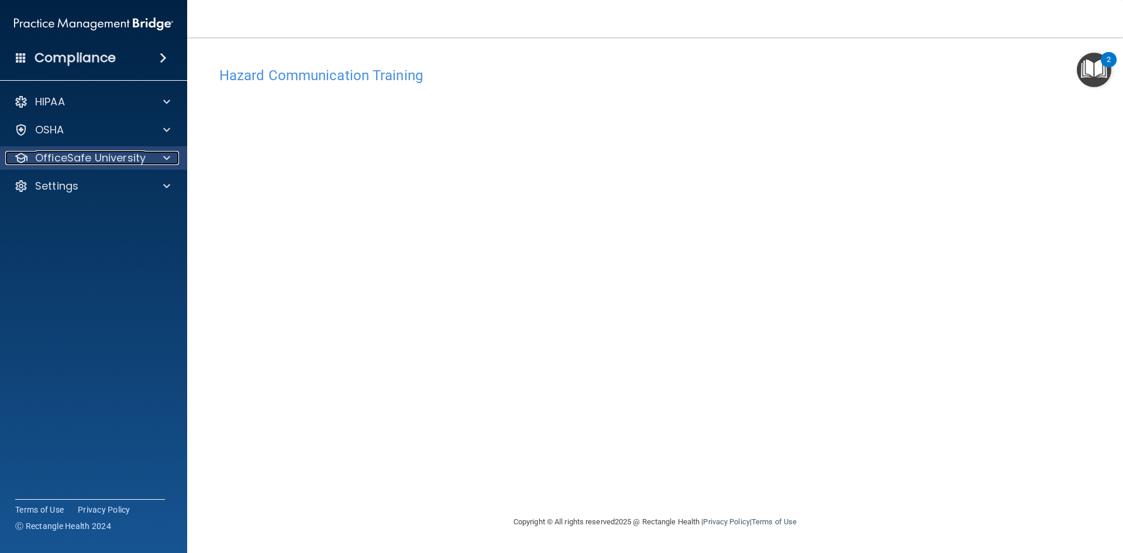
click at [164, 163] on span at bounding box center [166, 158] width 7 height 14
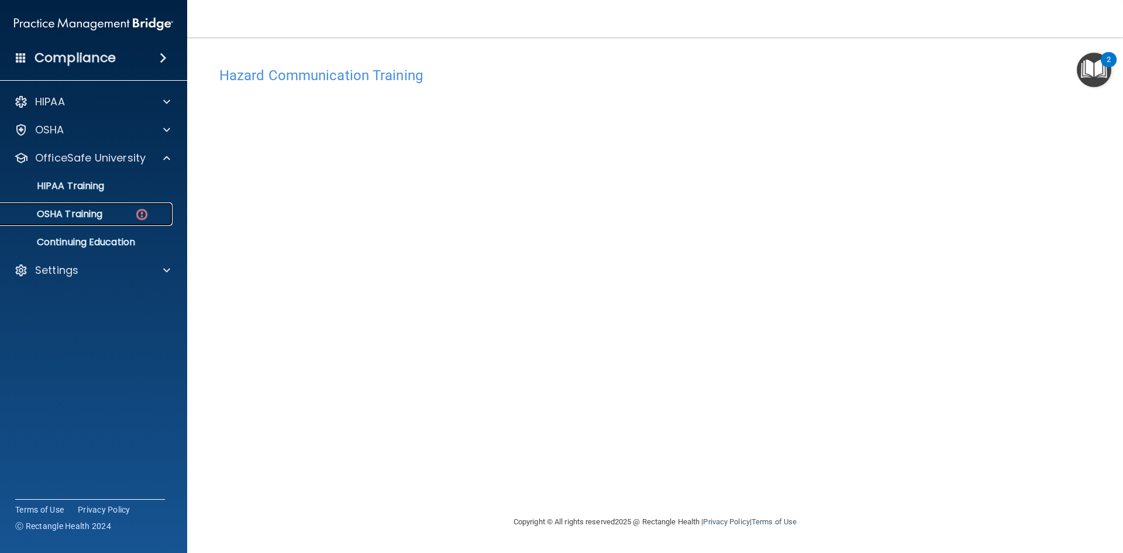
click at [128, 211] on div "OSHA Training" at bounding box center [88, 214] width 160 height 12
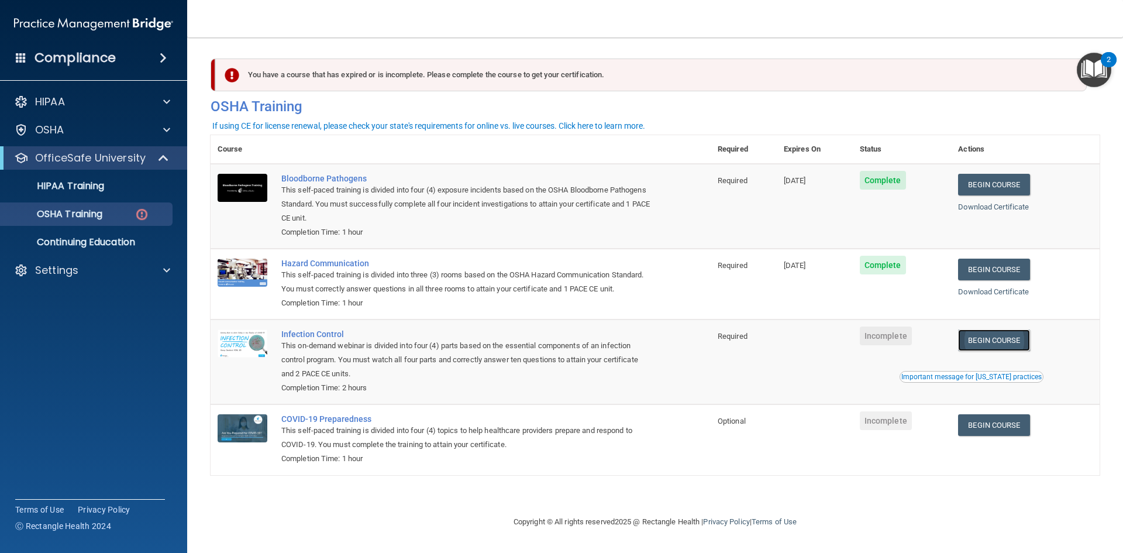
click at [1001, 343] on link "Begin Course" at bounding box center [993, 340] width 71 height 22
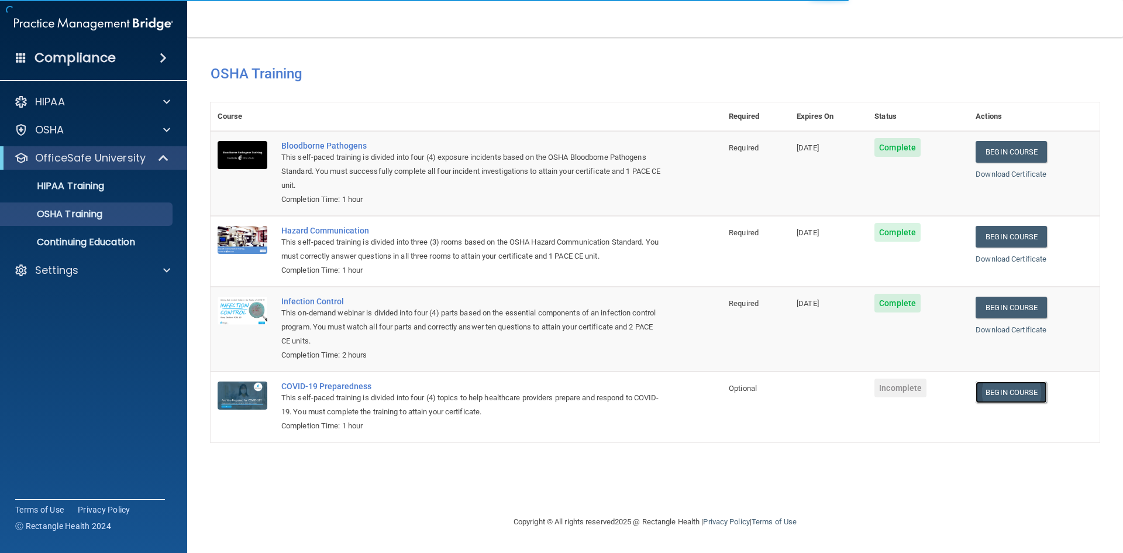
click at [1001, 393] on link "Begin Course" at bounding box center [1011, 393] width 71 height 22
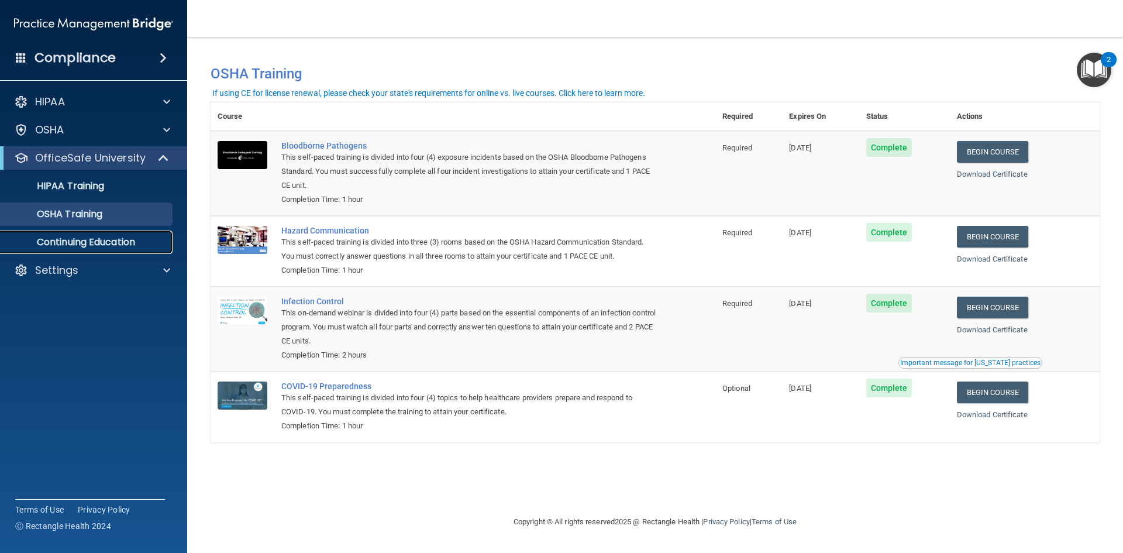
click at [77, 250] on link "Continuing Education" at bounding box center [80, 242] width 184 height 23
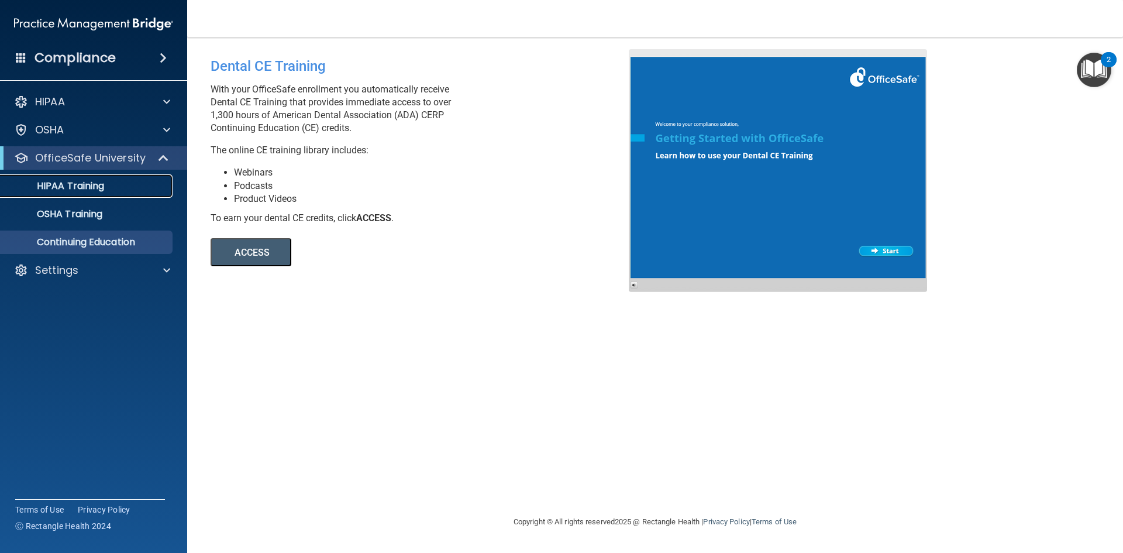
click at [76, 183] on p "HIPAA Training" at bounding box center [56, 186] width 97 height 12
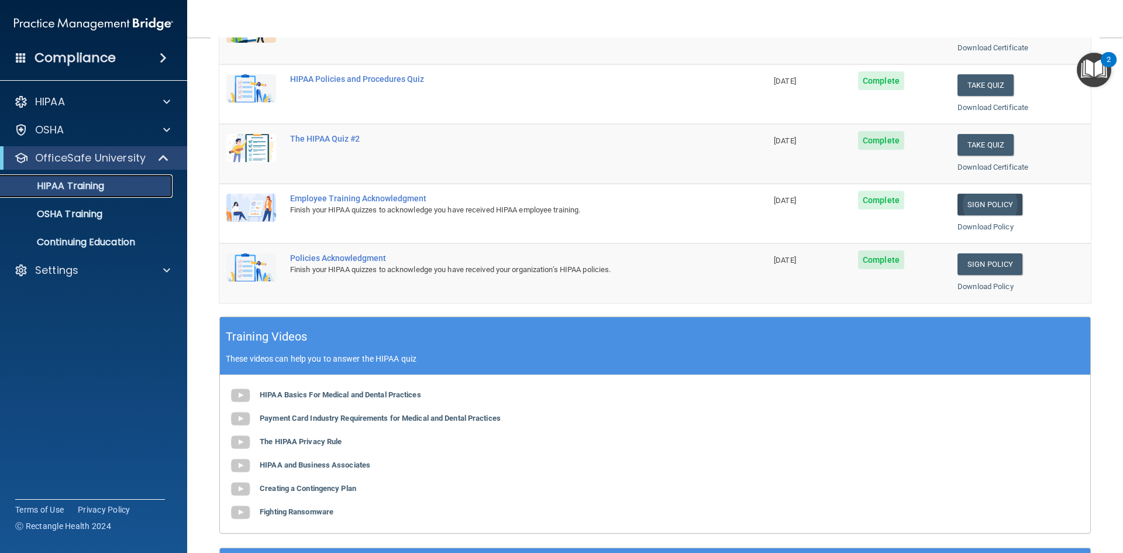
scroll to position [176, 0]
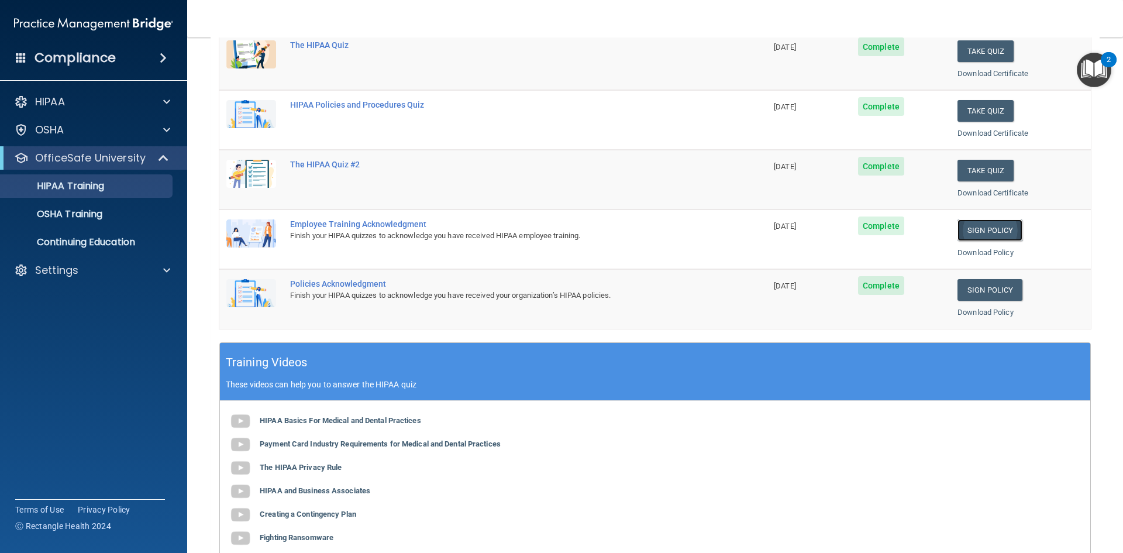
click at [980, 239] on link "Sign Policy" at bounding box center [990, 230] width 65 height 22
click at [988, 295] on link "Sign Policy" at bounding box center [990, 290] width 65 height 22
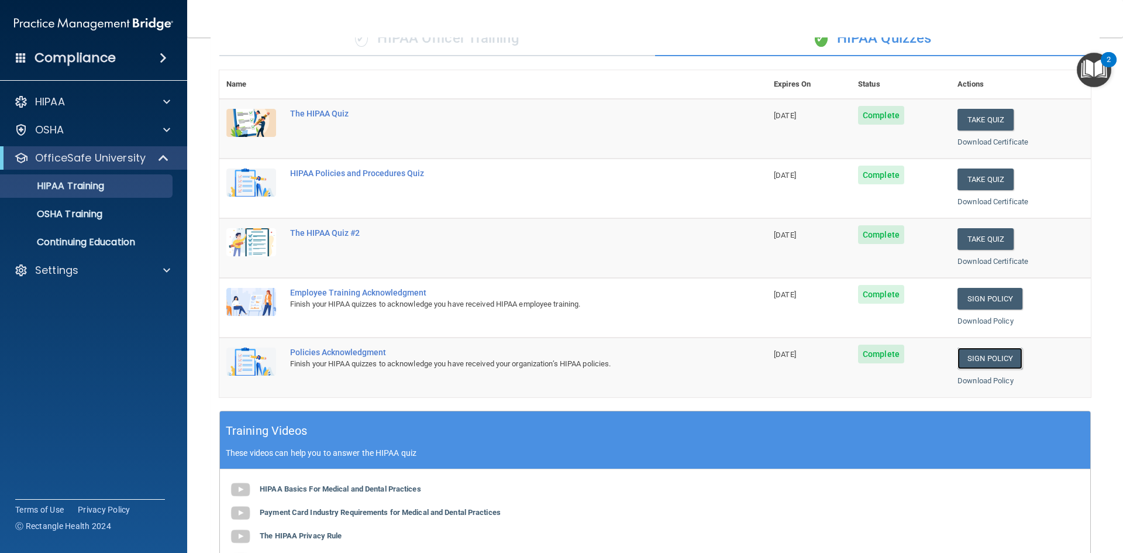
scroll to position [0, 0]
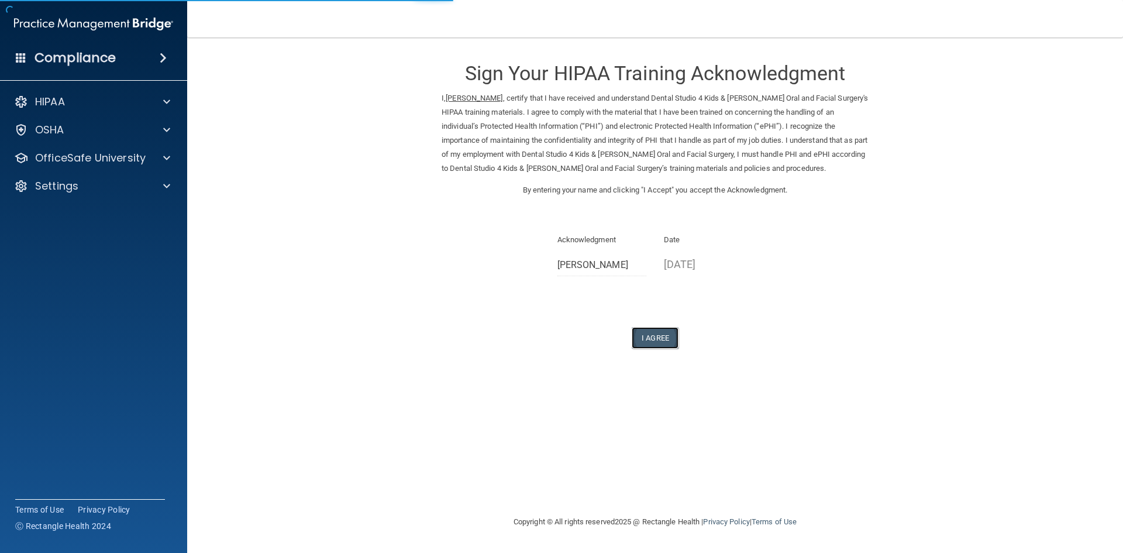
click at [650, 339] on button "I Agree" at bounding box center [655, 338] width 47 height 22
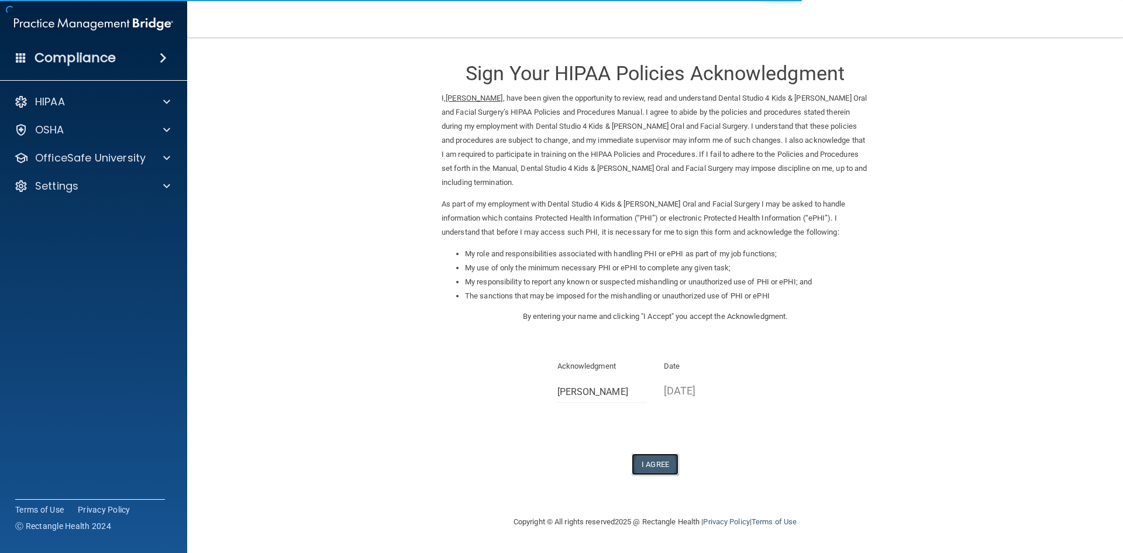
click at [655, 453] on button "I Agree" at bounding box center [655, 464] width 47 height 22
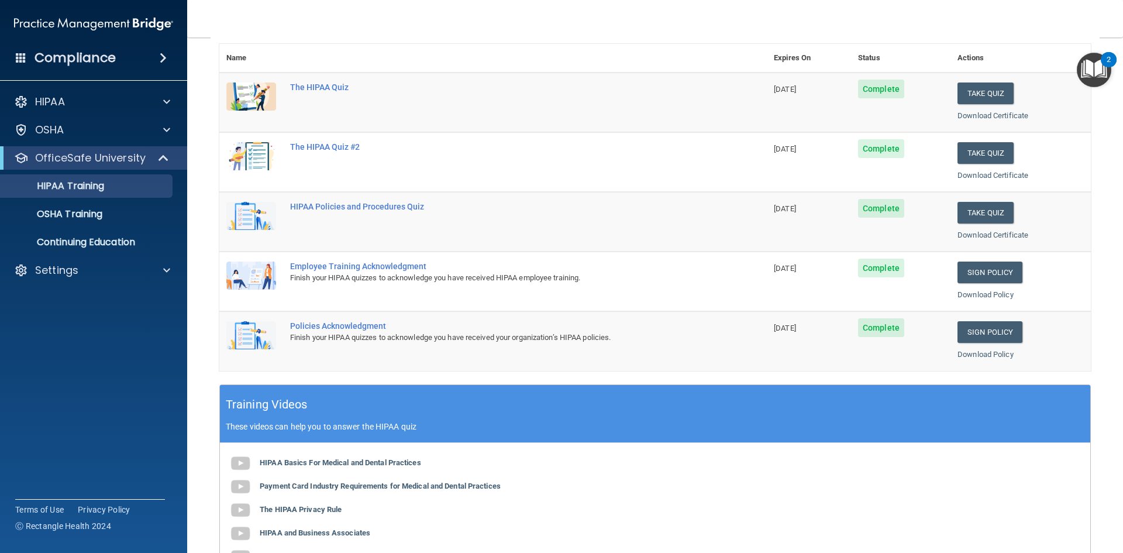
scroll to position [94, 0]
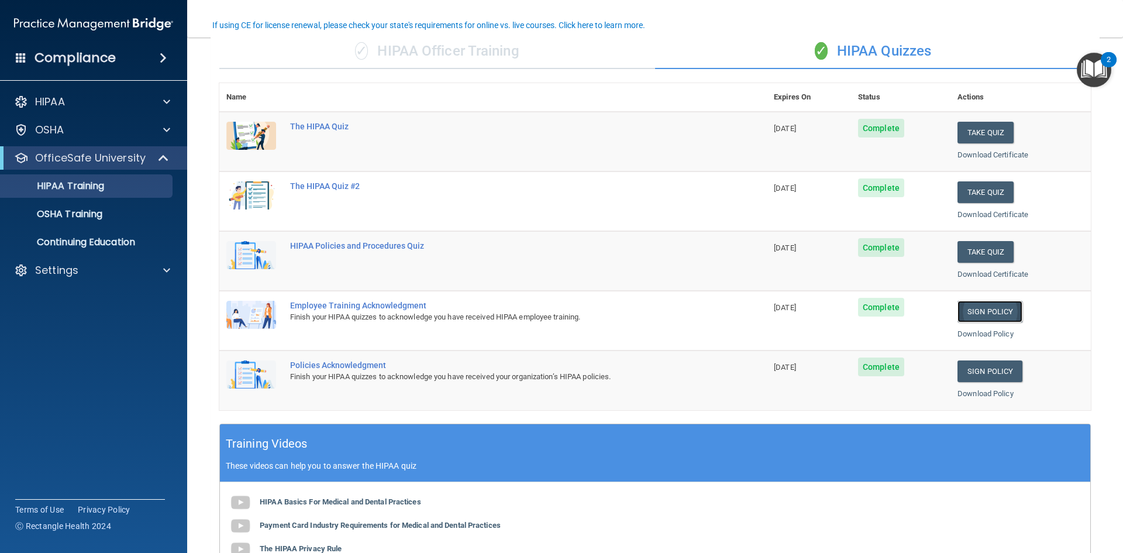
click at [987, 319] on link "Sign Policy" at bounding box center [990, 312] width 65 height 22
click at [1004, 376] on link "Sign Policy" at bounding box center [990, 371] width 65 height 22
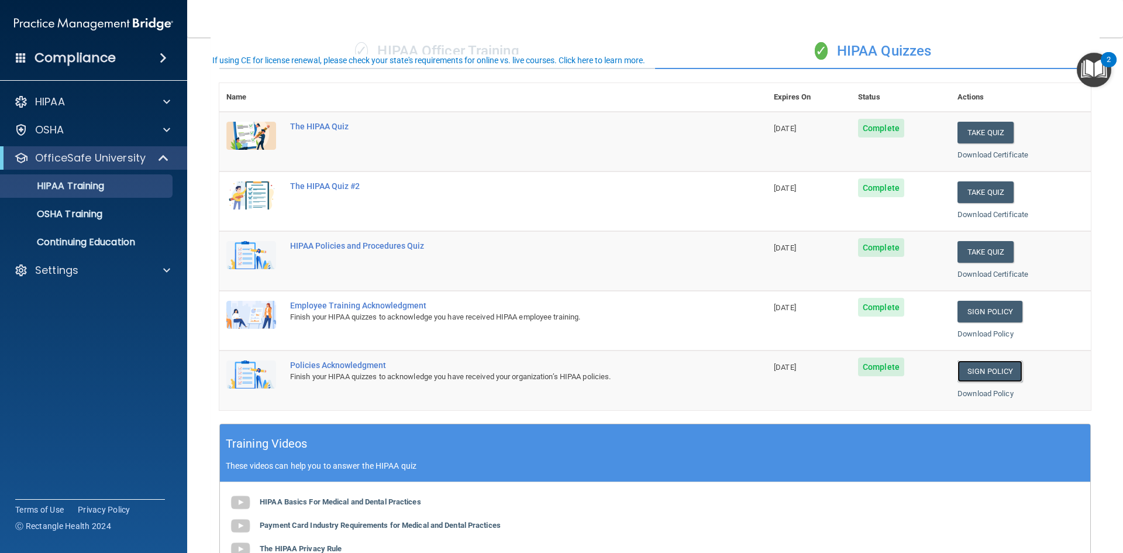
scroll to position [0, 0]
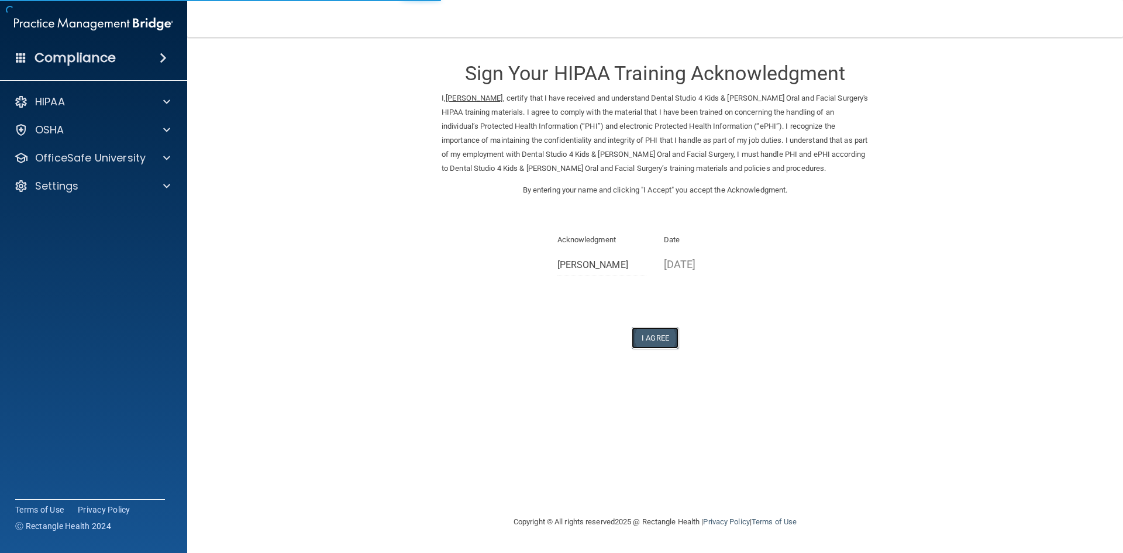
click at [665, 341] on button "I Agree" at bounding box center [655, 338] width 47 height 22
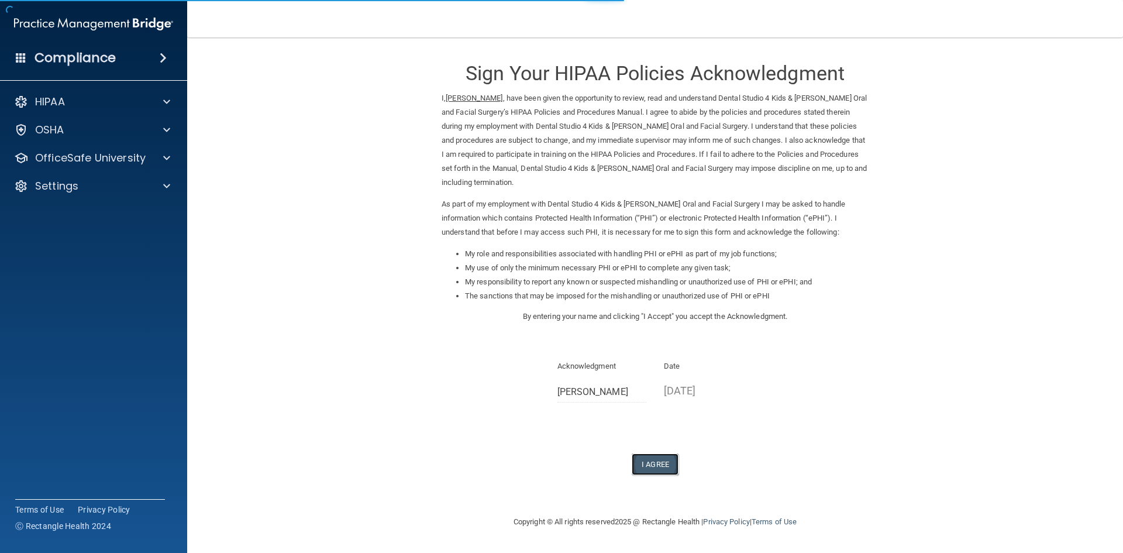
click at [661, 453] on button "I Agree" at bounding box center [655, 464] width 47 height 22
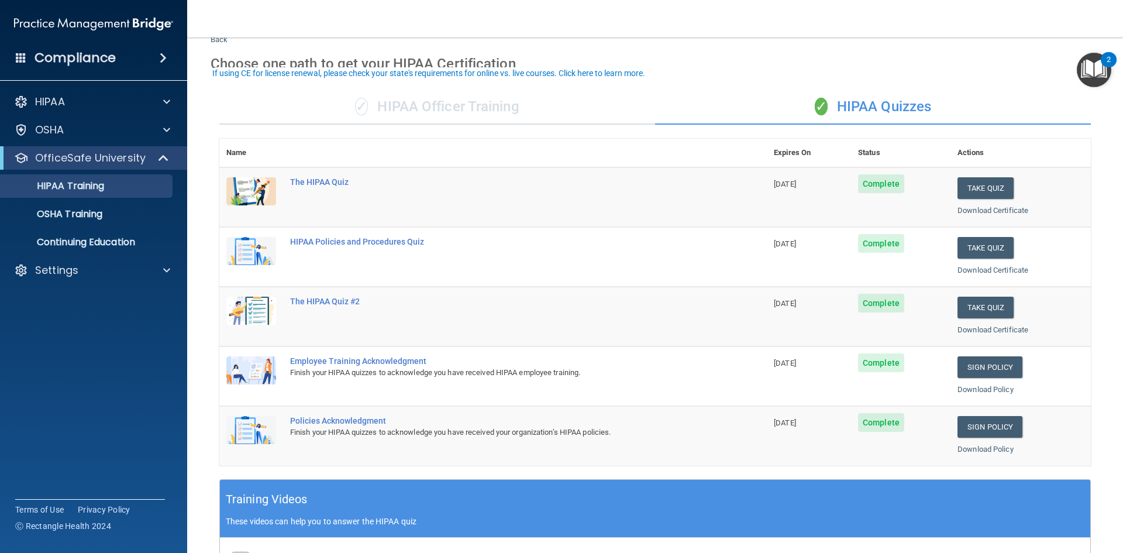
scroll to position [117, 0]
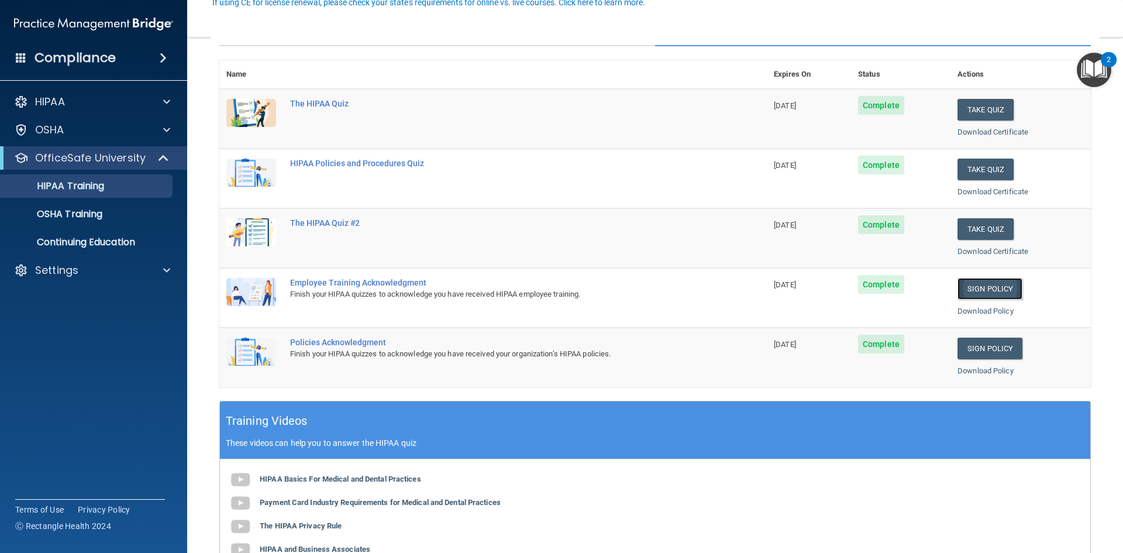
click at [969, 298] on link "Sign Policy" at bounding box center [990, 289] width 65 height 22
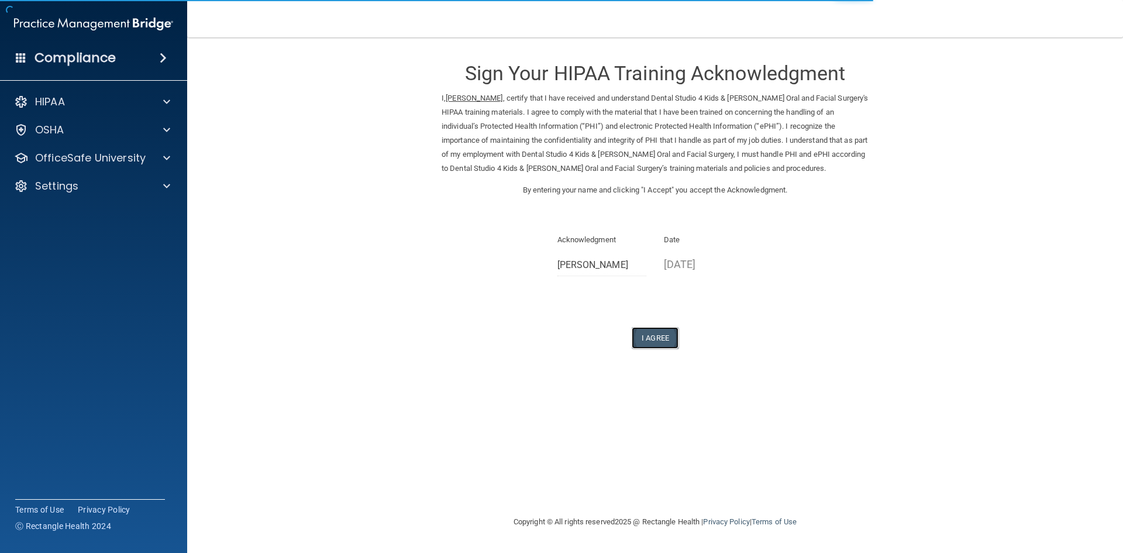
click at [661, 335] on button "I Agree" at bounding box center [655, 338] width 47 height 22
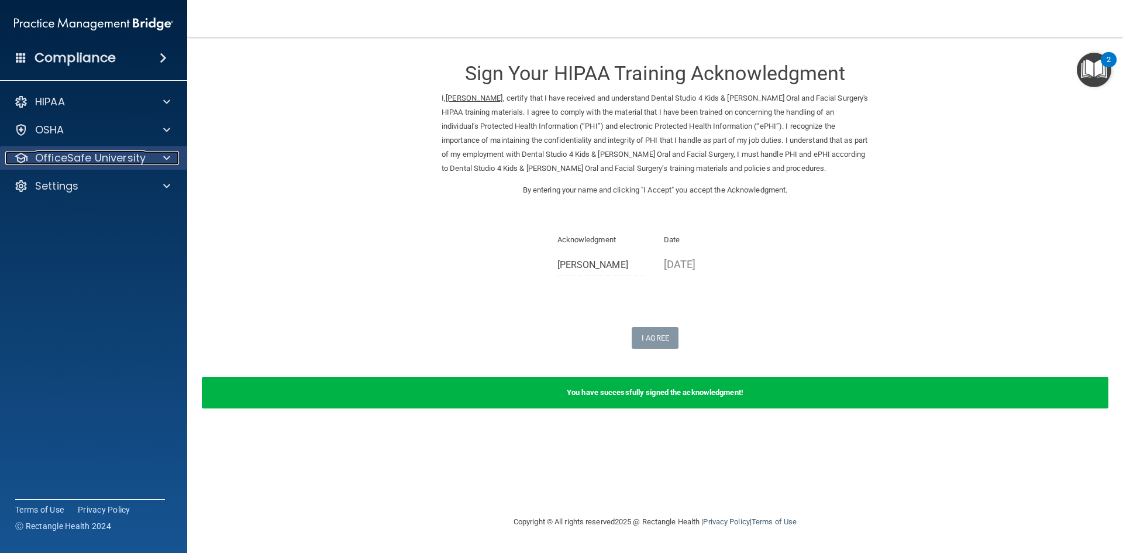
click at [95, 163] on p "OfficeSafe University" at bounding box center [90, 158] width 111 height 14
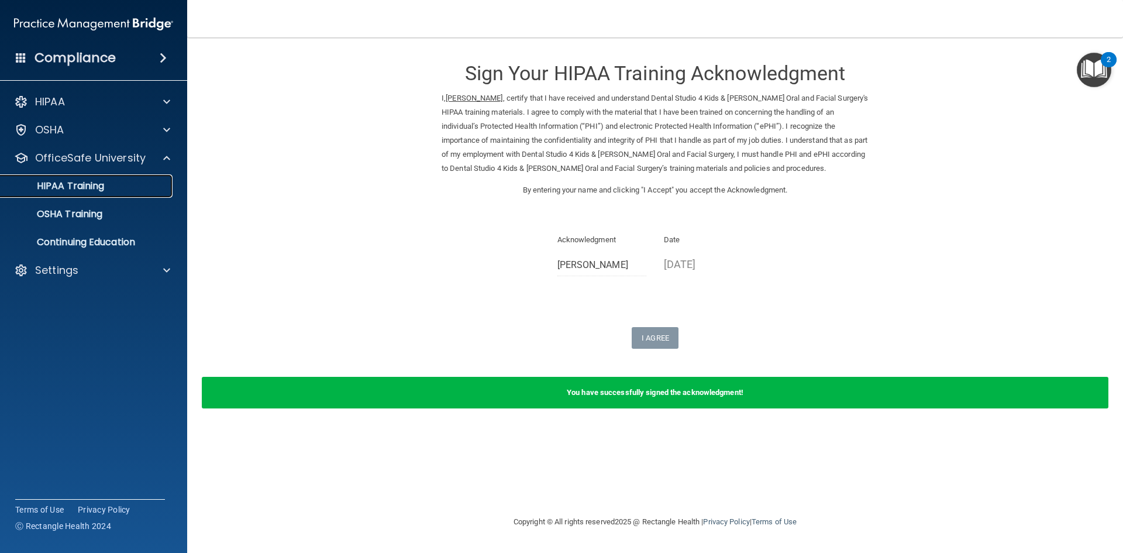
click at [83, 186] on p "HIPAA Training" at bounding box center [56, 186] width 97 height 12
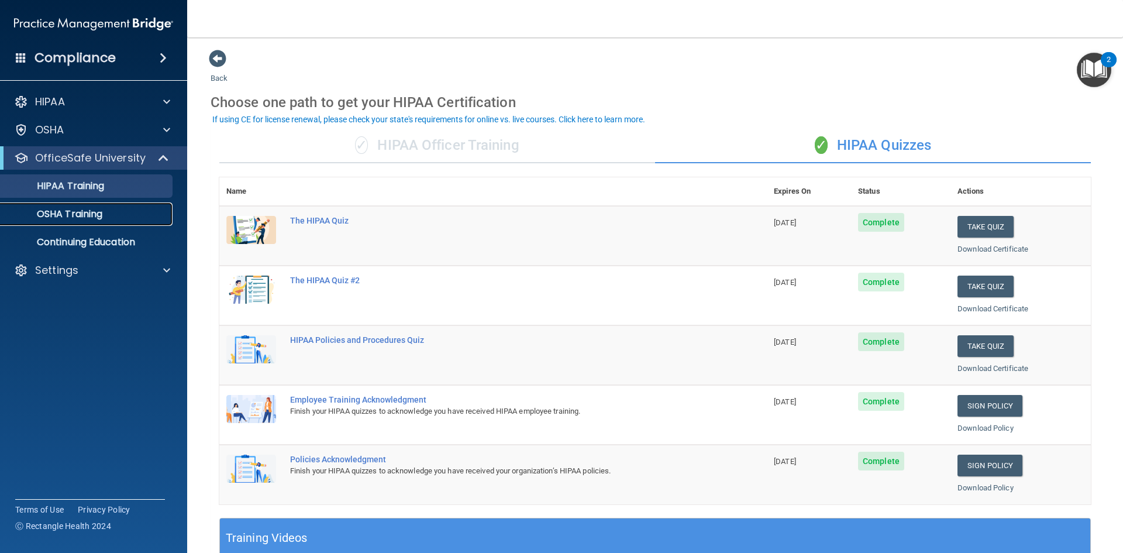
click at [98, 215] on p "OSHA Training" at bounding box center [55, 214] width 95 height 12
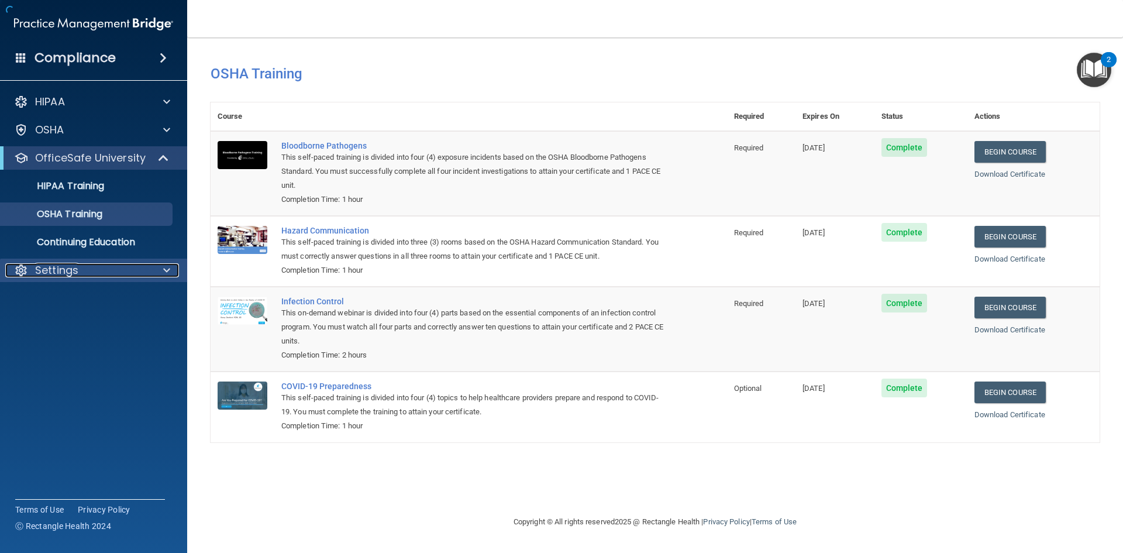
click at [148, 276] on div "Settings" at bounding box center [77, 270] width 145 height 14
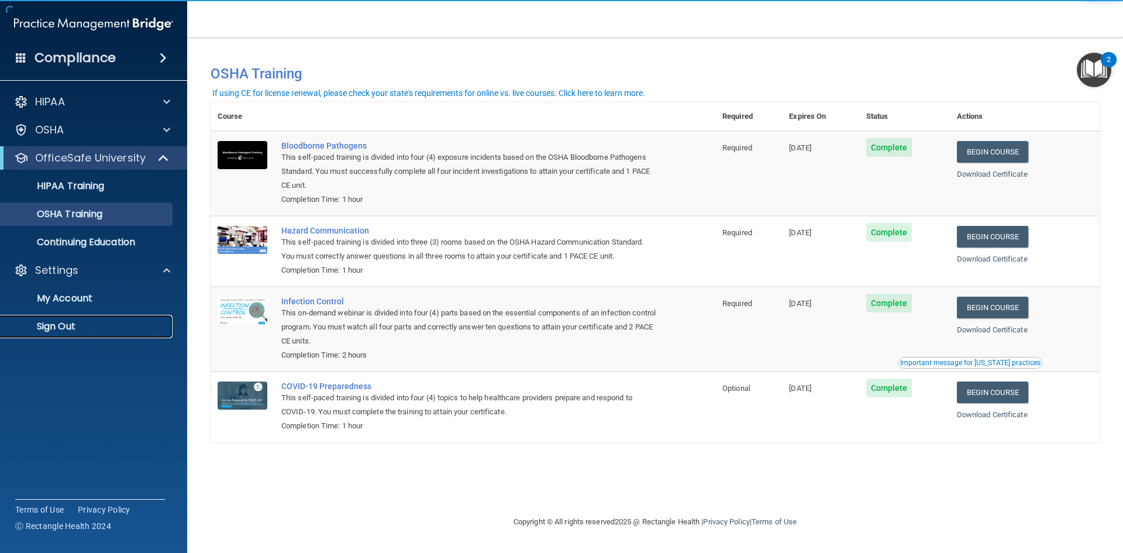
click at [73, 322] on p "Sign Out" at bounding box center [88, 327] width 160 height 12
